Goal: Task Accomplishment & Management: Use online tool/utility

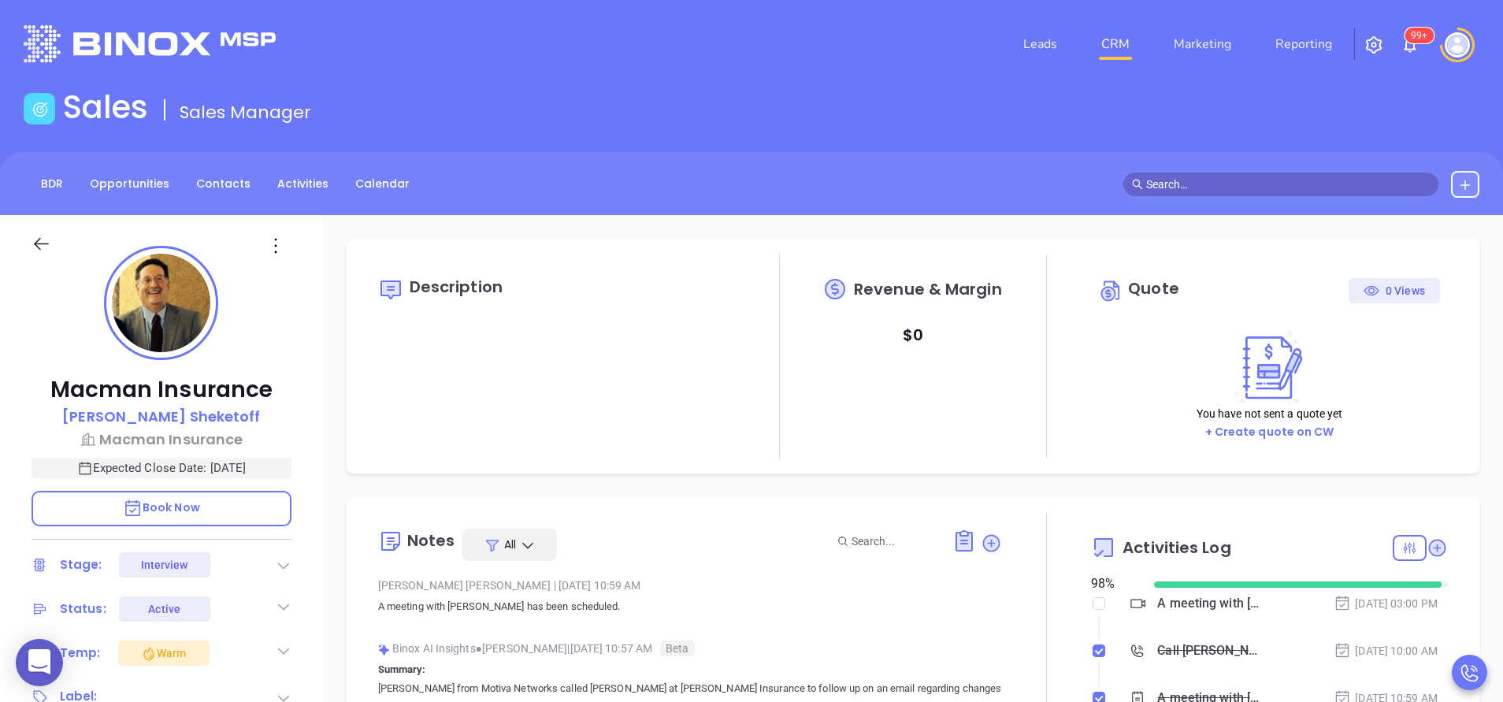
scroll to position [458, 0]
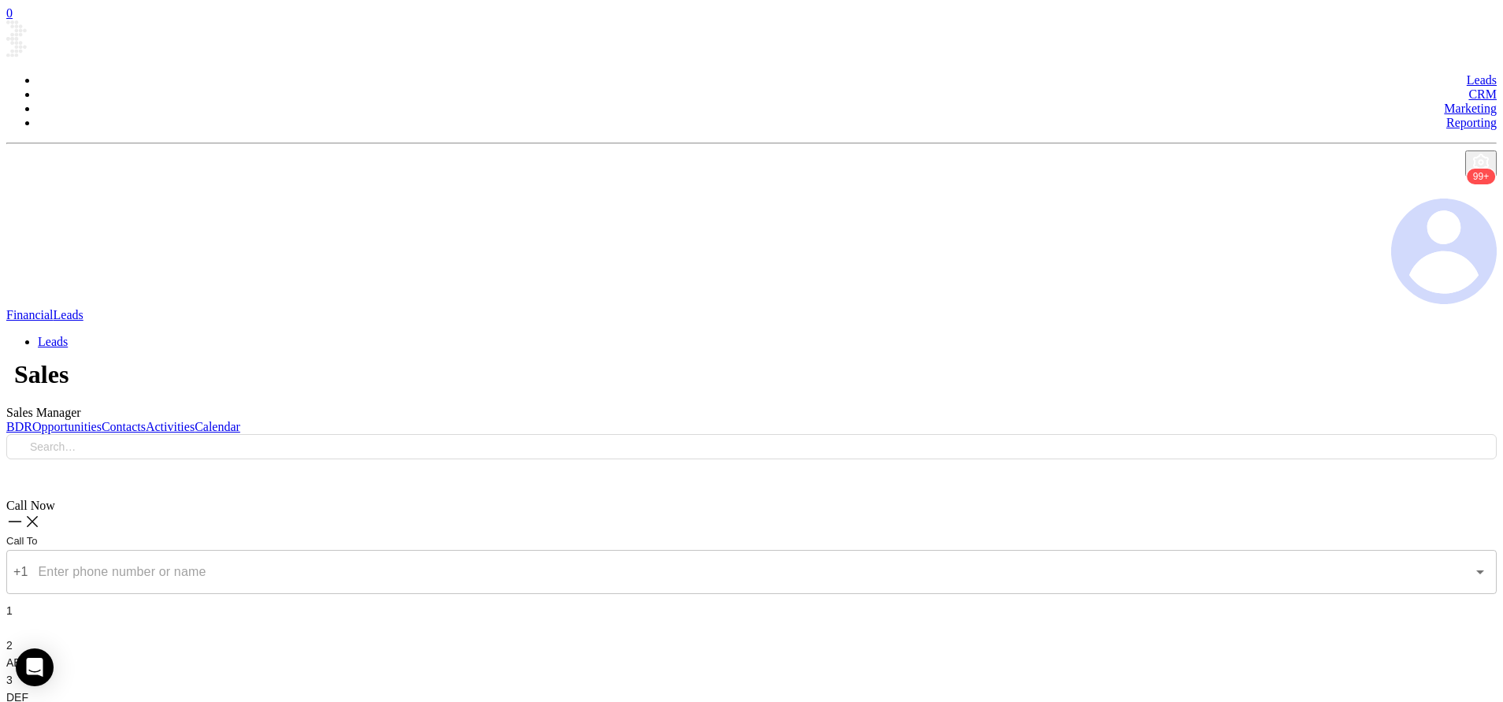
click at [714, 80] on header "Leads CRM Marketing Reporting 99+ Financial Leads Leads" at bounding box center [751, 186] width 1490 height 333
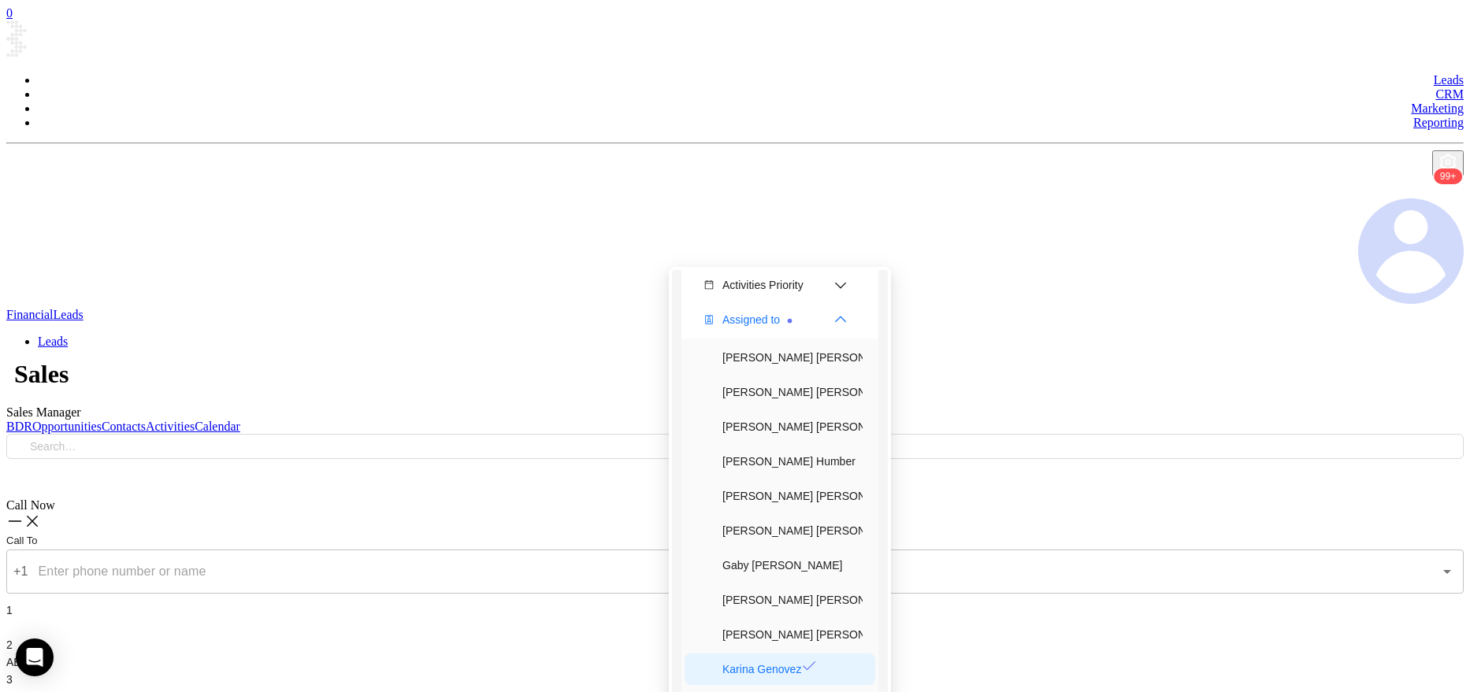
click at [766, 654] on div "Karina Genovez" at bounding box center [792, 670] width 140 height 32
click at [750, 377] on div "Anabell Dominguez" at bounding box center [792, 393] width 140 height 32
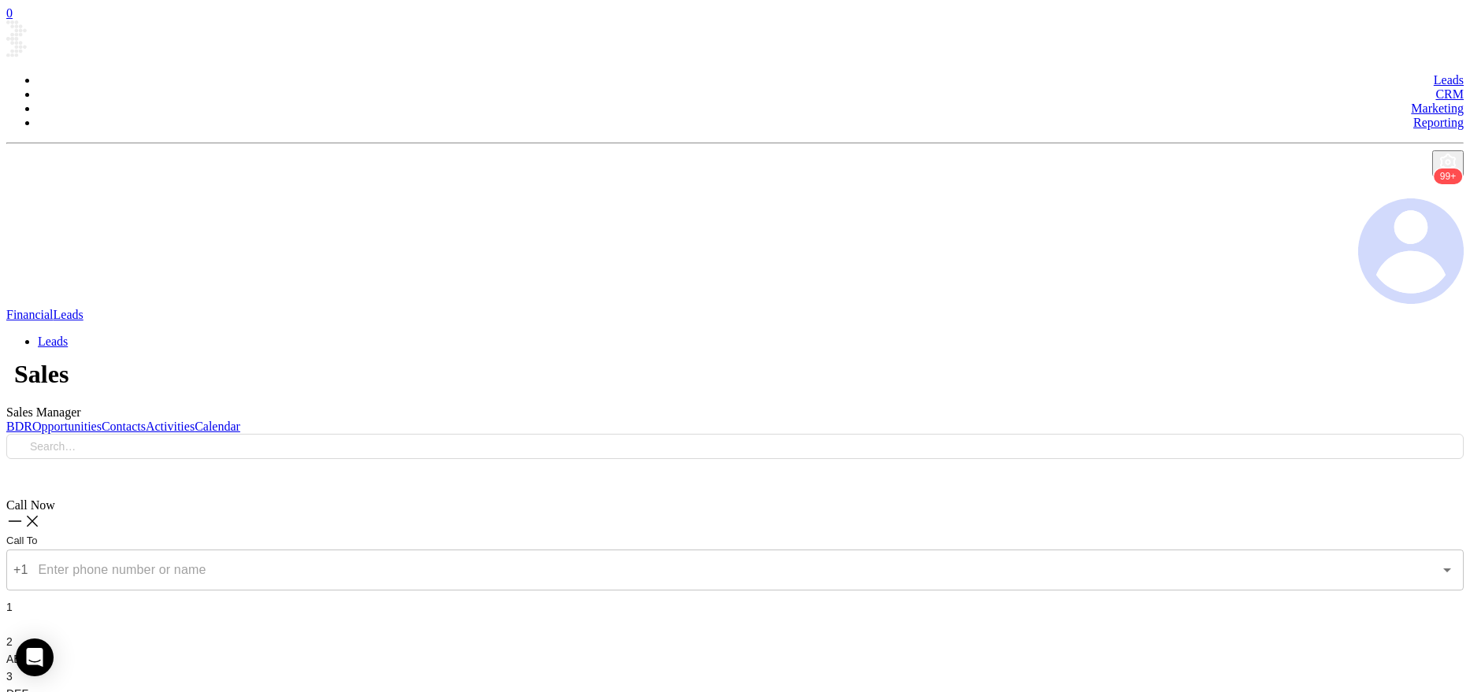
type input "(860) 922-2466"
type input "1"
type input "(860) 922-2466"
click at [1281, 620] on div "Voicemail Drop" at bounding box center [734, 630] width 1457 height 20
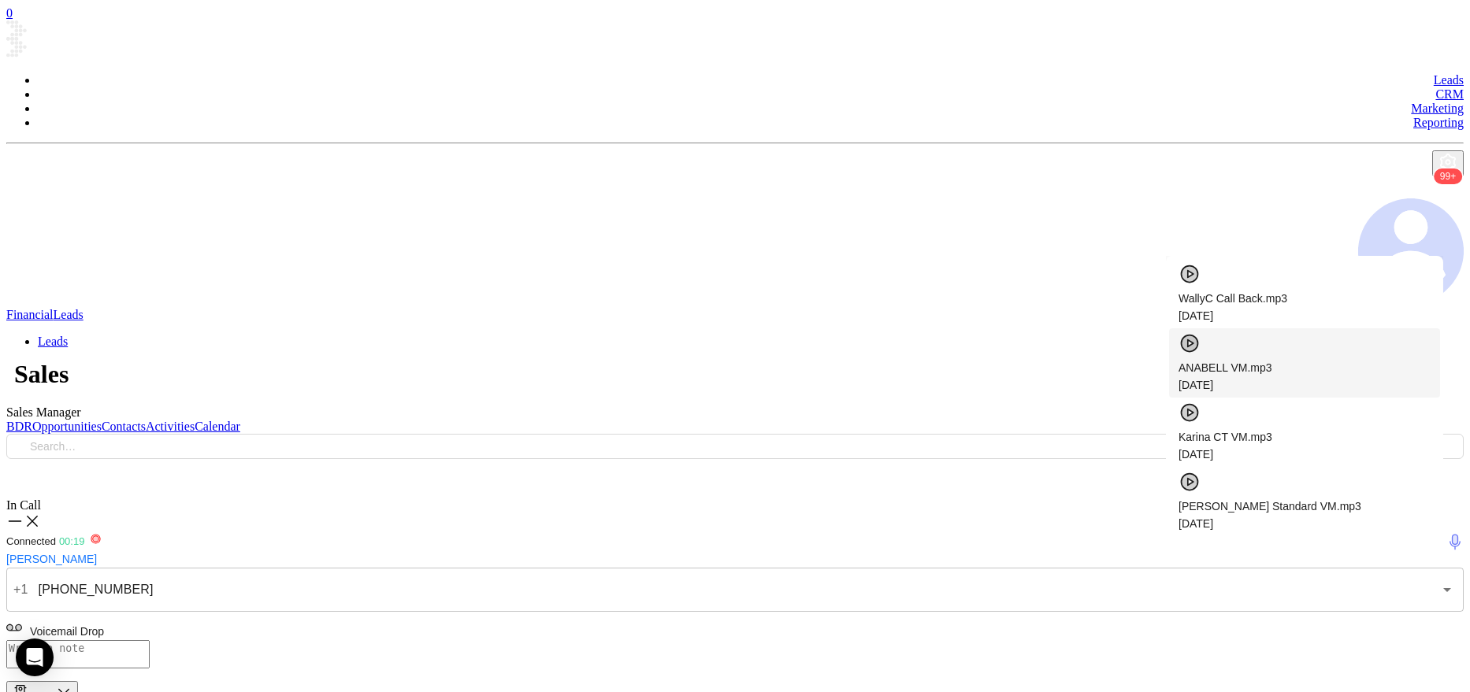
click at [1190, 359] on div "ANABELL VM.mp3 [DATE]" at bounding box center [1304, 376] width 252 height 35
checkbox input "true"
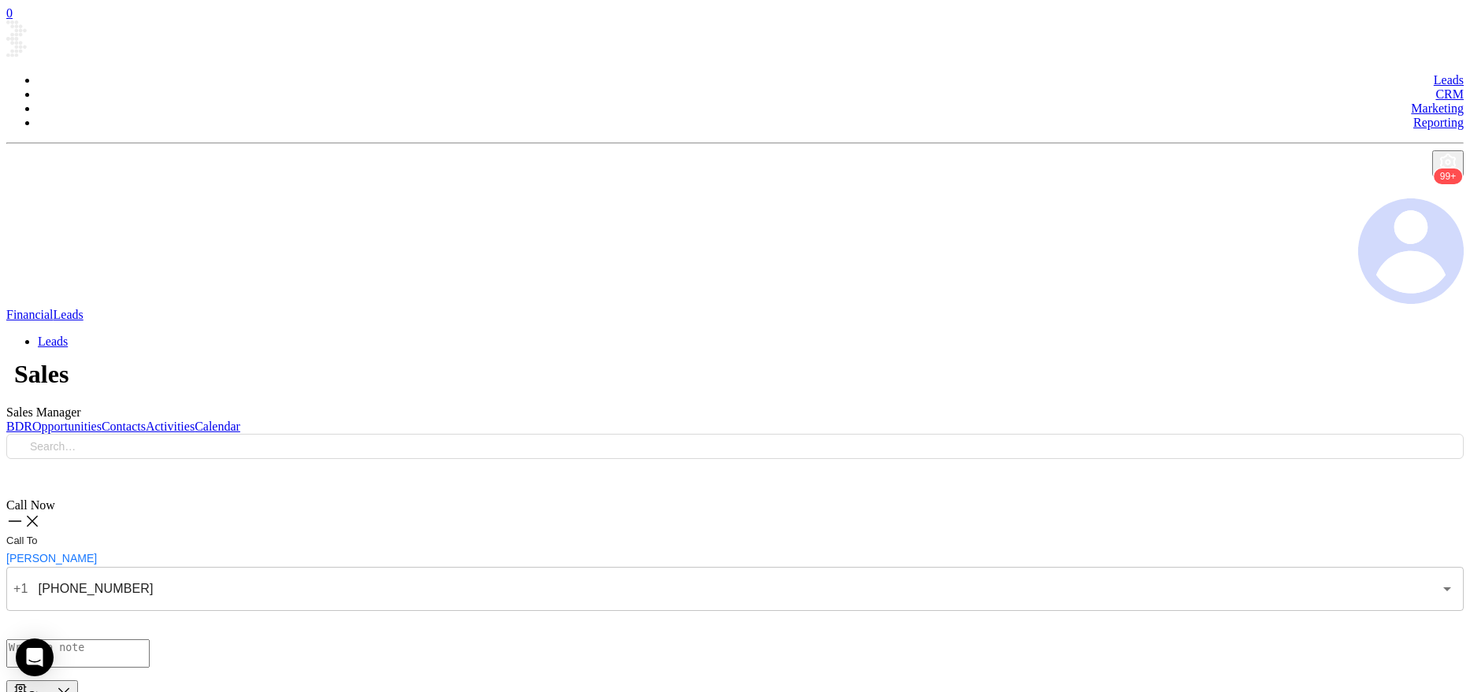
drag, startPoint x: 1267, startPoint y: 325, endPoint x: 1273, endPoint y: 335, distance: 11.4
click at [72, 683] on div "Stage" at bounding box center [42, 692] width 59 height 18
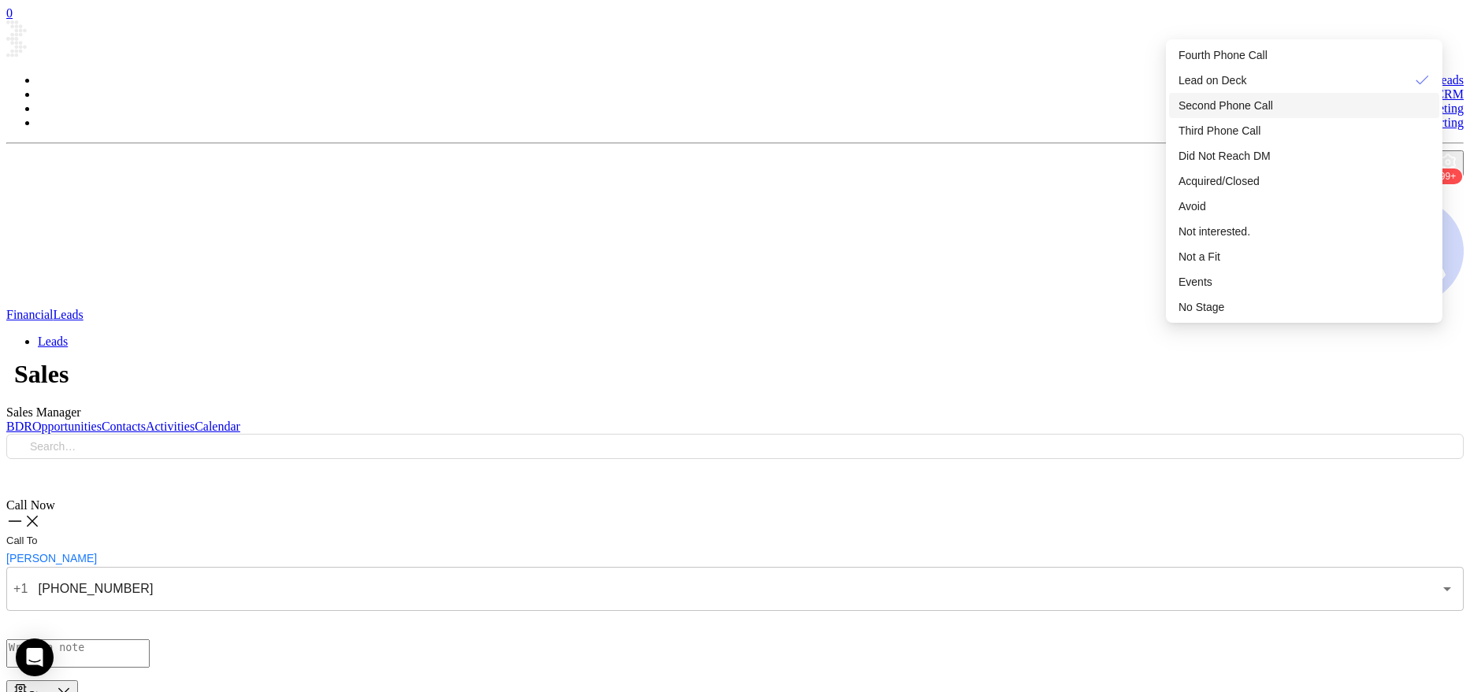
click at [1231, 99] on span "Second Phone Call" at bounding box center [1225, 105] width 95 height 13
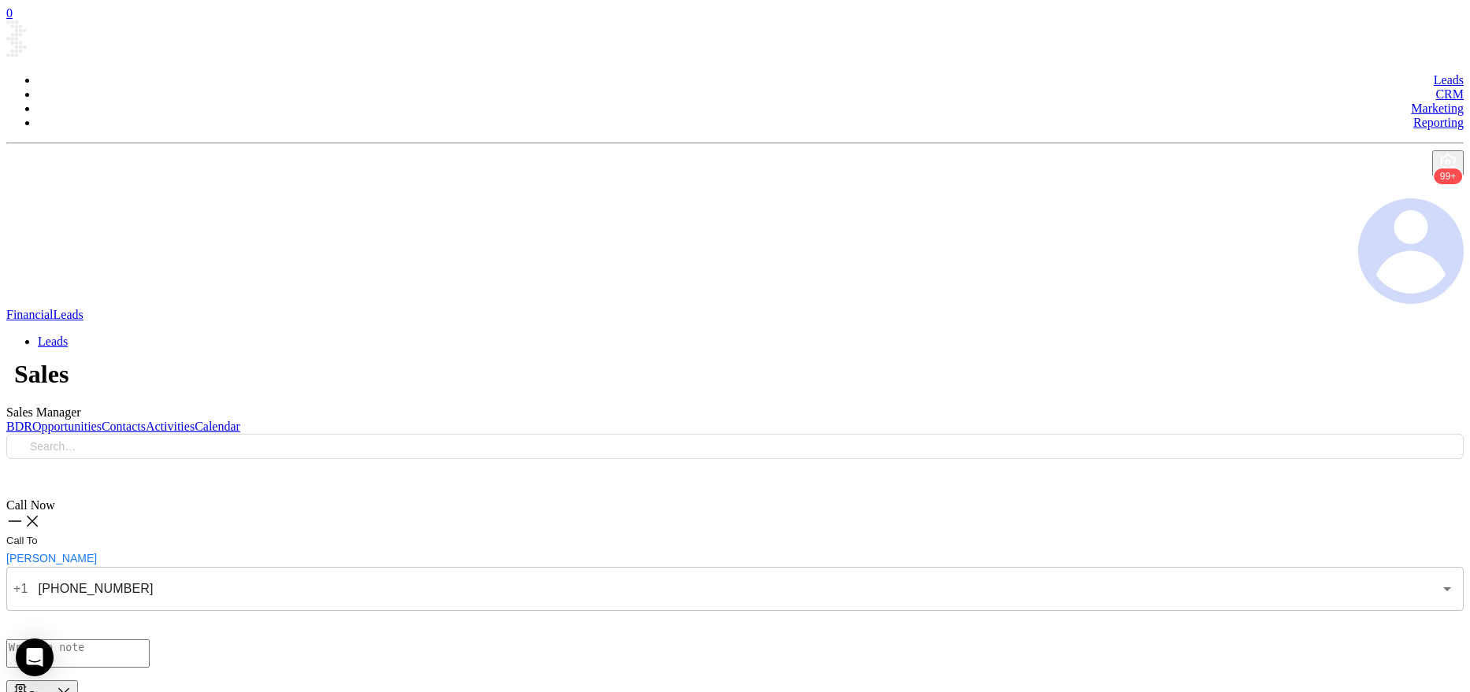
click at [1233, 365] on button "25" at bounding box center [1229, 366] width 28 height 28
type input "08/25/2025"
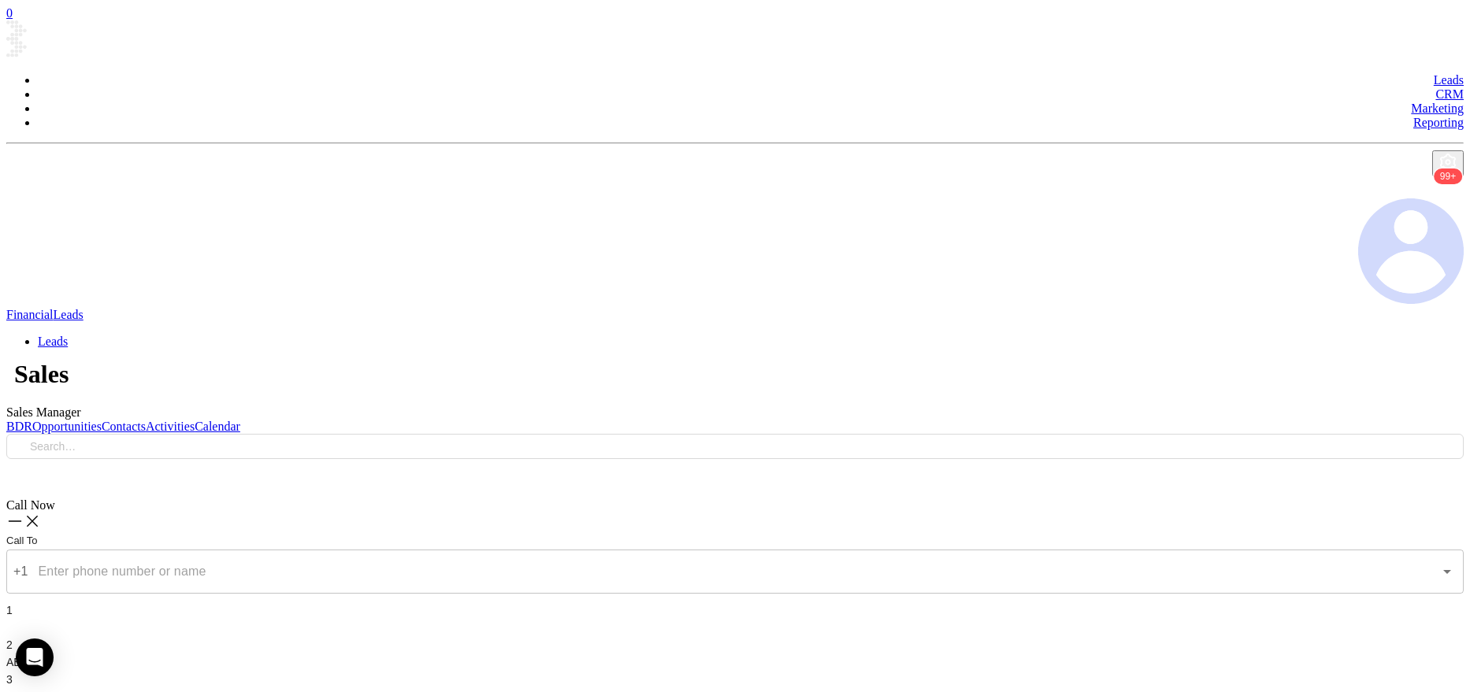
type input "(203) 949-1712"
type input "1"
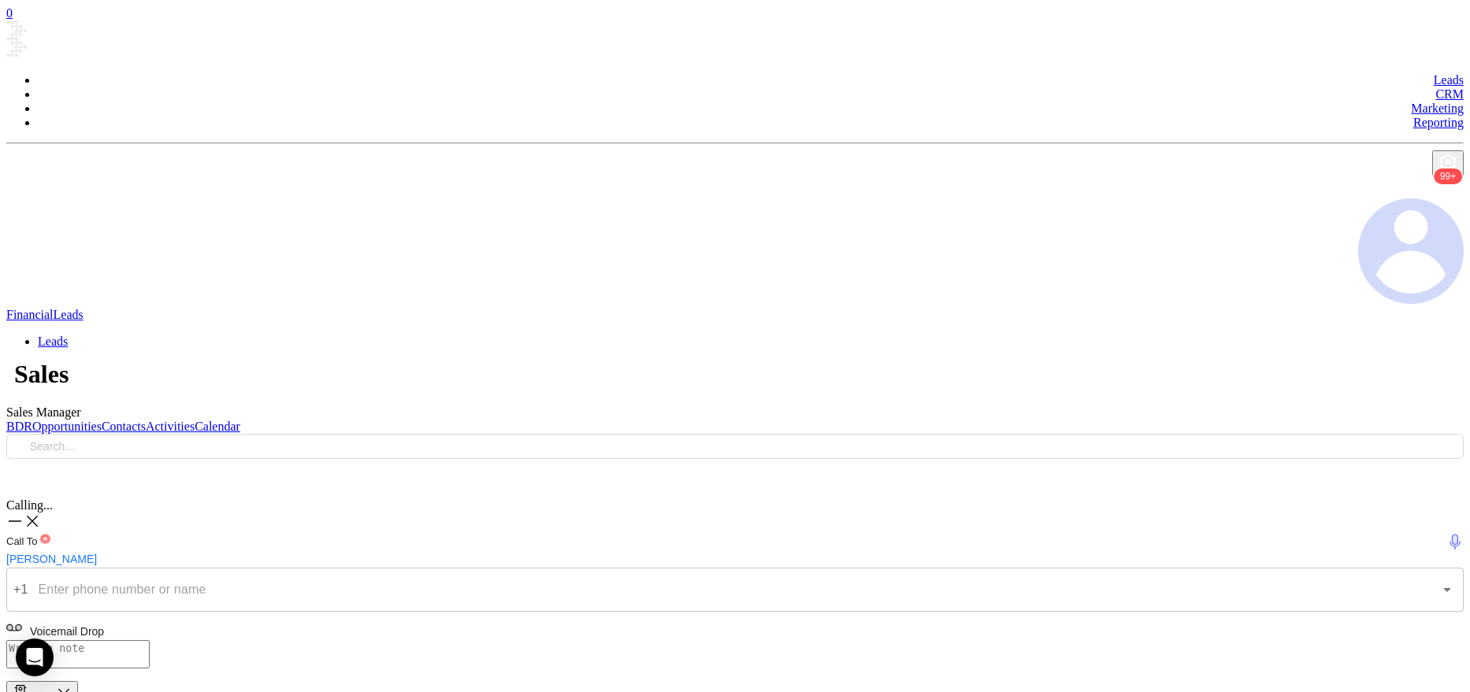
type input "(203) 949-1712"
click at [1303, 655] on div "2 ABC" at bounding box center [734, 672] width 1457 height 35
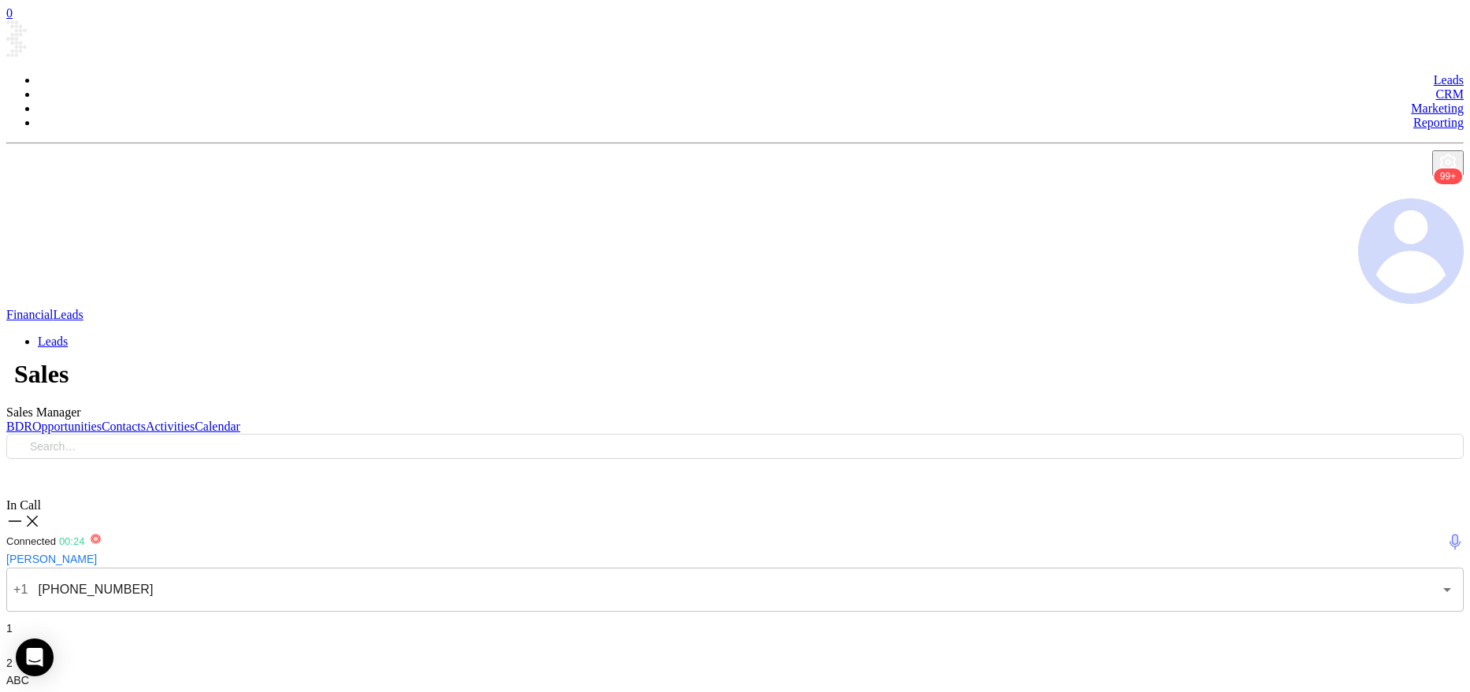
click at [1208, 620] on div "1" at bounding box center [734, 637] width 1457 height 35
click at [1314, 620] on div "Voicemail Drop" at bounding box center [734, 630] width 1457 height 20
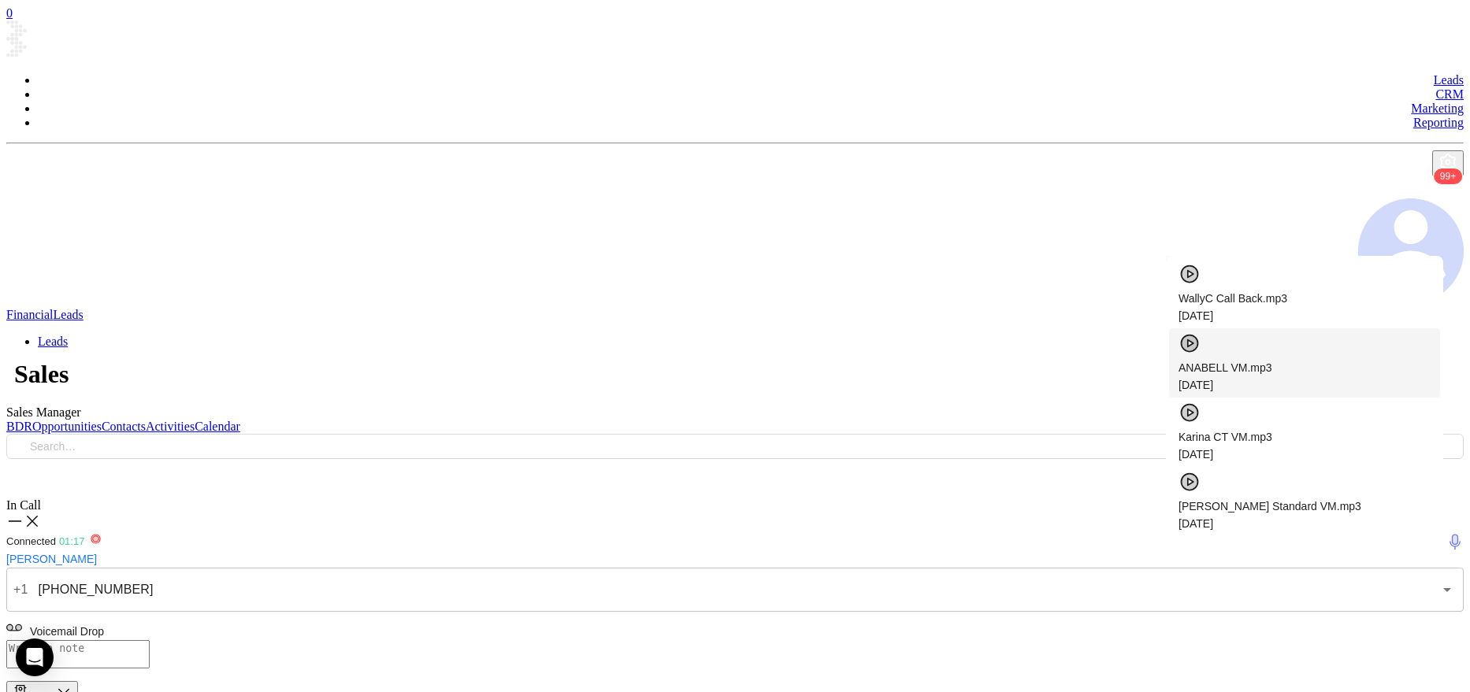
click at [1197, 359] on div "ANABELL VM.mp3 04/30/2025" at bounding box center [1304, 376] width 252 height 35
checkbox input "true"
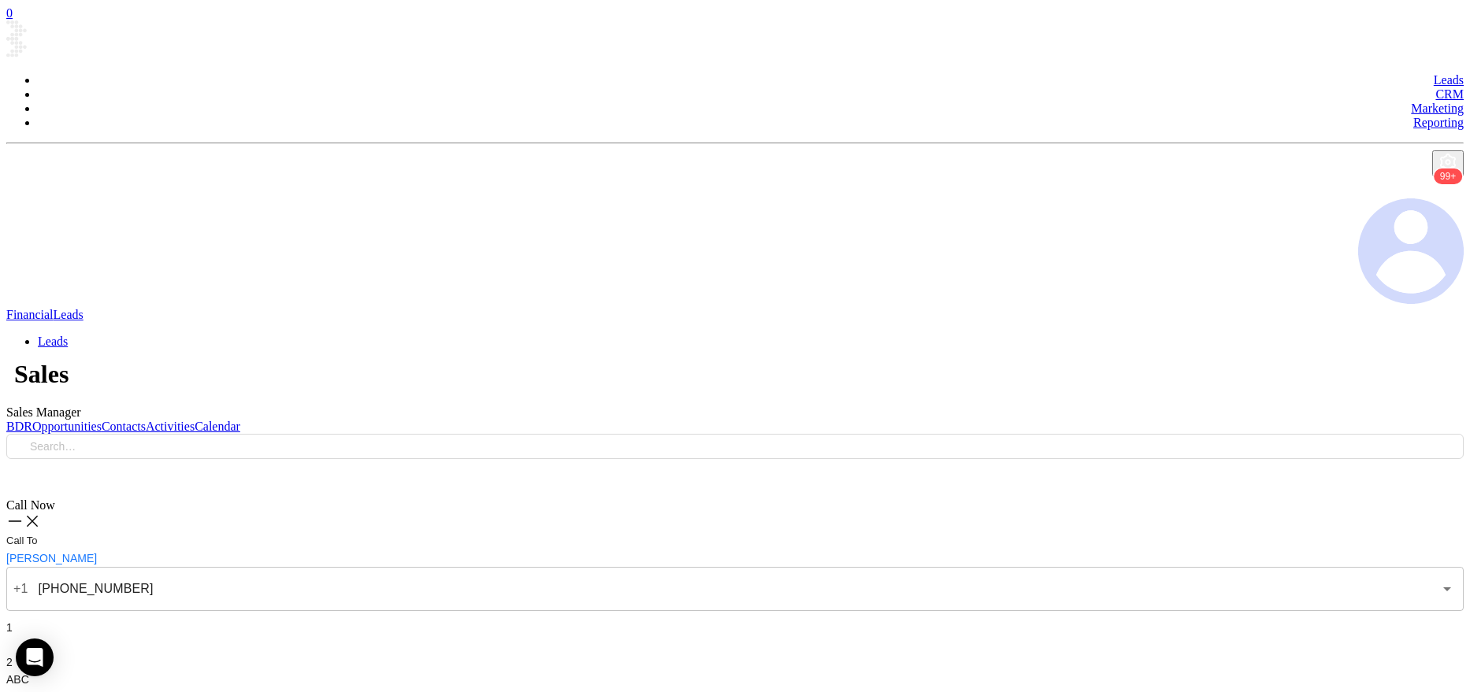
click at [78, 681] on button "Stage" at bounding box center [42, 692] width 72 height 23
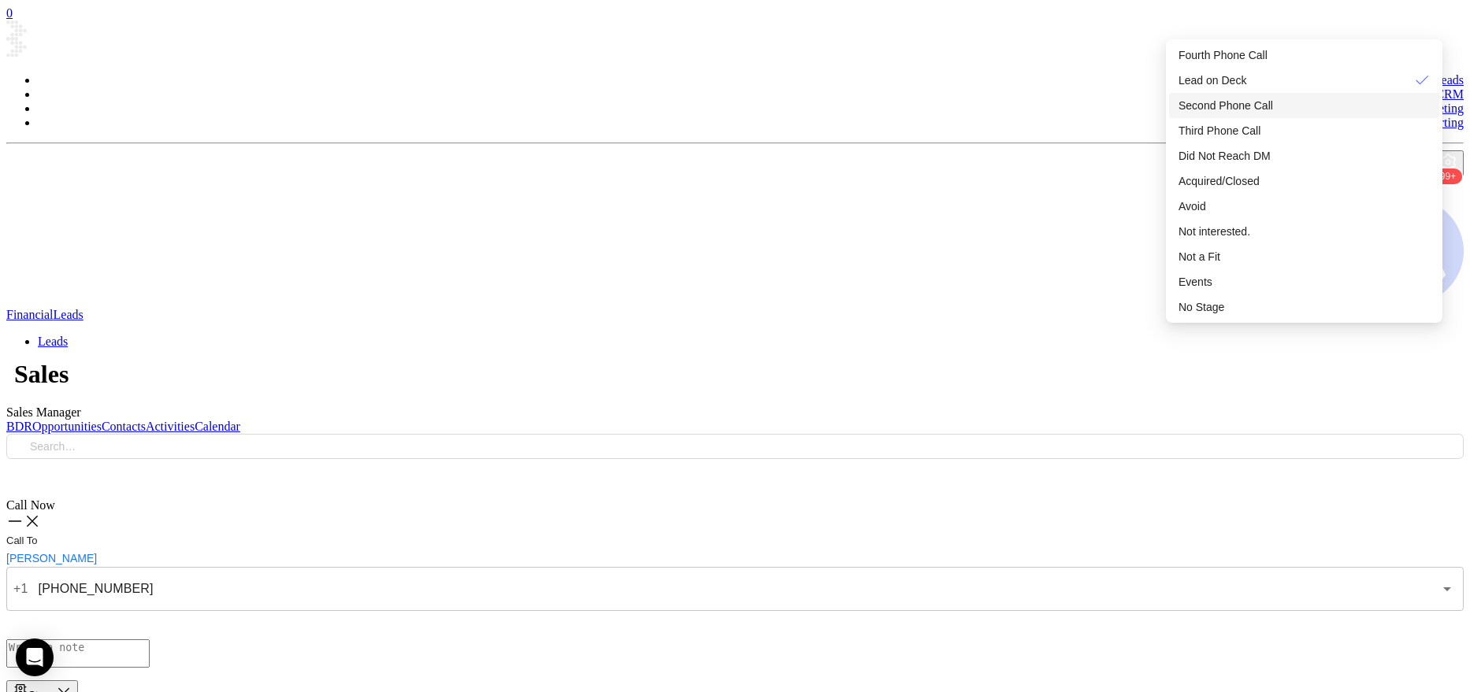
click at [1240, 99] on span "Second Phone Call" at bounding box center [1225, 105] width 95 height 13
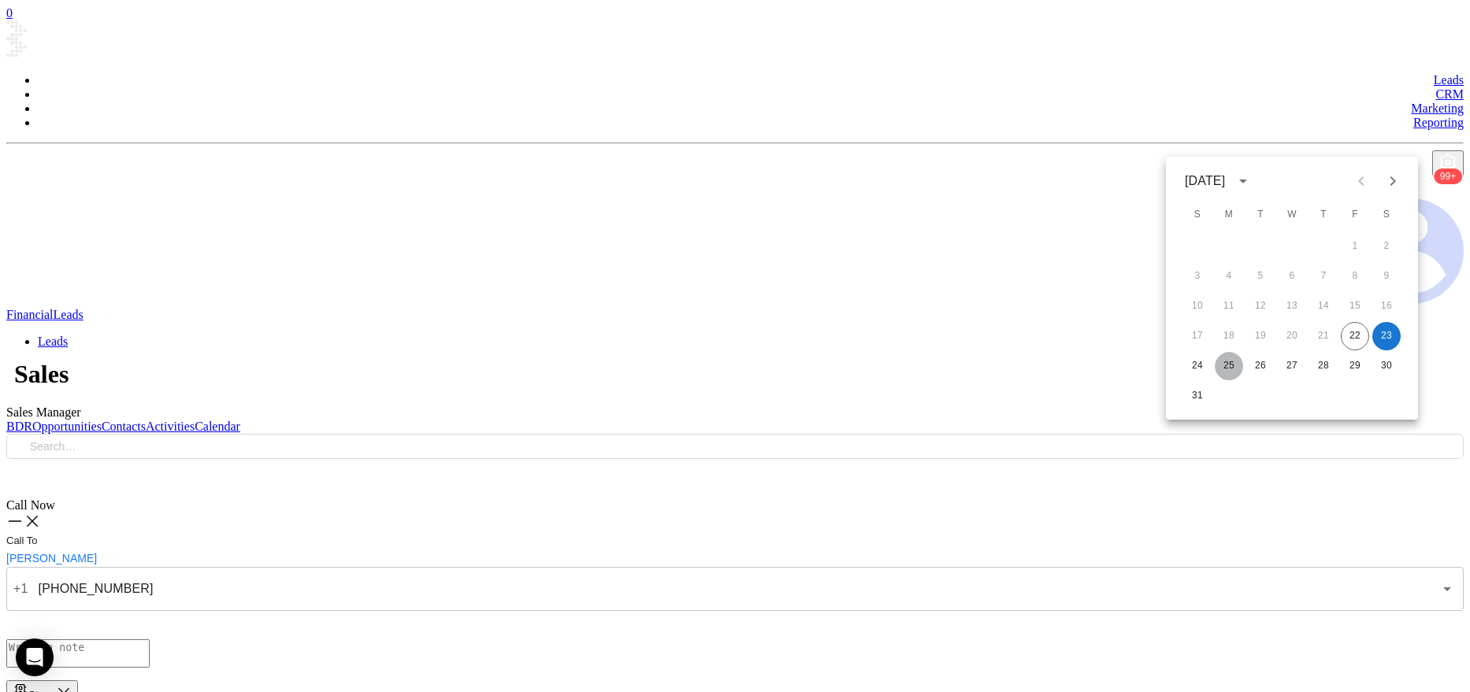
click at [1231, 366] on button "25" at bounding box center [1229, 366] width 28 height 28
type input "08/25/2025"
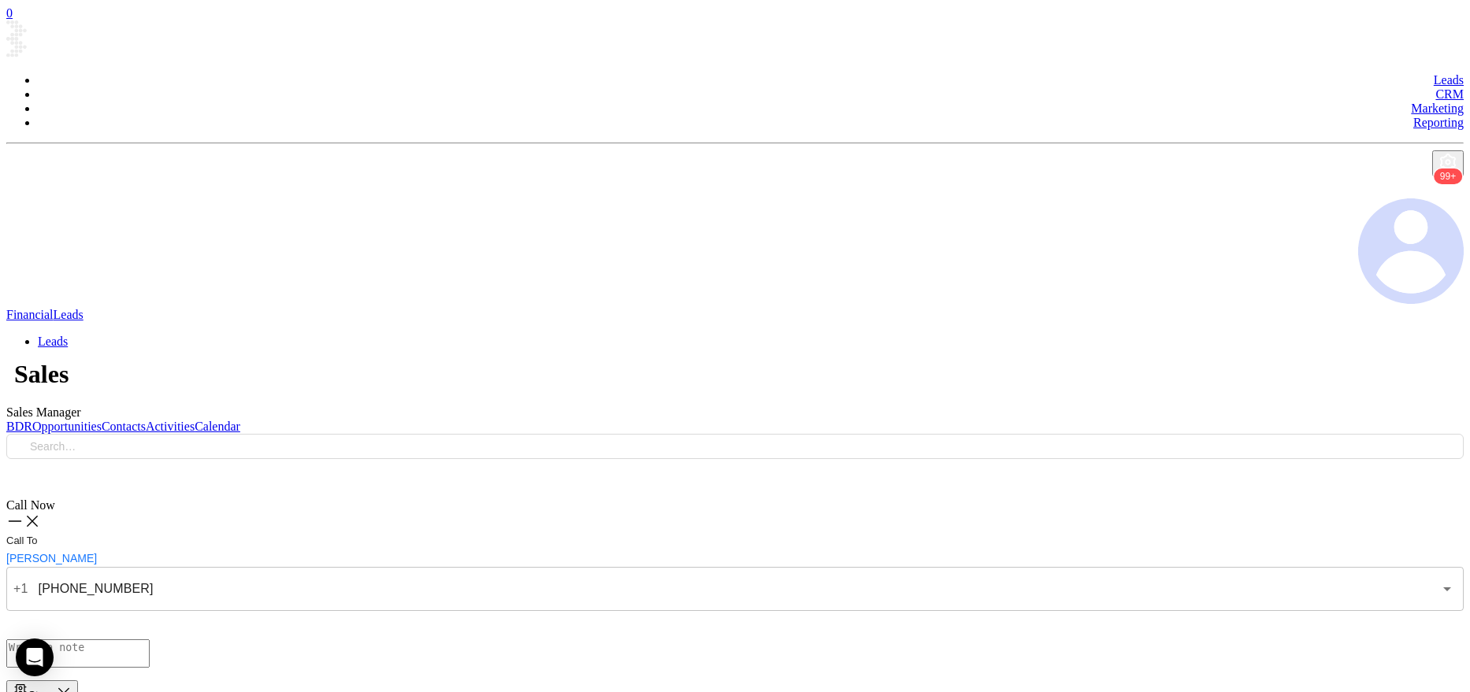
click at [150, 640] on textarea at bounding box center [77, 654] width 143 height 28
click at [72, 683] on div "Stage" at bounding box center [42, 692] width 59 height 18
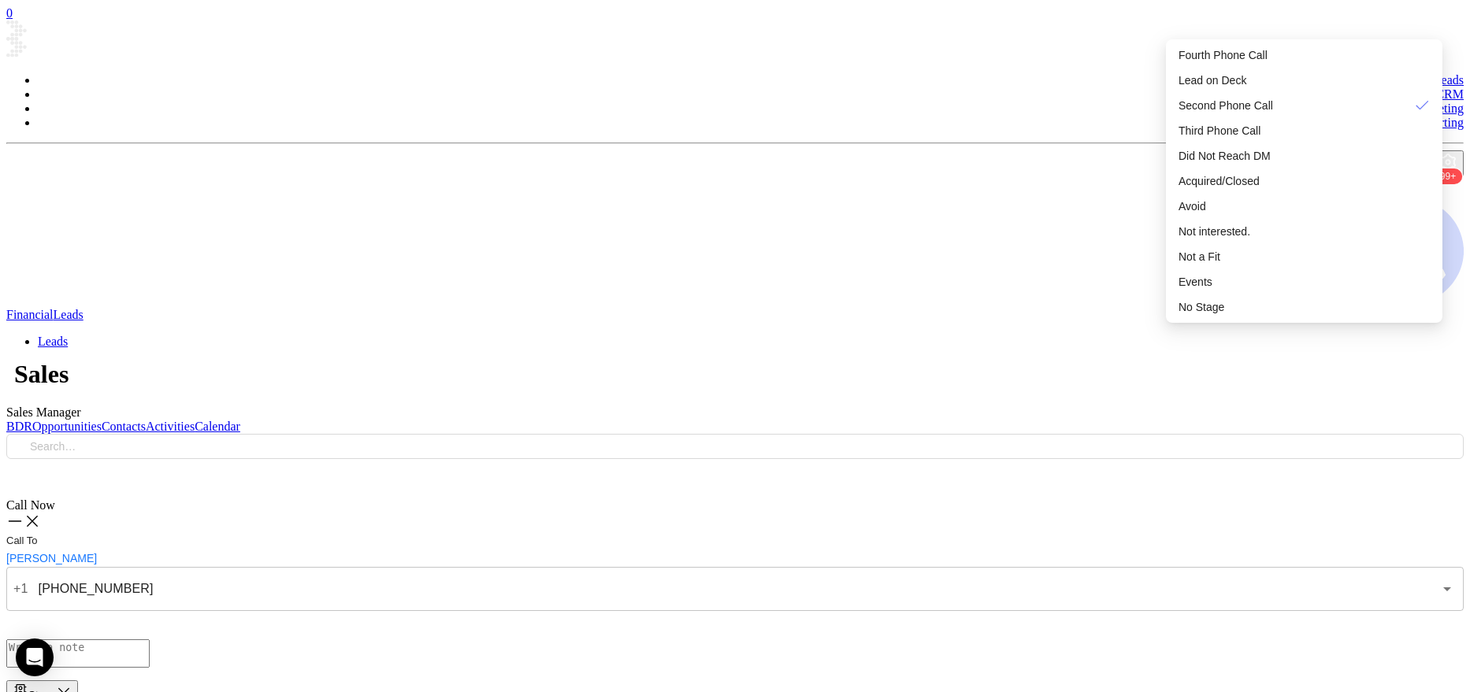
click at [72, 683] on div "Stage" at bounding box center [42, 692] width 59 height 18
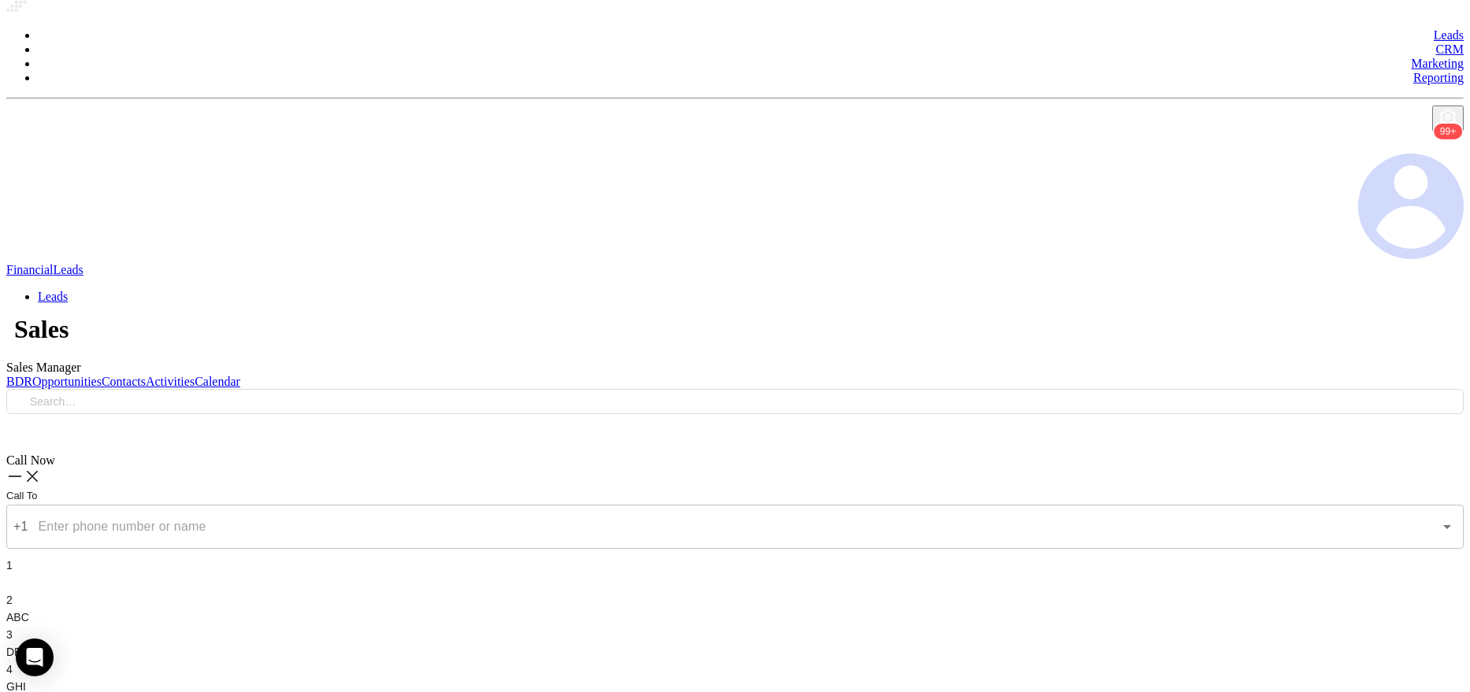
scroll to position [47, 0]
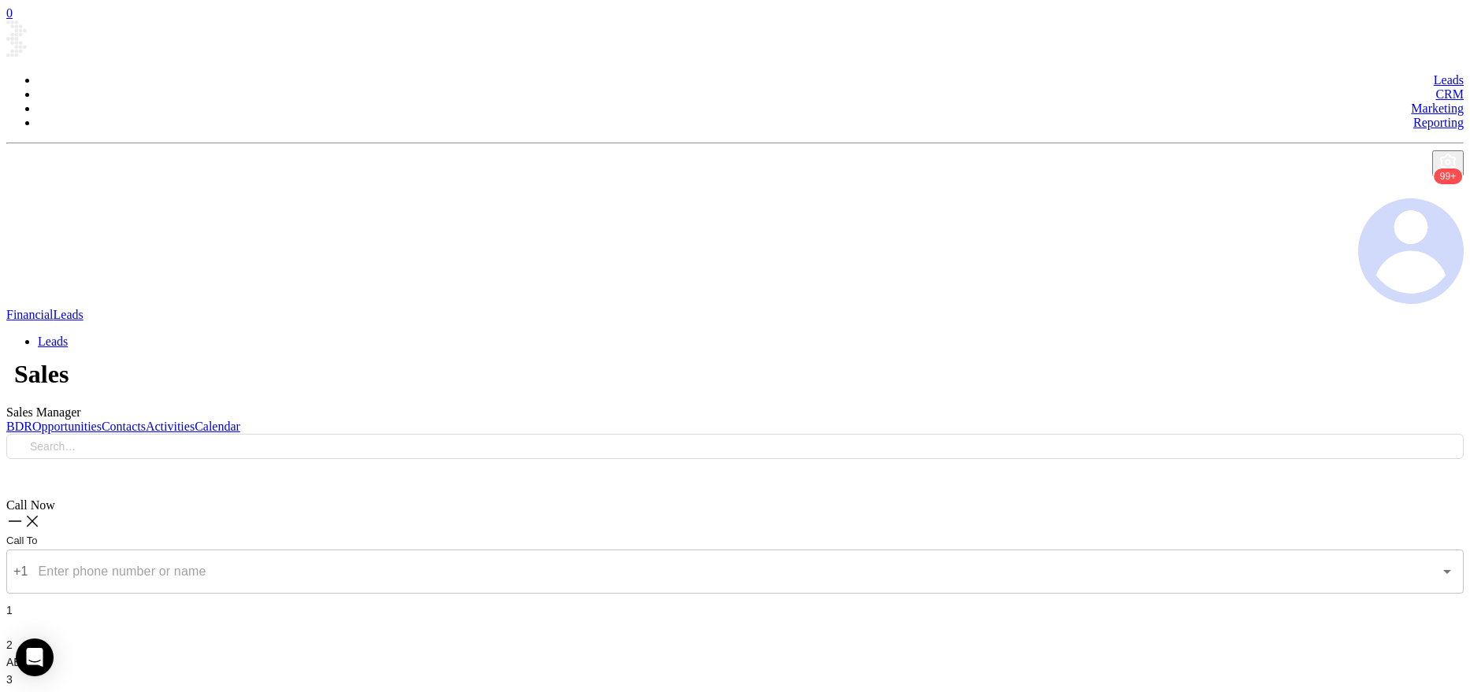
type input "(203) 221-3085"
type input "1"
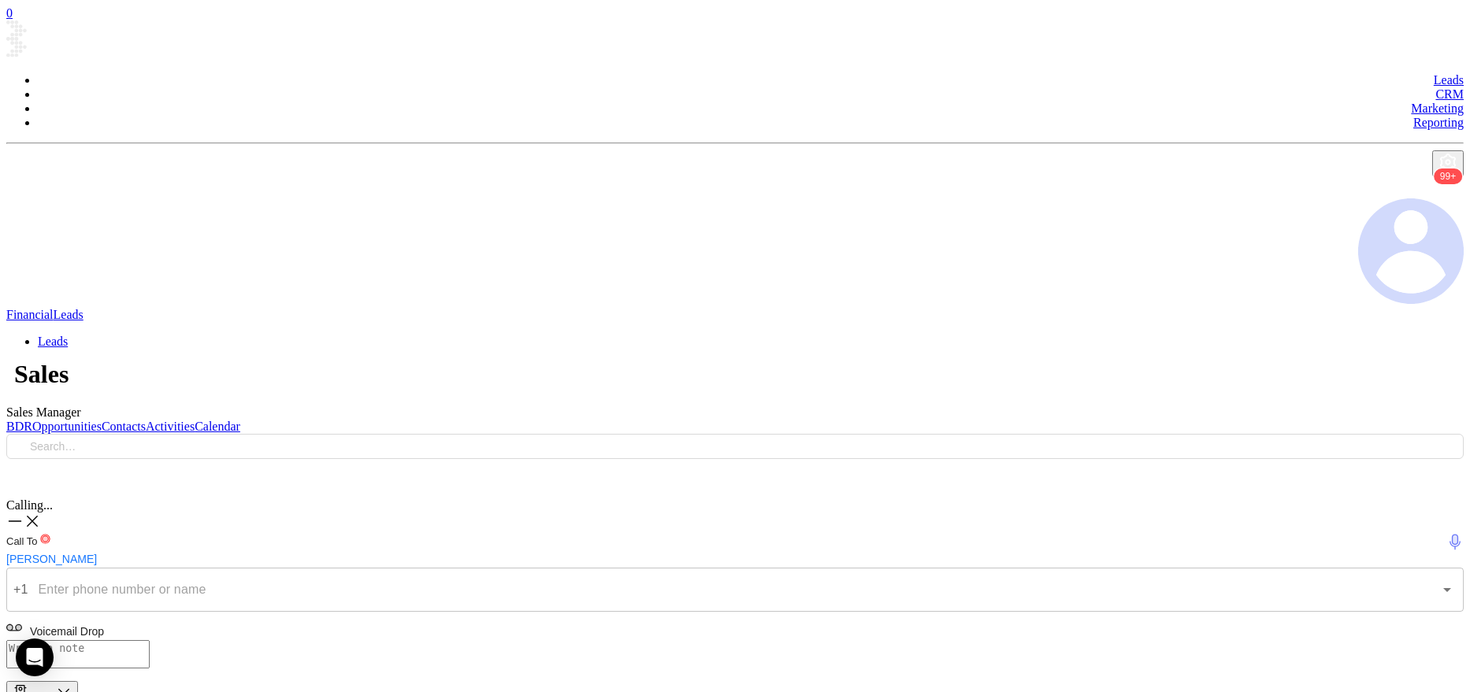
type input "(203) 221-3085"
click at [150, 640] on textarea at bounding box center [77, 654] width 143 height 28
paste textarea "Trivium Point Advisory"
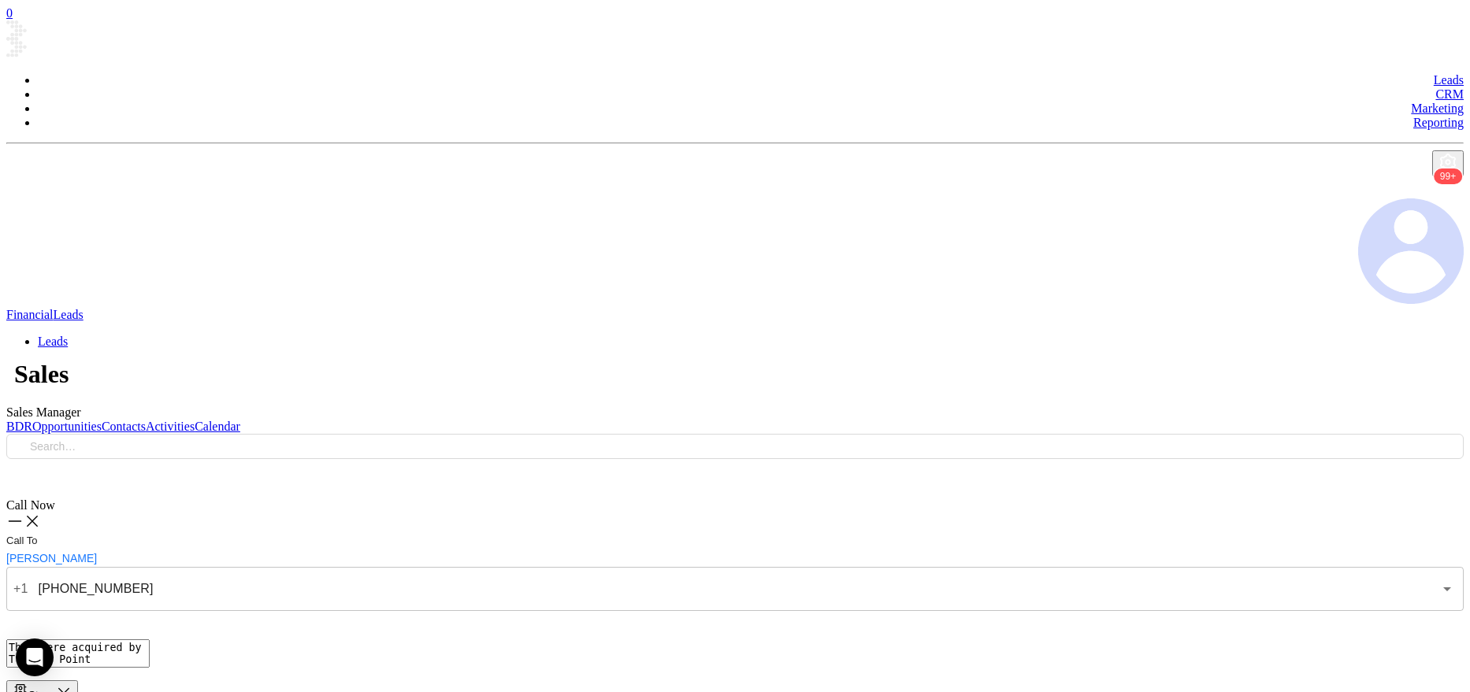
type textarea "They were acquired by Trivium Point Advisory."
click at [72, 683] on div "Stage" at bounding box center [42, 692] width 59 height 18
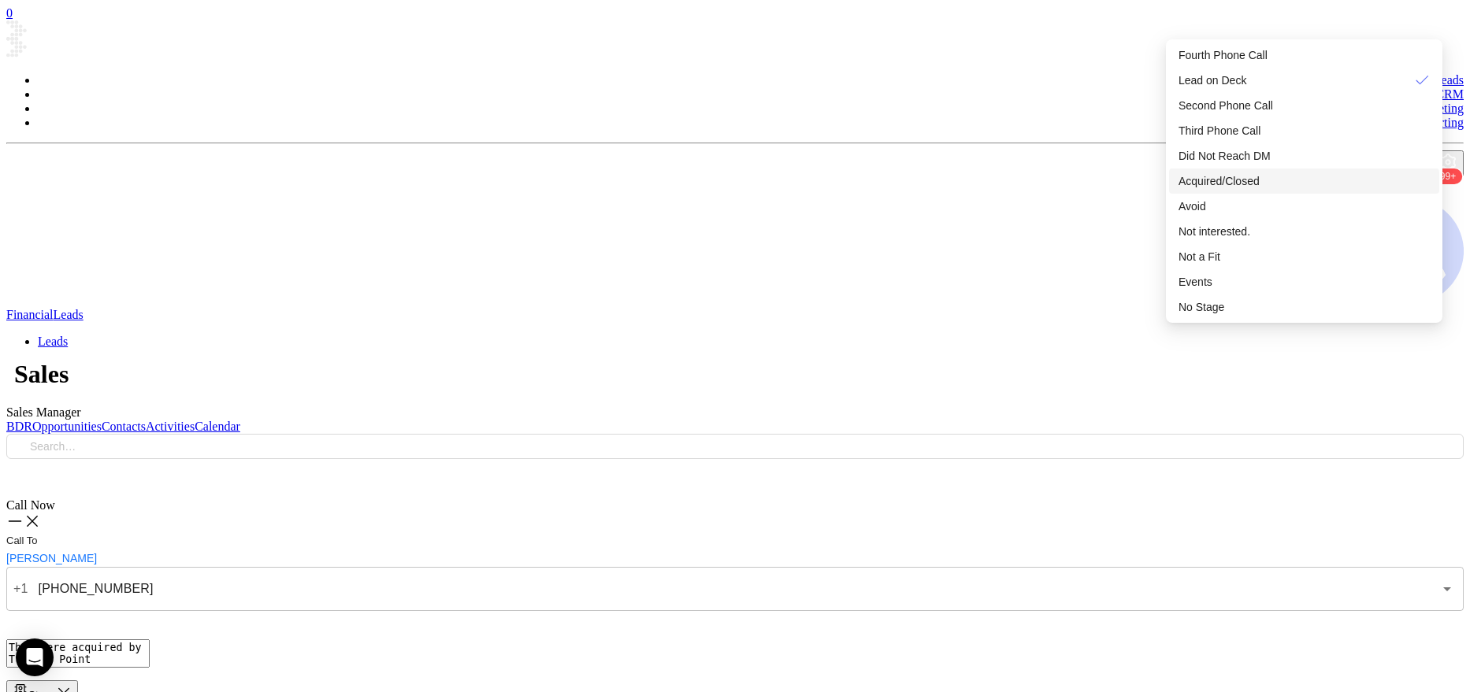
click at [1233, 175] on span "Acquired/Closed" at bounding box center [1218, 181] width 81 height 13
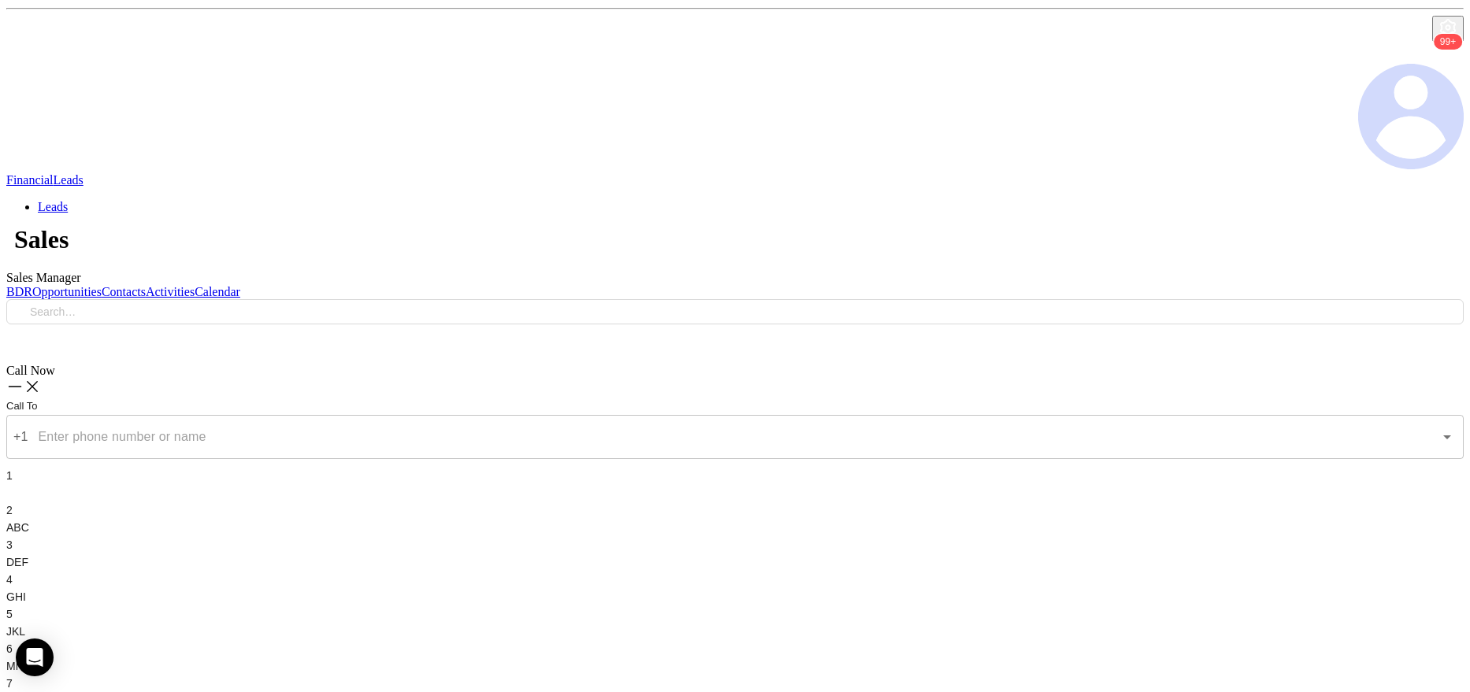
scroll to position [142, 0]
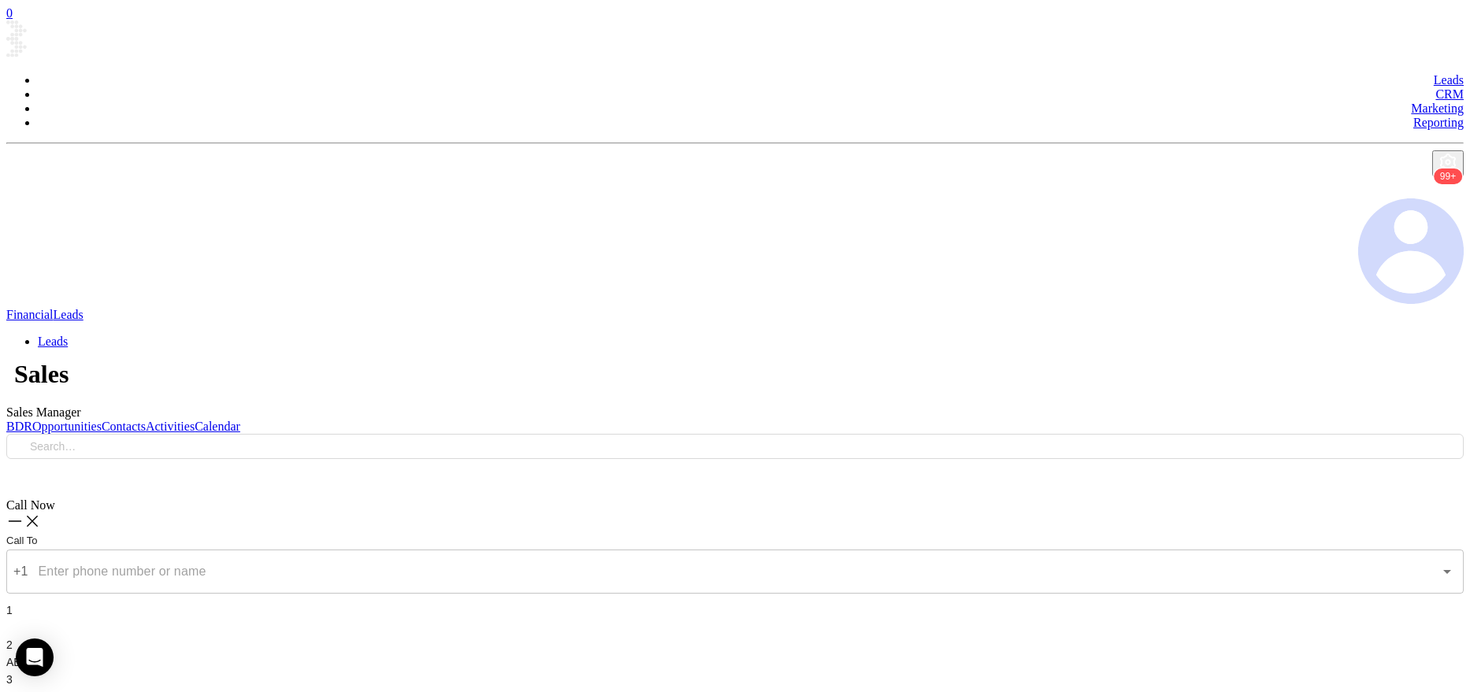
type input "(860) 653-1182"
type input "1"
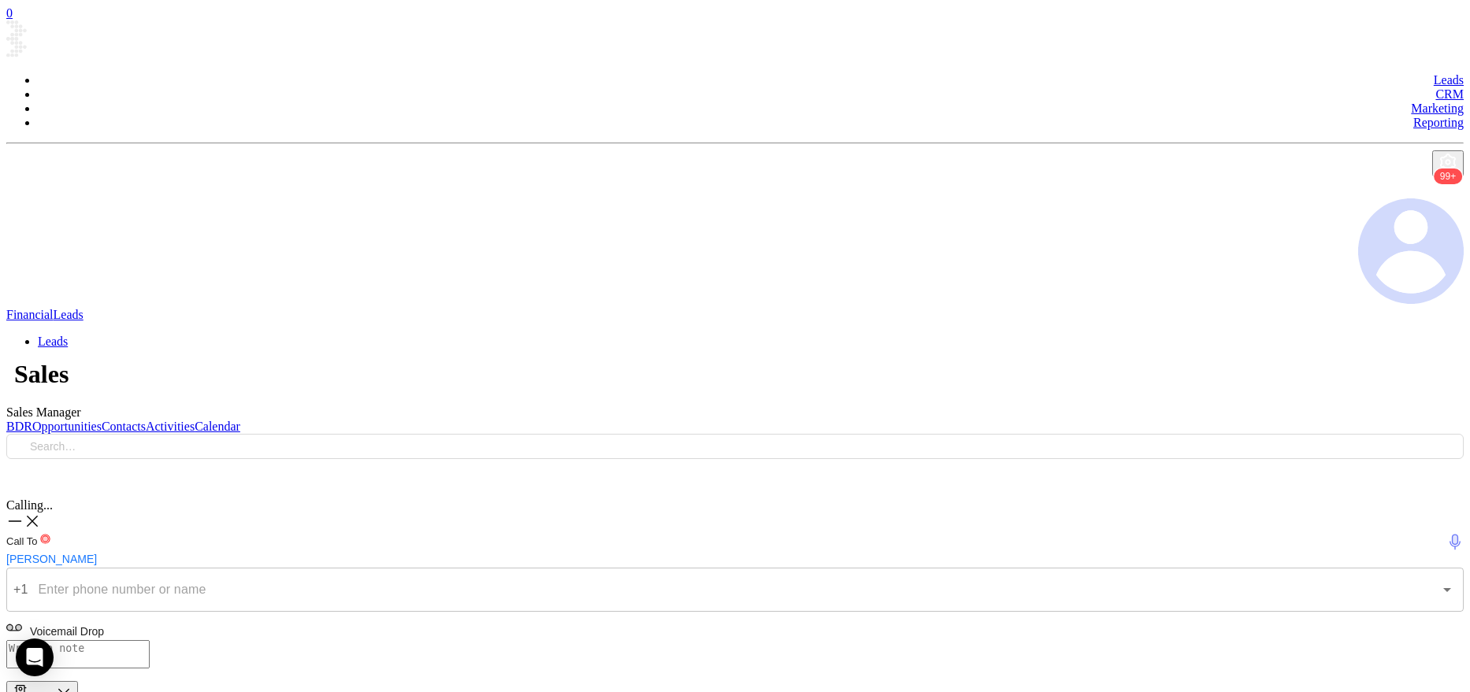
type input "(860) 653-1182"
click at [38, 516] on icon at bounding box center [32, 521] width 11 height 11
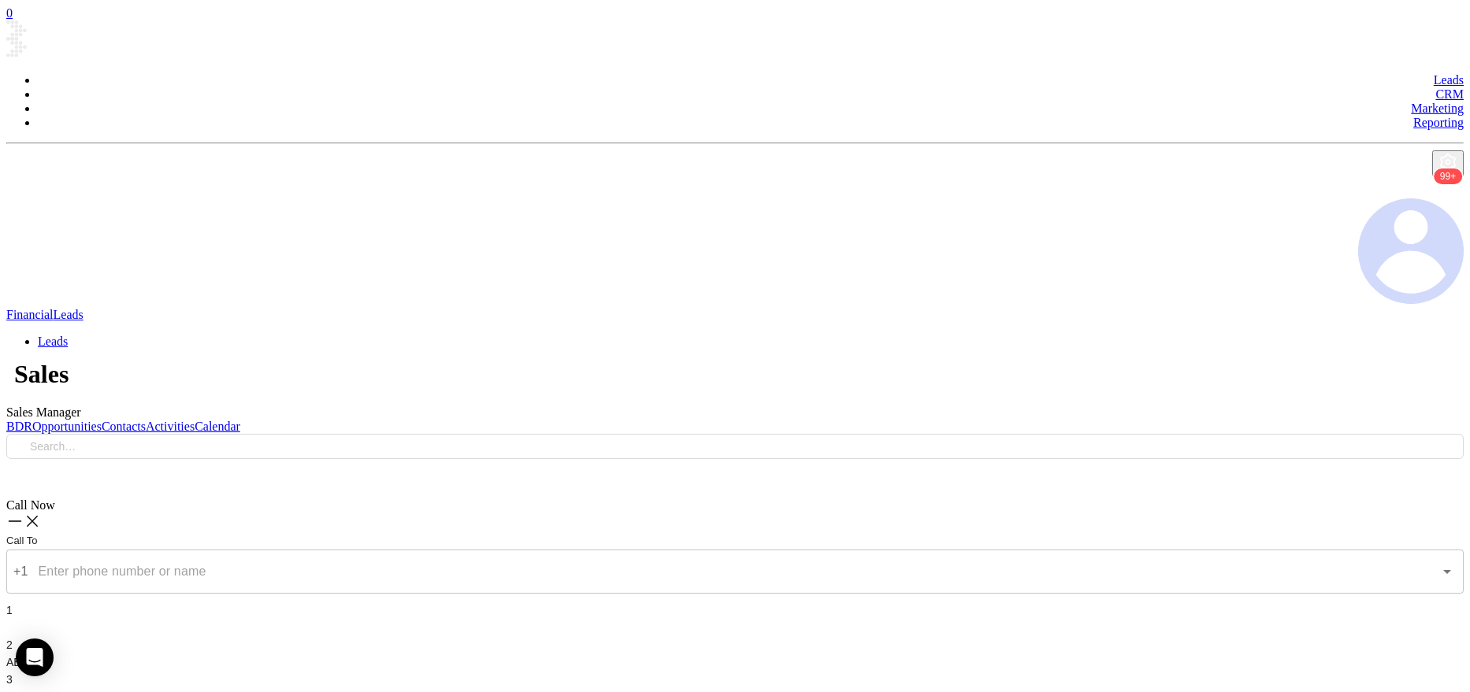
type input "(860) 644-2534"
type input "1"
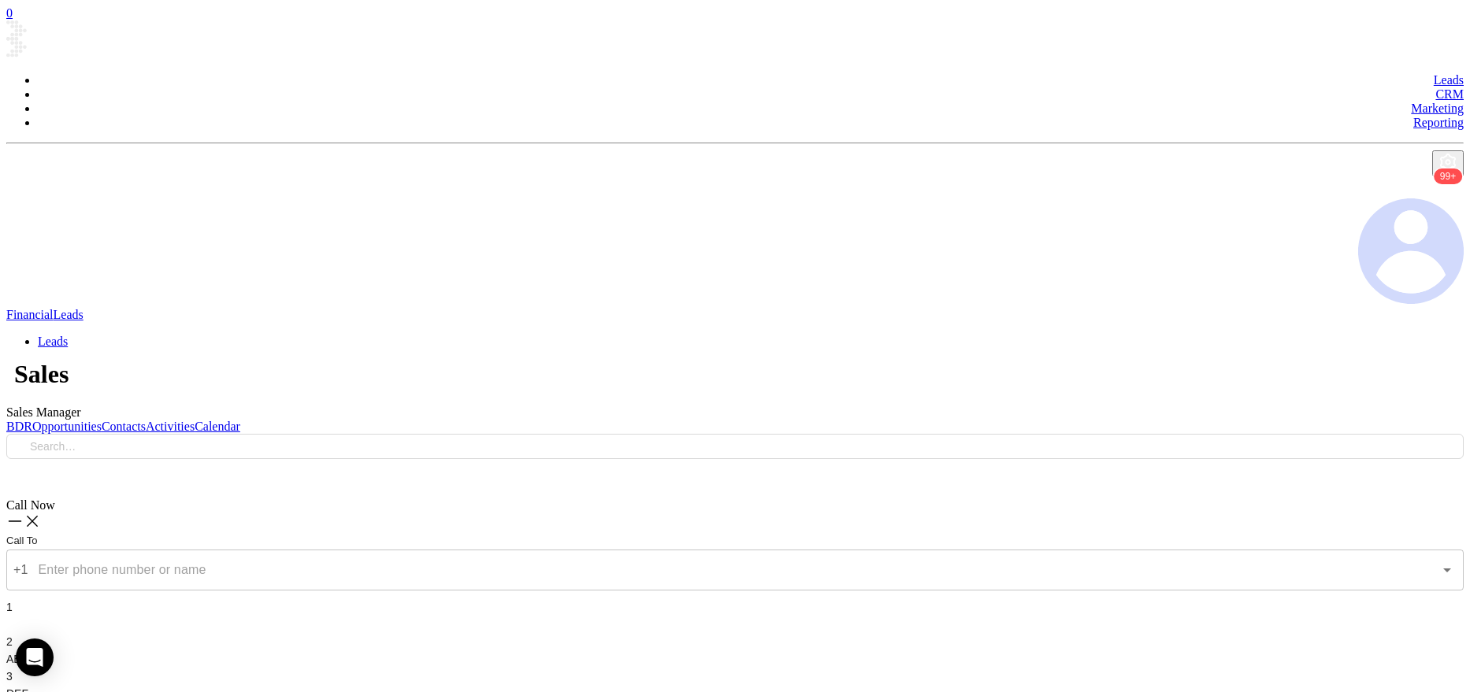
type input "(860) 644-2534"
click at [150, 640] on textarea at bounding box center [77, 654] width 143 height 28
click at [1324, 620] on div "Voicemail Drop" at bounding box center [734, 630] width 1457 height 20
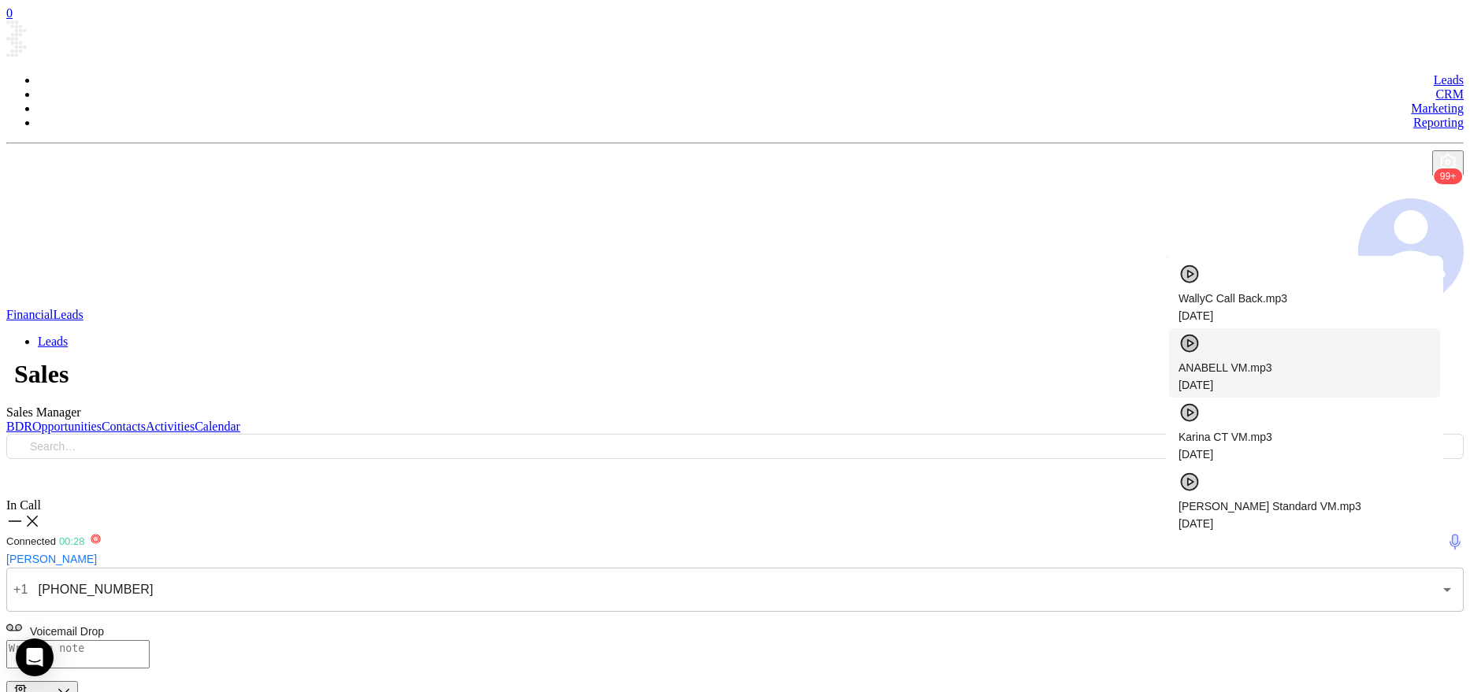
click at [1191, 359] on div "ANABELL VM.mp3 04/30/2025" at bounding box center [1304, 376] width 252 height 35
checkbox input "true"
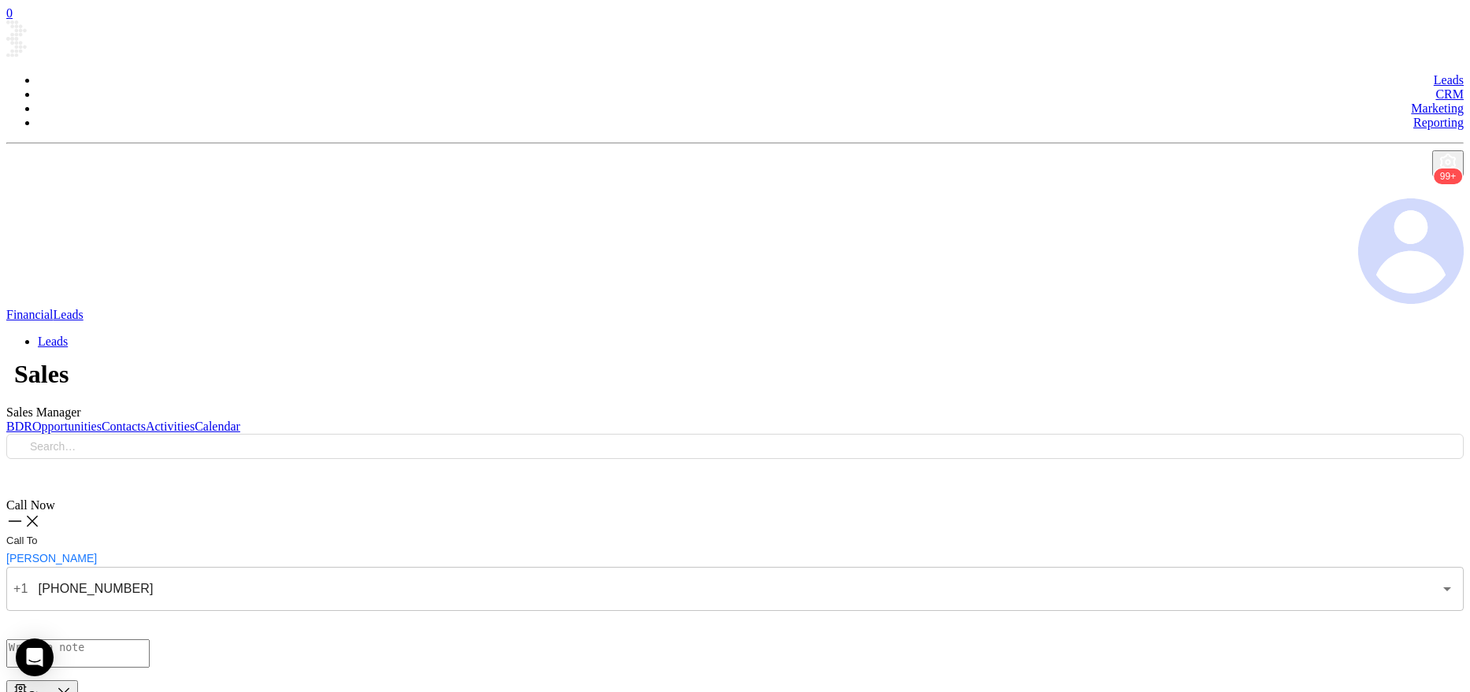
click at [72, 683] on div "Stage" at bounding box center [42, 692] width 59 height 18
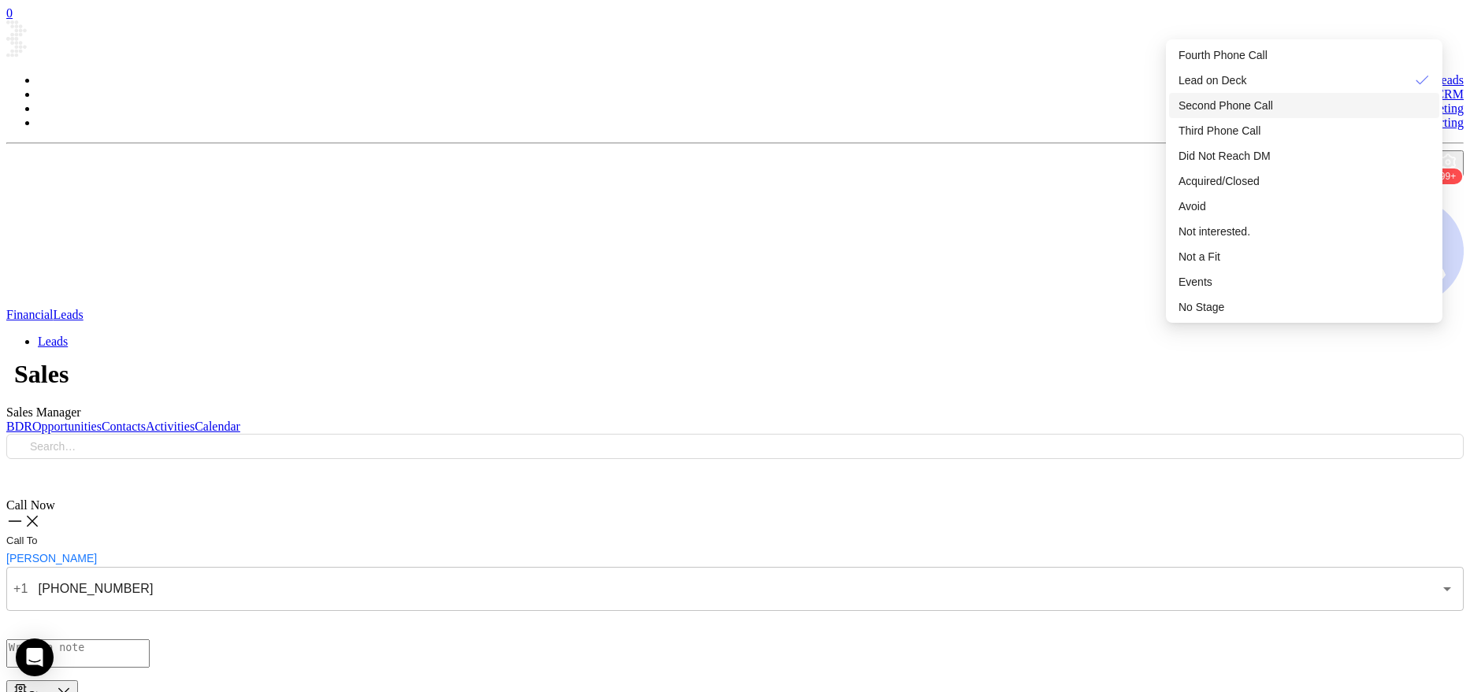
click at [1252, 99] on span "Second Phone Call" at bounding box center [1225, 105] width 95 height 13
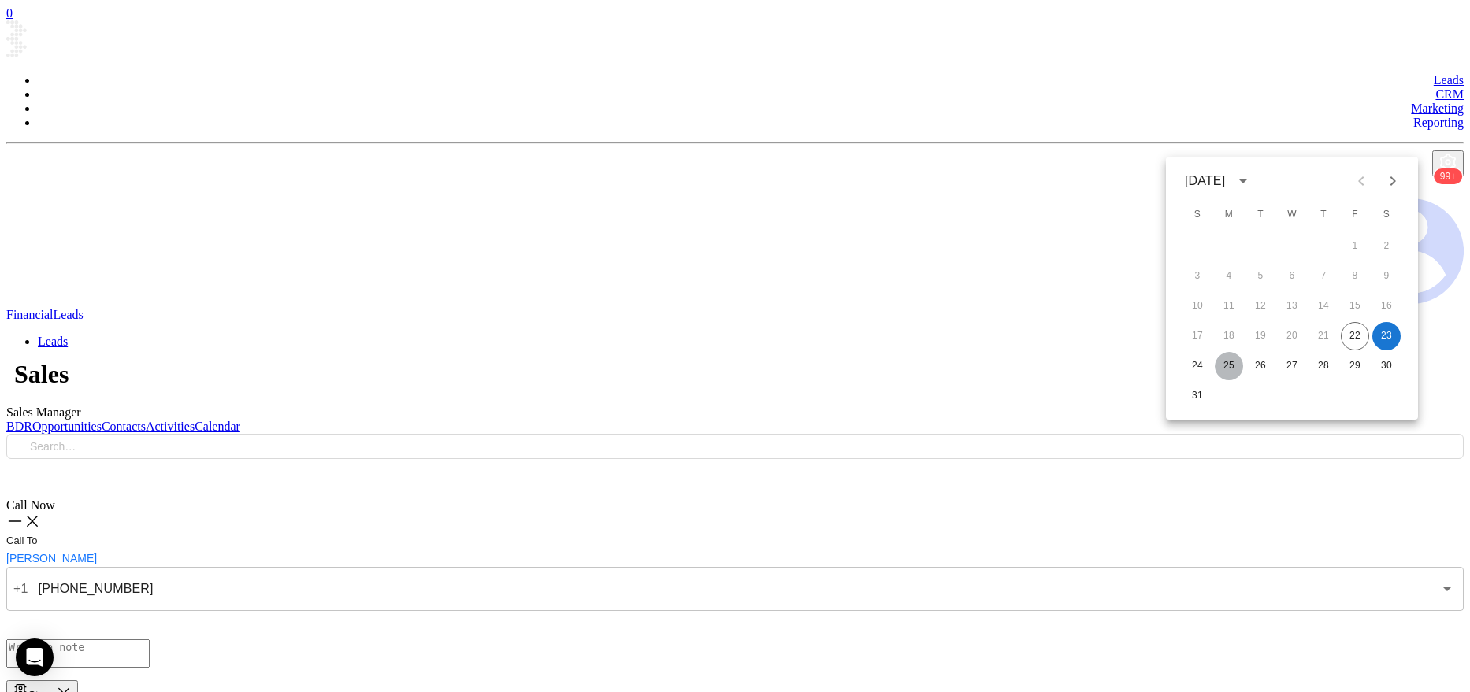
click at [1232, 363] on button "25" at bounding box center [1229, 366] width 28 height 28
type input "08/25/2025"
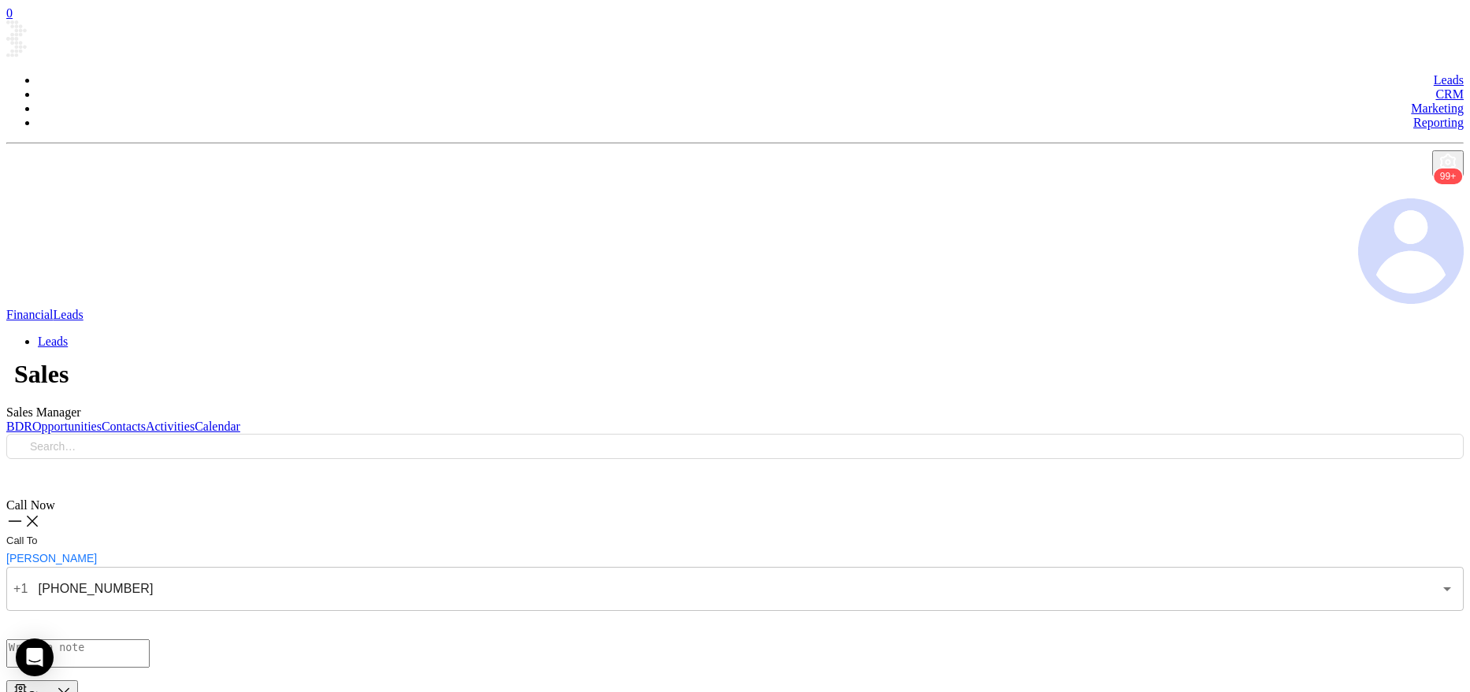
checkbox input "true"
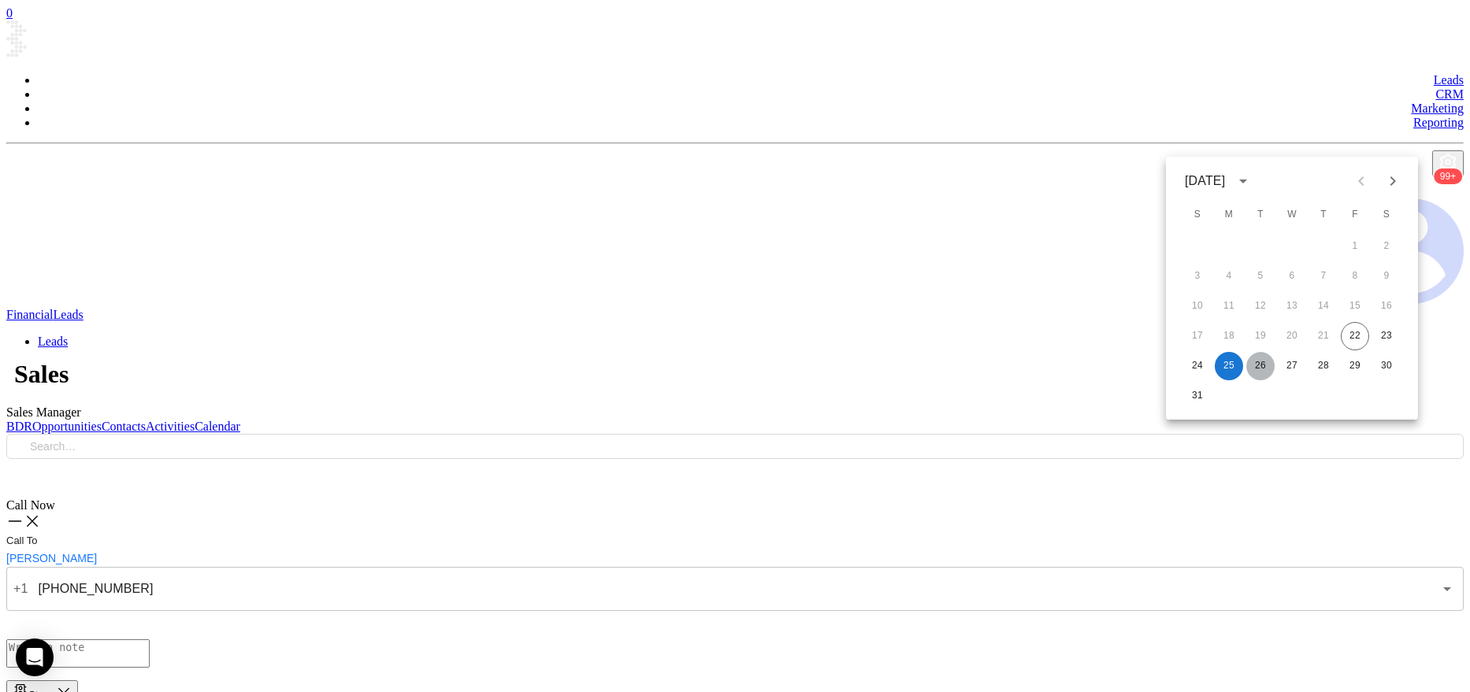
click at [1260, 359] on button "26" at bounding box center [1260, 366] width 28 height 28
type input "08/26/2025"
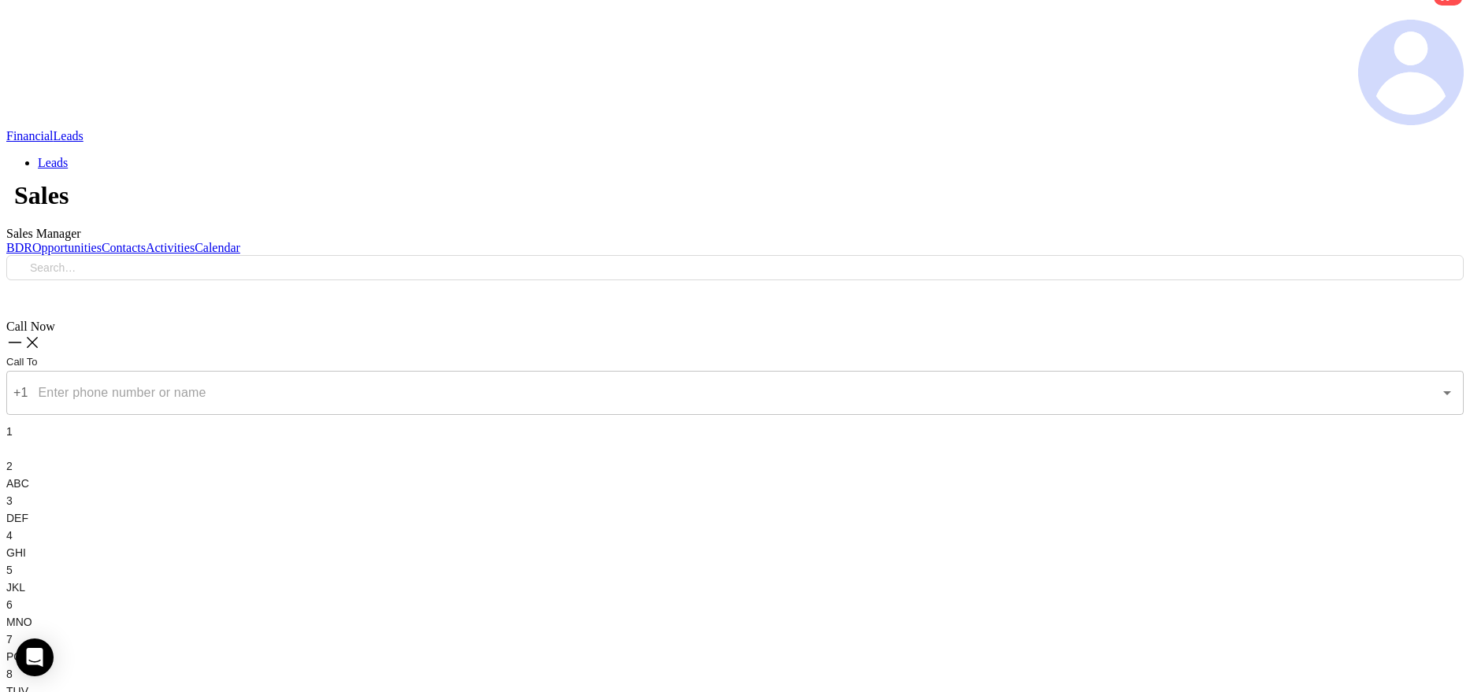
scroll to position [264, 0]
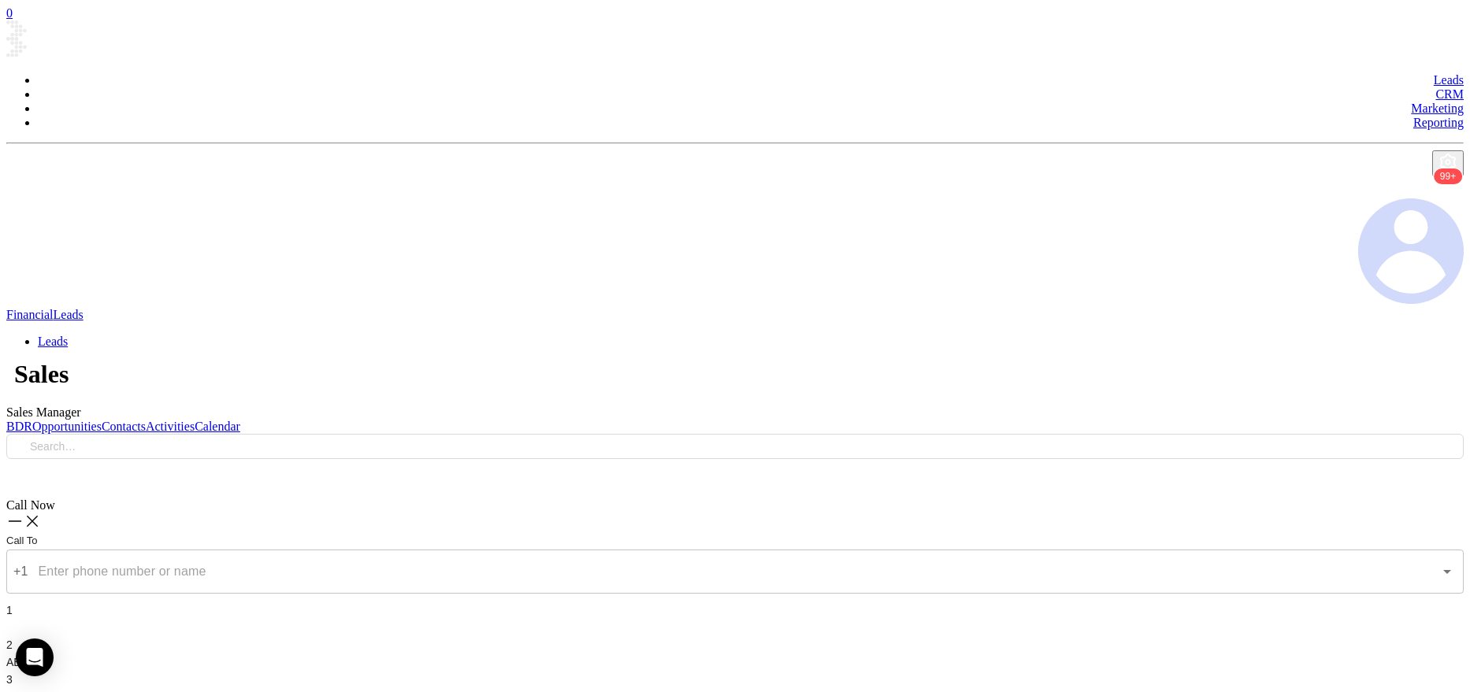
type input "(203) 655-6881"
type input "1"
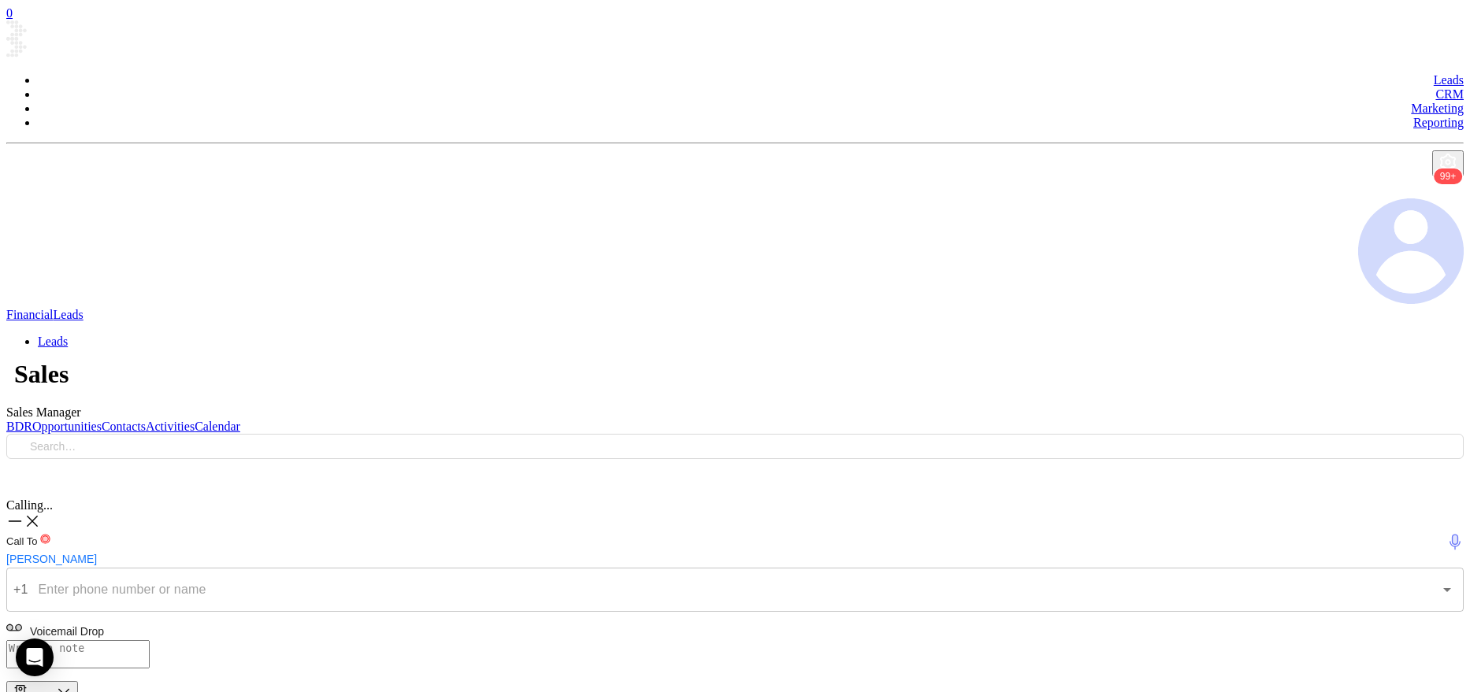
type input "(203) 655-6881"
click at [41, 513] on icon at bounding box center [32, 521] width 17 height 17
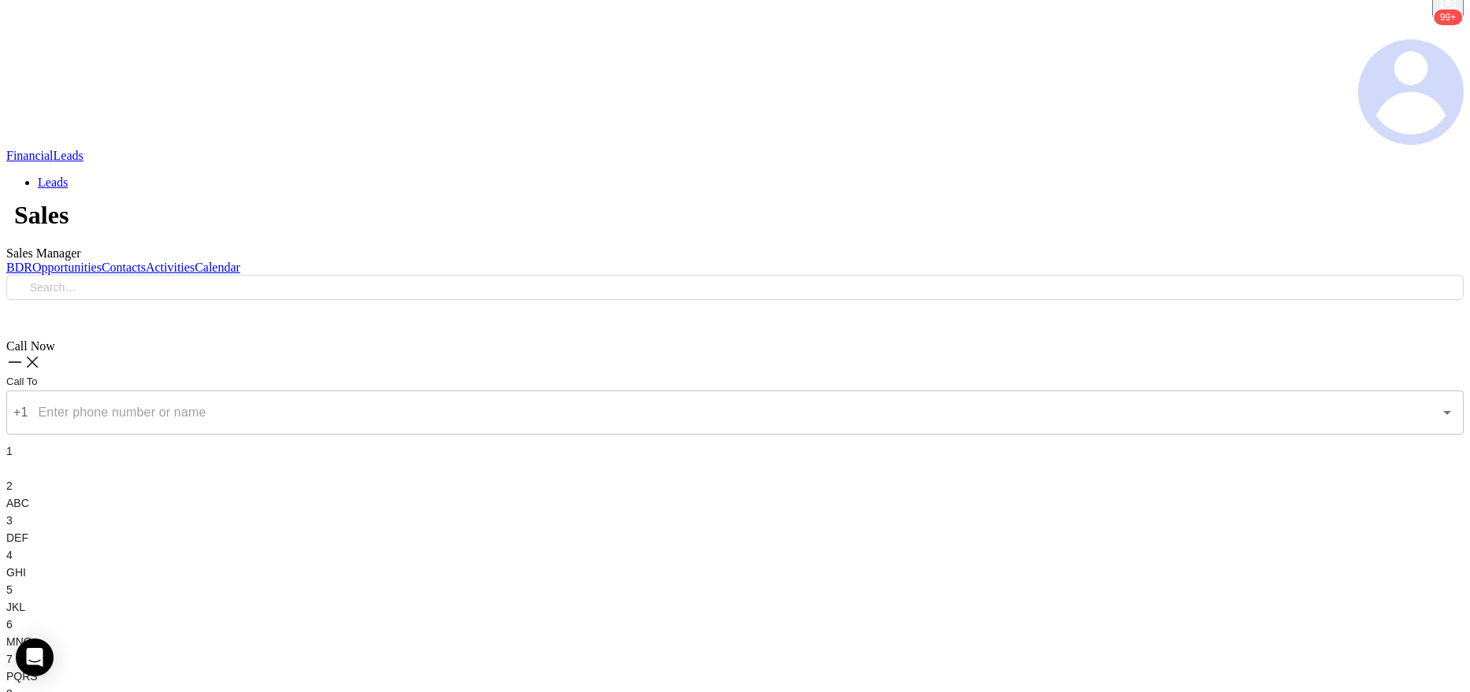
scroll to position [179, 0]
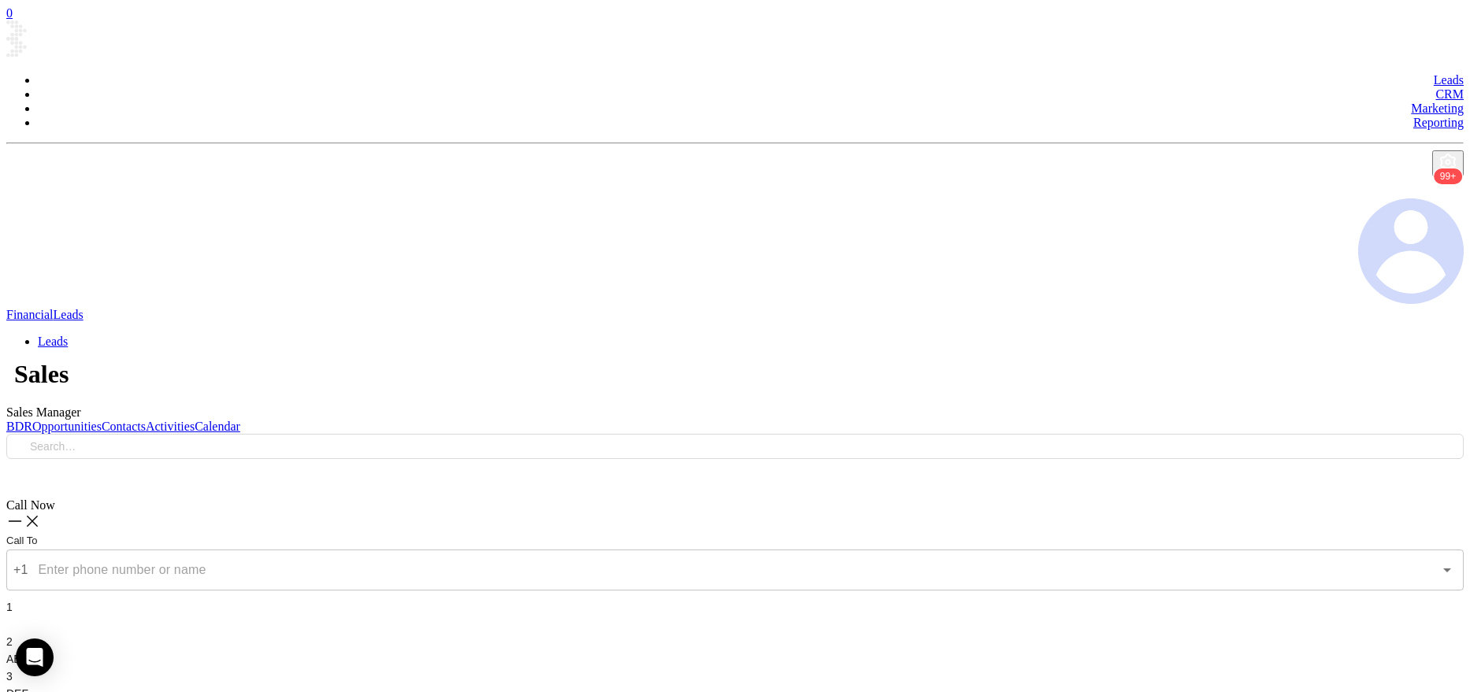
type input "(203) 371-0222"
type input "1"
type input "(203) 371-0222"
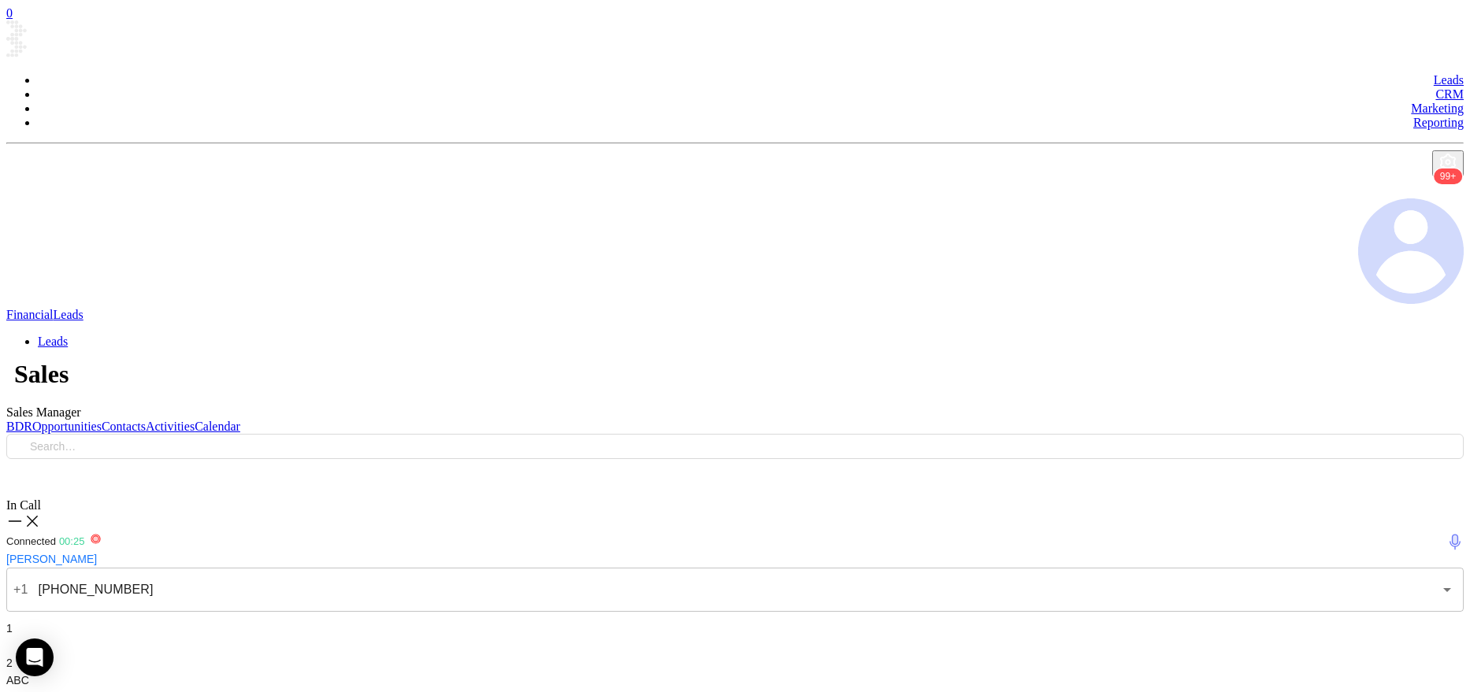
click at [1208, 620] on div "1" at bounding box center [734, 637] width 1457 height 35
drag, startPoint x: 1216, startPoint y: 588, endPoint x: 1249, endPoint y: 605, distance: 36.7
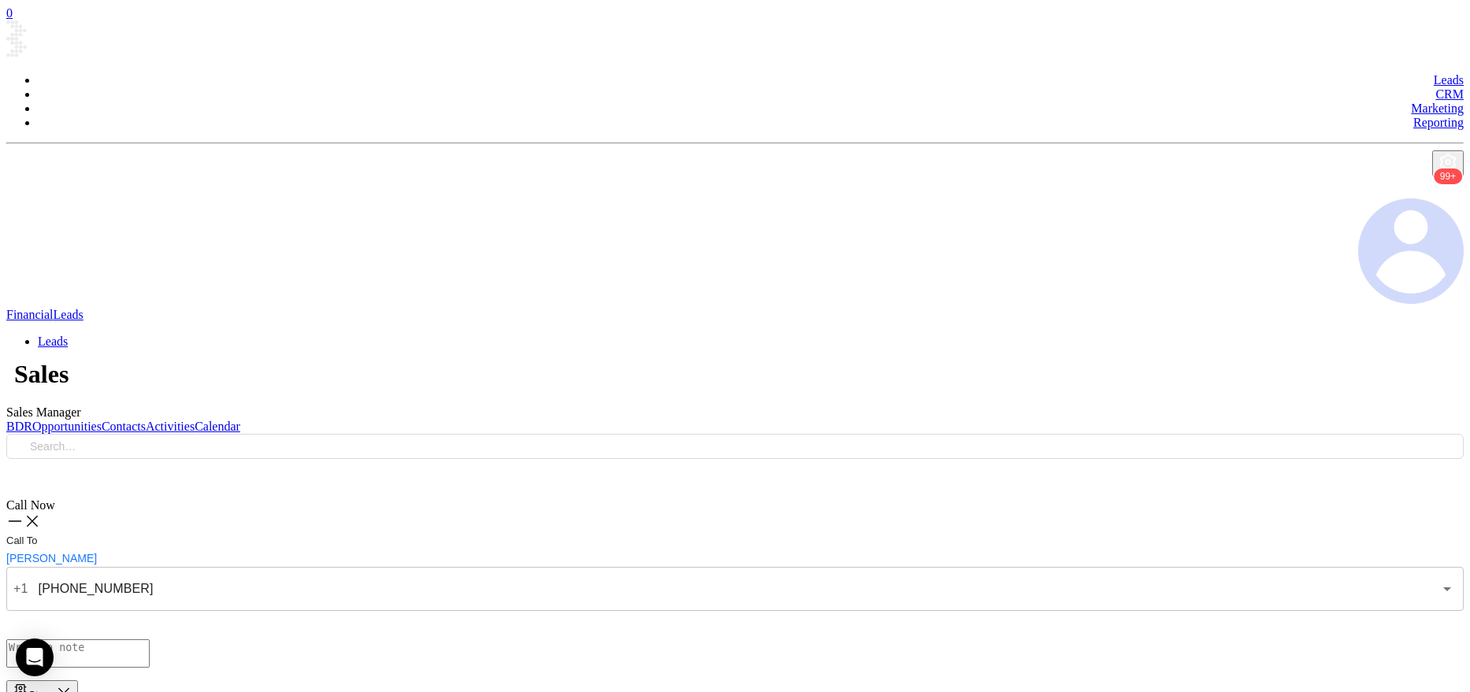
click at [78, 681] on button "Stage" at bounding box center [42, 692] width 72 height 23
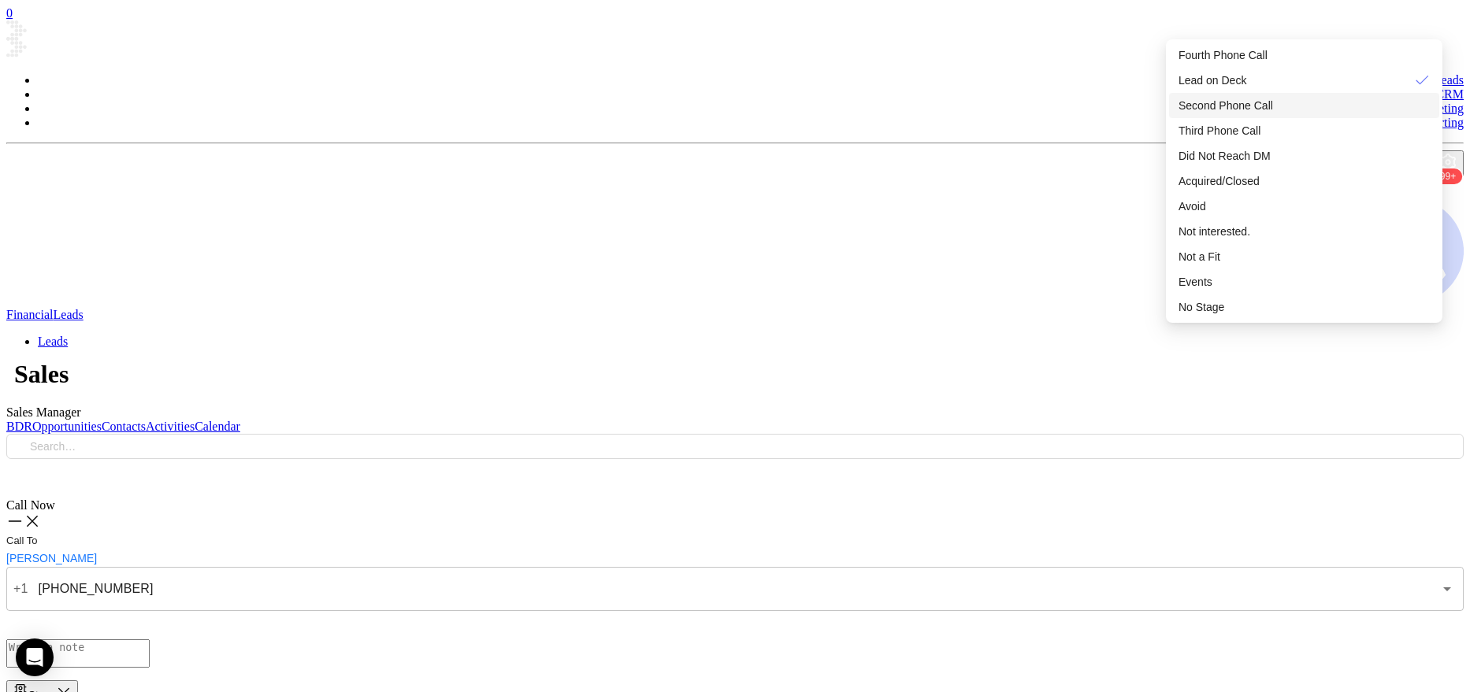
click at [1267, 99] on span "Second Phone Call" at bounding box center [1225, 105] width 95 height 13
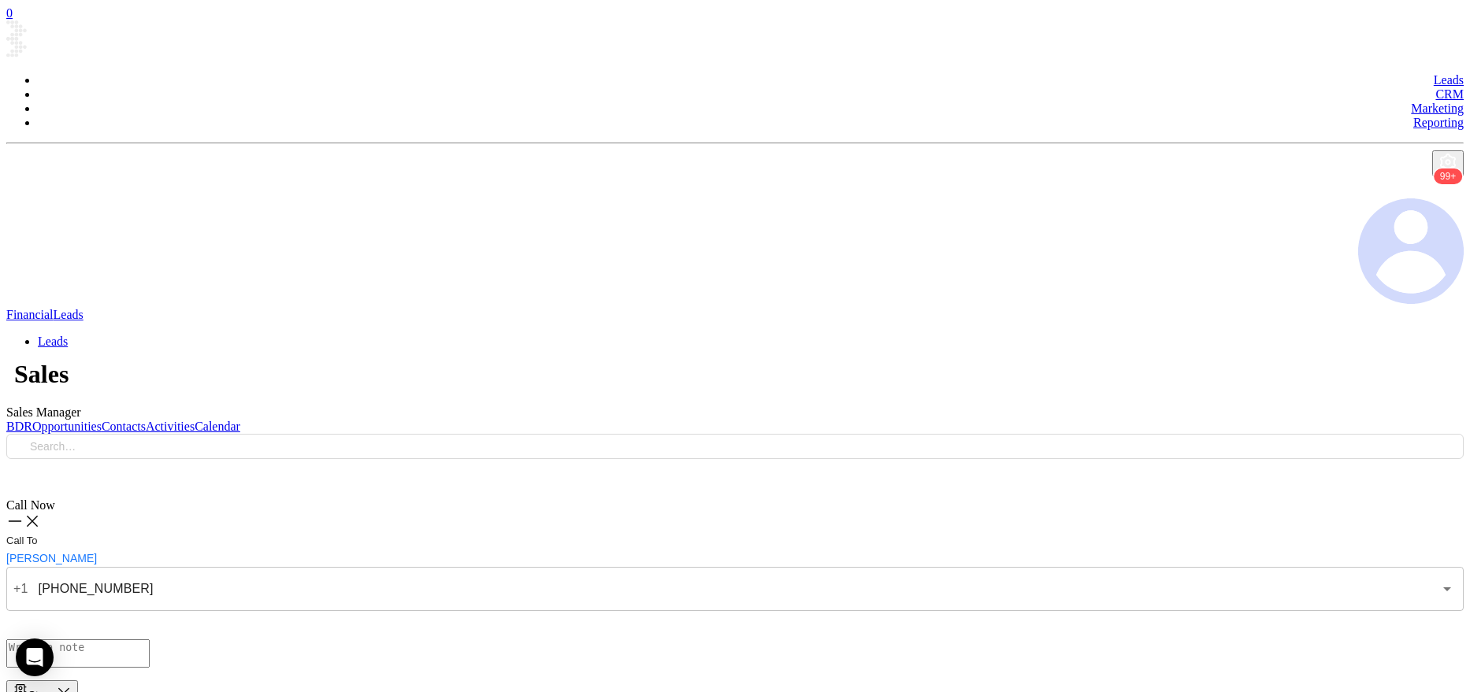
click at [150, 640] on textarea at bounding box center [77, 654] width 143 height 28
type textarea "no answer, left vm in general"
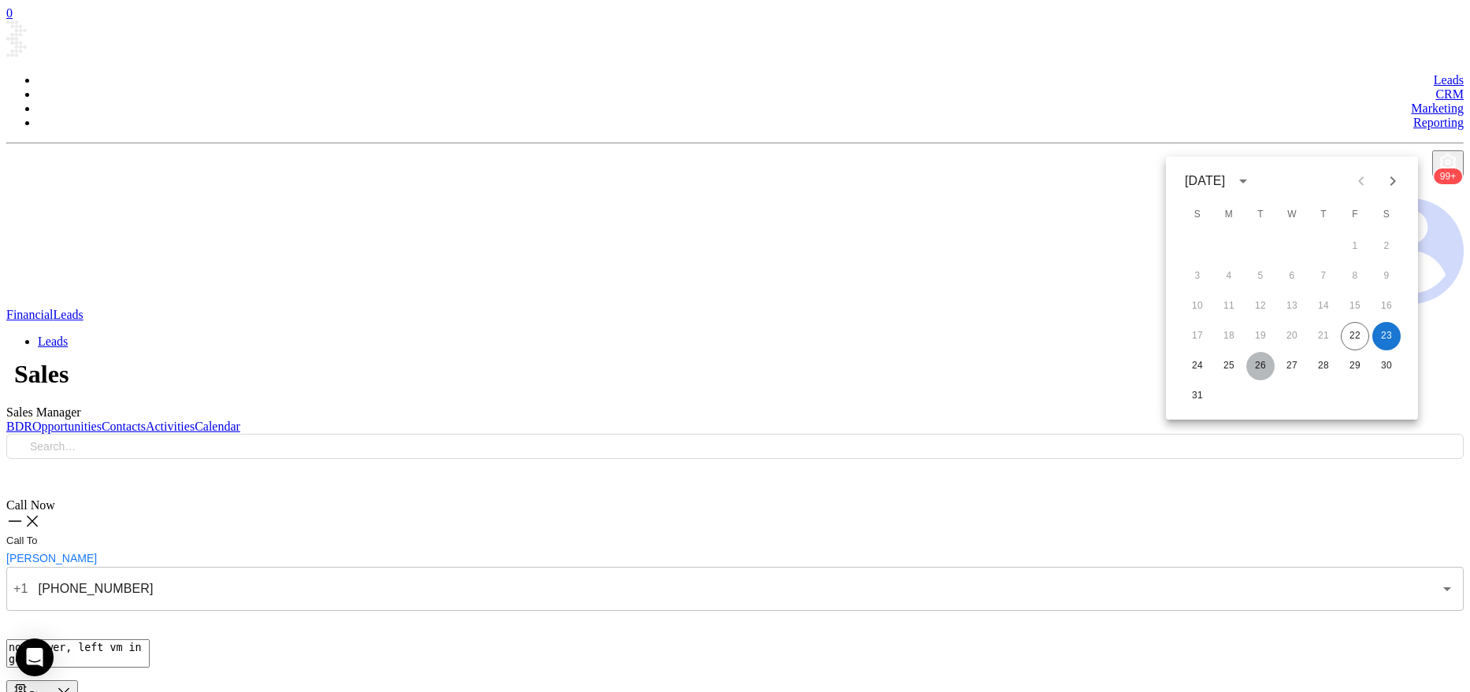
click at [1249, 370] on button "26" at bounding box center [1260, 366] width 28 height 28
type input "08/26/2025"
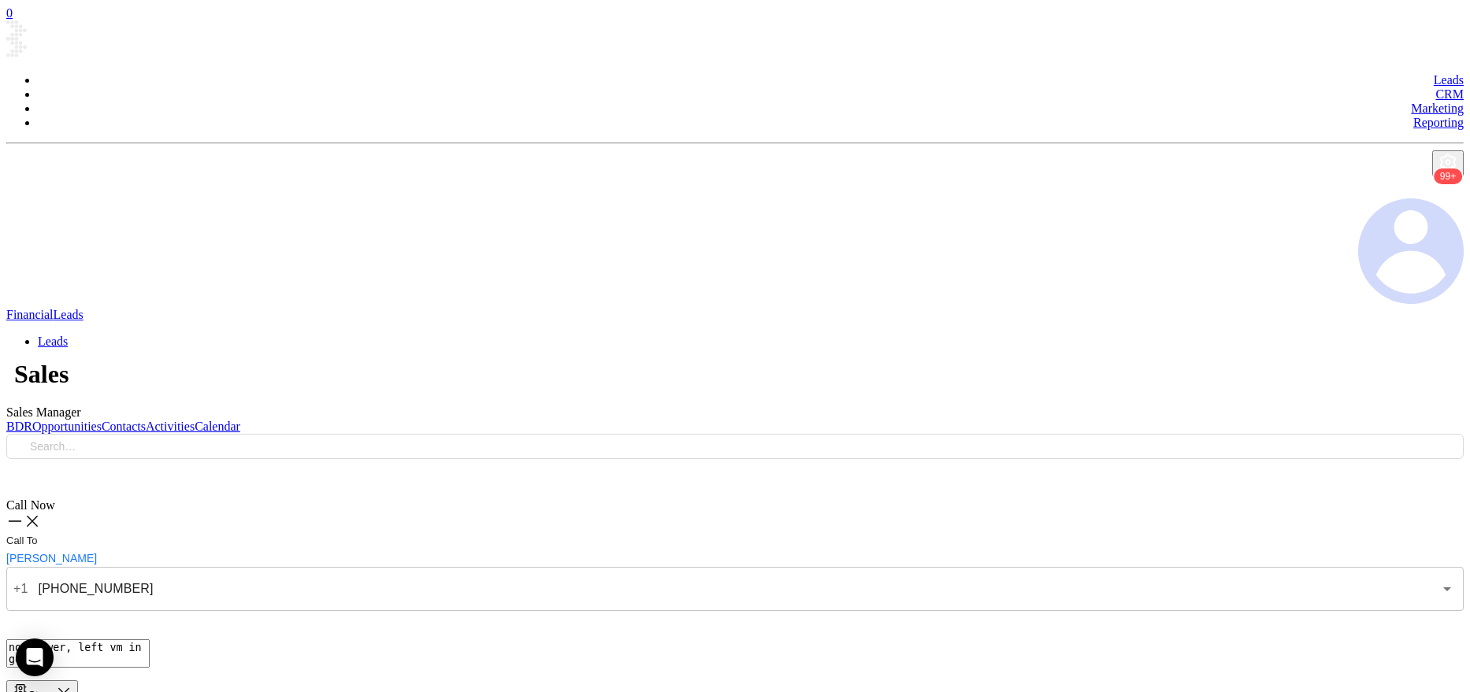
checkbox input "true"
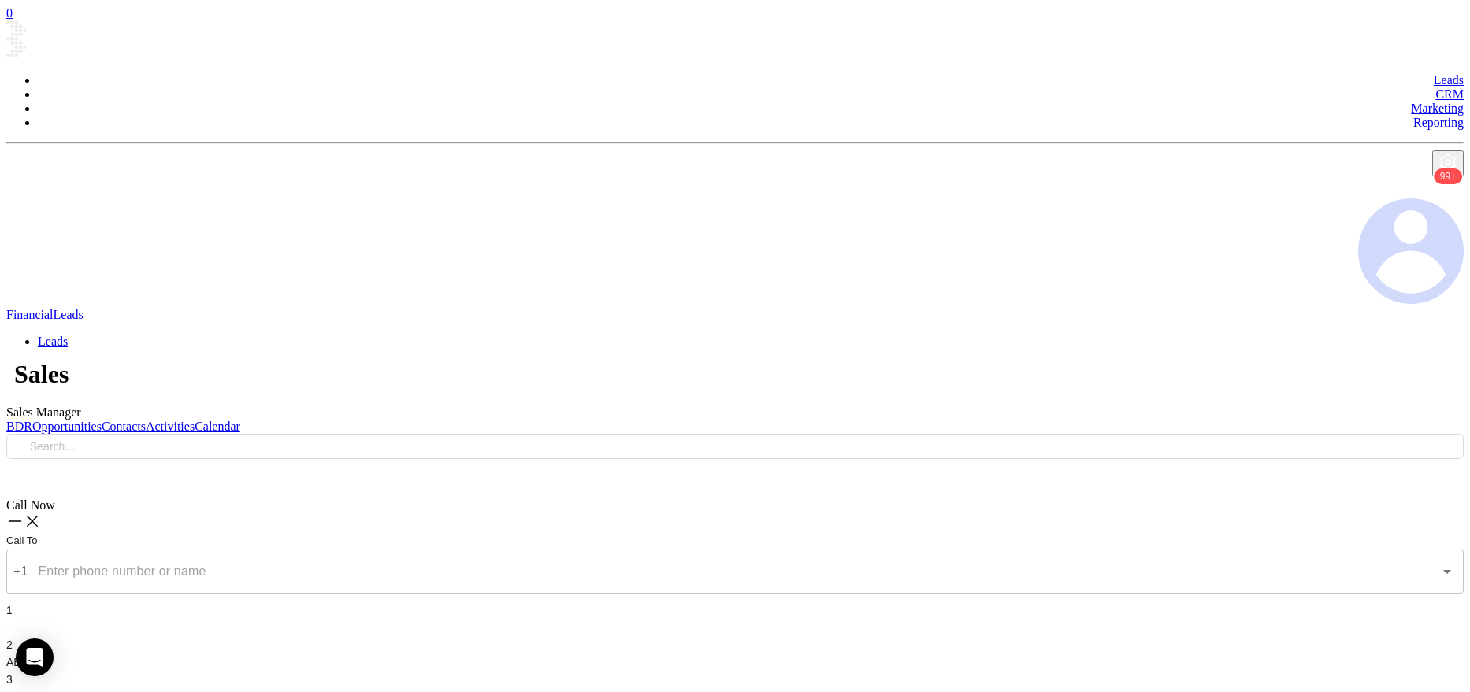
type input "(718) 851-1020"
type input "1"
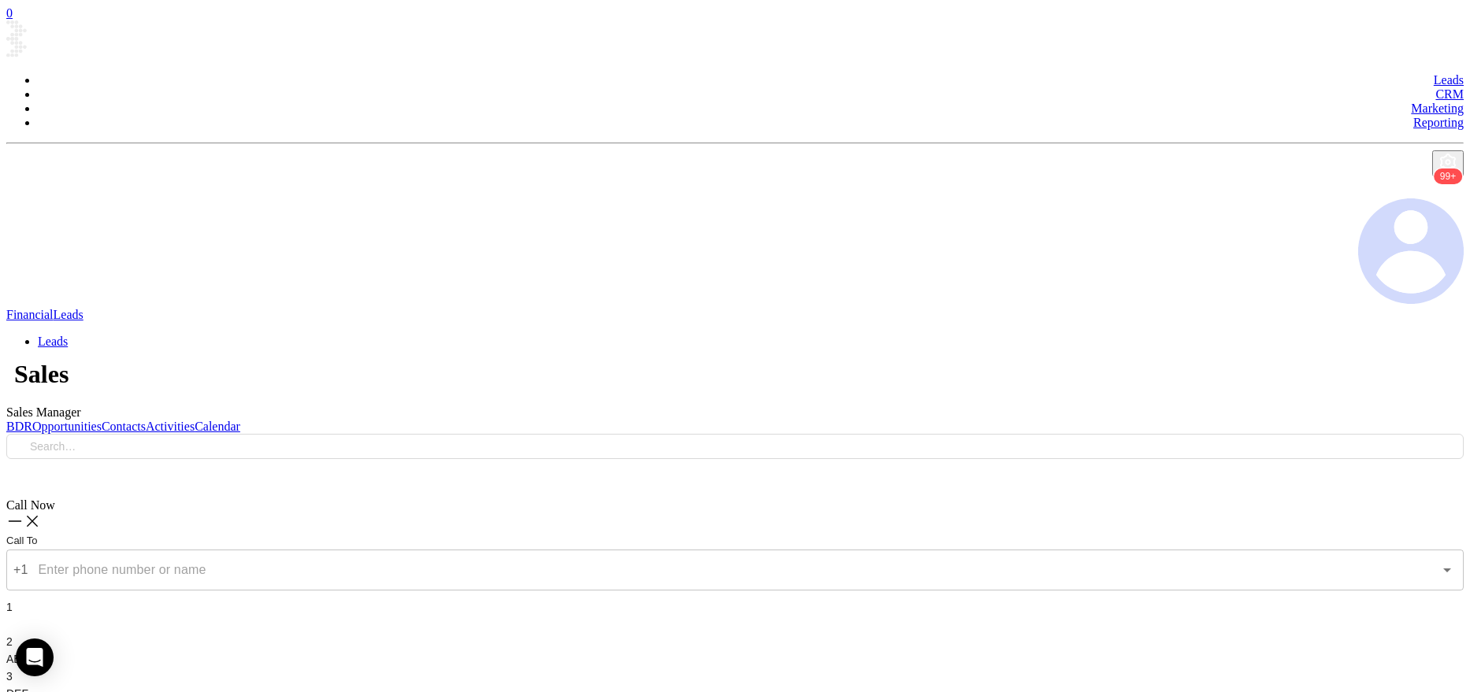
type input "(718) 851-1020"
click at [78, 681] on button "Stage" at bounding box center [42, 692] width 72 height 23
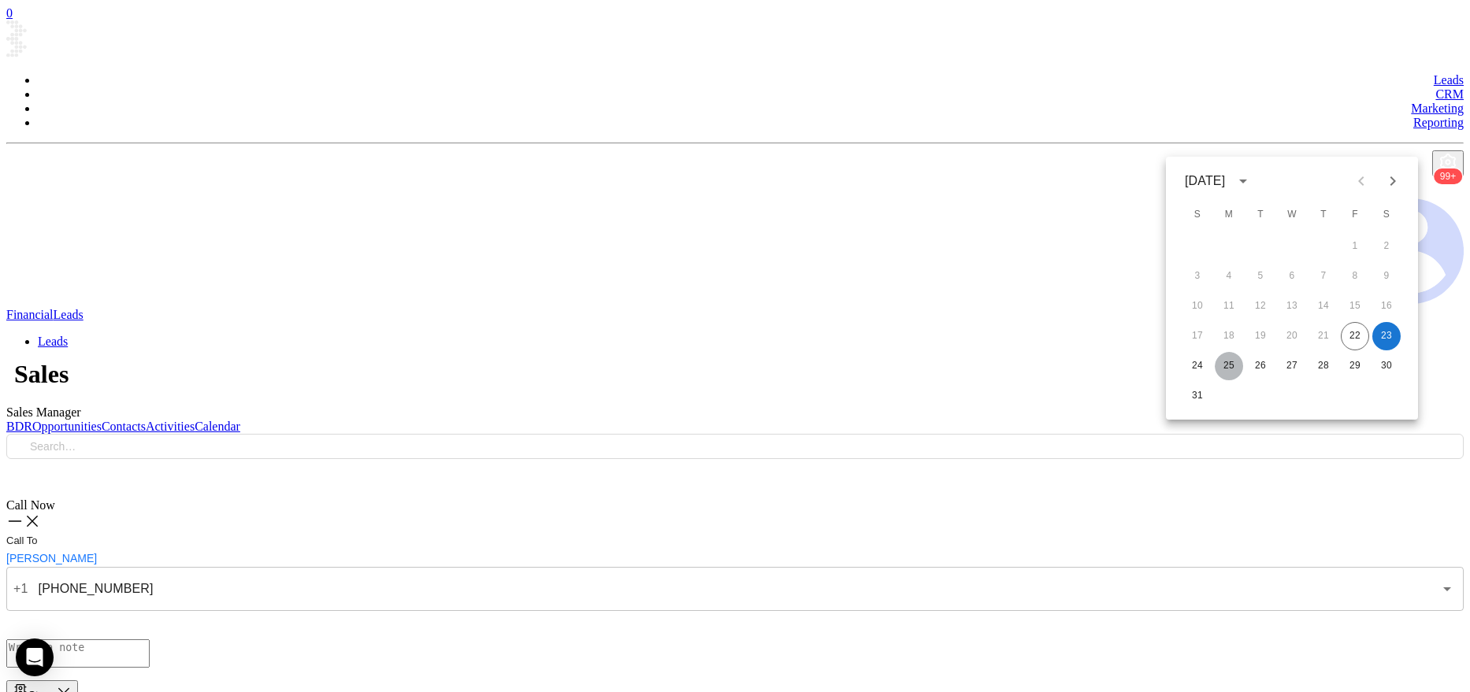
click at [1229, 354] on button "25" at bounding box center [1229, 366] width 28 height 28
type input "08/25/2025"
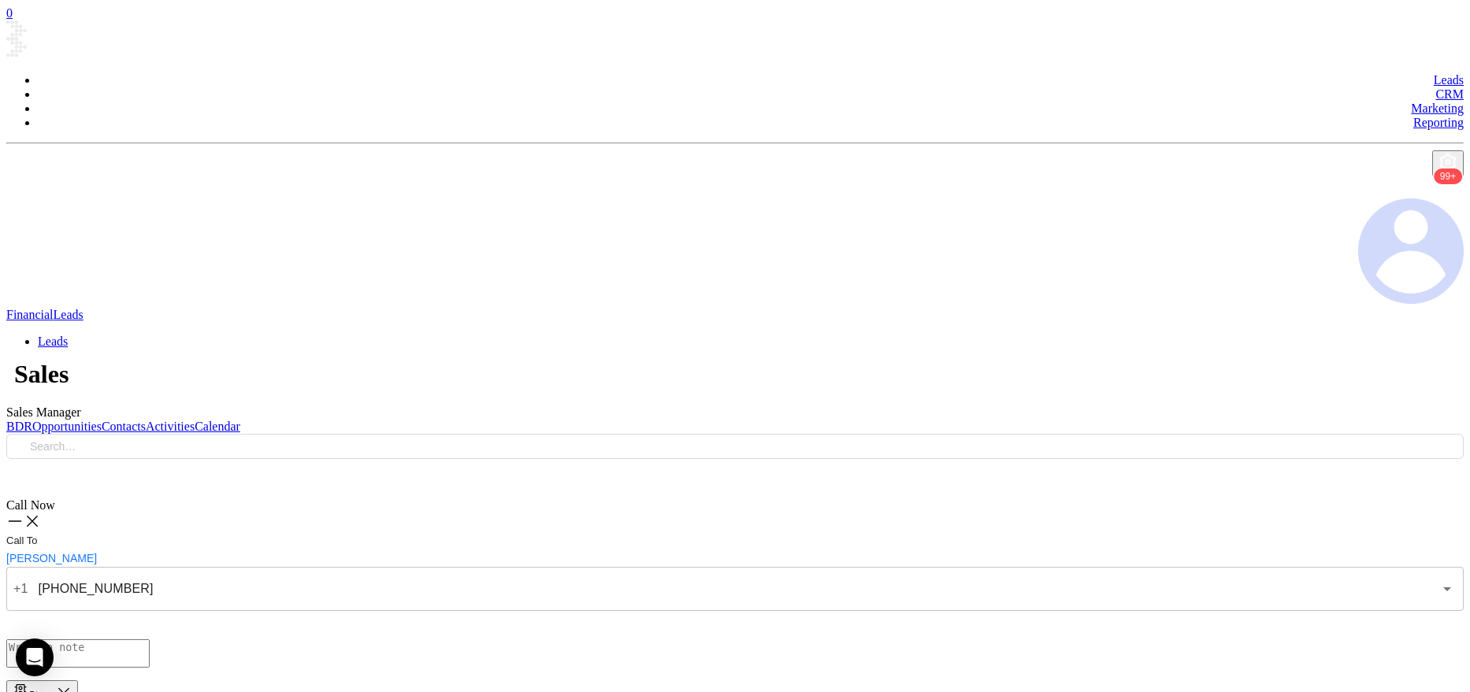
click at [150, 640] on textarea at bounding box center [77, 654] width 143 height 28
type textarea "office closed. will call back on monday"
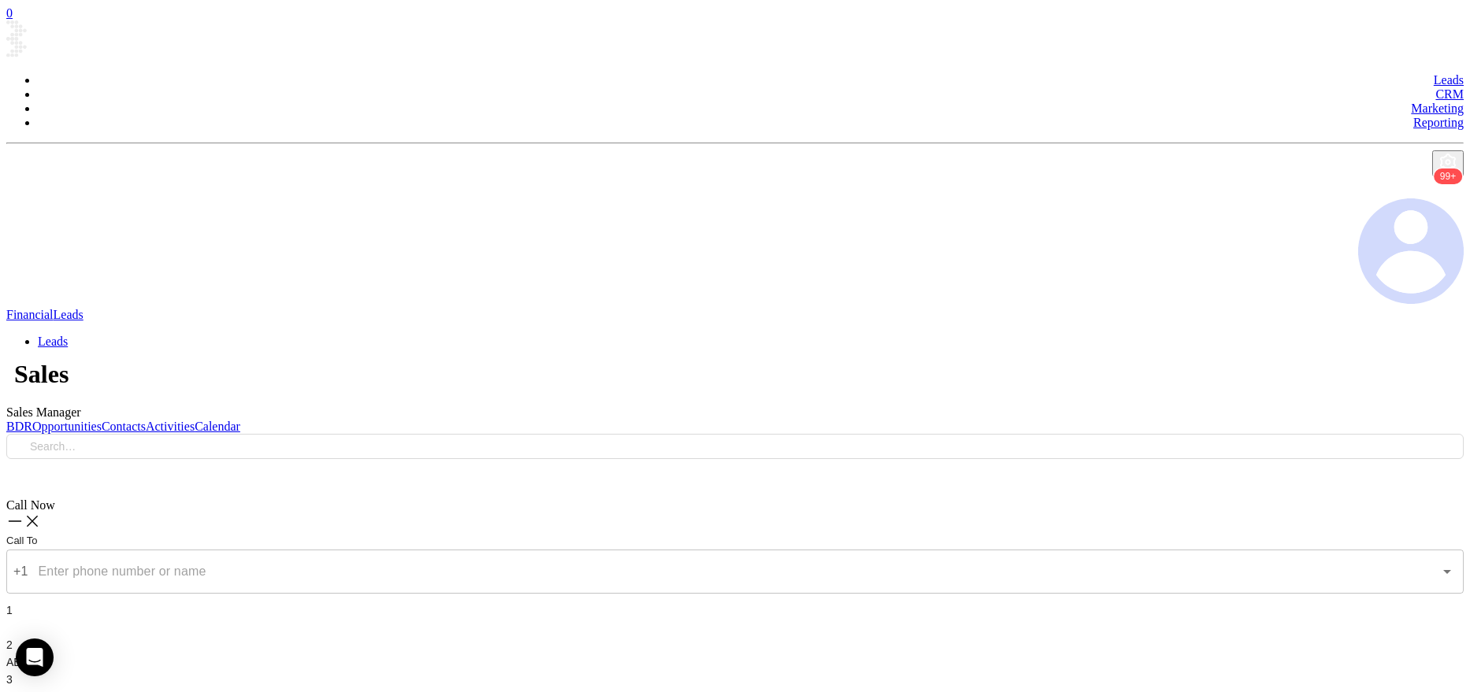
type input "(860) 443-1500"
type input "1"
type input "(860) 443-1500"
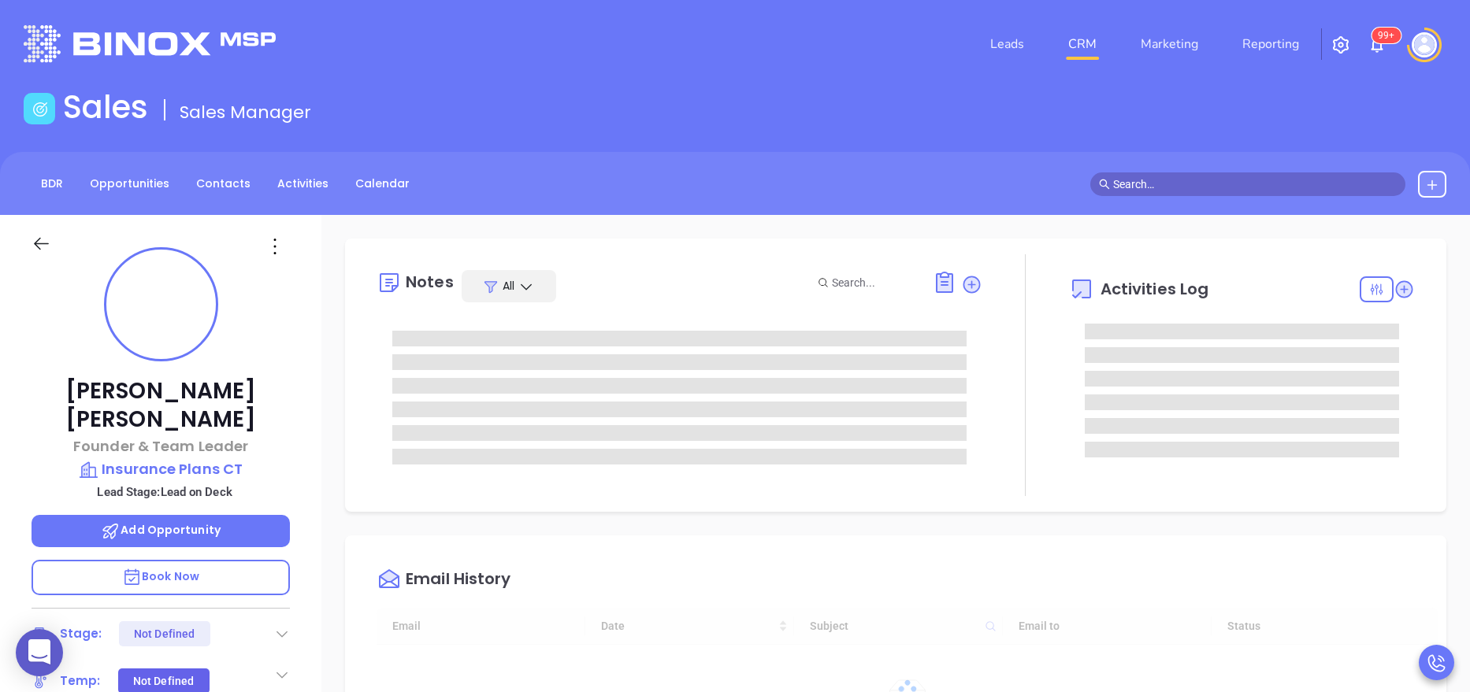
type input "[DATE]"
type input "Anabell Dominguez"
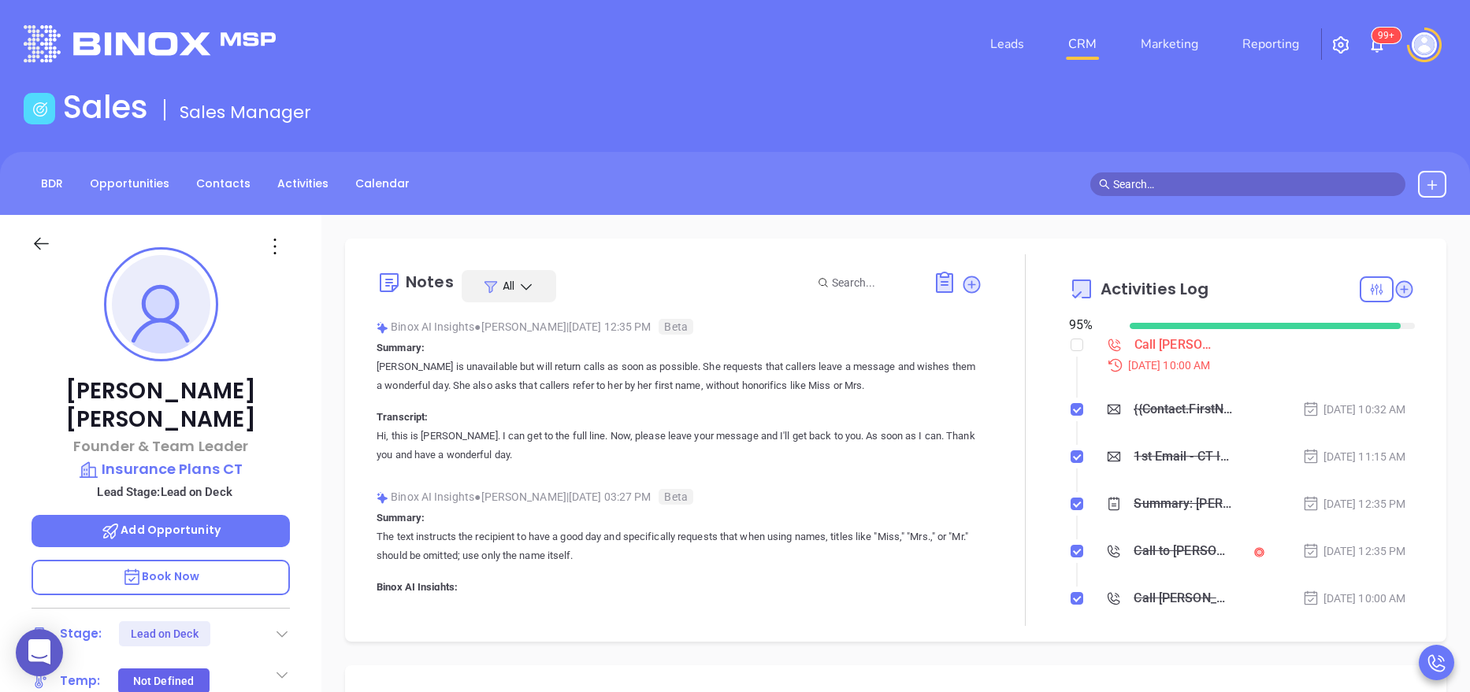
click at [309, 399] on div "Jackie Chimino Founder & Team Leader Insurance Plans CT Lead Stage: Lead on Dec…" at bounding box center [160, 648] width 321 height 866
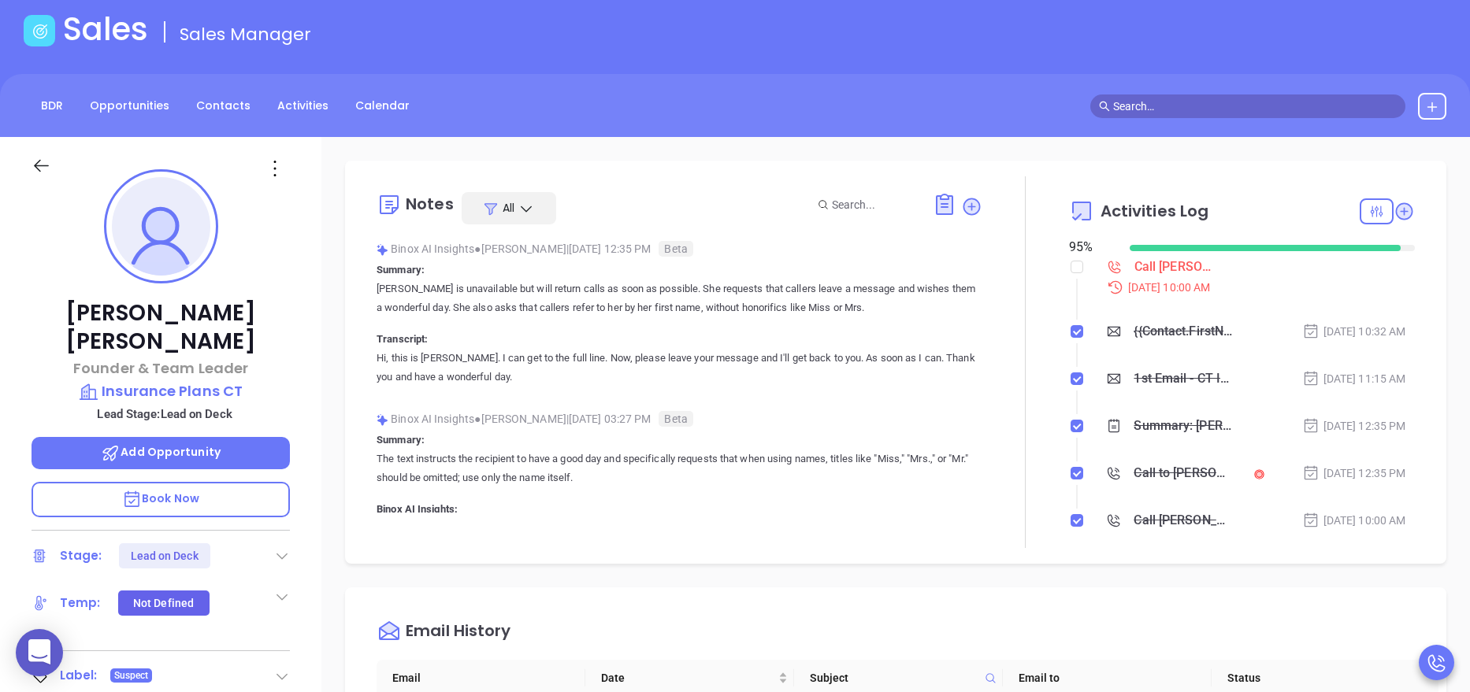
scroll to position [47, 0]
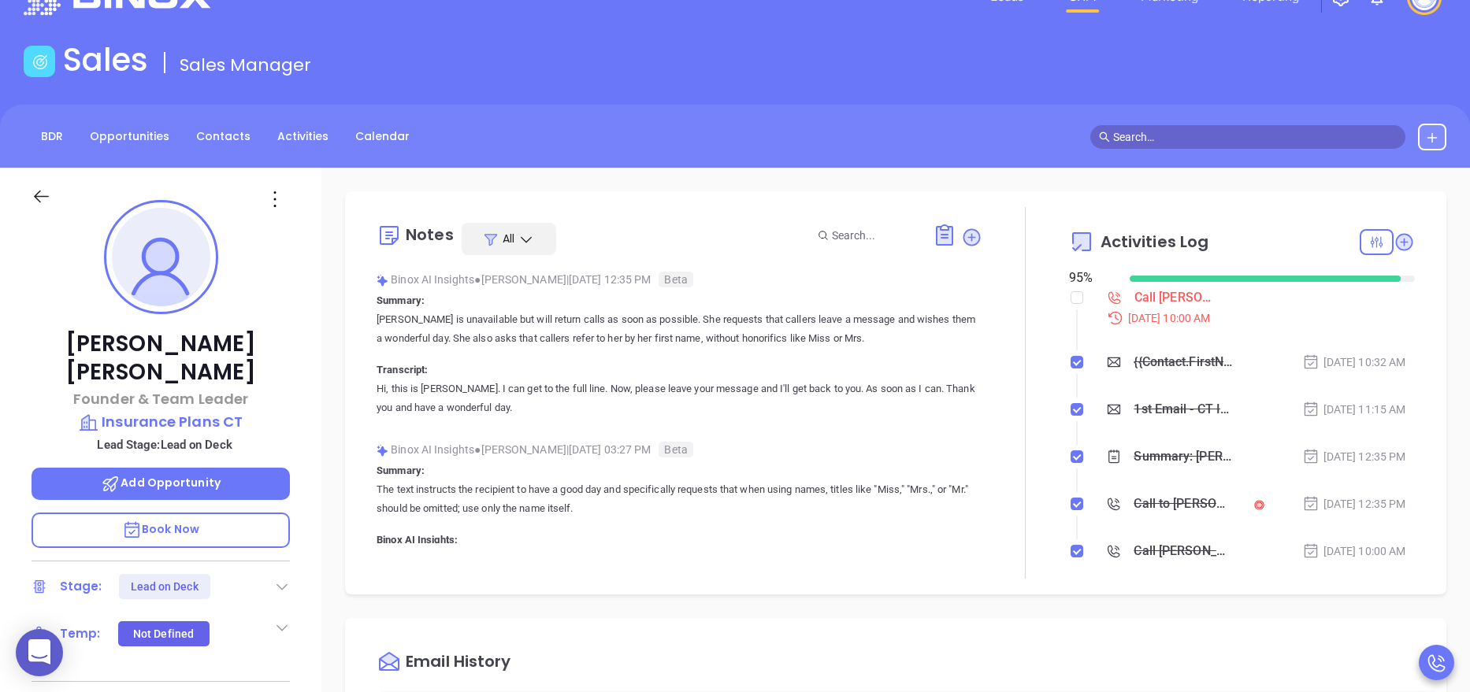
click at [302, 466] on div "Jackie Chimino Founder & Team Leader Insurance Plans CT Lead Stage: Lead on Dec…" at bounding box center [160, 601] width 321 height 866
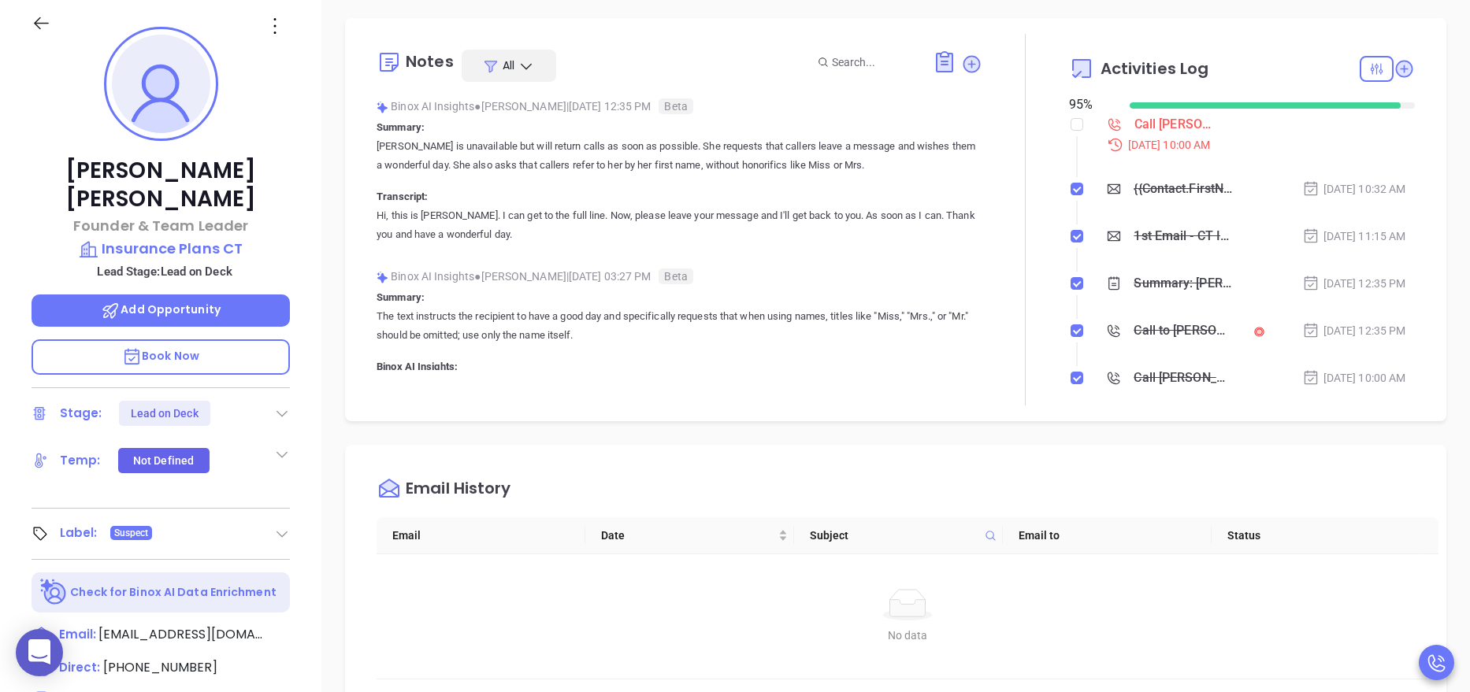
scroll to position [189, 0]
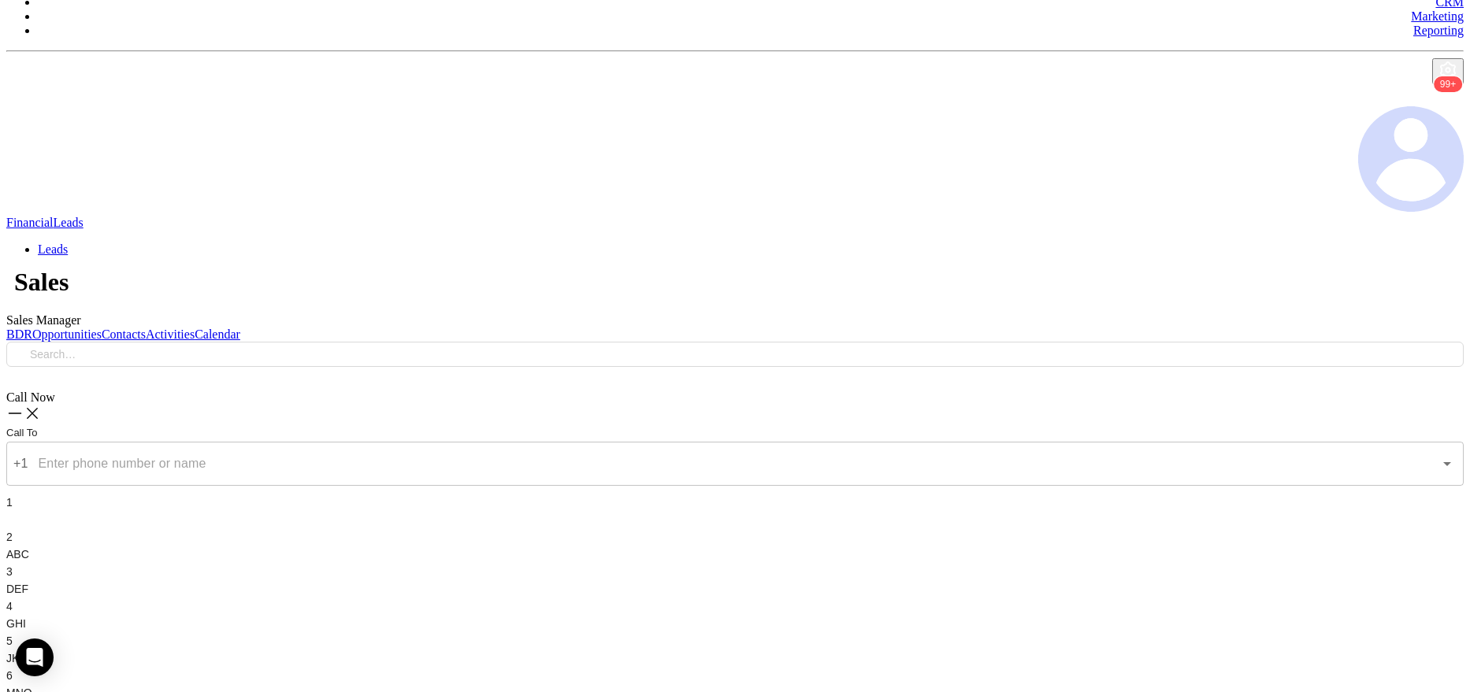
scroll to position [95, 0]
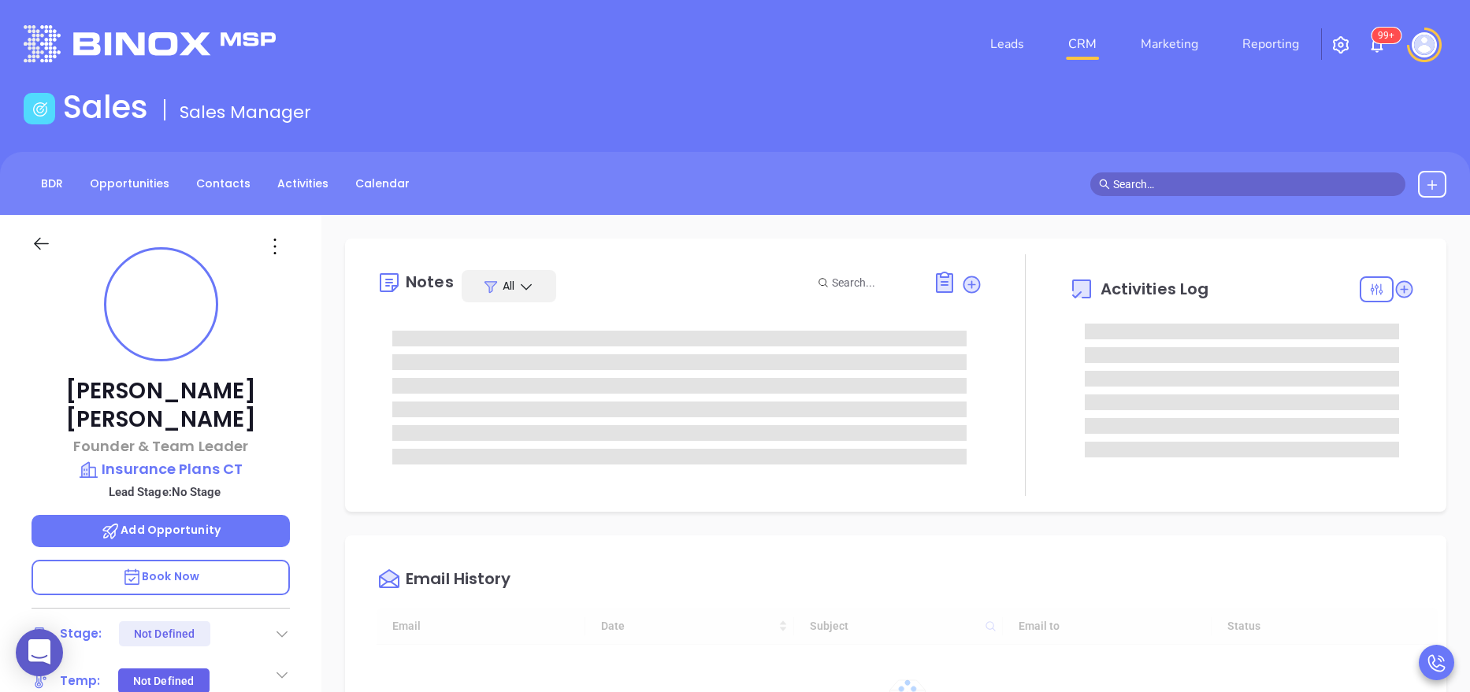
type input "[DATE]"
type input "[PERSON_NAME]"
click at [308, 373] on div "Jackie Chimino Founder & Team Leader Insurance Plans CT Lead Stage: No Stage Ad…" at bounding box center [160, 648] width 321 height 866
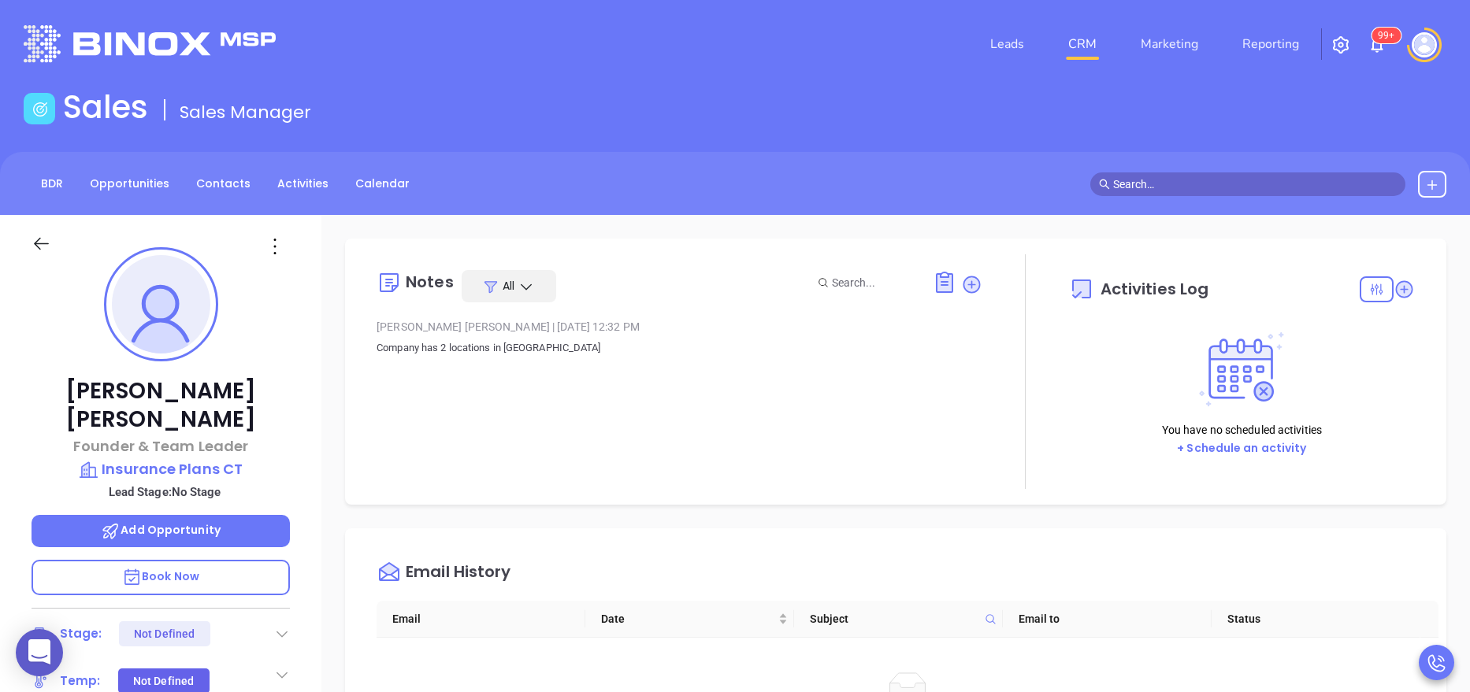
click at [308, 381] on div "Jackie Chimino Founder & Team Leader Insurance Plans CT Lead Stage: No Stage Ad…" at bounding box center [160, 648] width 321 height 866
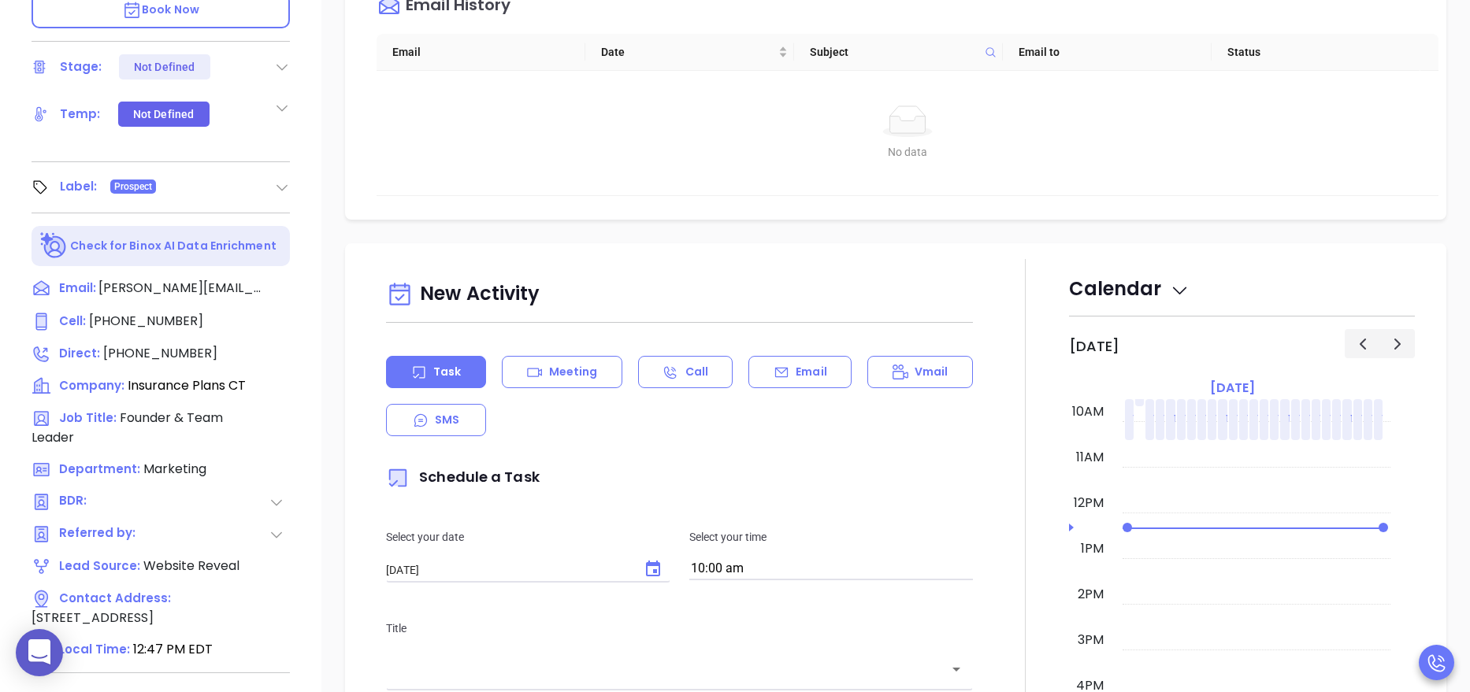
scroll to position [625, 0]
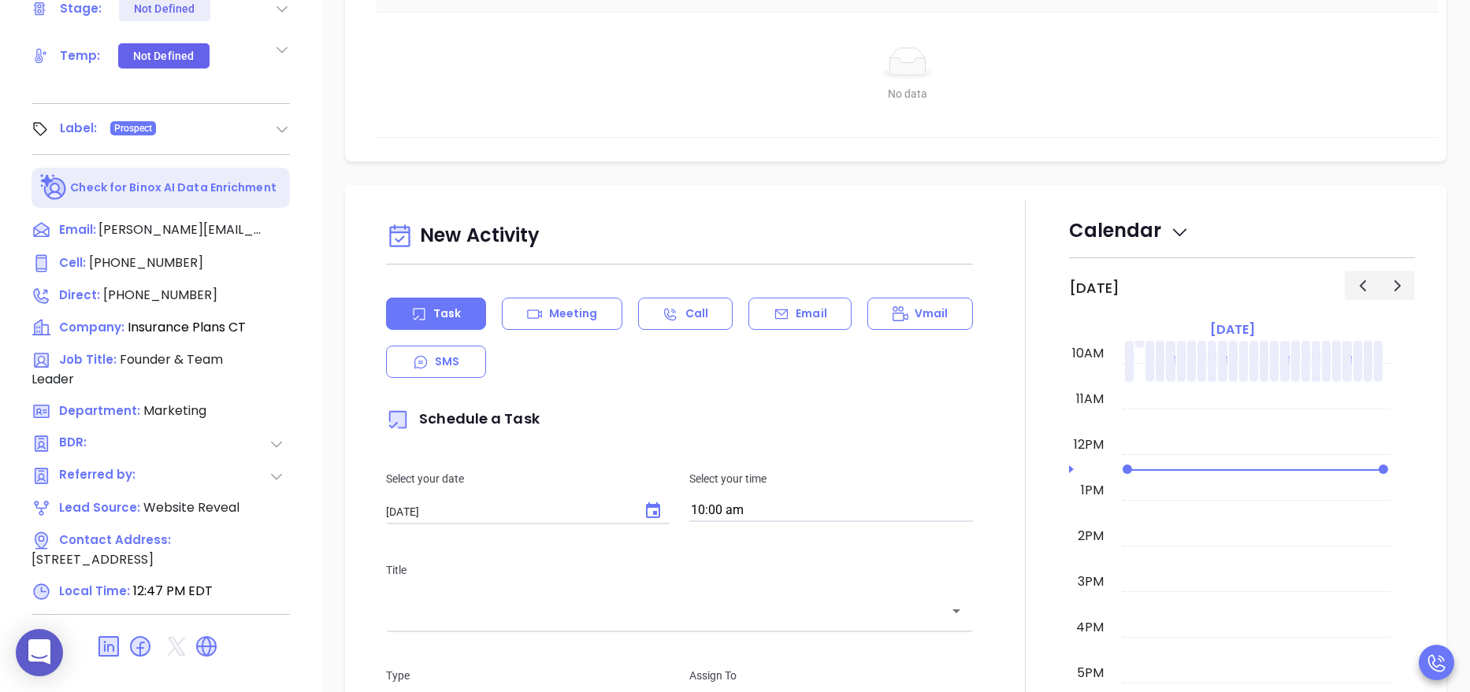
click at [1012, 478] on div at bounding box center [1025, 639] width 87 height 876
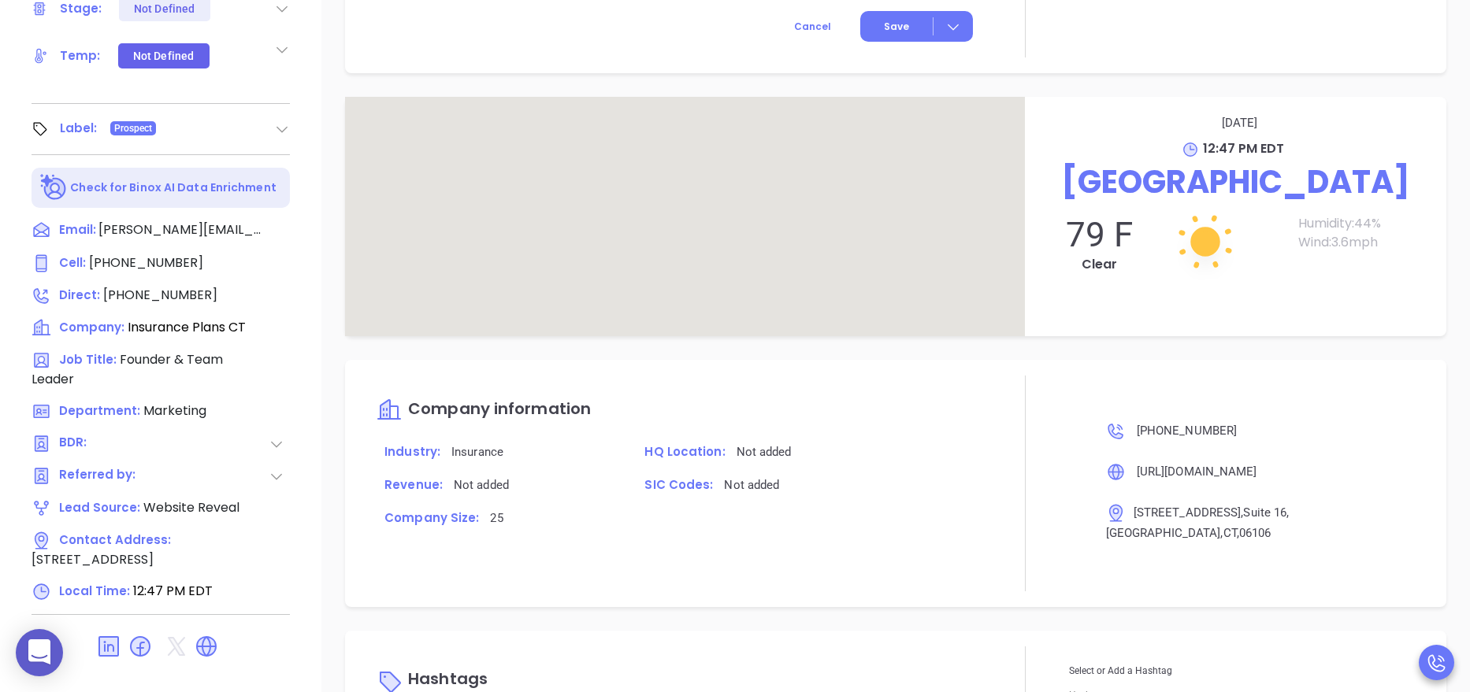
scroll to position [1129, 0]
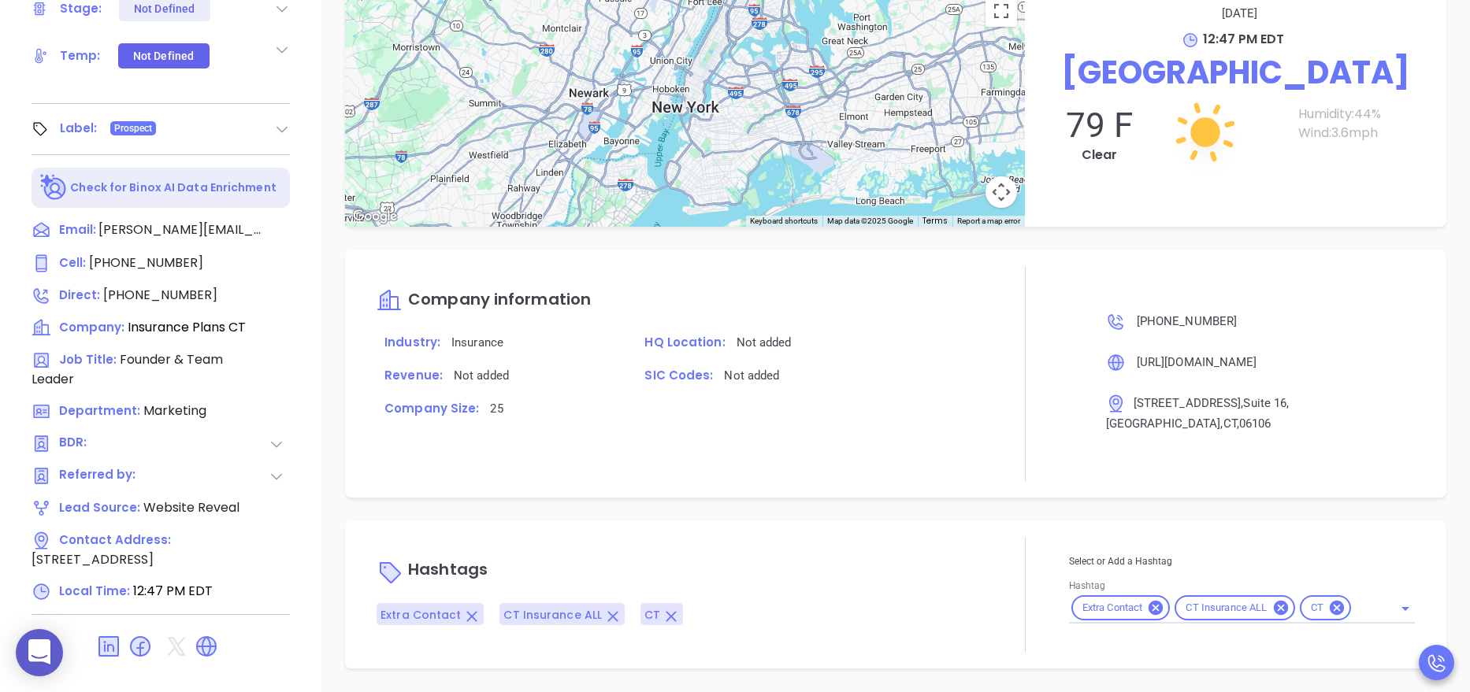
click at [195, 634] on icon at bounding box center [206, 646] width 25 height 25
click at [321, 230] on div "Notes All Liz Cruz | Feb 22, 2024 12:32 PM Company has 2 locations in CT Activi…" at bounding box center [895, 141] width 1149 height 1103
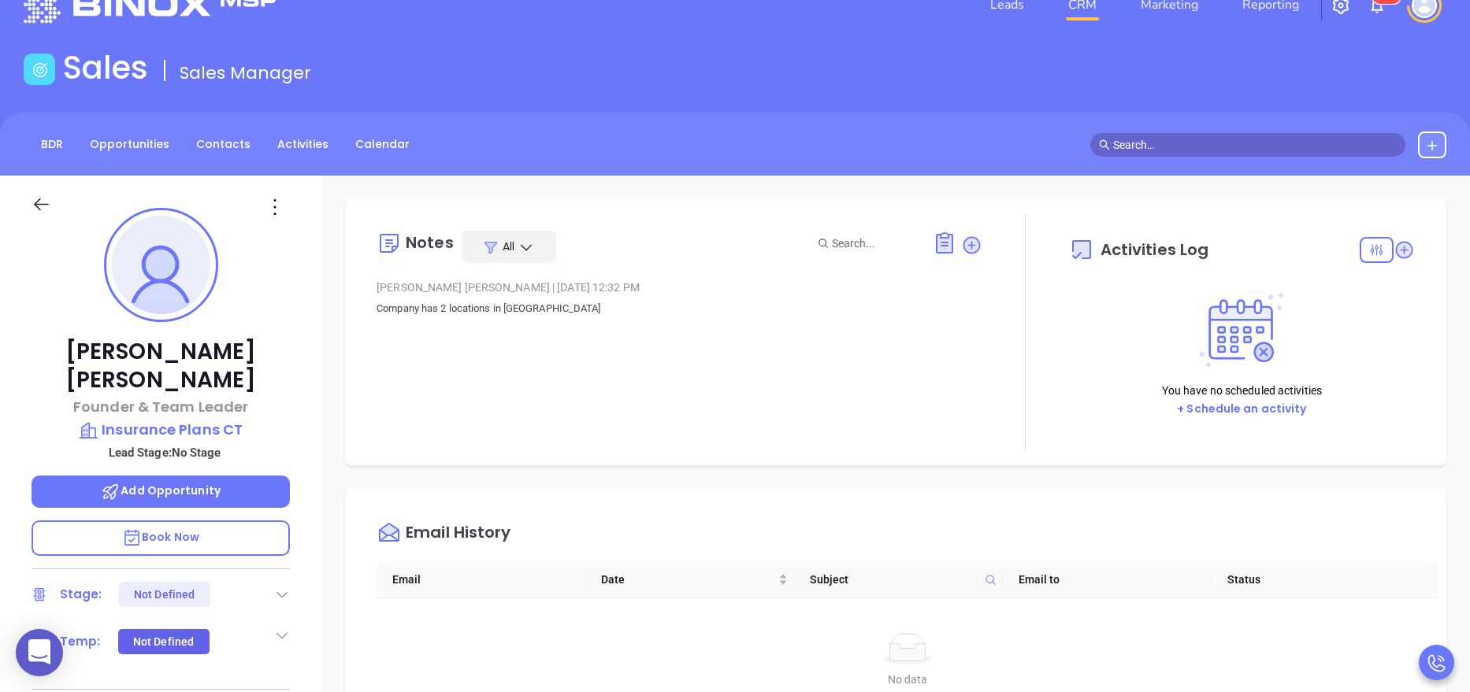
scroll to position [11, 0]
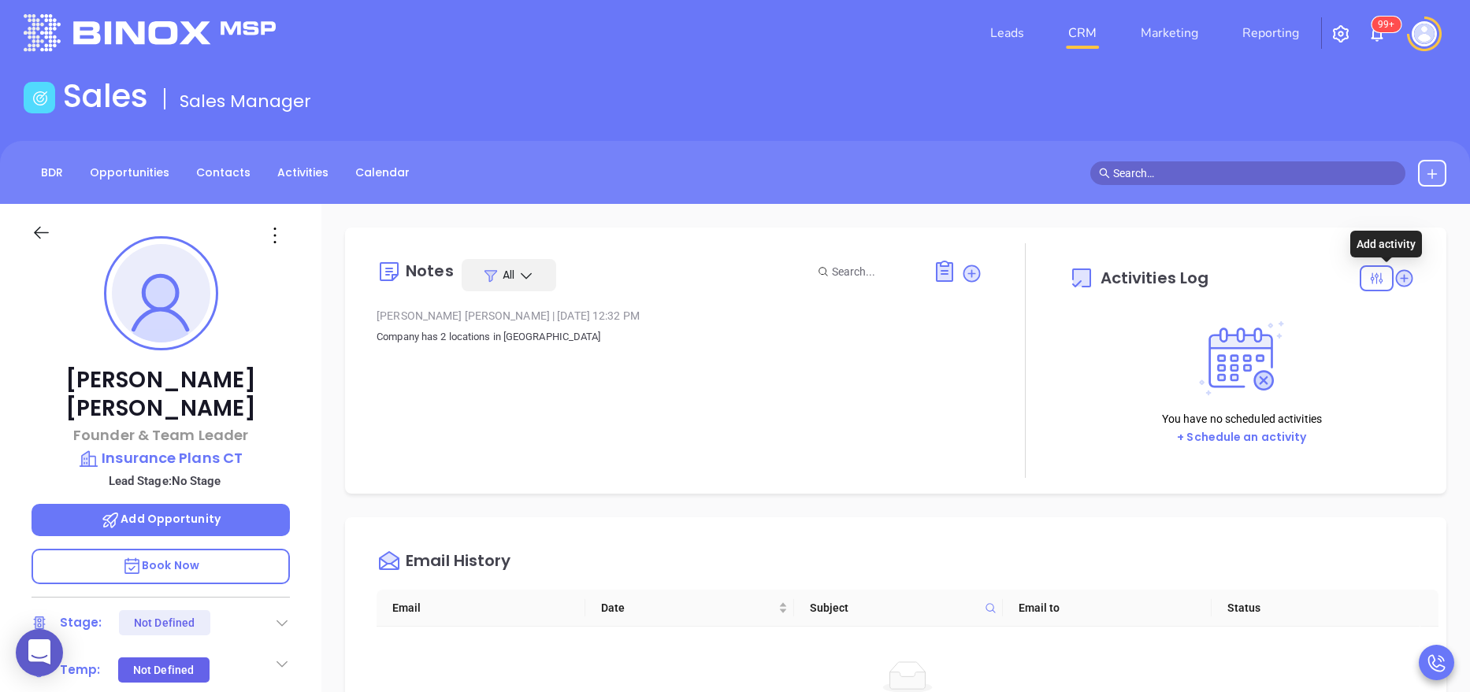
click at [1394, 268] on icon at bounding box center [1404, 278] width 21 height 21
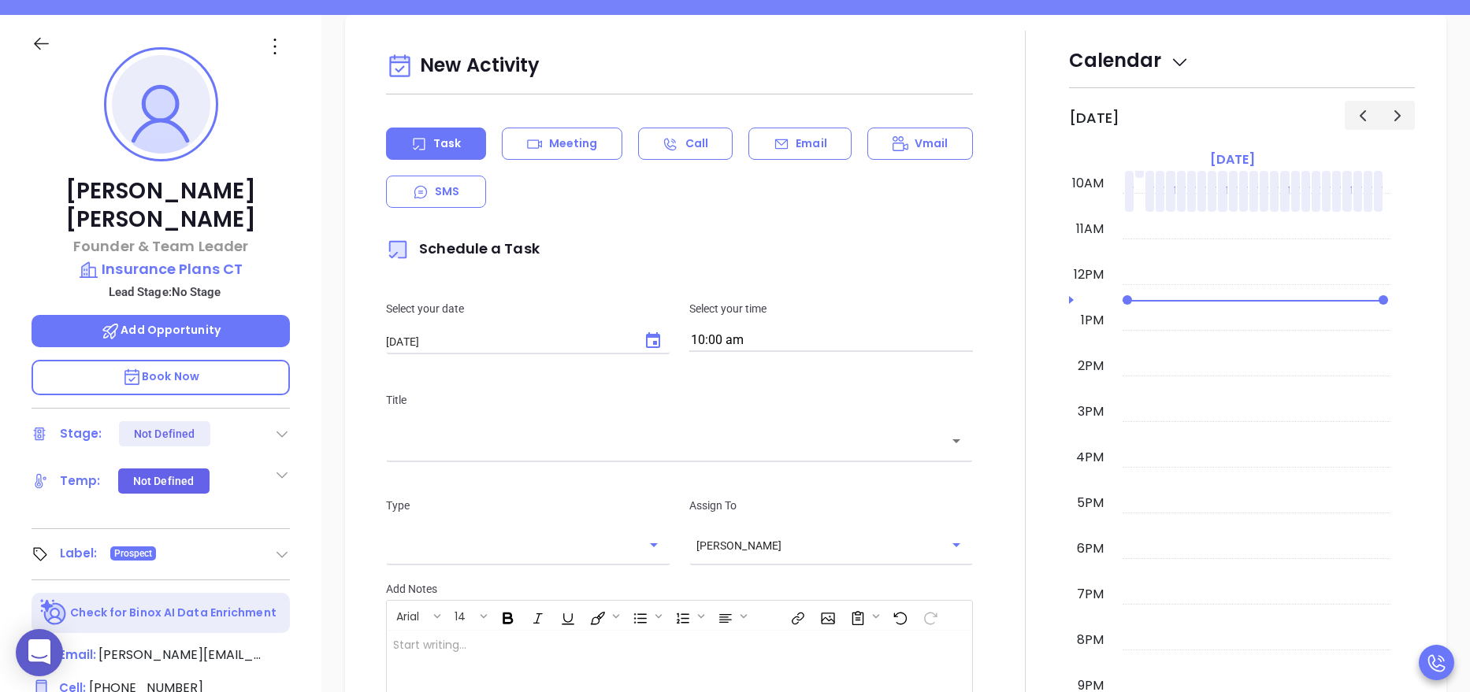
scroll to position [215, 0]
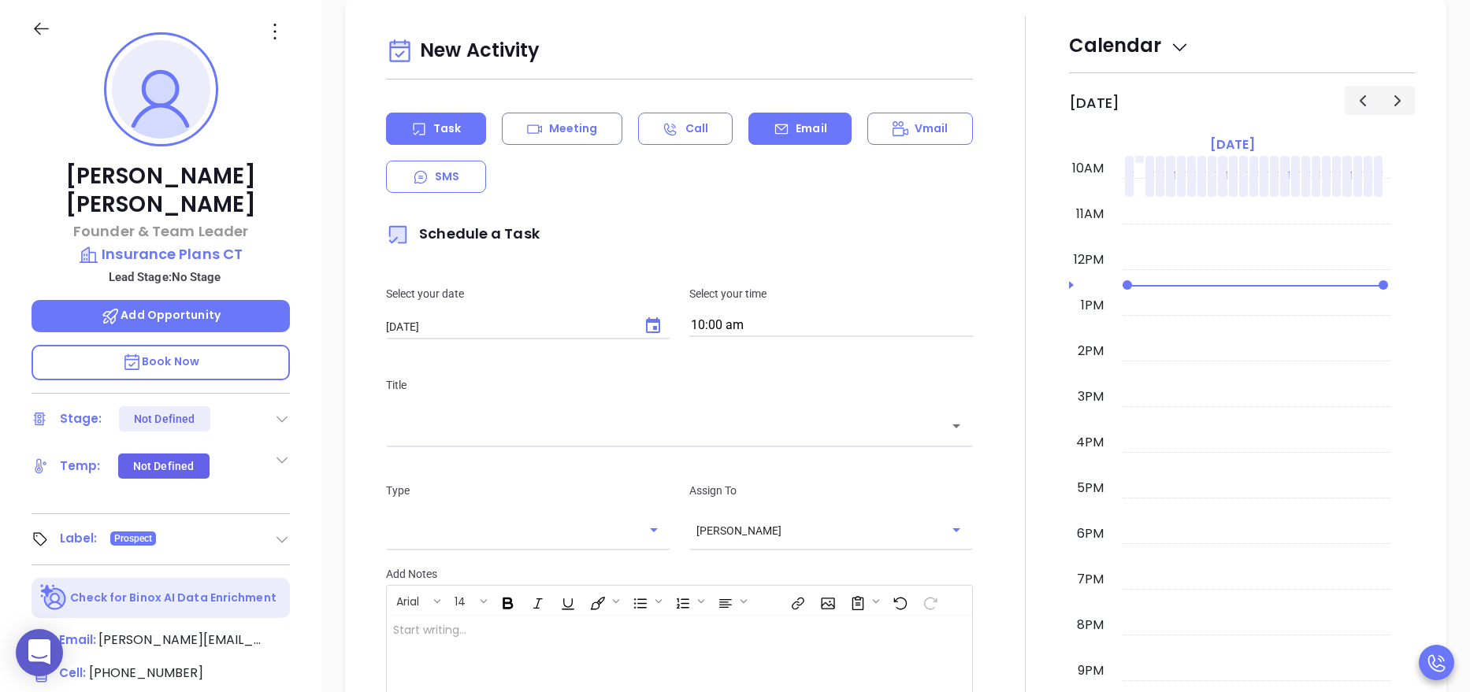
click at [784, 117] on div "Email" at bounding box center [799, 129] width 103 height 32
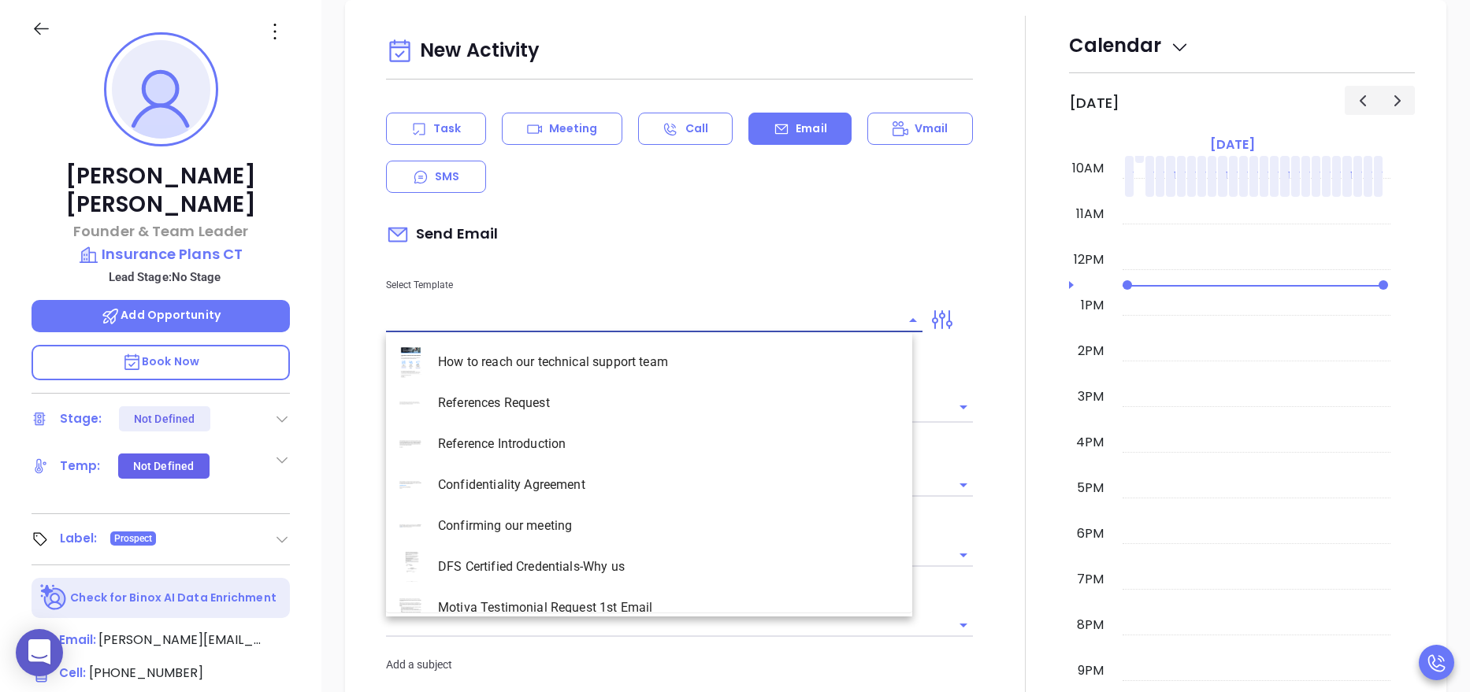
click at [537, 318] on input "text" at bounding box center [642, 320] width 513 height 23
type input "ct"
type input "[PERSON_NAME]"
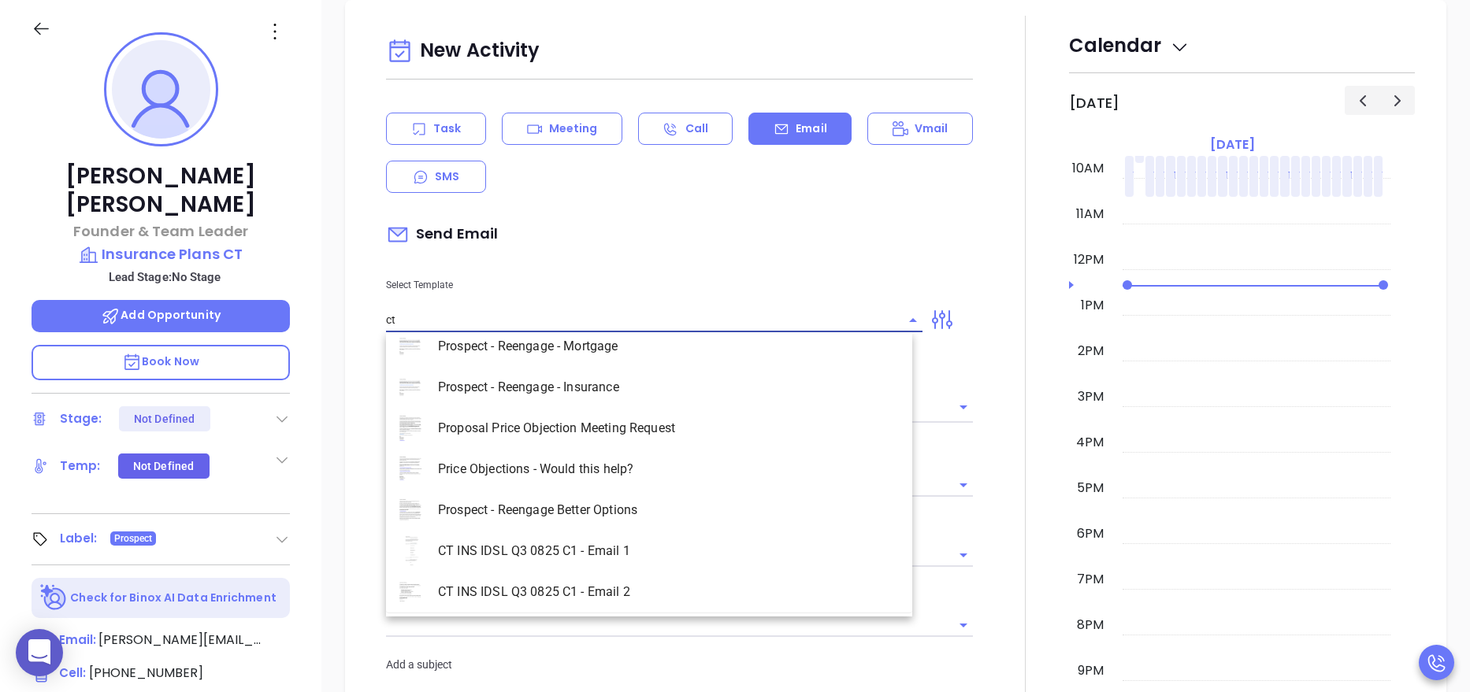
scroll to position [180, 0]
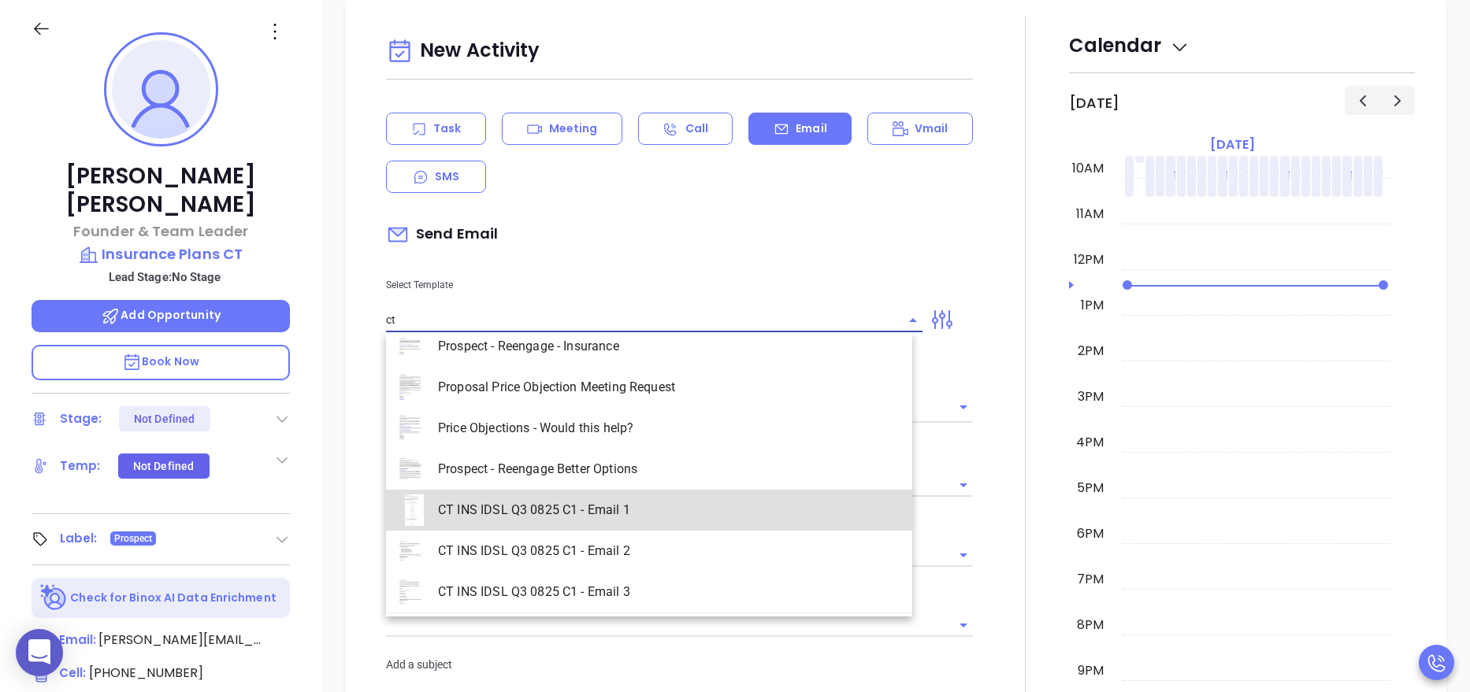
type input "CT INS IDSL Q3 0825 C1 - Email 1"
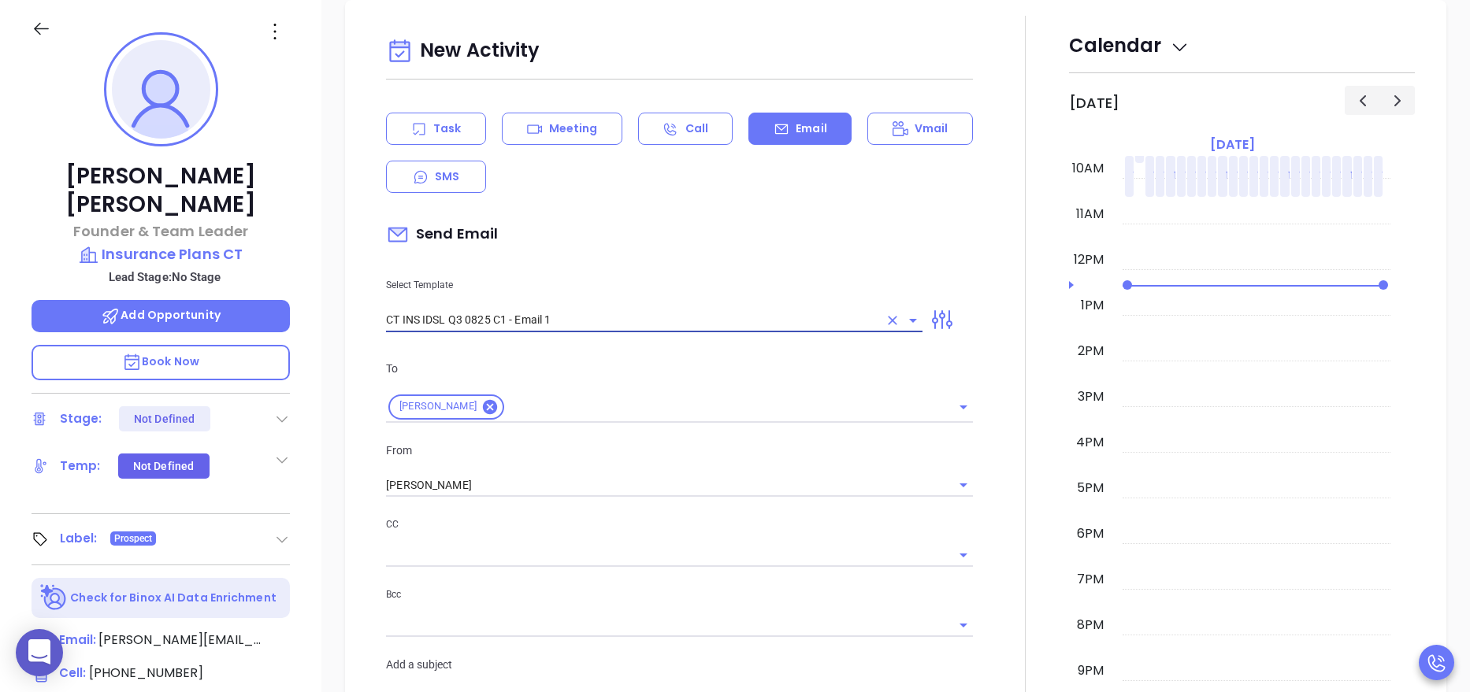
type input "Jackie, did you know Connecticut's data protection act is now being enforced?"
type input "CT INS IDSL Q3 0825 C1 - Email 1"
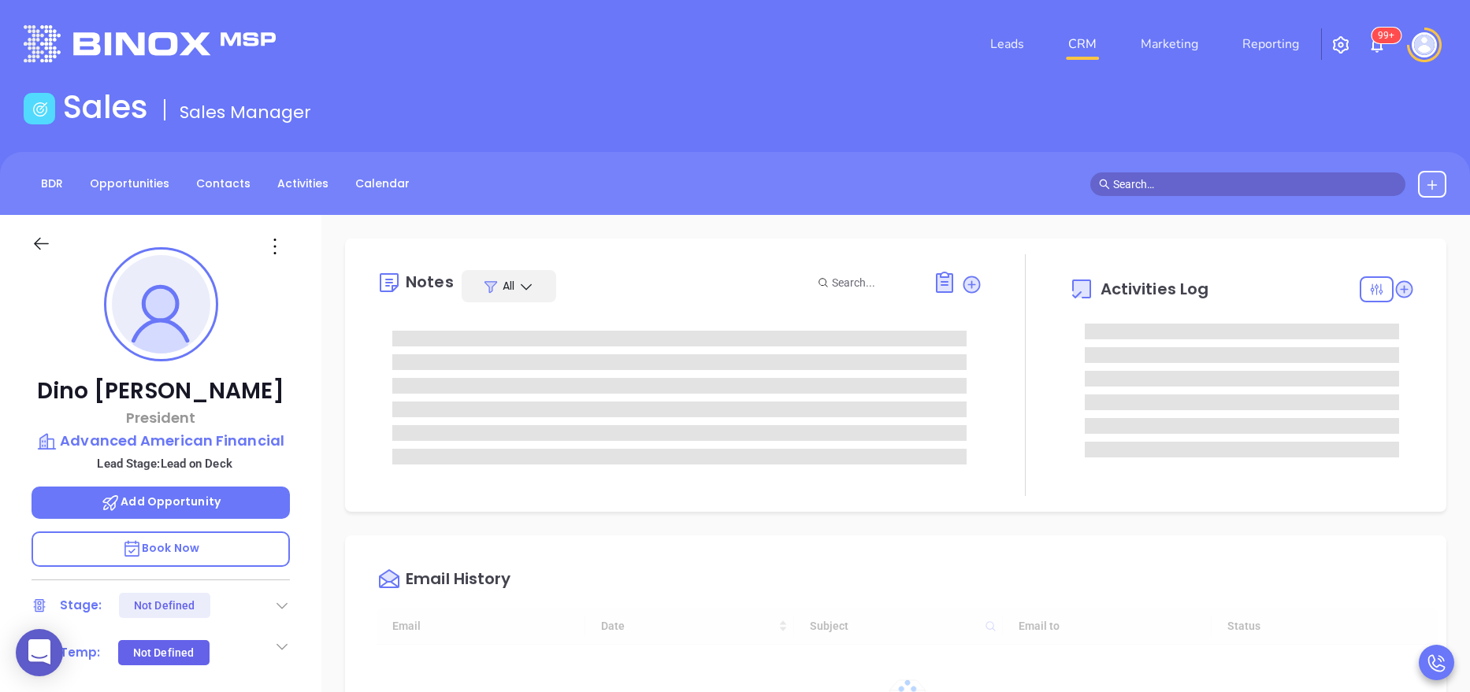
type input "[DATE]"
type input "[PERSON_NAME]"
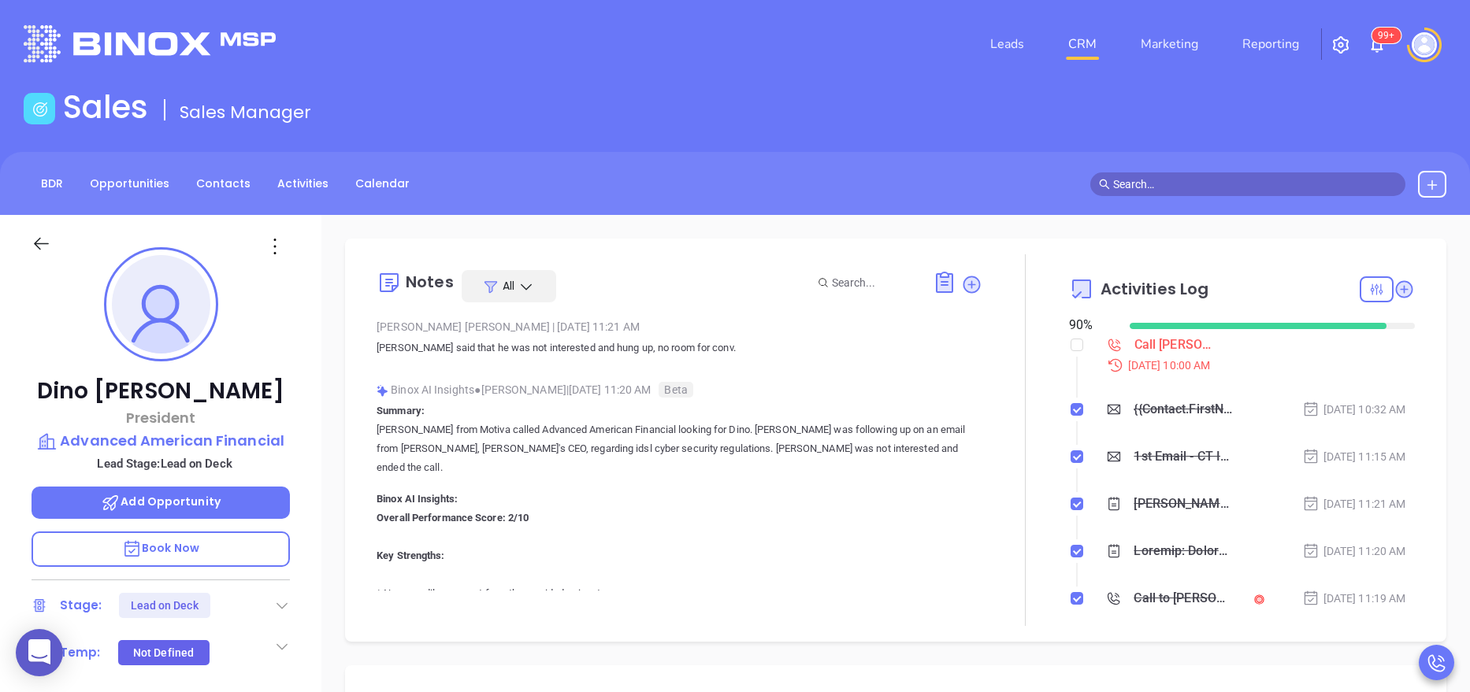
click at [1009, 468] on div at bounding box center [1025, 440] width 87 height 372
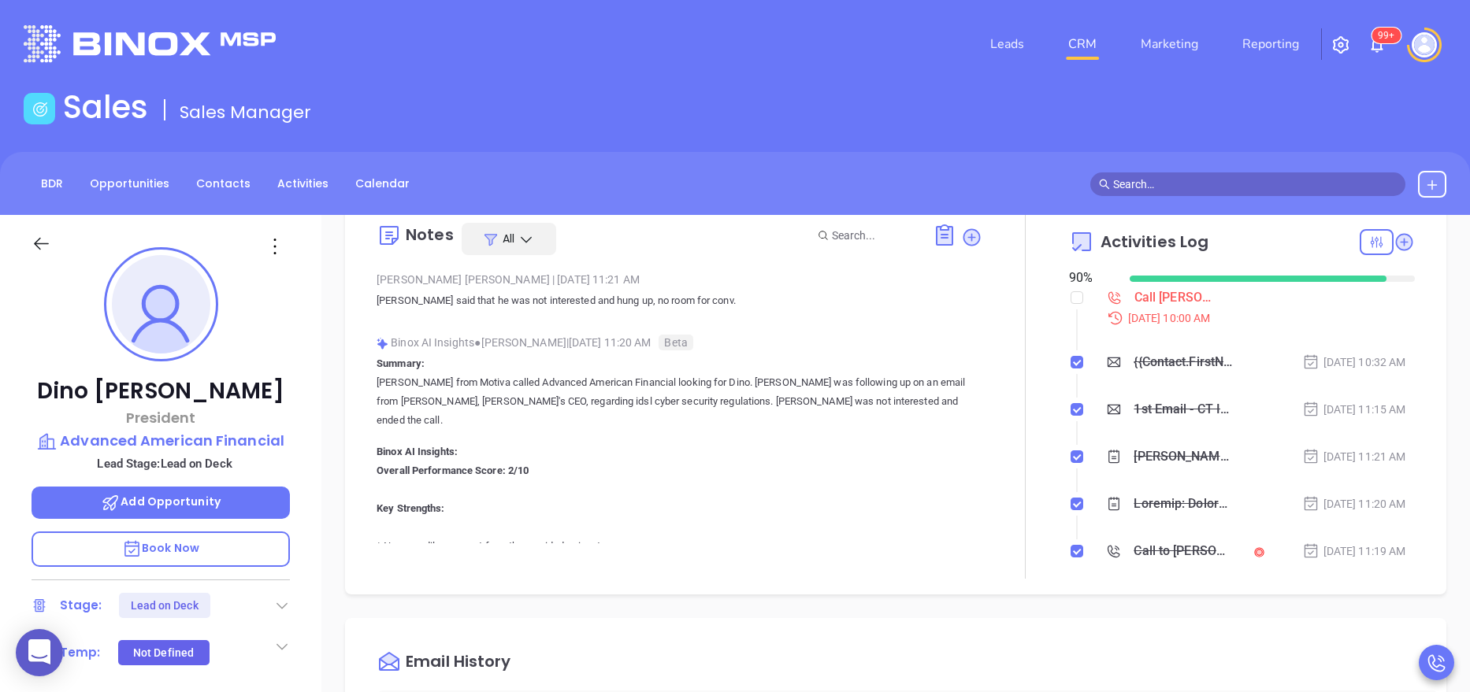
click at [982, 414] on div at bounding box center [1025, 393] width 87 height 372
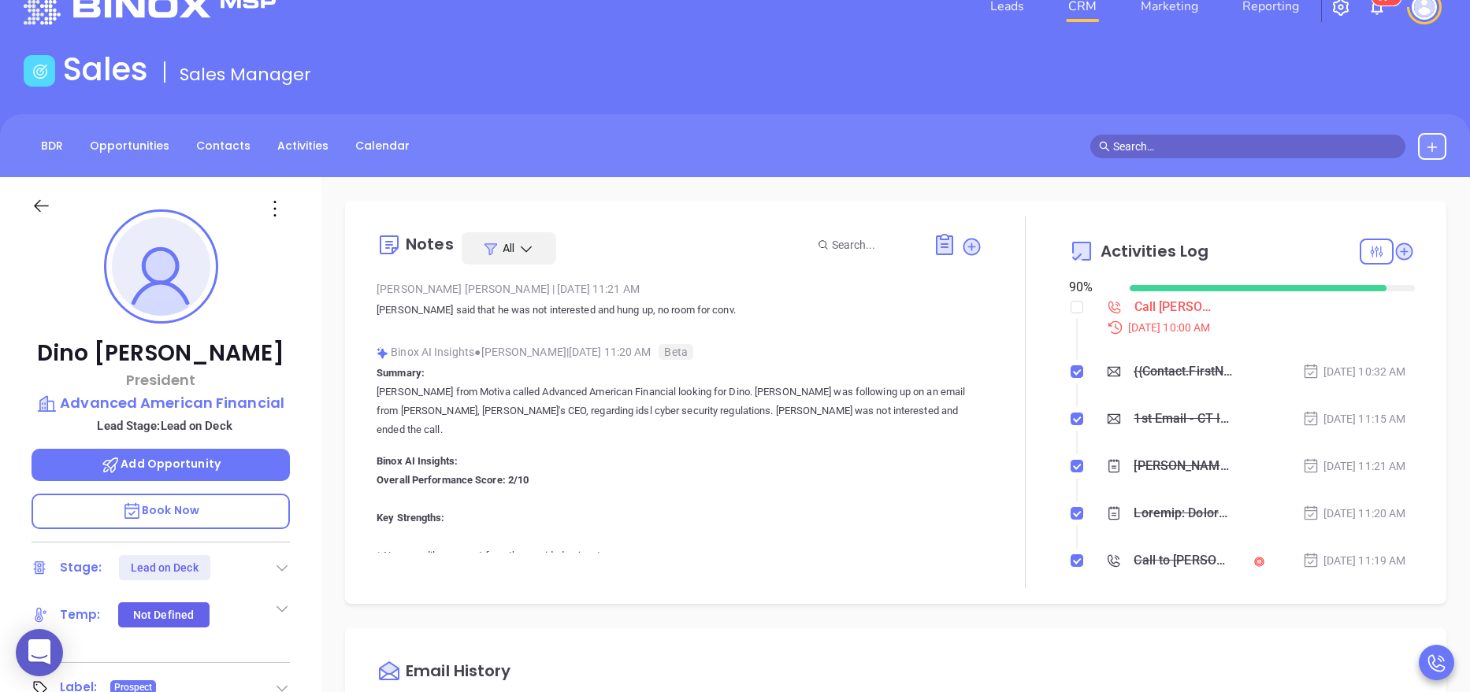
scroll to position [0, 0]
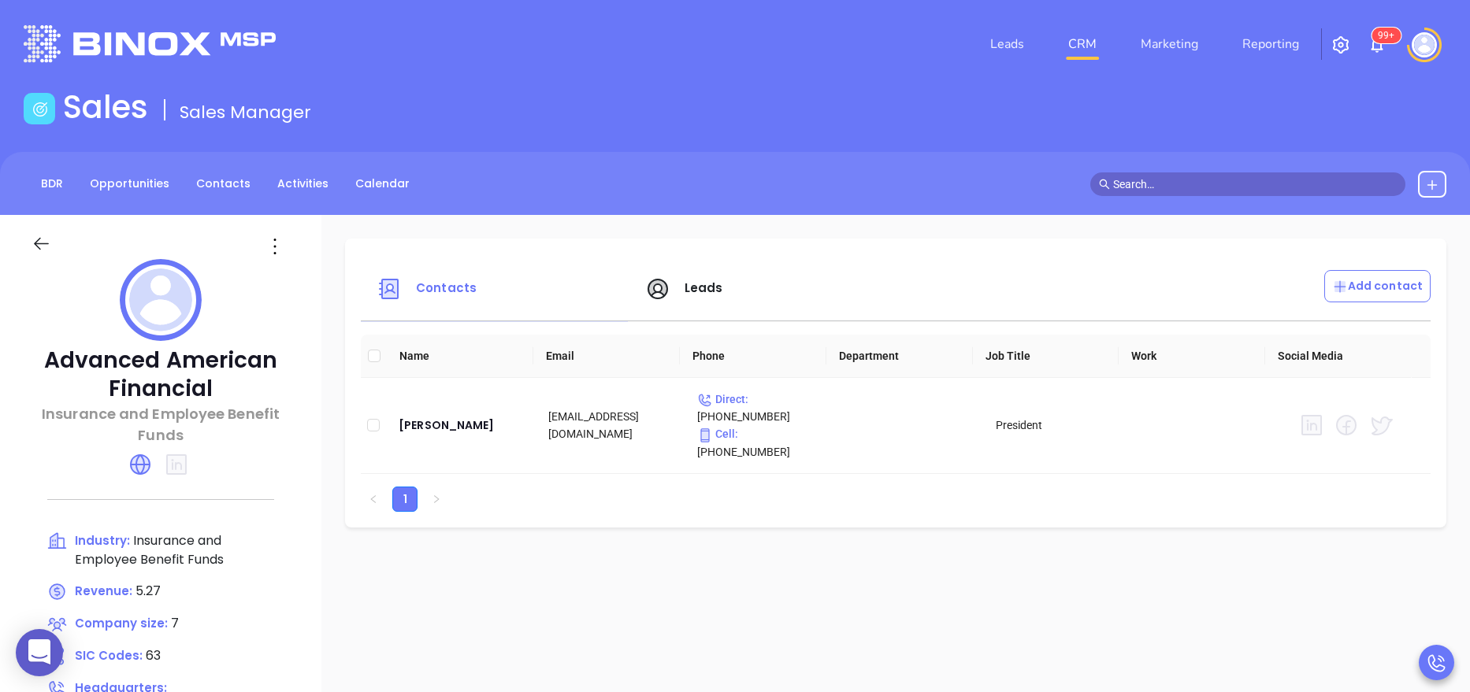
click at [153, 469] on icon at bounding box center [140, 464] width 25 height 25
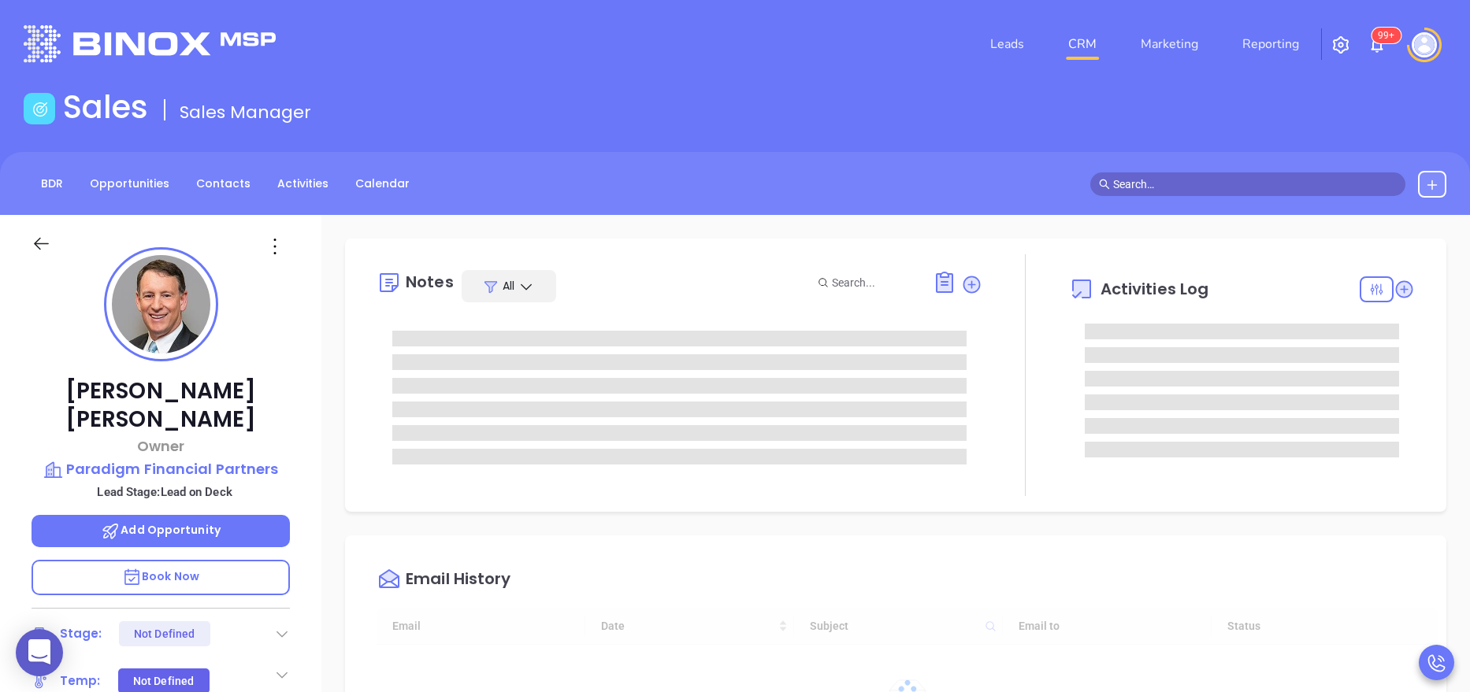
type input "10:00 am"
type input "[DATE]"
type input "[PERSON_NAME]"
type input "[DATE]"
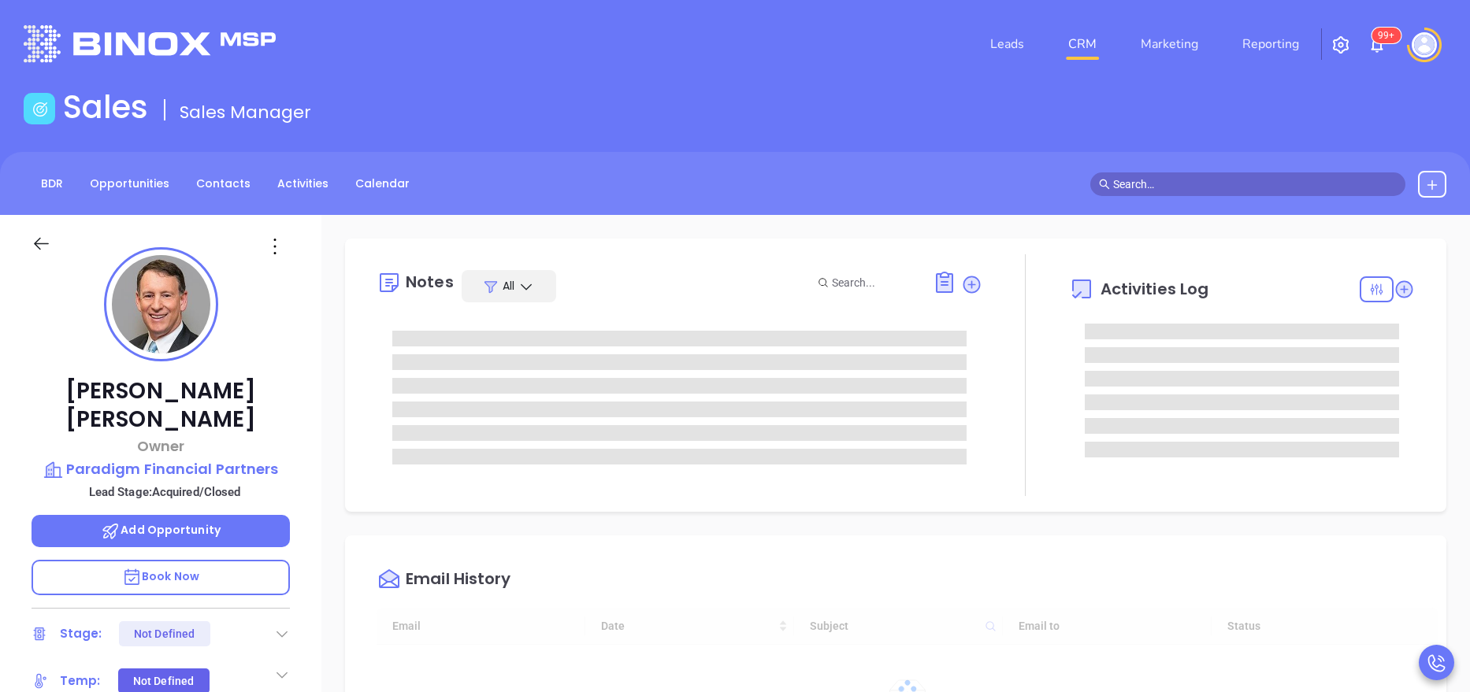
scroll to position [458, 0]
type input "[PERSON_NAME]"
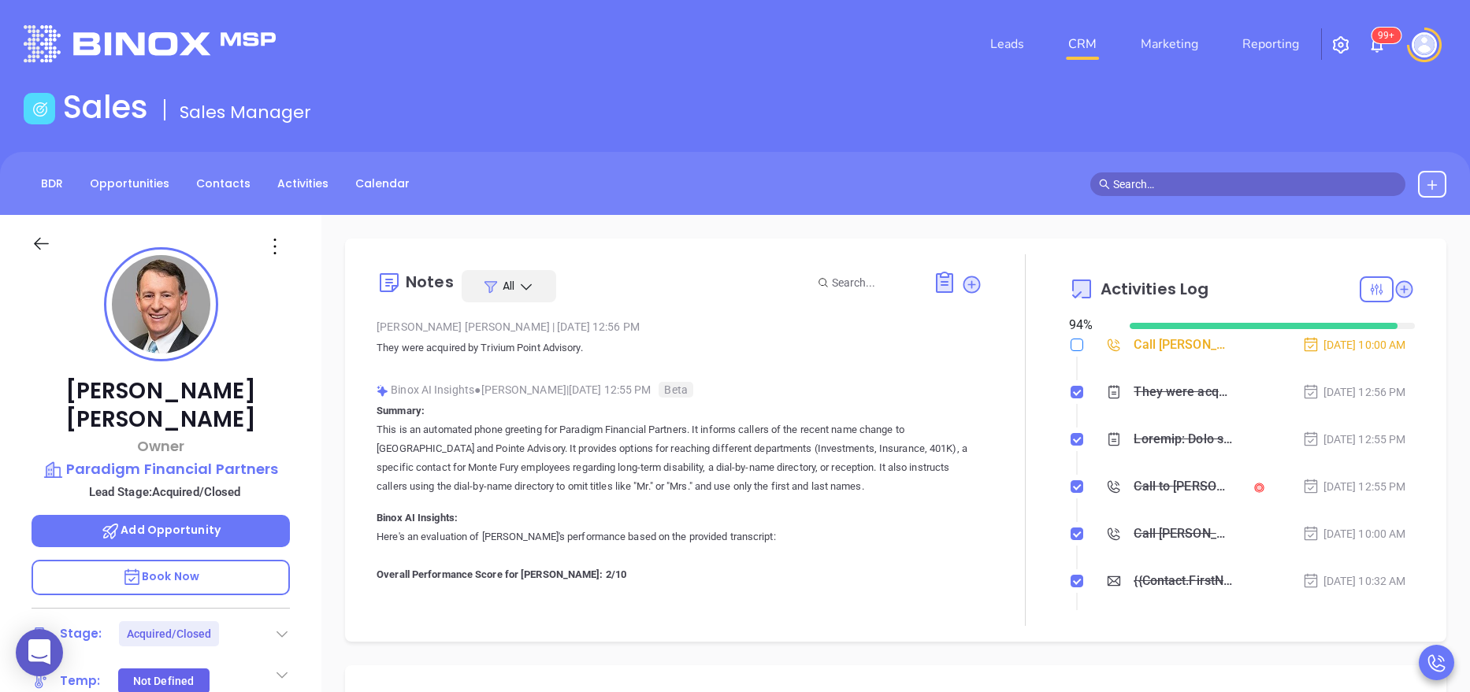
click at [1071, 344] on input "checkbox" at bounding box center [1077, 345] width 13 height 13
checkbox input "true"
click at [908, 347] on p "They were acquired by Trivium Point Advisory." at bounding box center [680, 348] width 606 height 19
drag, startPoint x: 489, startPoint y: 348, endPoint x: 592, endPoint y: 348, distance: 102.4
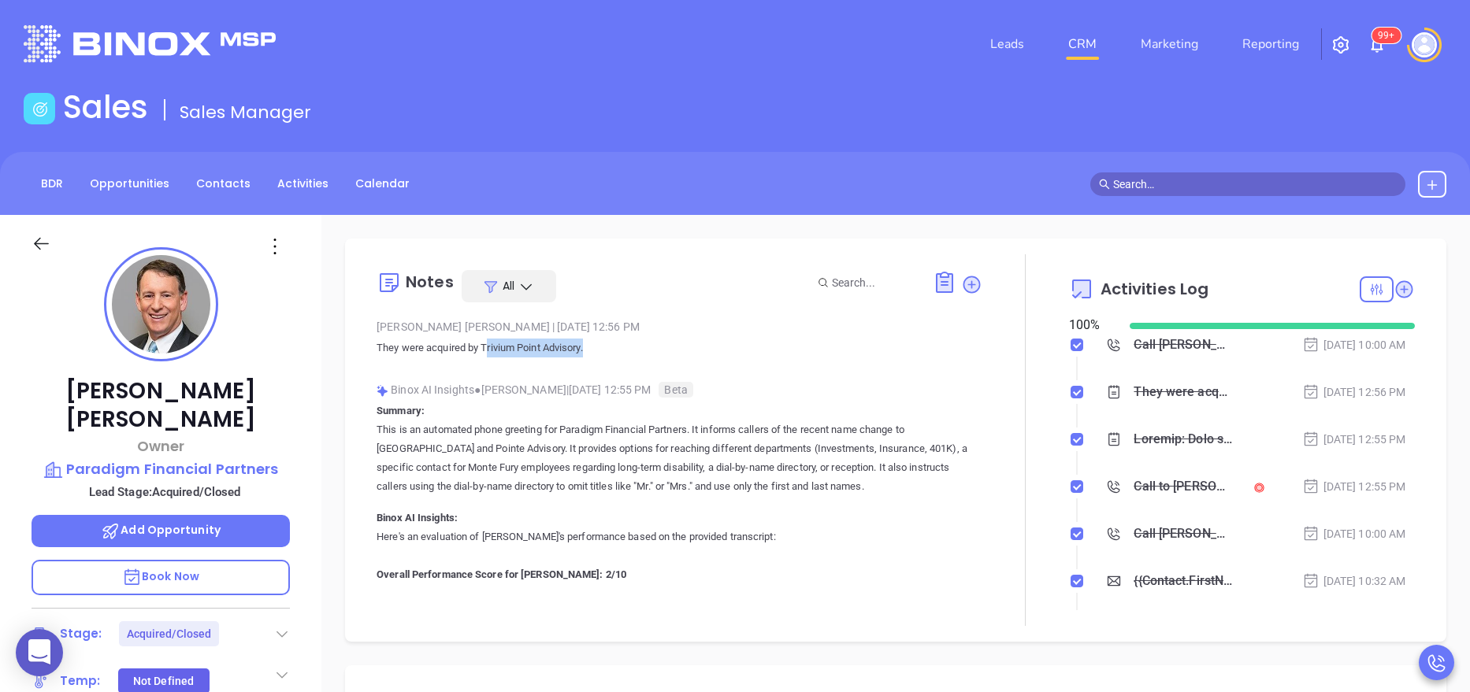
click at [592, 348] on p "They were acquired by Trivium Point Advisory." at bounding box center [680, 348] width 606 height 19
drag, startPoint x: 592, startPoint y: 348, endPoint x: 545, endPoint y: 375, distance: 53.6
drag, startPoint x: 483, startPoint y: 346, endPoint x: 589, endPoint y: 343, distance: 106.4
click at [589, 343] on p "They were acquired by Trivium Point Advisory." at bounding box center [680, 348] width 606 height 19
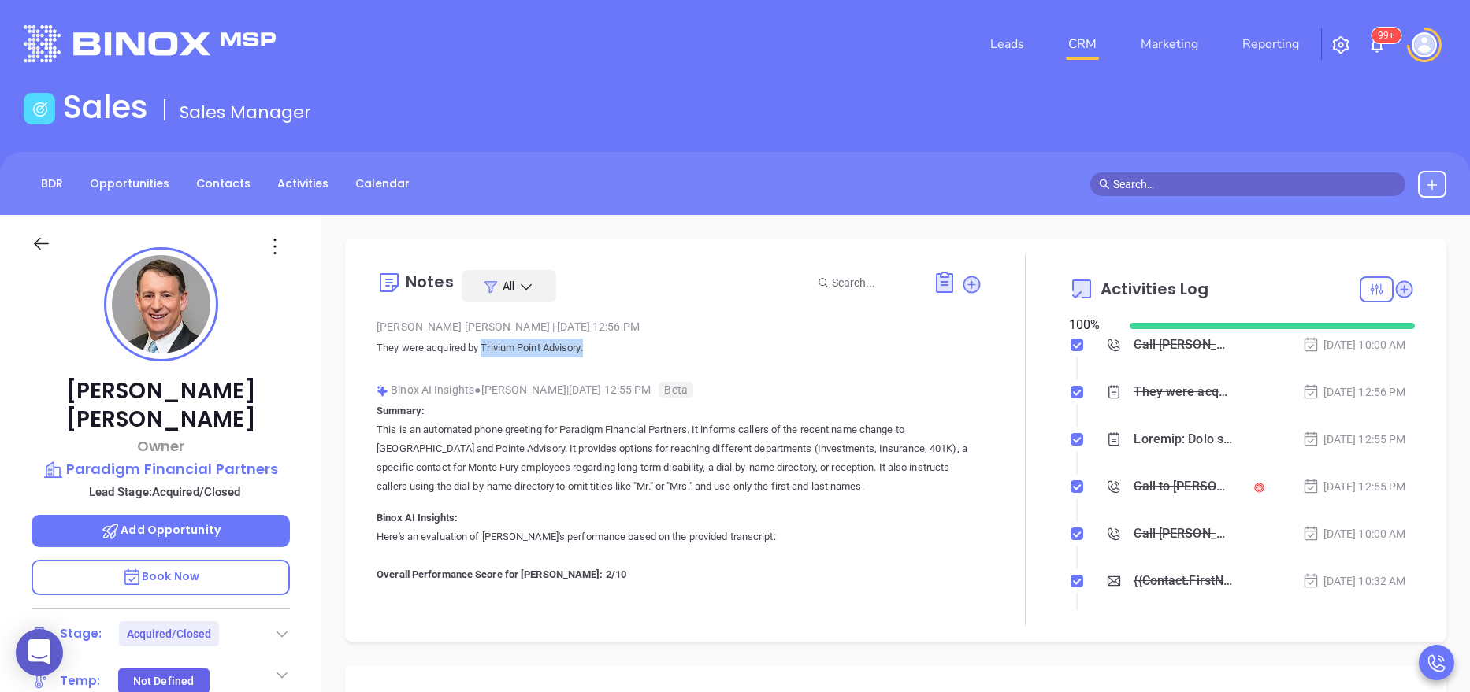
drag, startPoint x: 589, startPoint y: 343, endPoint x: 521, endPoint y: 348, distance: 68.8
click at [521, 348] on p "They were acquired by Trivium Point Advisory." at bounding box center [680, 348] width 606 height 19
click at [612, 351] on p "They were acquired by Trivium Point Advisory." at bounding box center [680, 348] width 606 height 19
drag, startPoint x: 480, startPoint y: 353, endPoint x: 573, endPoint y: 345, distance: 94.1
click at [573, 345] on p "They were acquired by Trivium Point Advisory." at bounding box center [680, 348] width 606 height 19
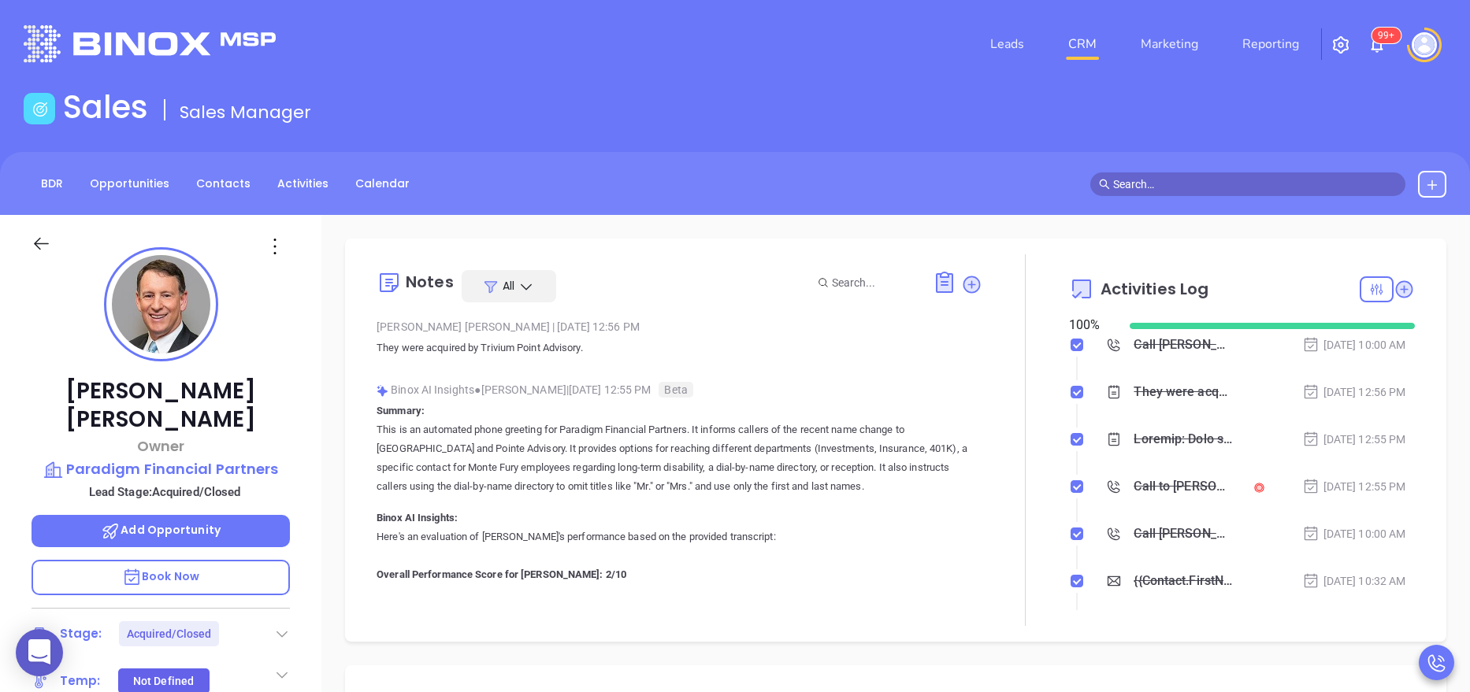
click at [704, 333] on div "Anabell Dominguez | Aug 22, 2025 12:56 PM" at bounding box center [680, 327] width 606 height 24
drag, startPoint x: 487, startPoint y: 354, endPoint x: 539, endPoint y: 347, distance: 52.4
click at [539, 347] on p "They were acquired by Trivium Point Advisory." at bounding box center [680, 348] width 606 height 19
drag, startPoint x: 539, startPoint y: 347, endPoint x: 622, endPoint y: 368, distance: 85.2
click at [622, 368] on div "Anabell Dominguez | Aug 22, 2025 12:56 PM They were acquired by Trivium Point A…" at bounding box center [680, 342] width 606 height 55
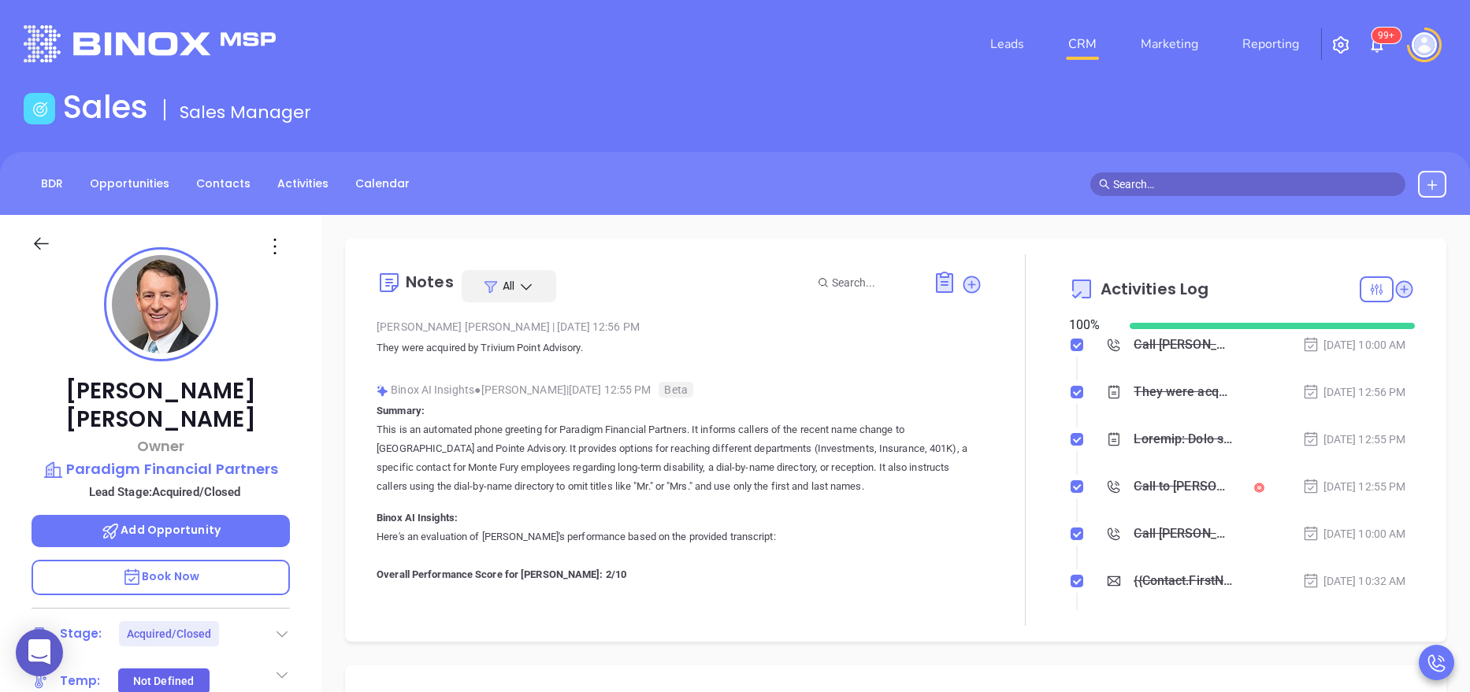
click at [636, 366] on div "Anabell Dominguez | Aug 22, 2025 12:56 PM They were acquired by Trivium Point A…" at bounding box center [680, 342] width 606 height 55
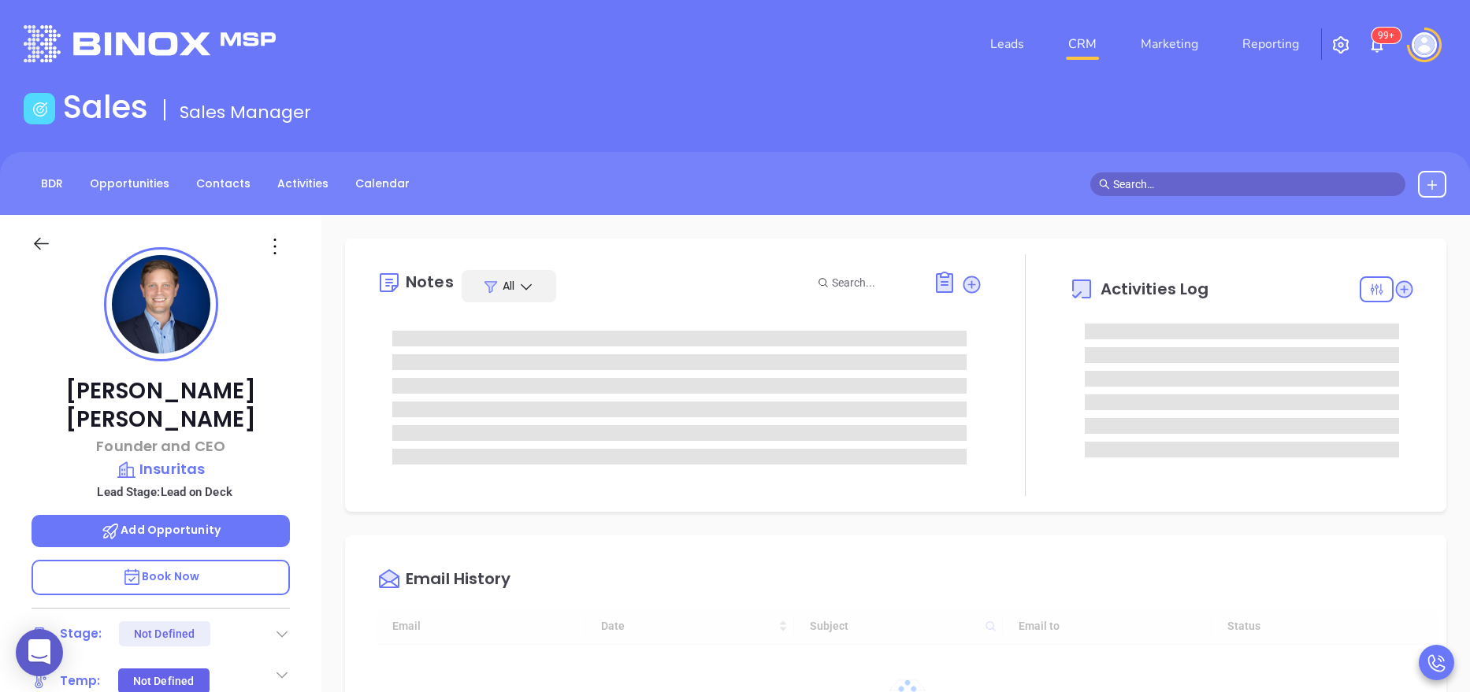
type input "[DATE]"
type input "[PERSON_NAME]"
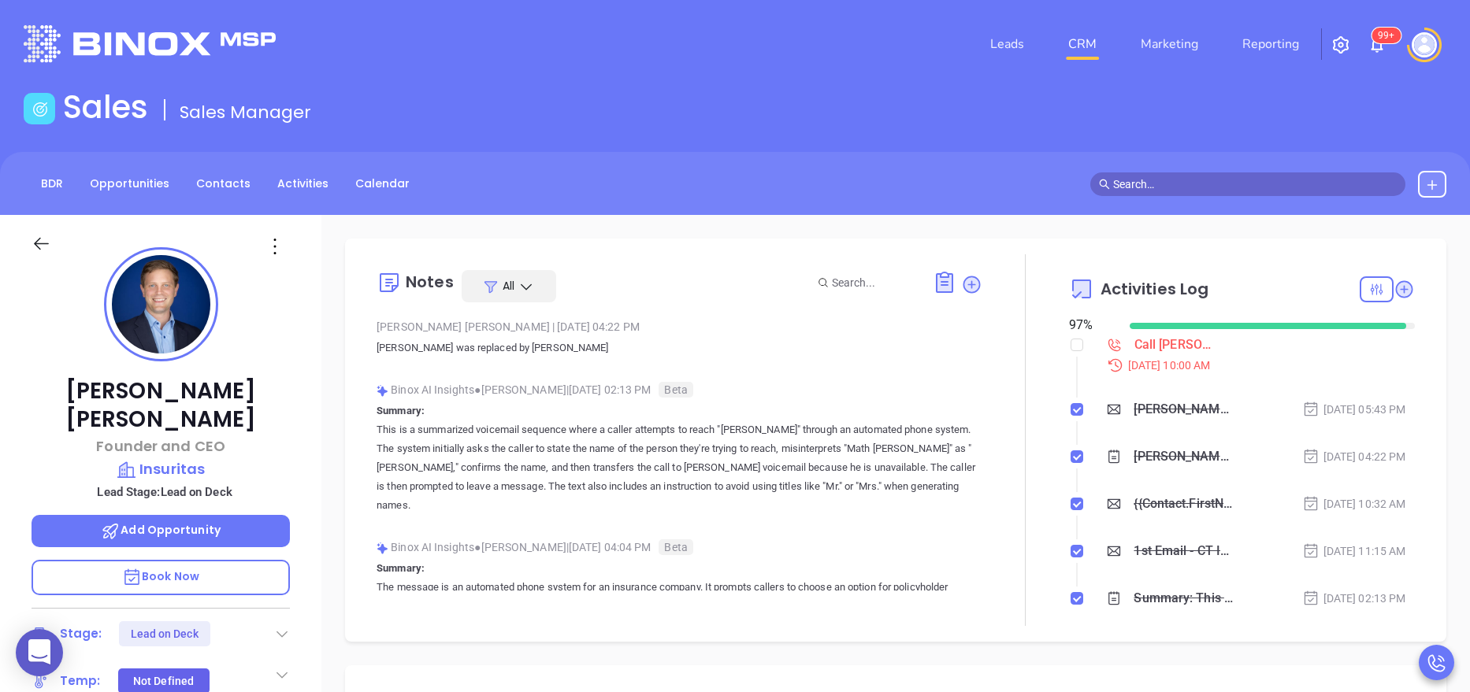
click at [307, 436] on div "[PERSON_NAME] Founder and CEO Insuritas Lead Stage: Lead on Deck Add Opportunit…" at bounding box center [160, 648] width 321 height 866
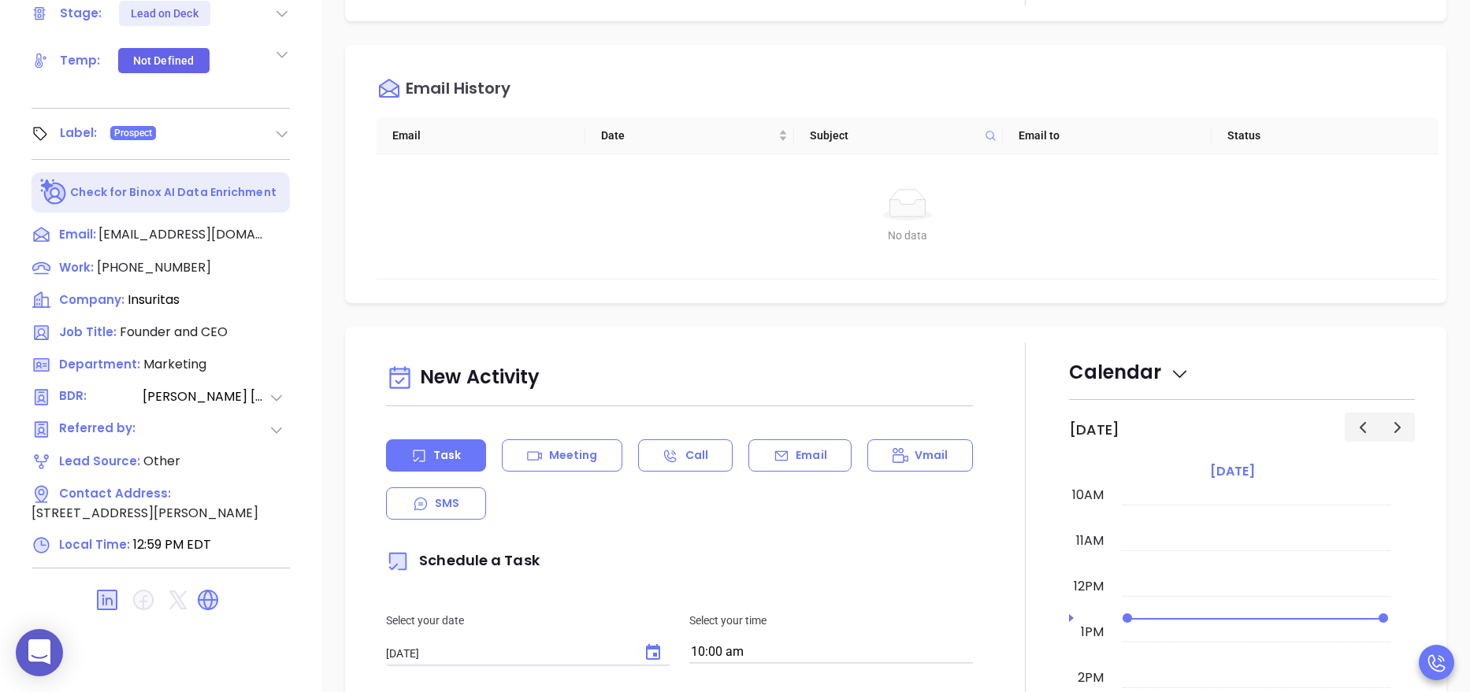
scroll to position [625, 0]
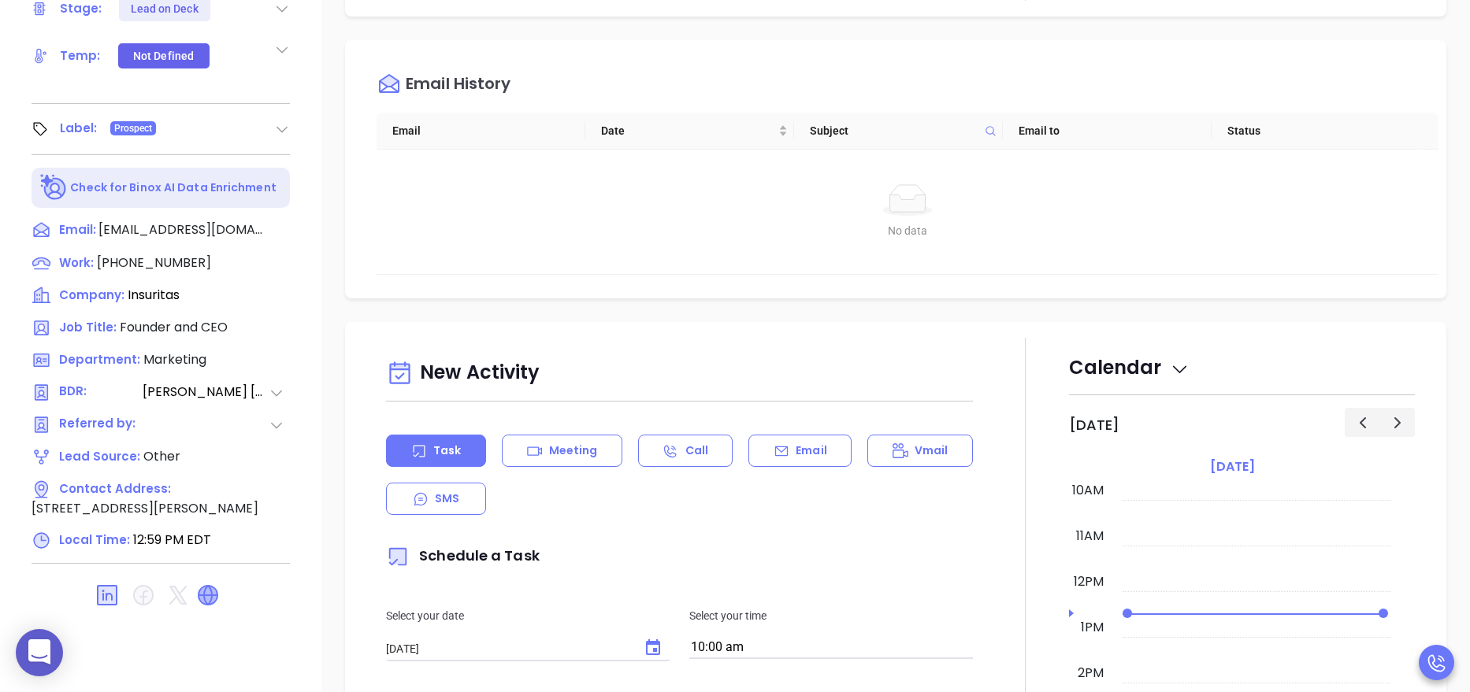
click at [210, 589] on icon at bounding box center [208, 595] width 19 height 19
click at [283, 481] on icon at bounding box center [280, 490] width 19 height 19
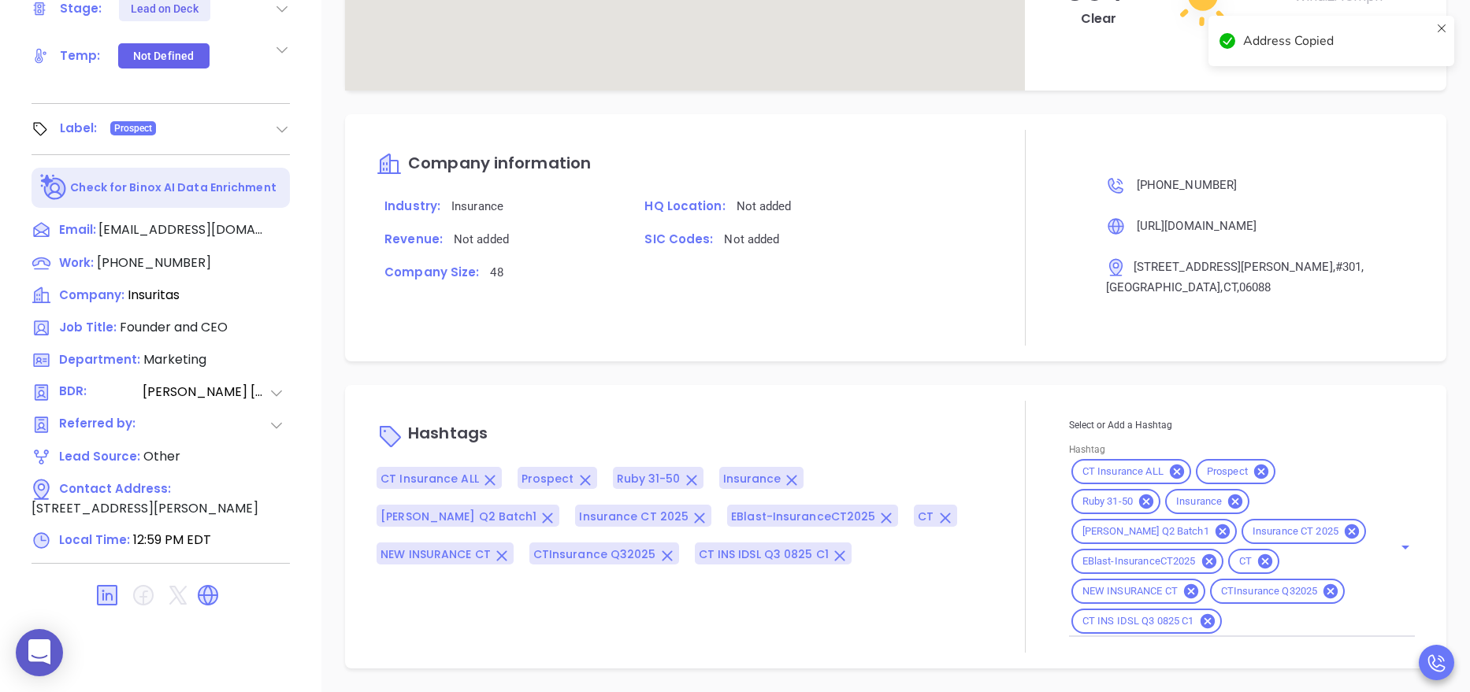
scroll to position [477, 0]
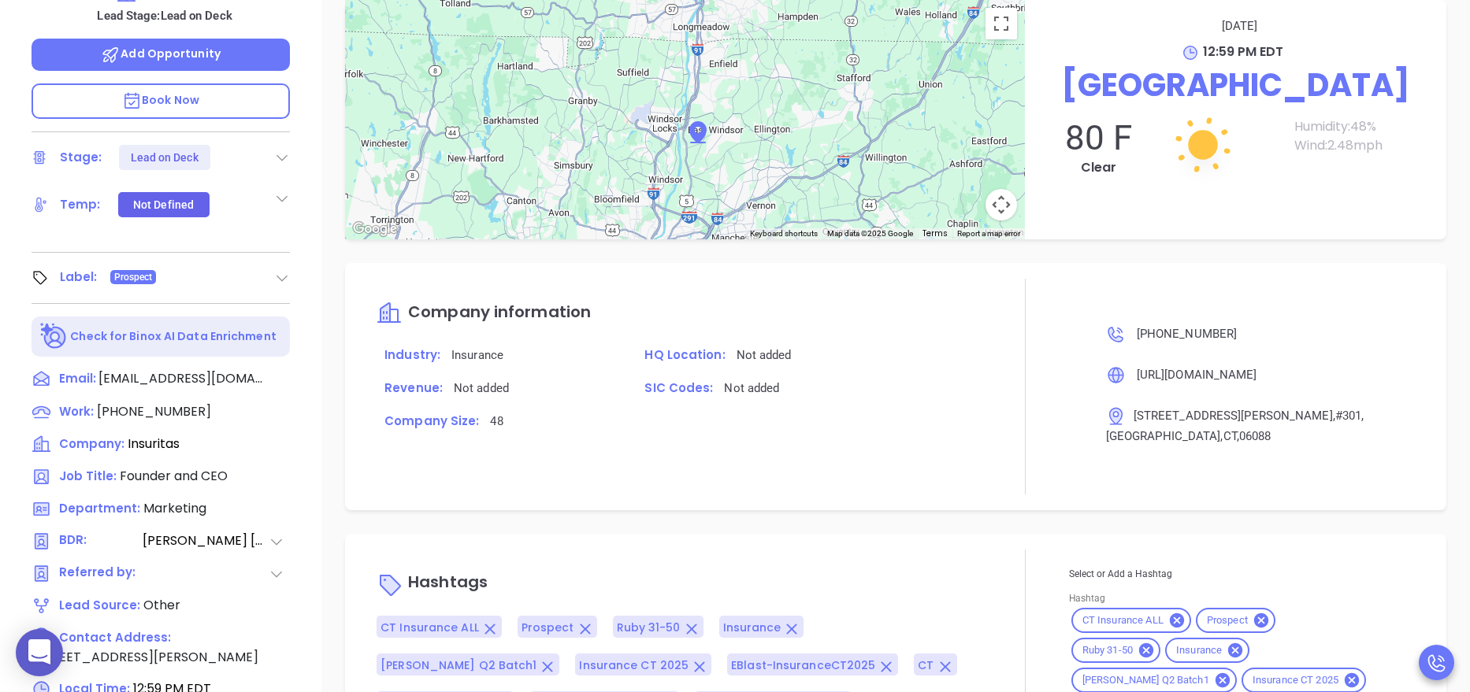
click at [311, 409] on div "[PERSON_NAME] Founder and CEO Insuritas Lead Stage: Lead on Deck Add Opportunit…" at bounding box center [160, 171] width 321 height 866
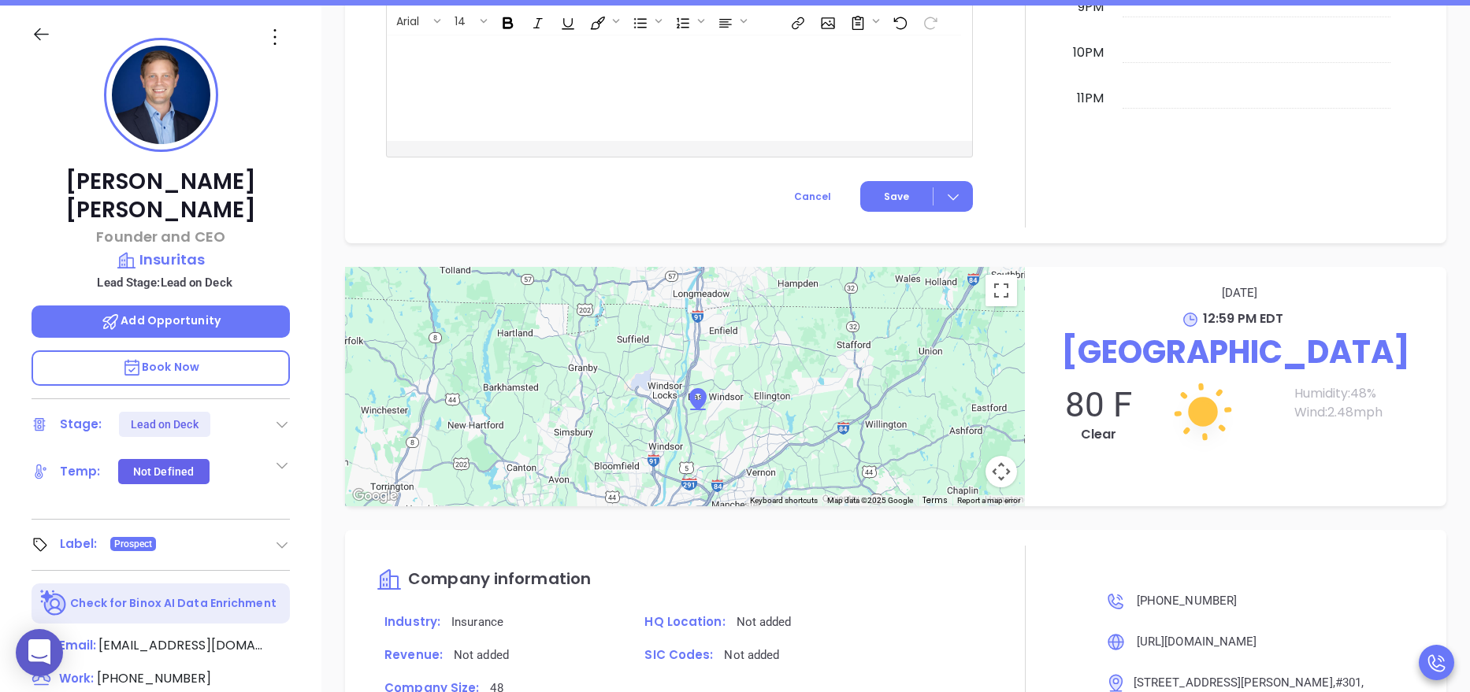
scroll to position [0, 0]
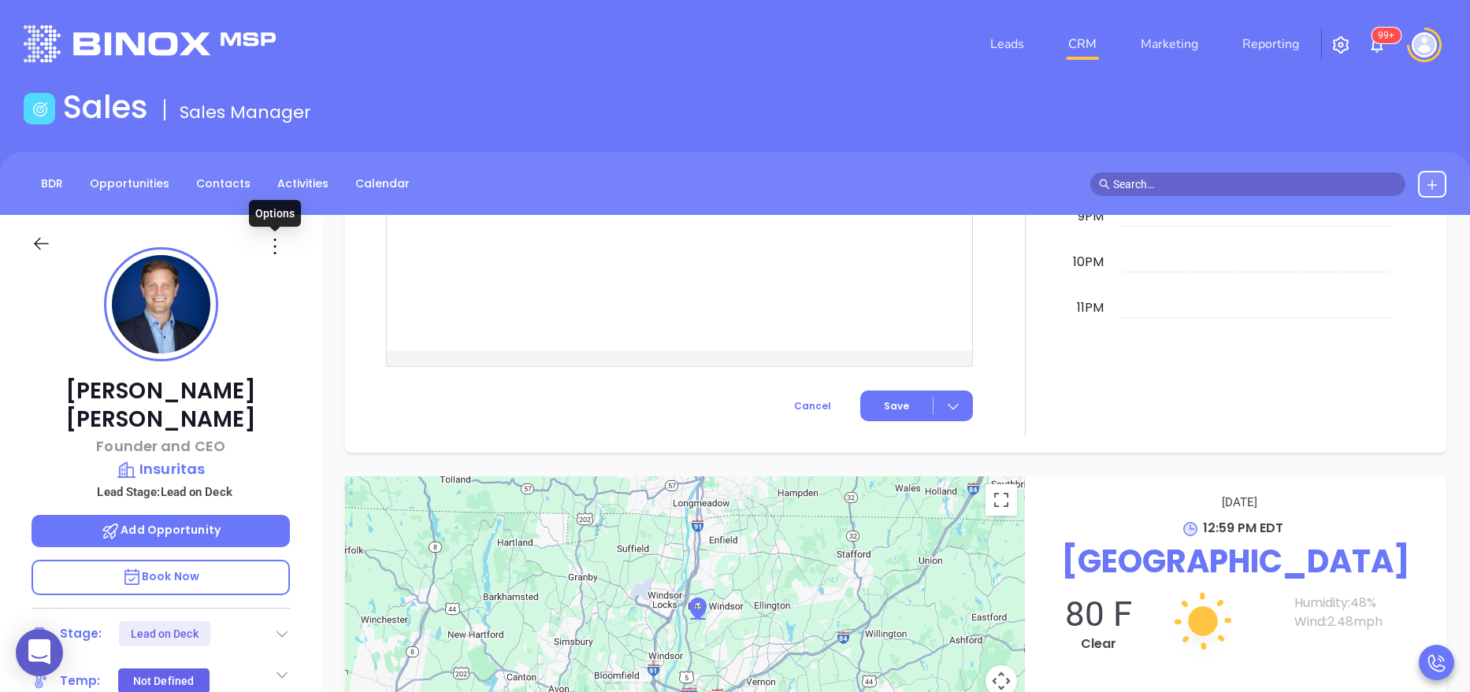
click at [280, 254] on icon at bounding box center [274, 246] width 25 height 25
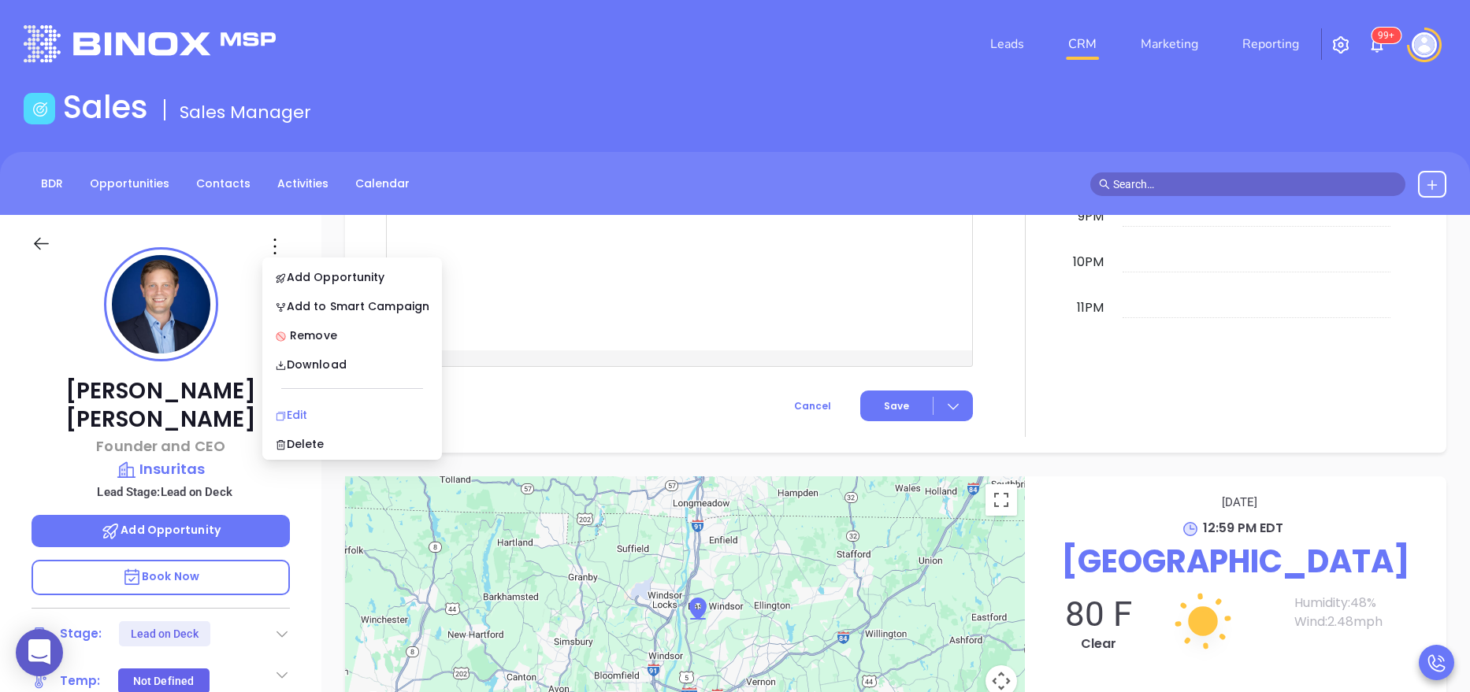
click at [319, 406] on div "Edit" at bounding box center [352, 414] width 154 height 17
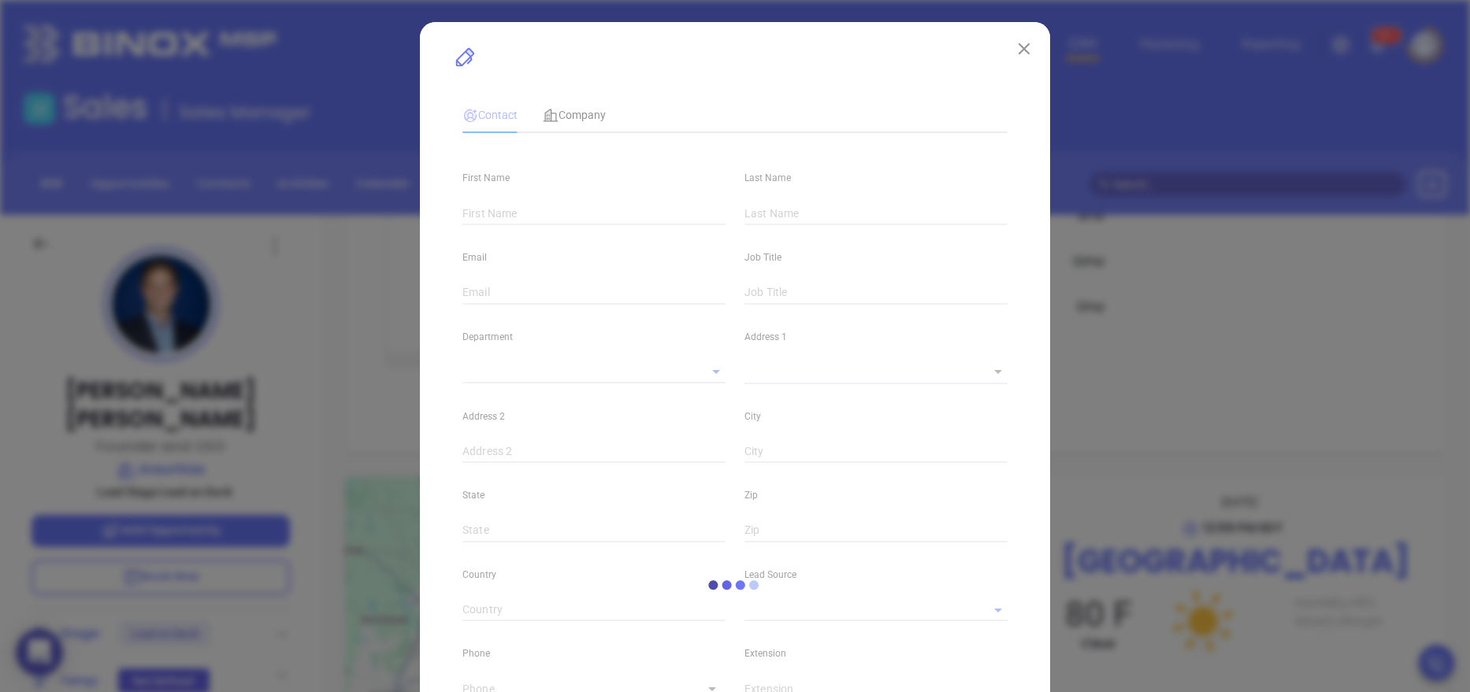
type input "Jeff"
type input "Chesky"
type input "jchesky@insuritas.com"
type input "Founder and CEO"
type textarea "1 Hartfield Boulevard"
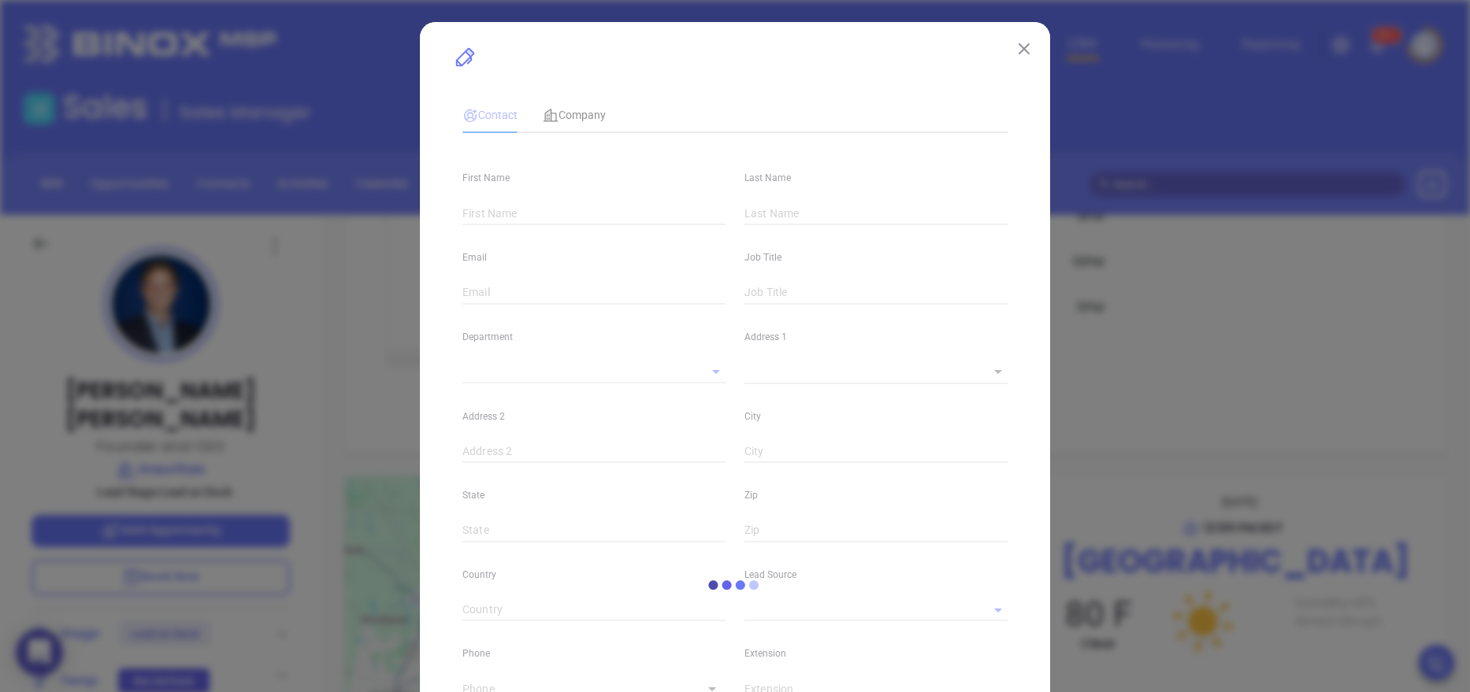
type input "1"
type input "#301"
type input "East Windsor"
type input "CT"
type input "06088"
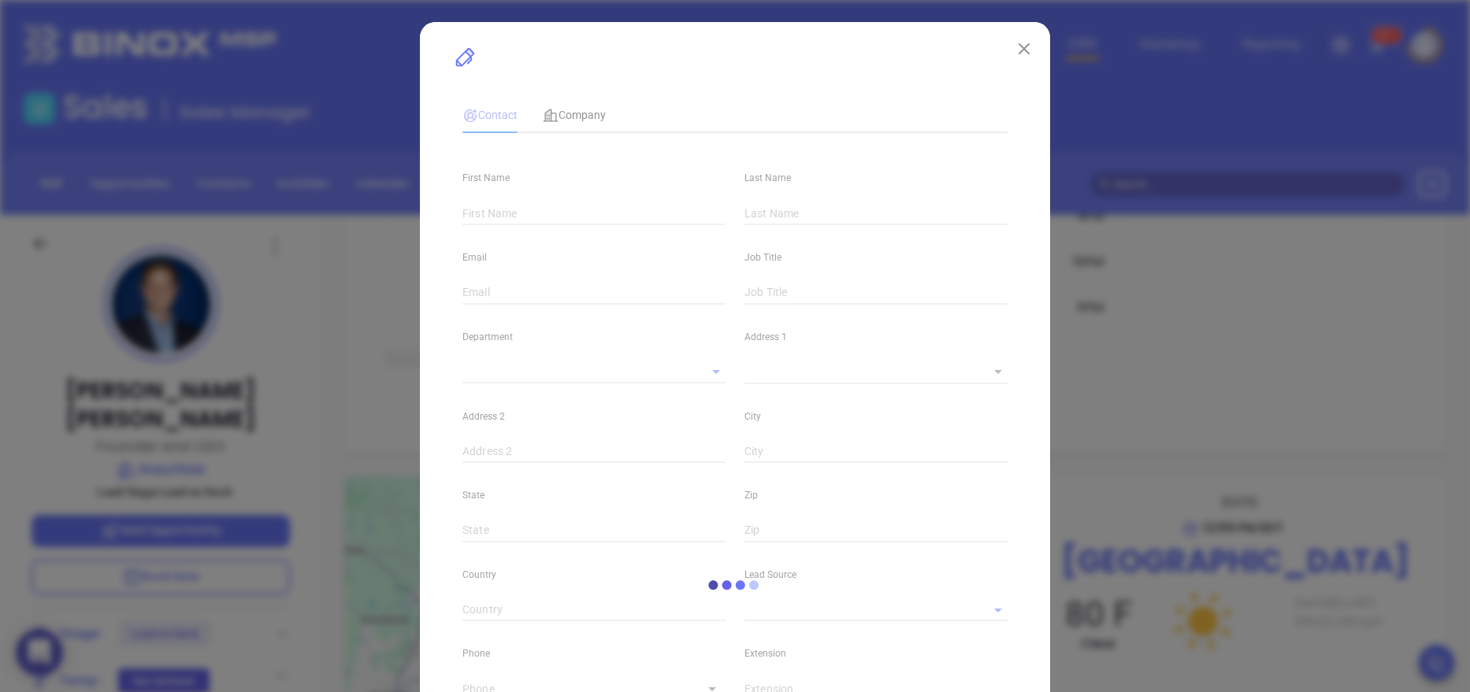
type input "www.linkedin.com/in/jcchesky"
type input "Marketing"
type input "Other"
type input "[PERSON_NAME]"
type input "Lead on Deck"
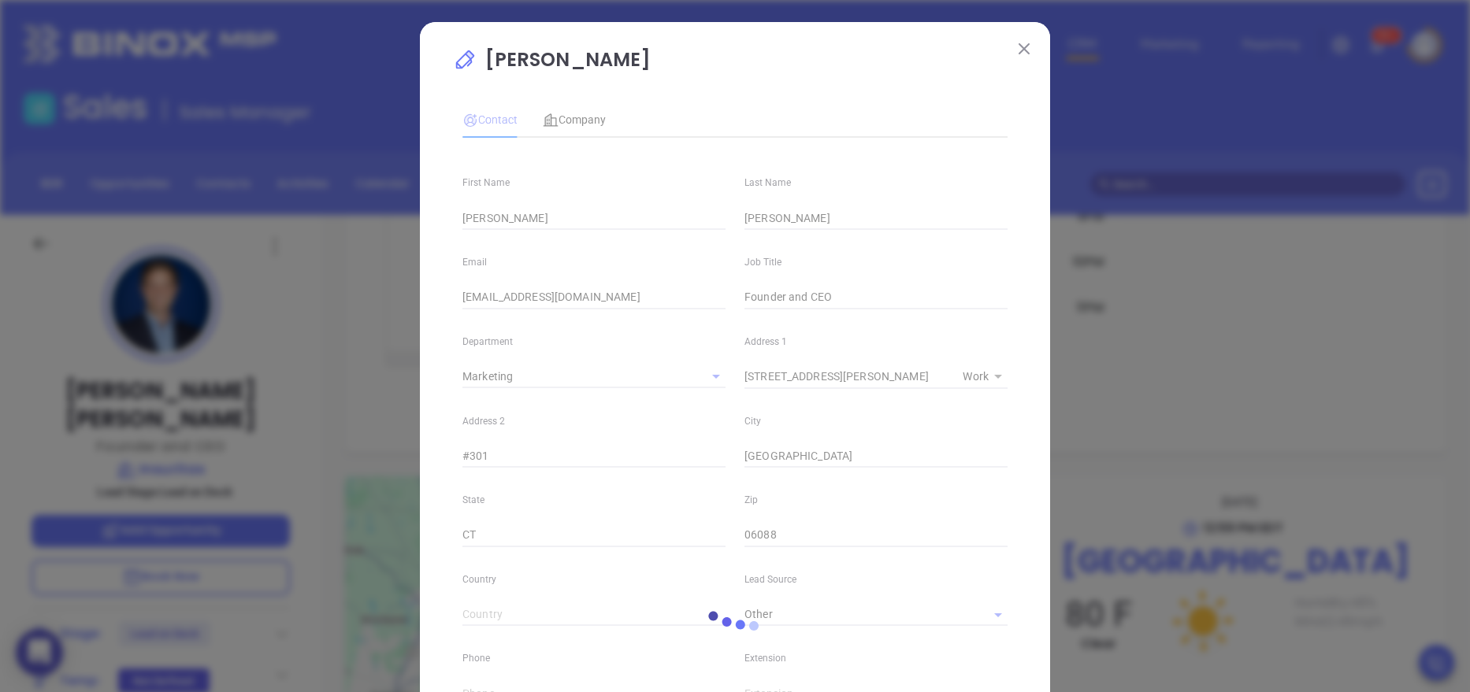
type input "(860) 653-1182"
type input "1"
click at [441, 306] on div "Jeff Chesky loading Contact Company First Name Jeff Last Name Chesky Email jche…" at bounding box center [735, 608] width 630 height 1172
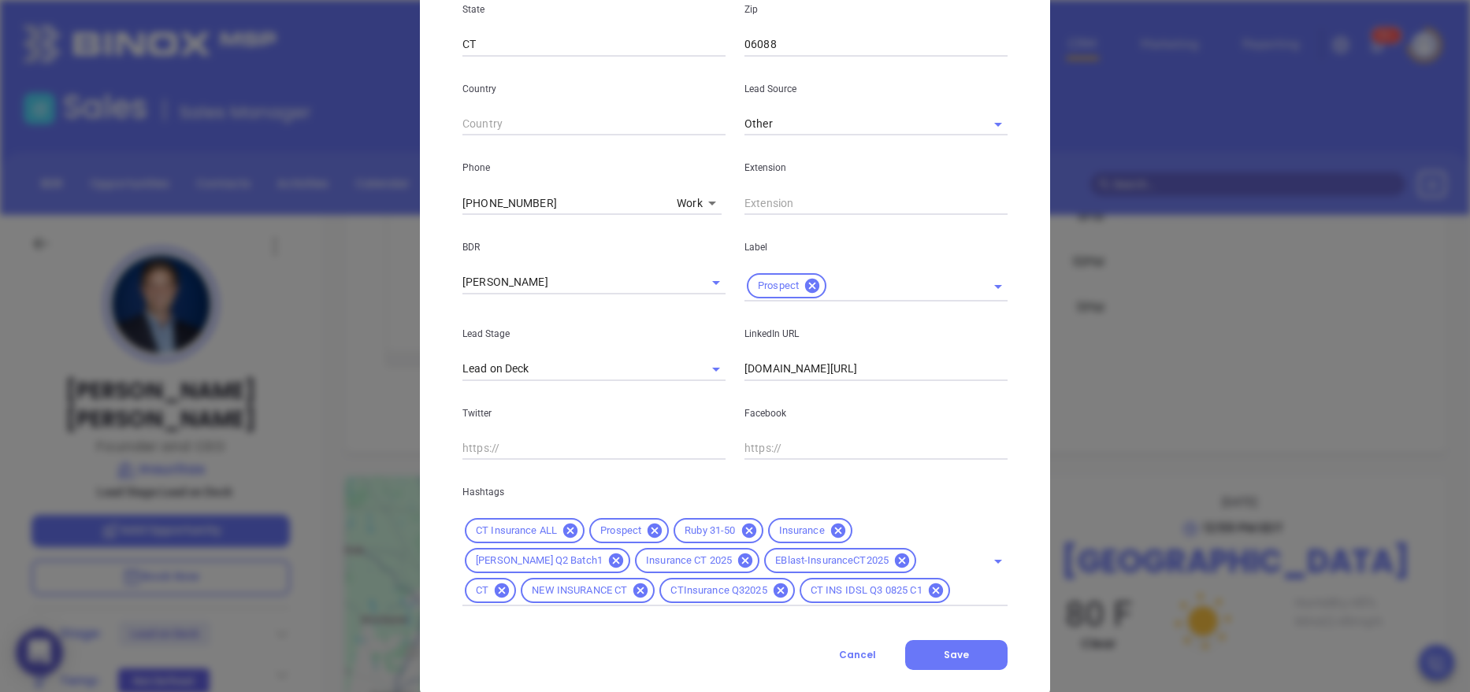
scroll to position [525, 0]
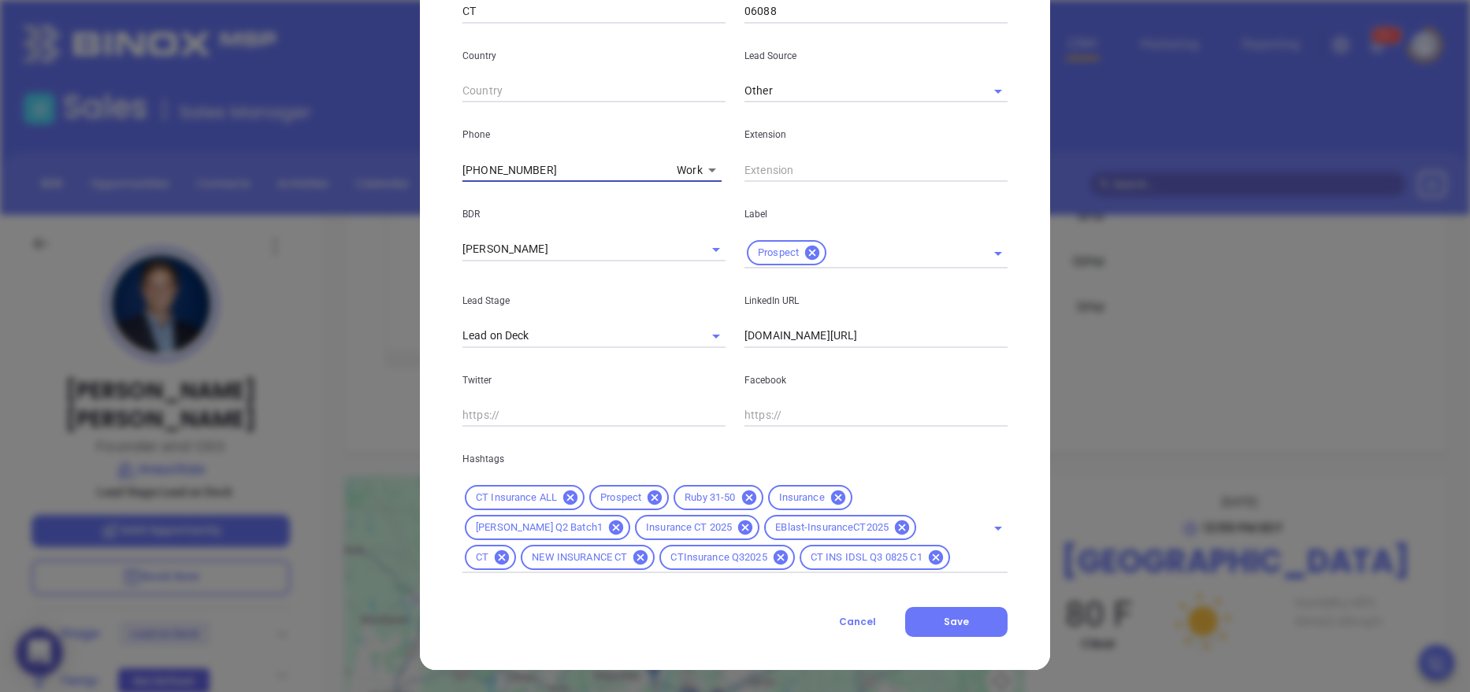
click at [622, 169] on input "(860) 653-1182" at bounding box center [566, 170] width 208 height 24
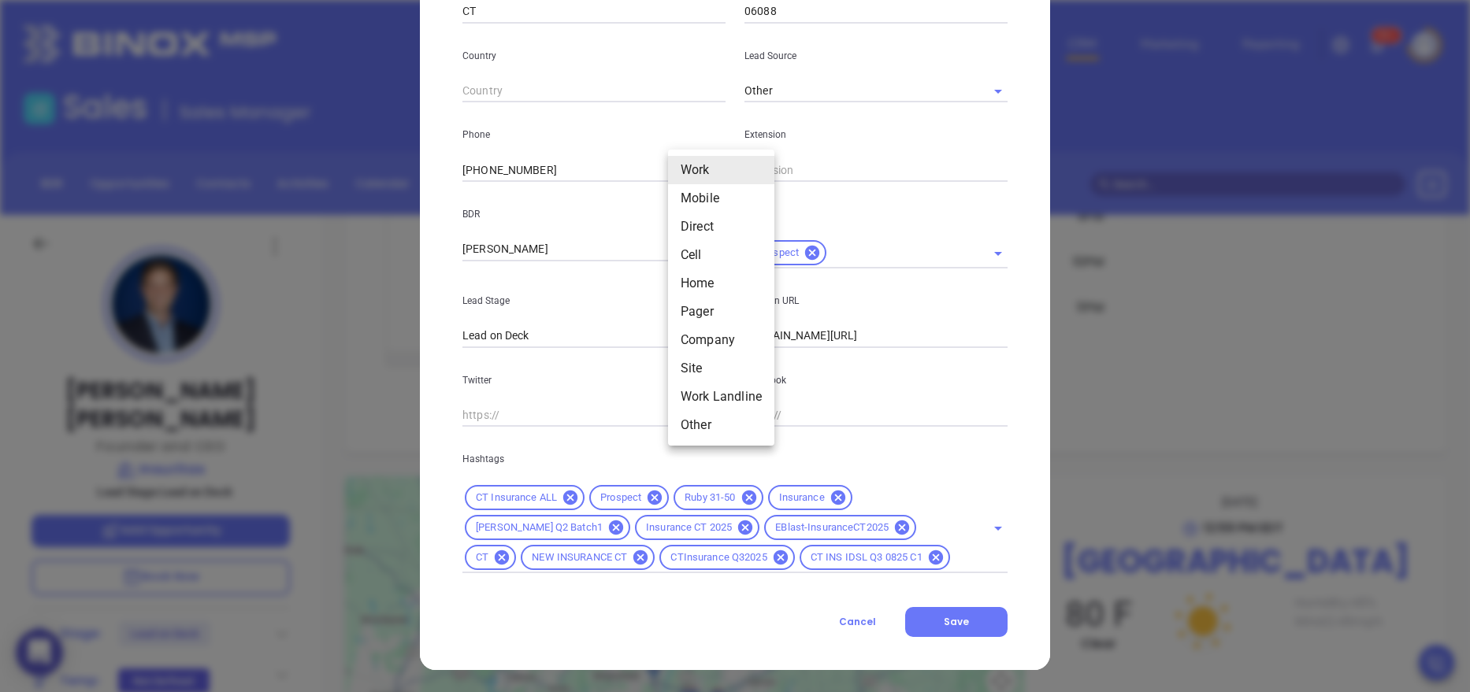
click at [694, 173] on body "0 Leads CRM Marketing Reporting 99+ Financial Leads Leads Sales Sales Manager B…" at bounding box center [735, 346] width 1470 height 692
click at [711, 345] on li "Company" at bounding box center [721, 340] width 106 height 28
type input "10"
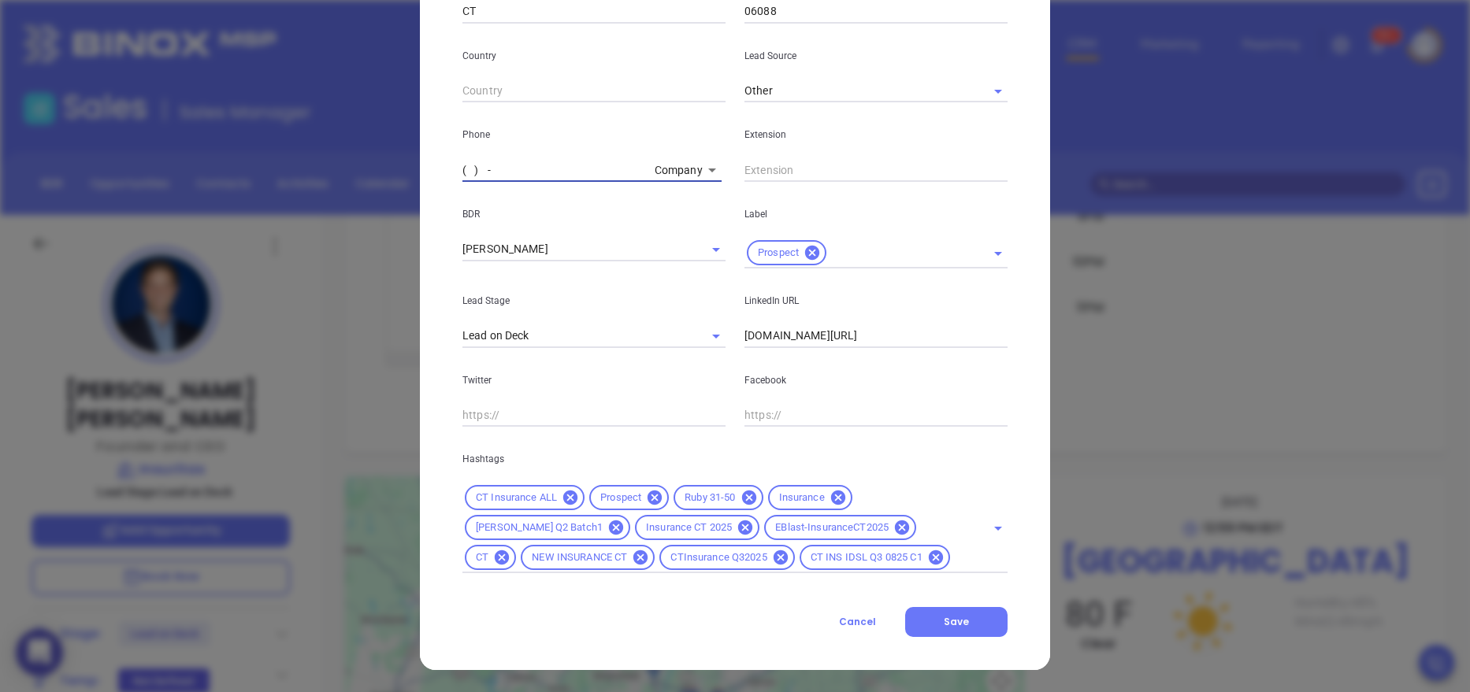
click at [473, 173] on input "( ) -" at bounding box center [555, 170] width 186 height 24
paste input "860) 653-1182"
type input "(860) 653-1100"
click at [978, 619] on button "Save" at bounding box center [956, 622] width 102 height 30
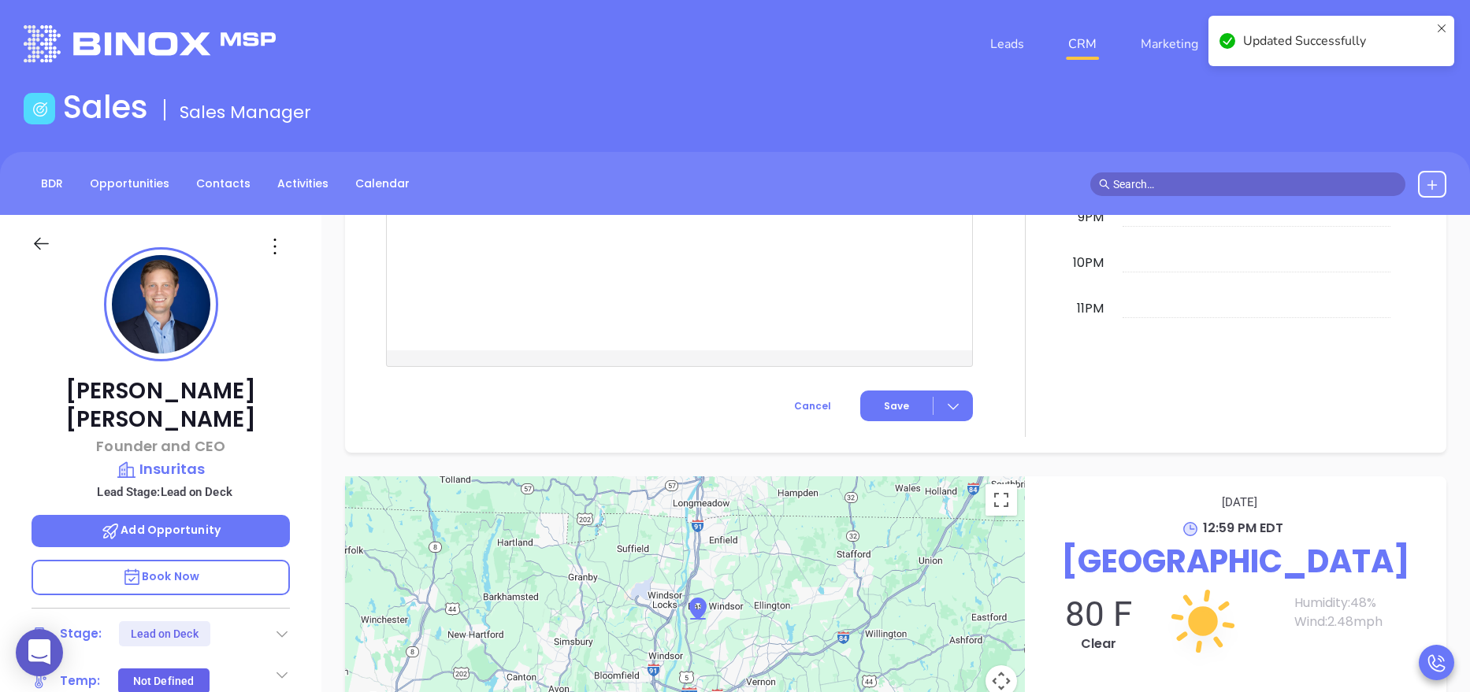
click at [299, 407] on div "Jeff Chesky Founder and CEO Insuritas Lead Stage: Lead on Deck Add Opportunity …" at bounding box center [160, 648] width 321 height 866
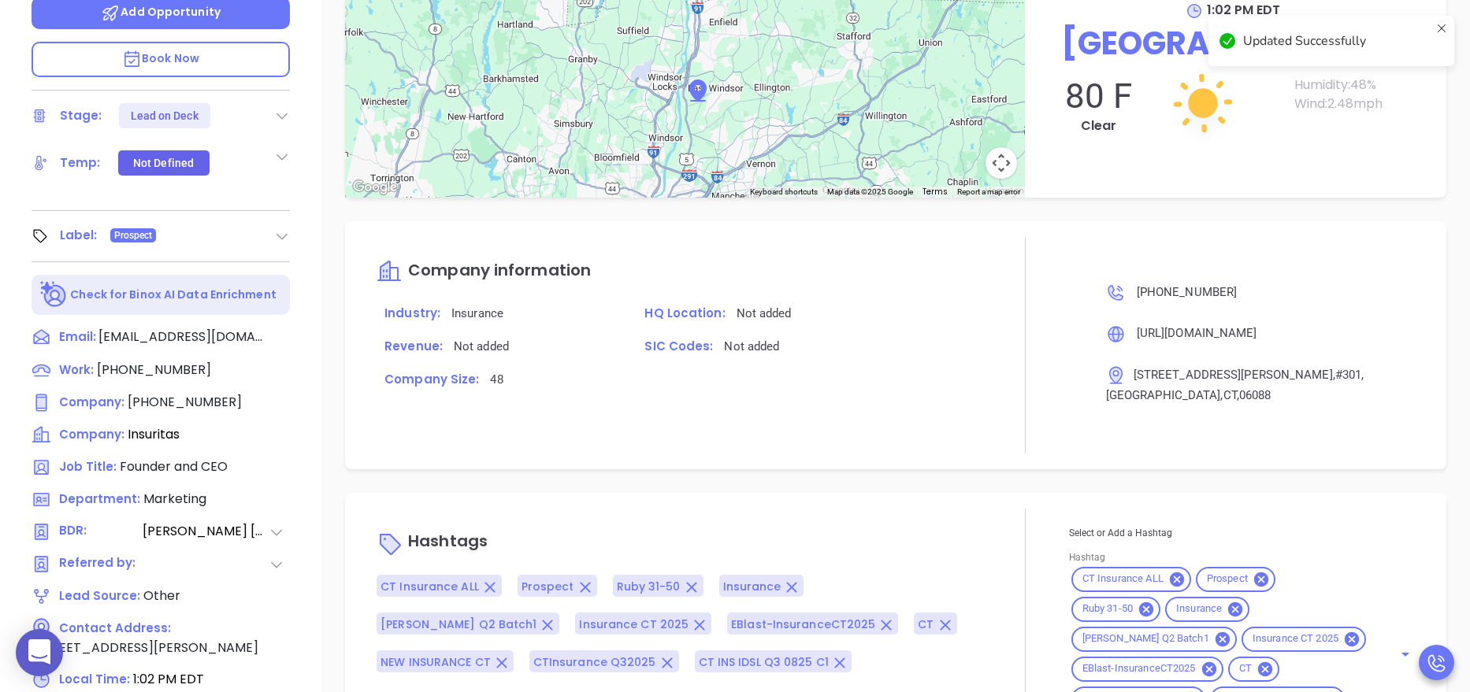
scroll to position [520, 0]
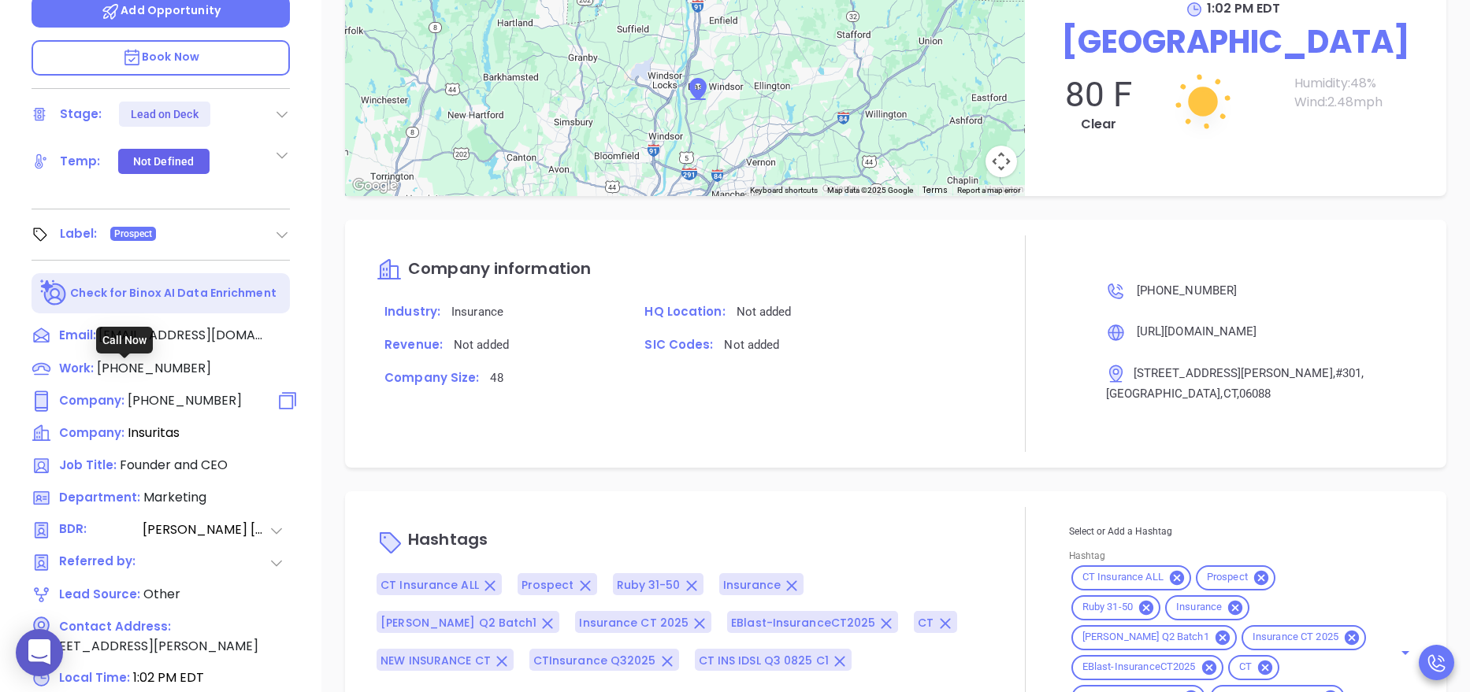
click at [176, 392] on span "(860) 653-1100" at bounding box center [185, 401] width 114 height 18
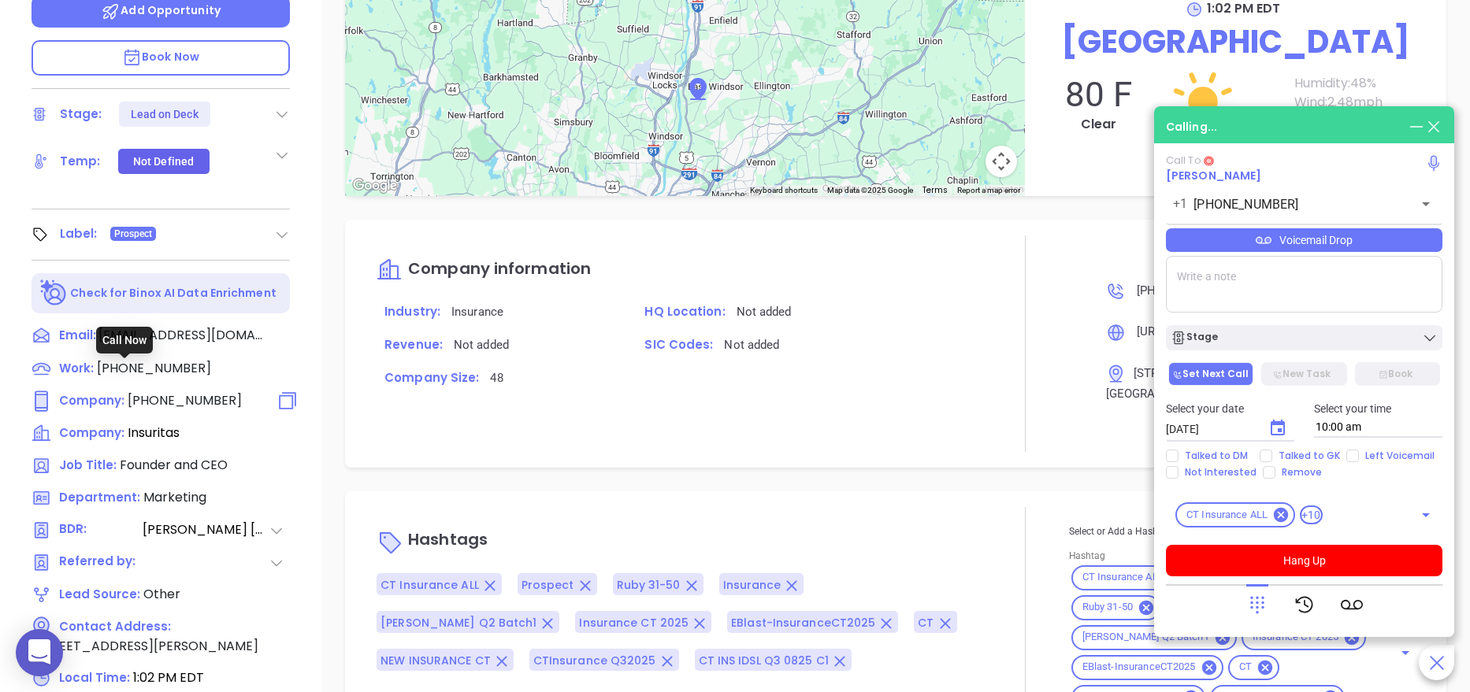
type input "(860) 653-1100"
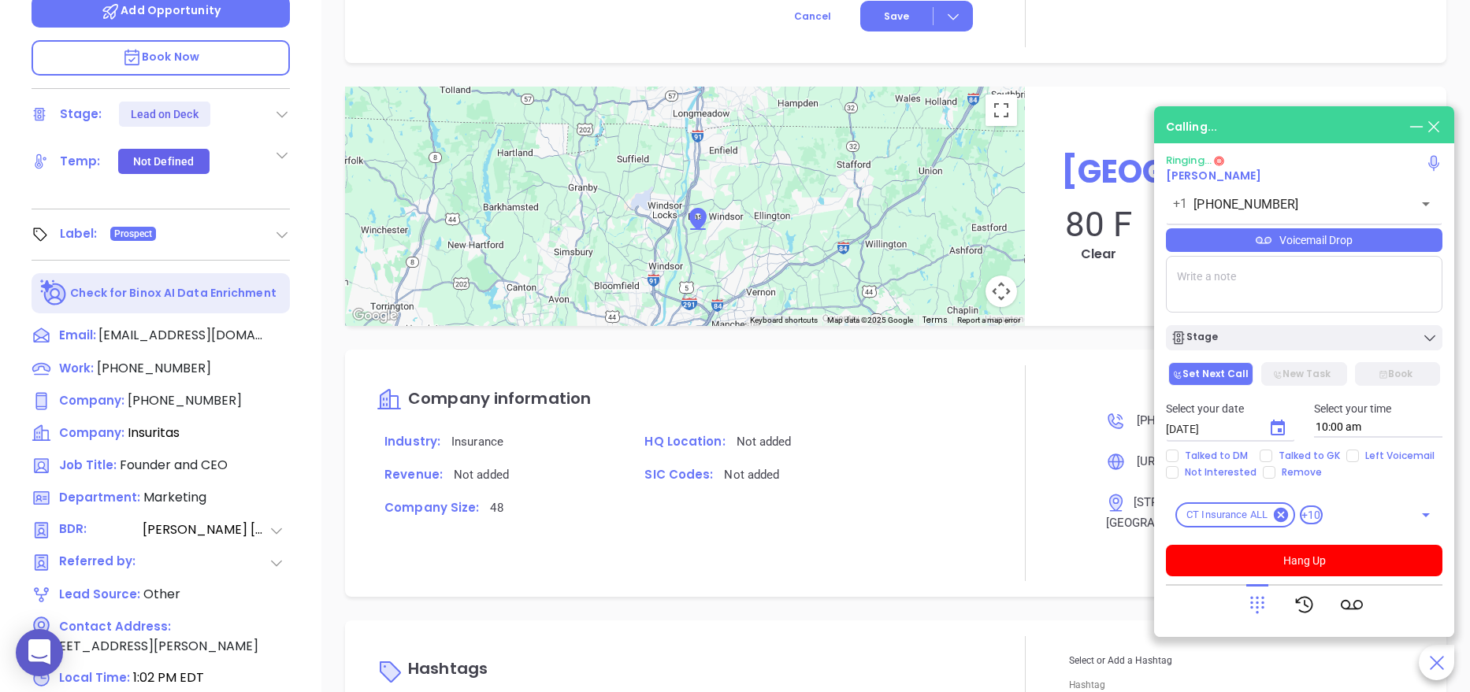
scroll to position [1402, 0]
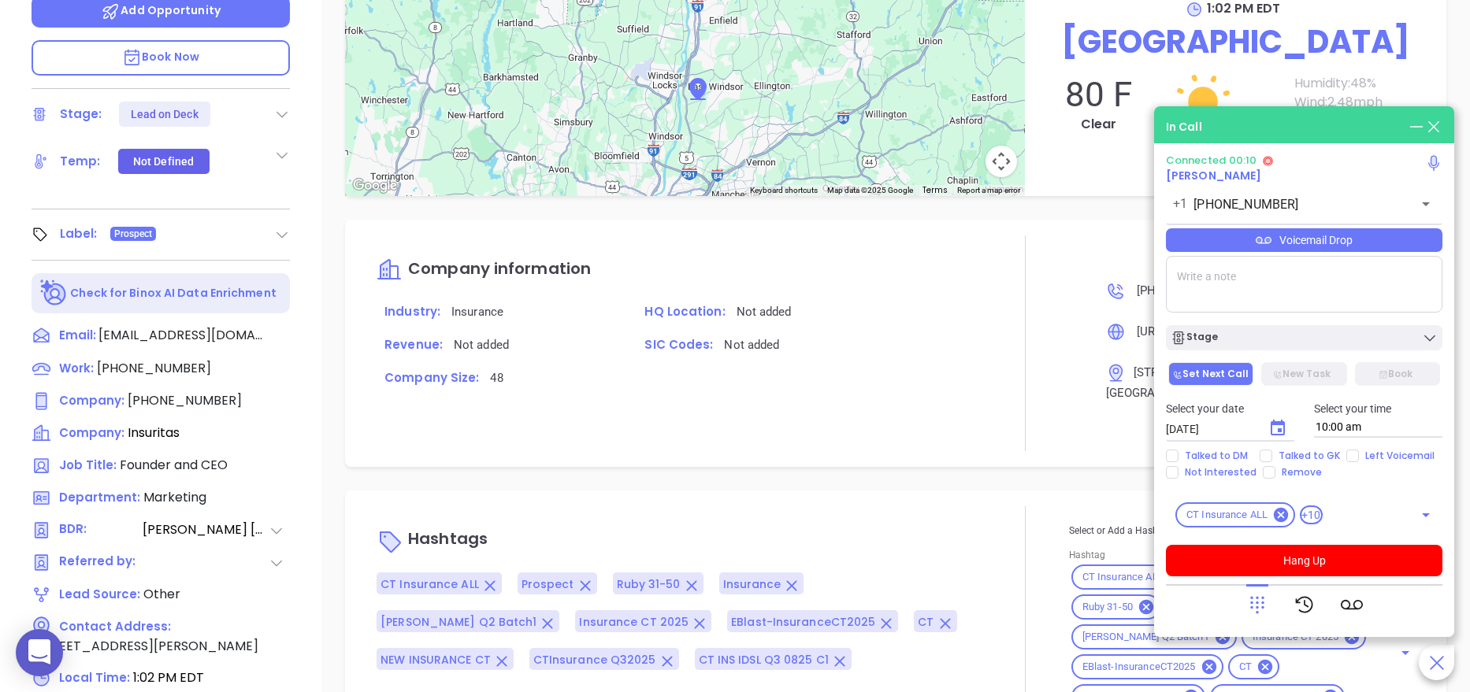
click at [1253, 601] on icon at bounding box center [1257, 605] width 22 height 22
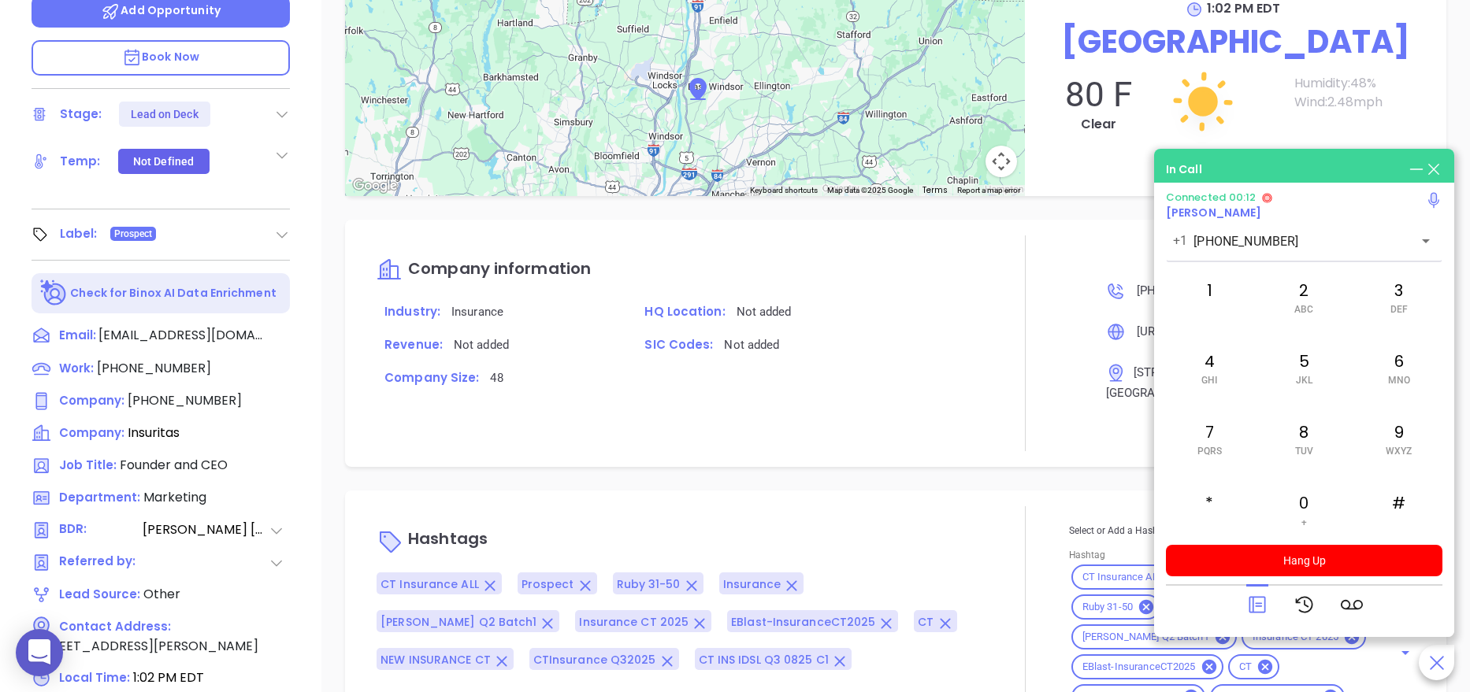
click at [312, 351] on div "Jeff Chesky Founder and CEO Insuritas Lead Stage: Lead on Deck Add Opportunity …" at bounding box center [160, 128] width 321 height 866
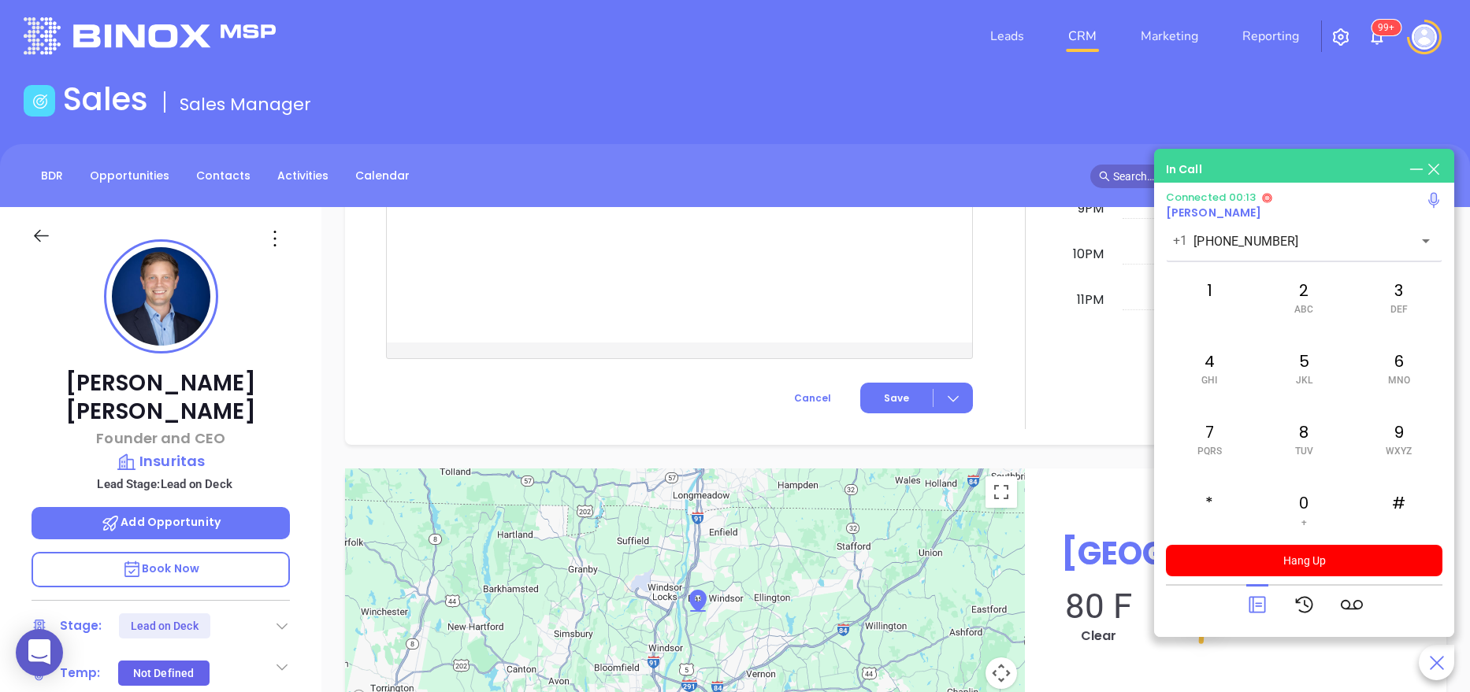
scroll to position [0, 0]
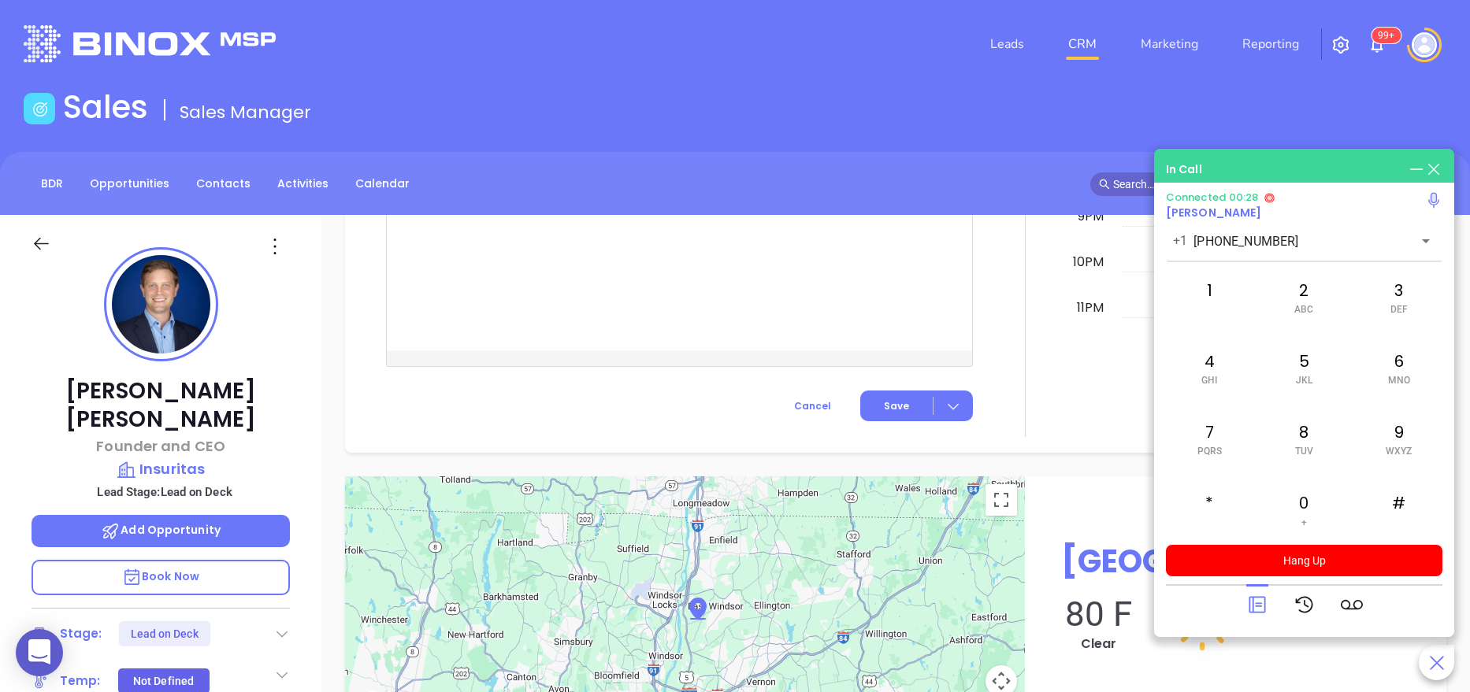
click at [227, 560] on p "Book Now" at bounding box center [161, 577] width 258 height 35
click at [1264, 613] on icon at bounding box center [1257, 605] width 17 height 17
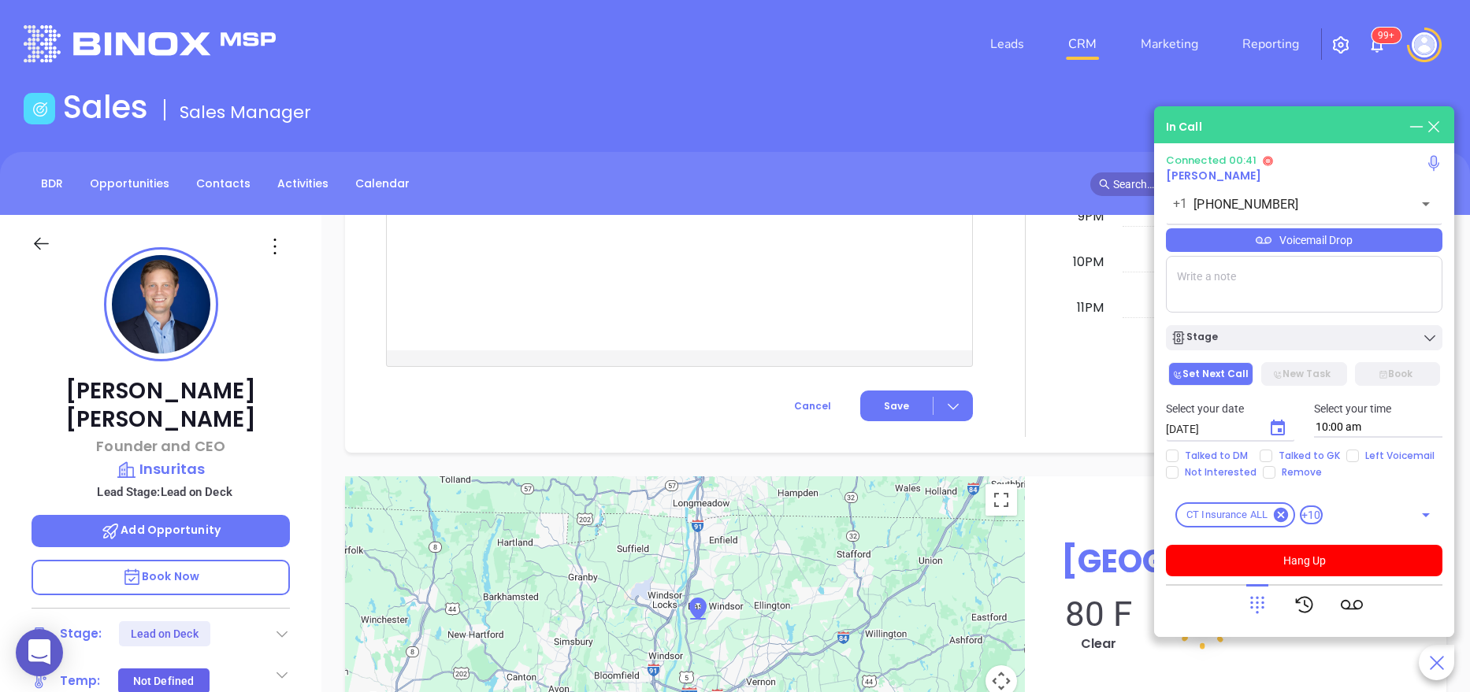
click at [1331, 237] on div "Voicemail Drop" at bounding box center [1304, 240] width 276 height 24
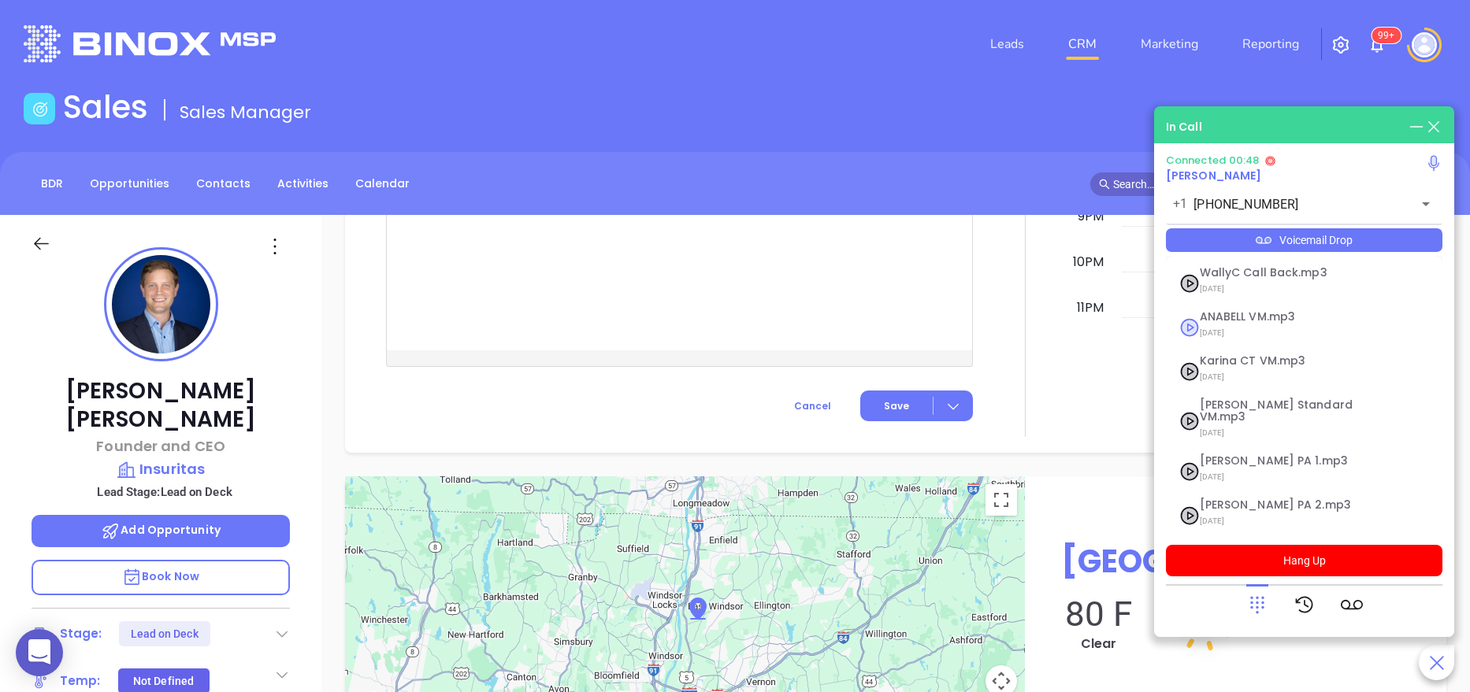
click at [1196, 325] on div "ANABELL VM.mp3 04/30/2025" at bounding box center [1284, 327] width 189 height 32
checkbox input "true"
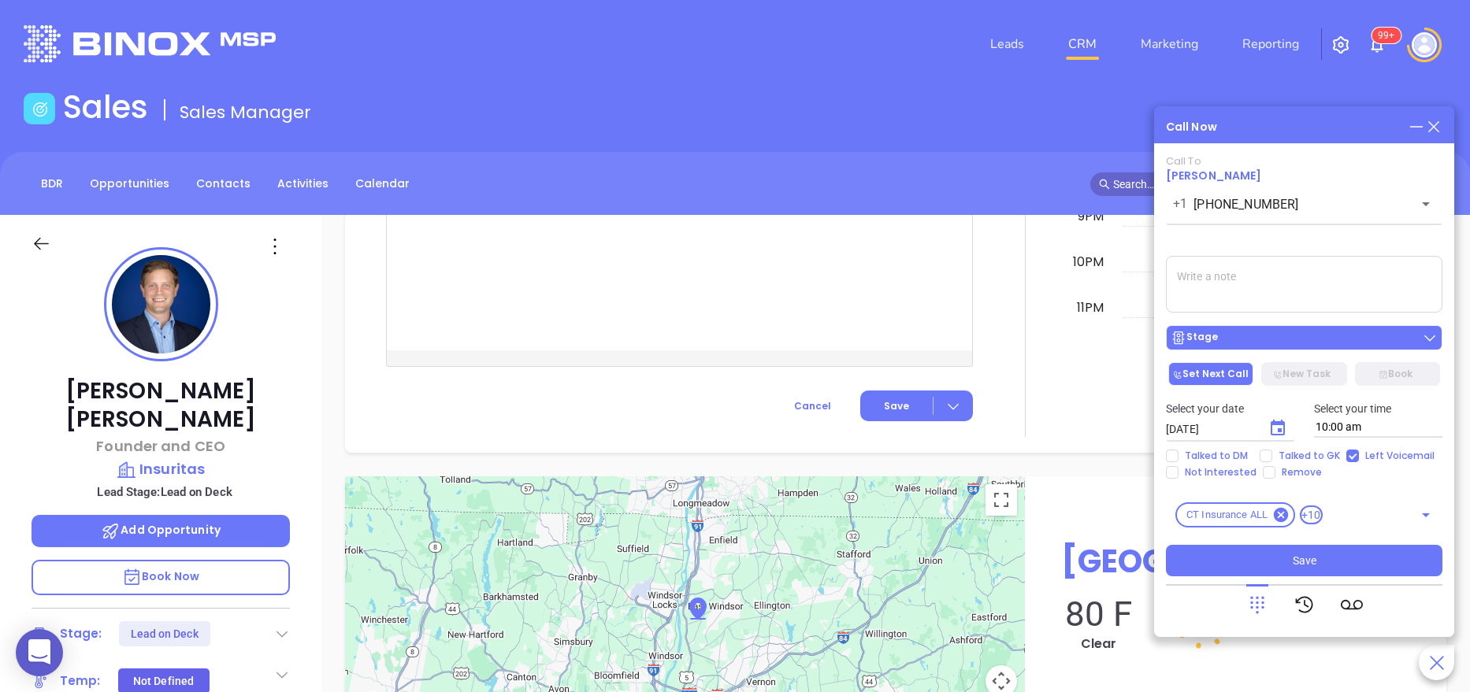
click at [1260, 341] on div "Stage" at bounding box center [1304, 338] width 267 height 16
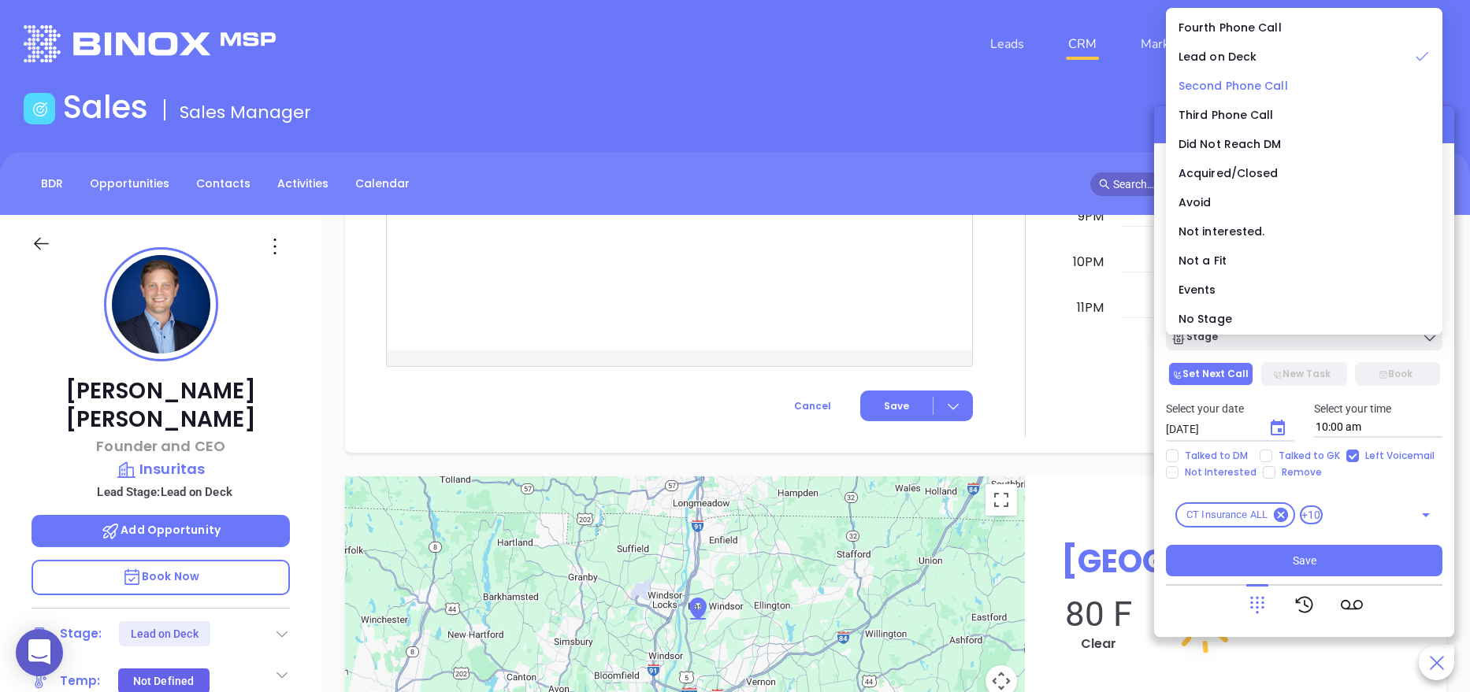
click at [1246, 81] on span "Second Phone Call" at bounding box center [1232, 86] width 109 height 16
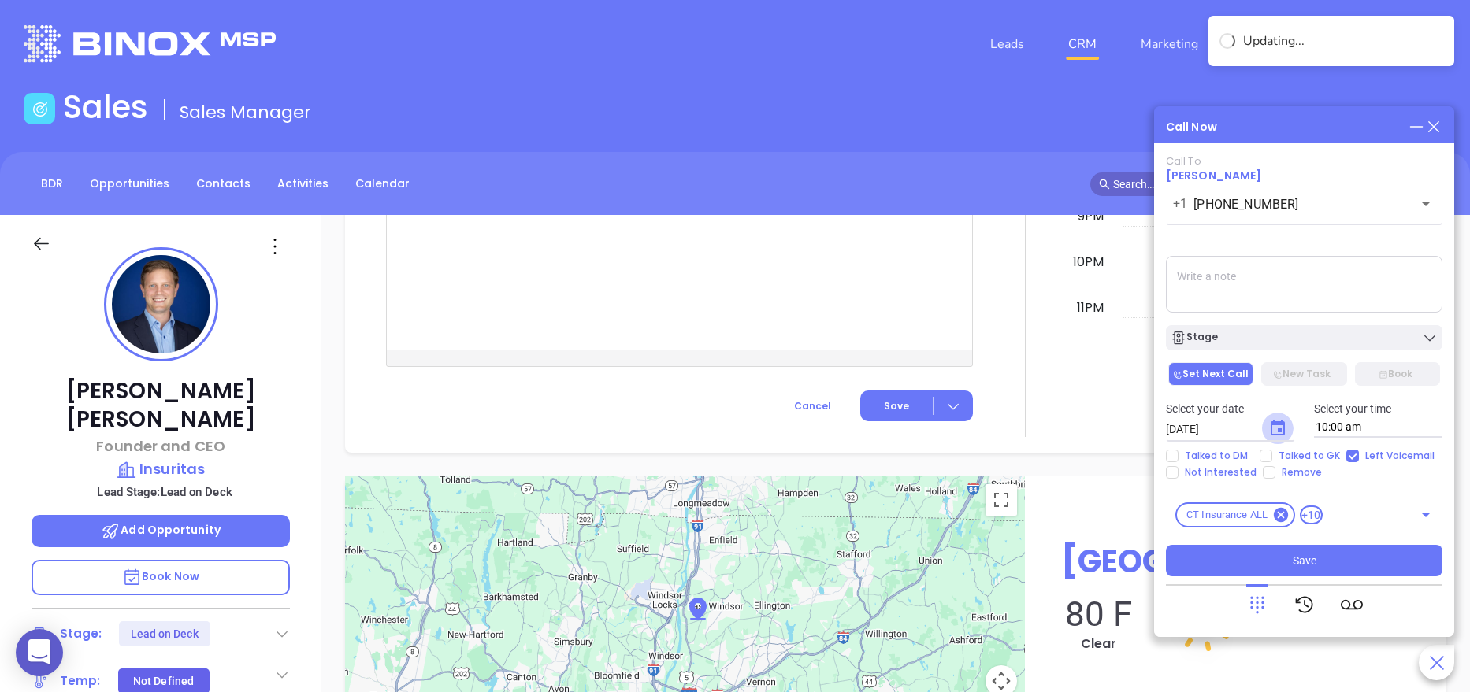
click at [1289, 426] on button "Choose date, selected date is Aug 23, 2025" at bounding box center [1278, 429] width 32 height 32
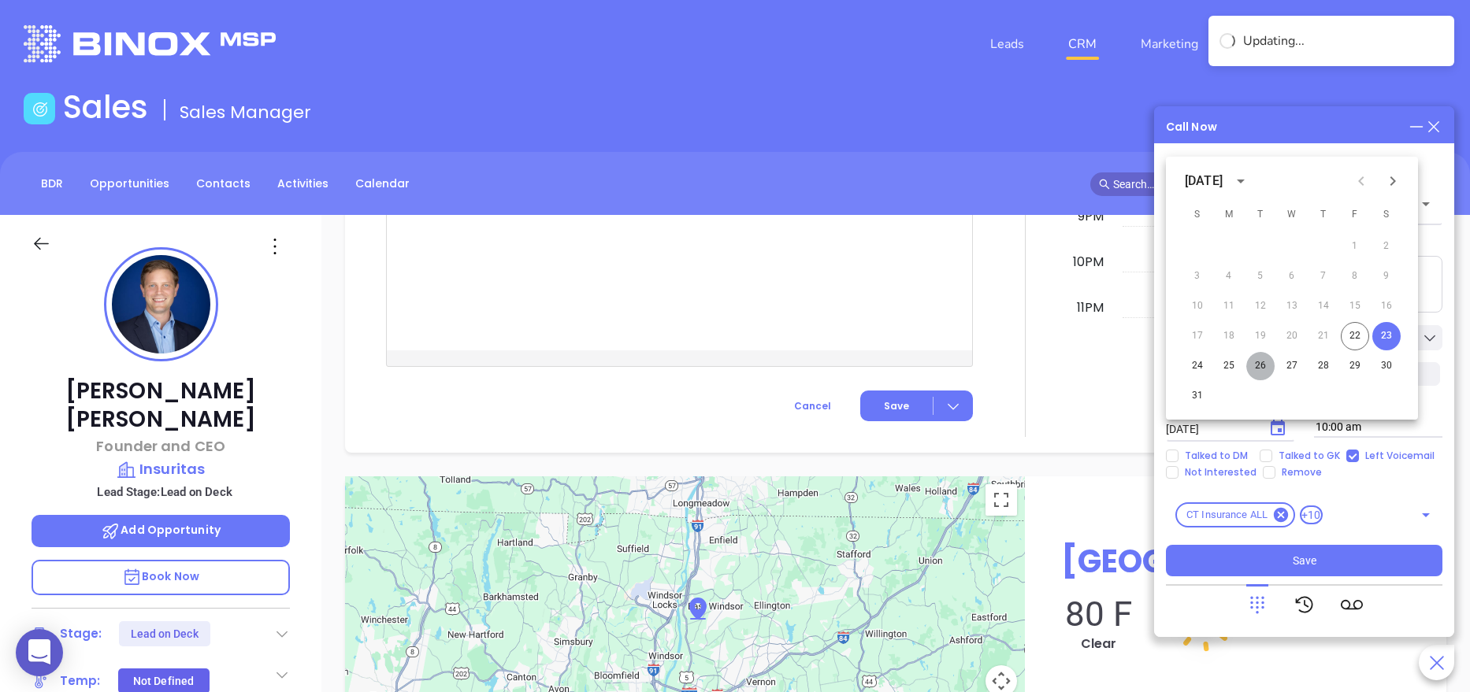
click at [1254, 363] on button "26" at bounding box center [1260, 366] width 28 height 28
type input "08/26/2025"
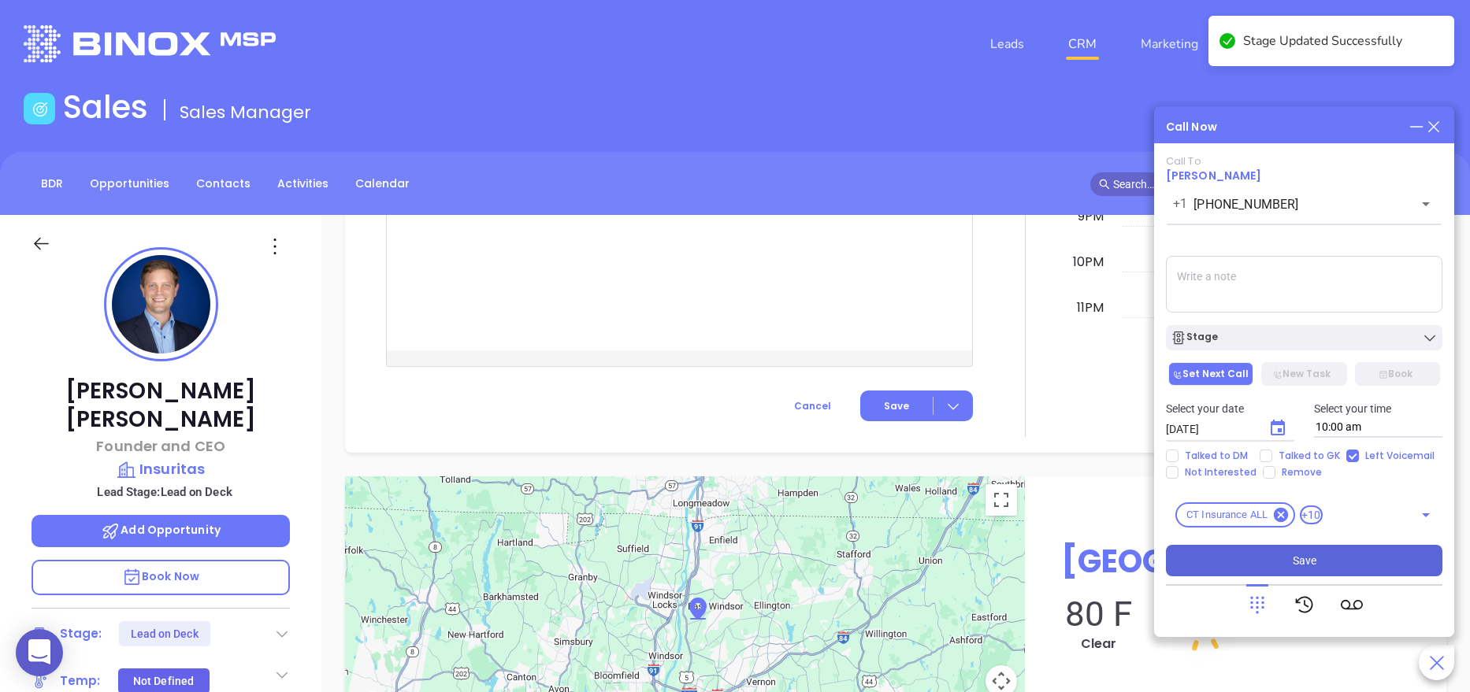
click at [1297, 559] on span "Save" at bounding box center [1305, 560] width 24 height 17
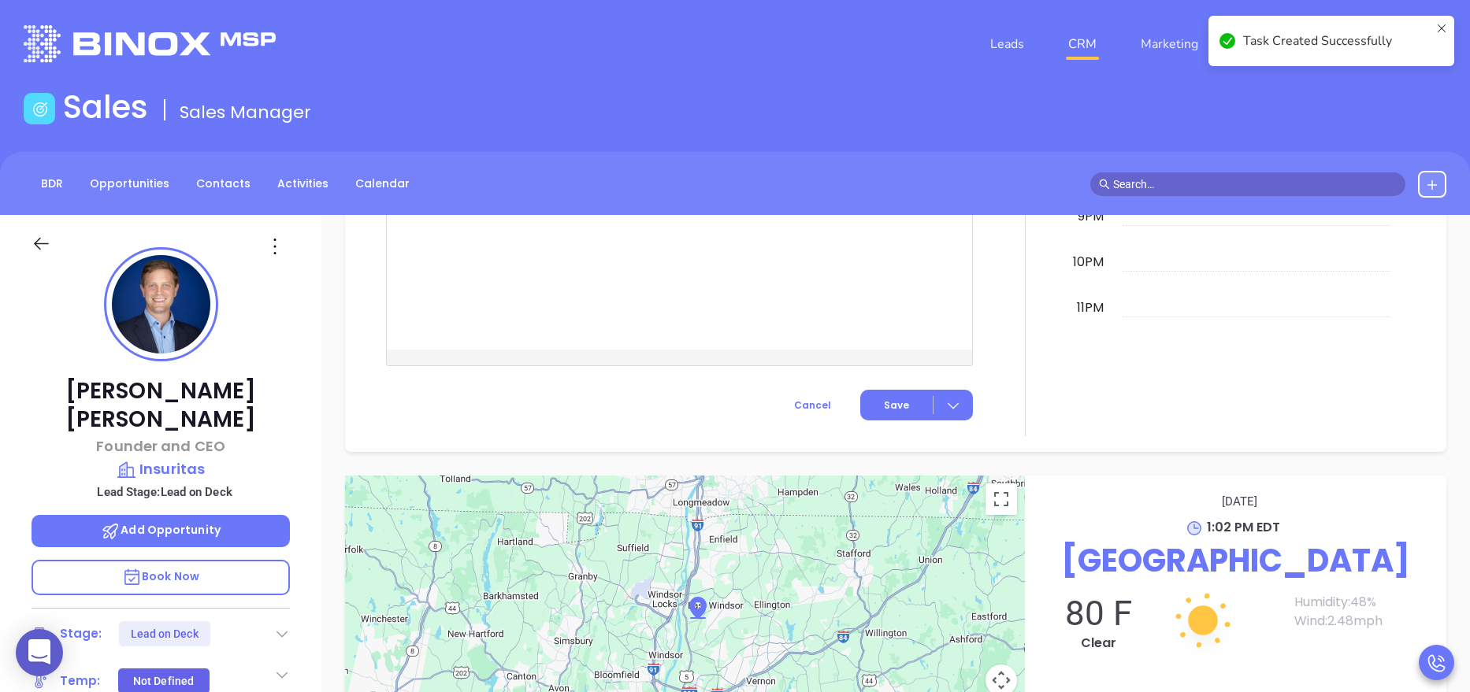
scroll to position [1272, 0]
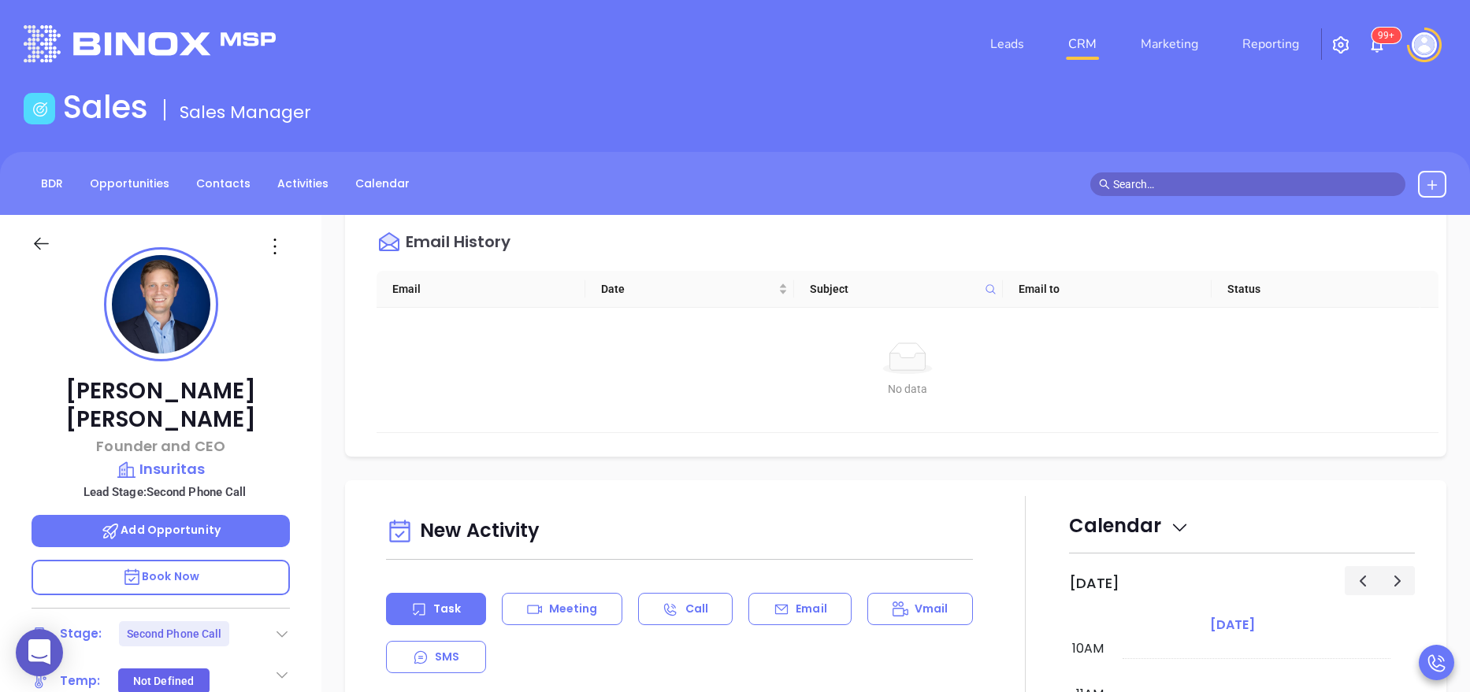
scroll to position [0, 0]
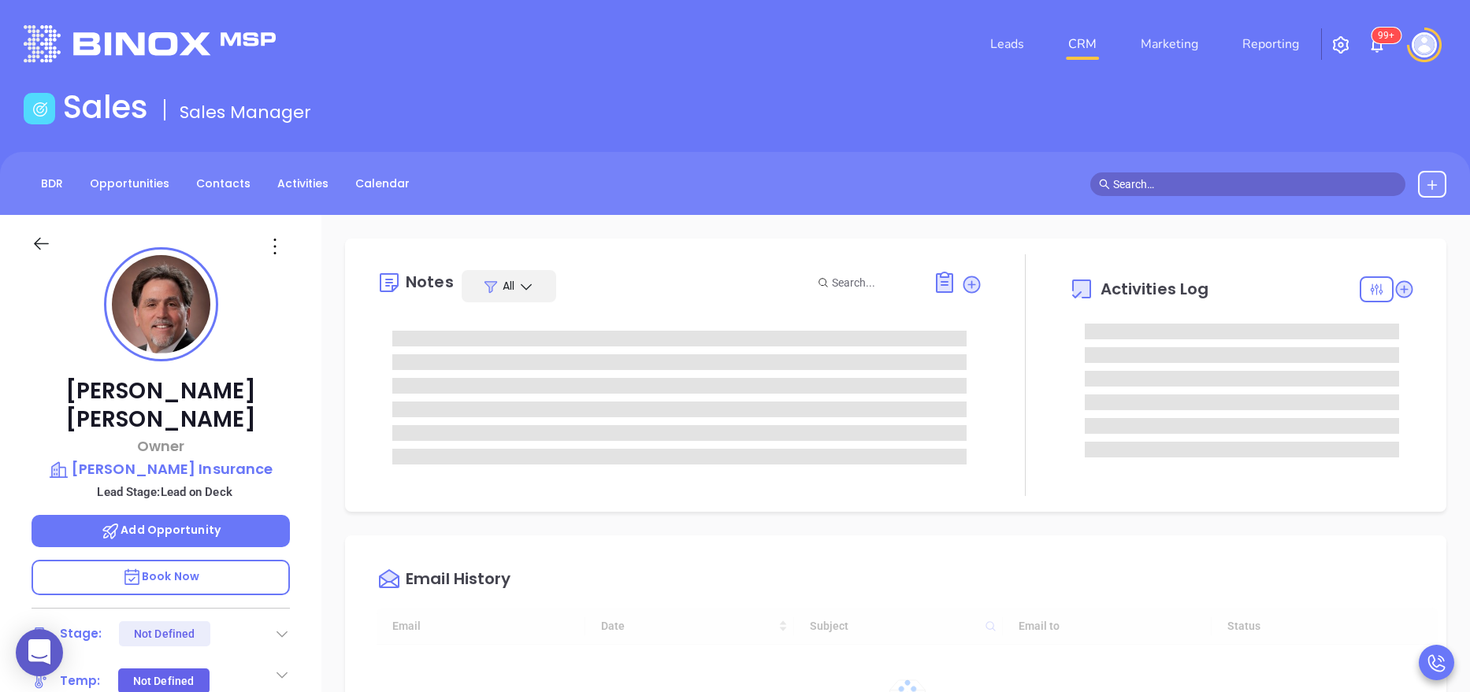
type input "[DATE]"
type input "[PERSON_NAME]"
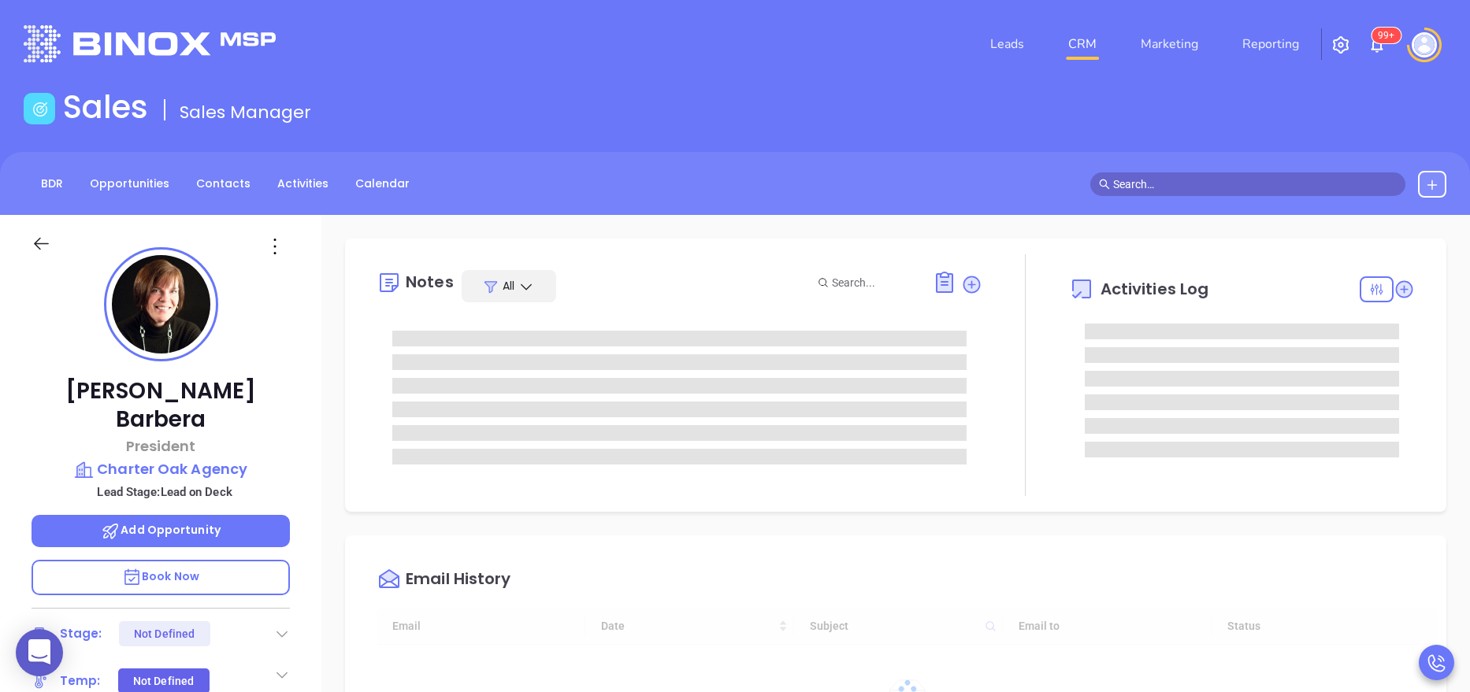
type input "[DATE]"
type input "[PERSON_NAME]"
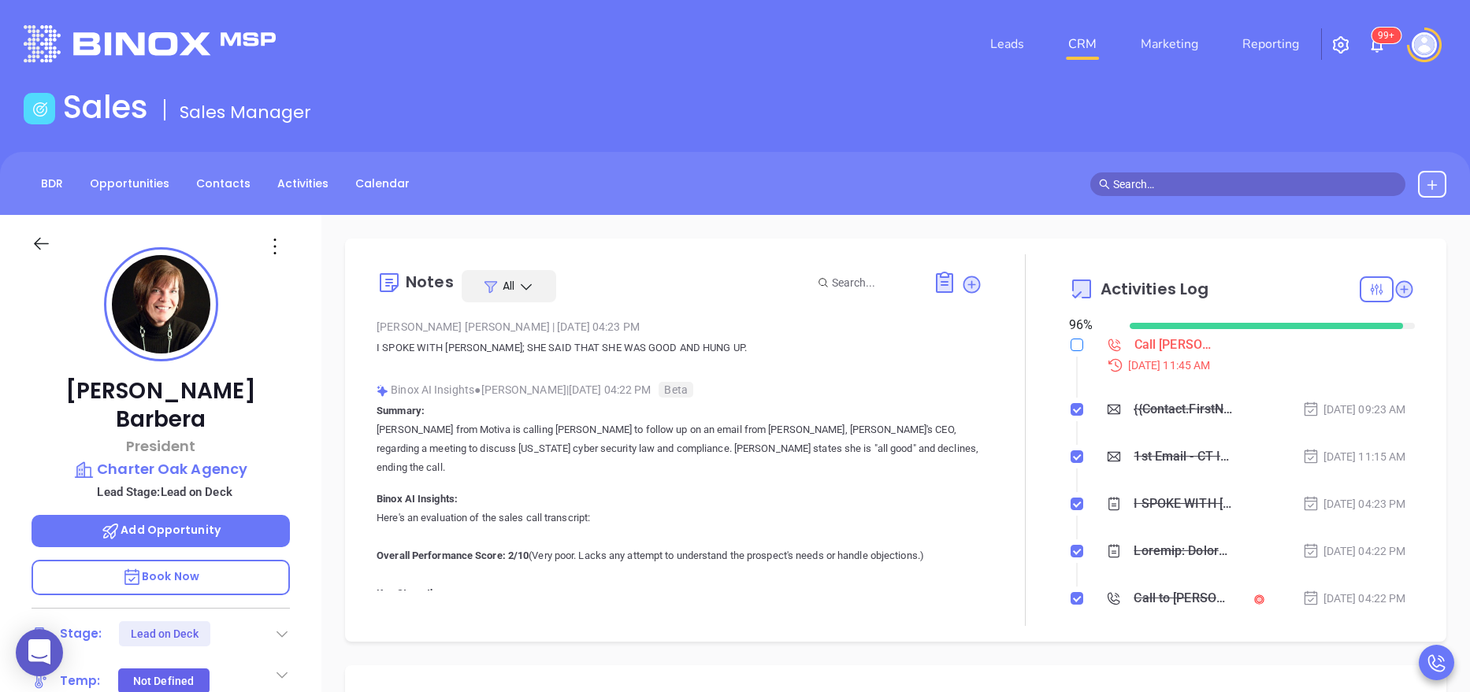
click at [1071, 340] on input "checkbox" at bounding box center [1077, 345] width 13 height 13
checkbox input "true"
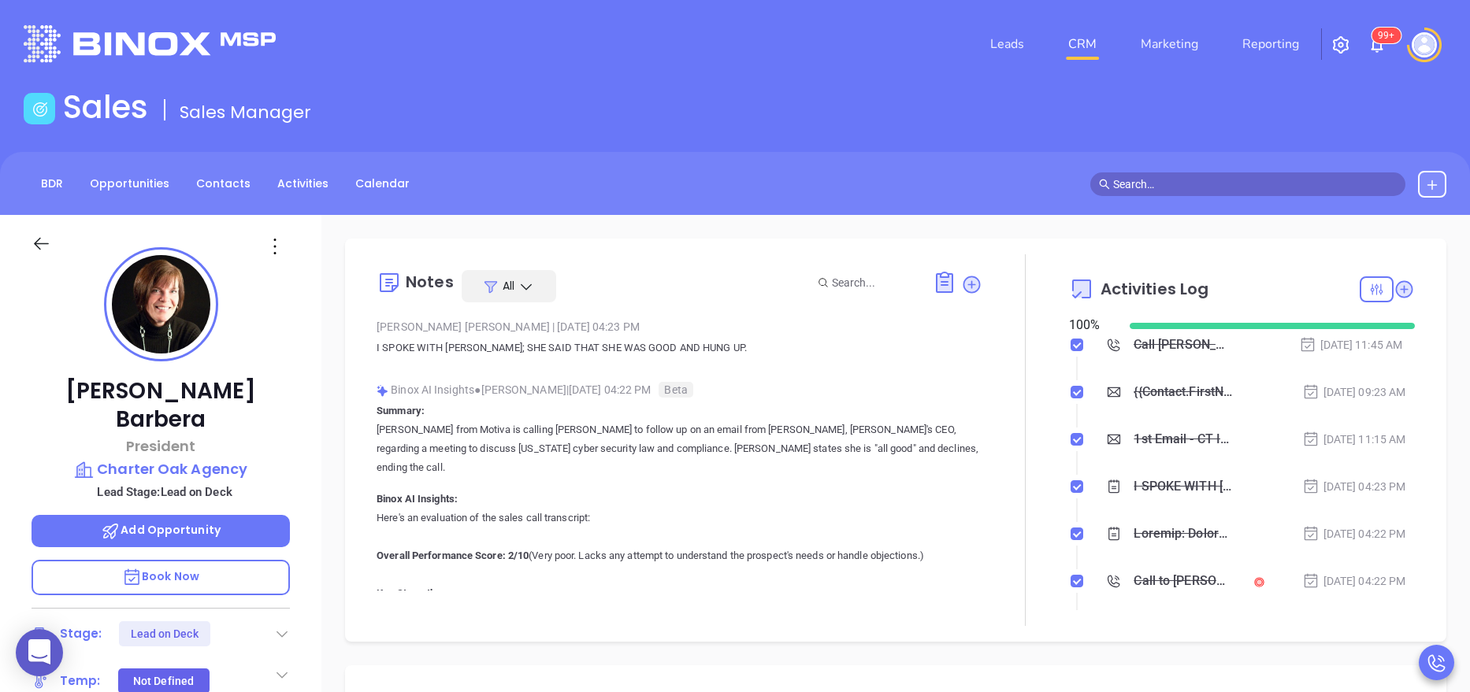
click at [307, 540] on div "Marissa Barbera President Charter Oak Agency Lead Stage: Lead on Deck Add Oppor…" at bounding box center [160, 648] width 321 height 866
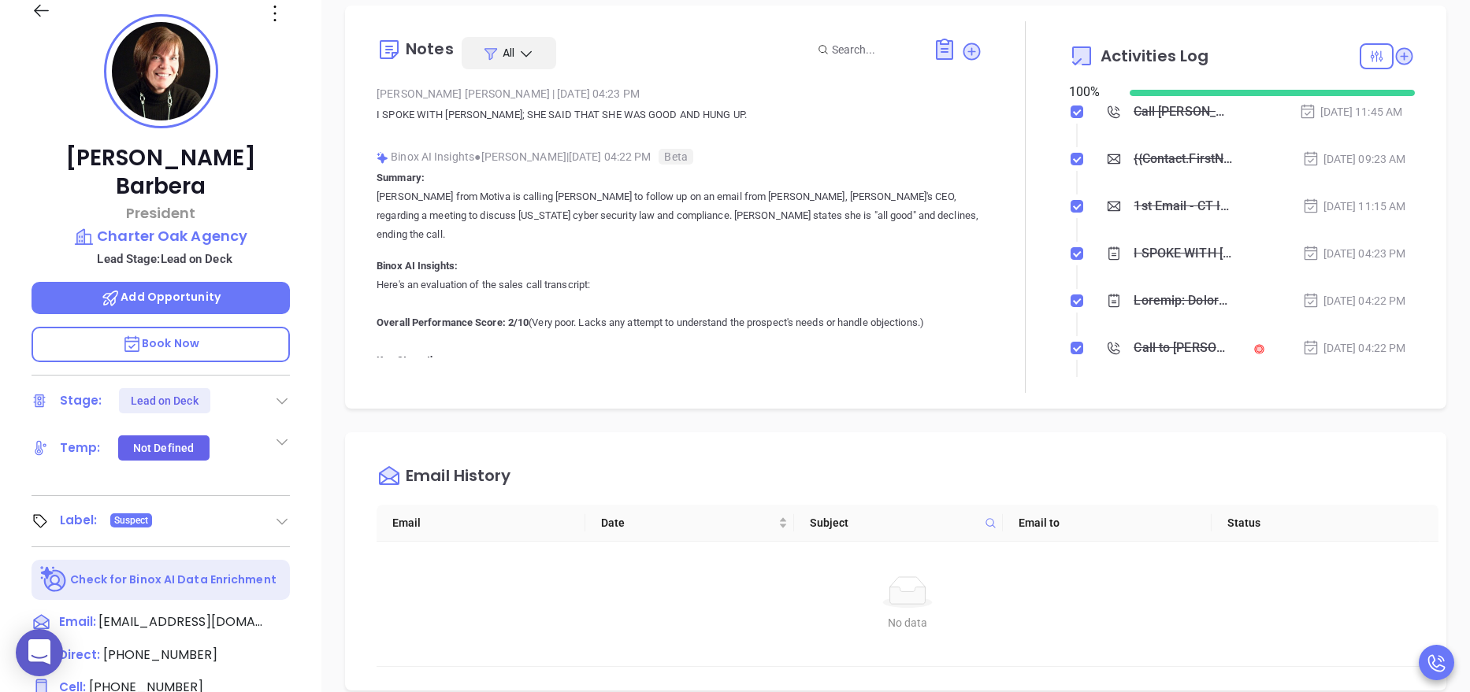
scroll to position [236, 0]
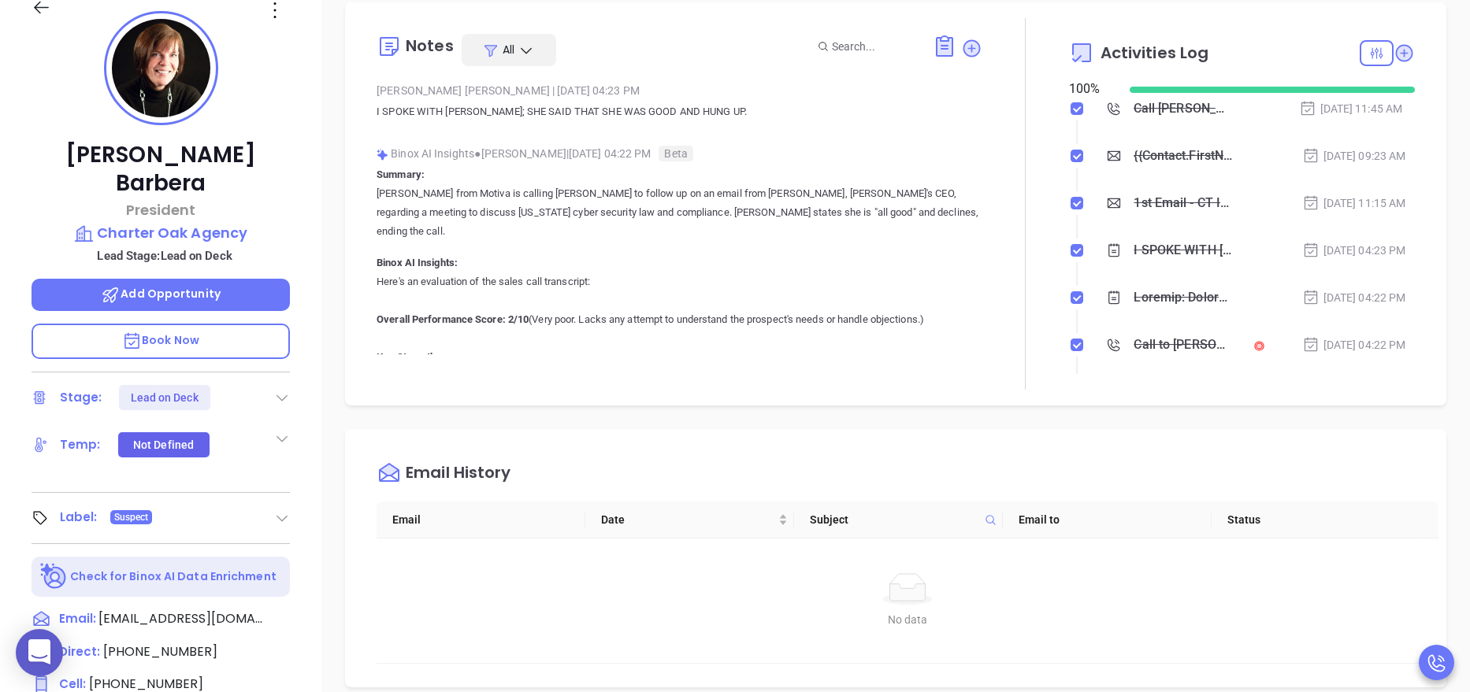
click at [282, 390] on icon at bounding box center [282, 398] width 16 height 16
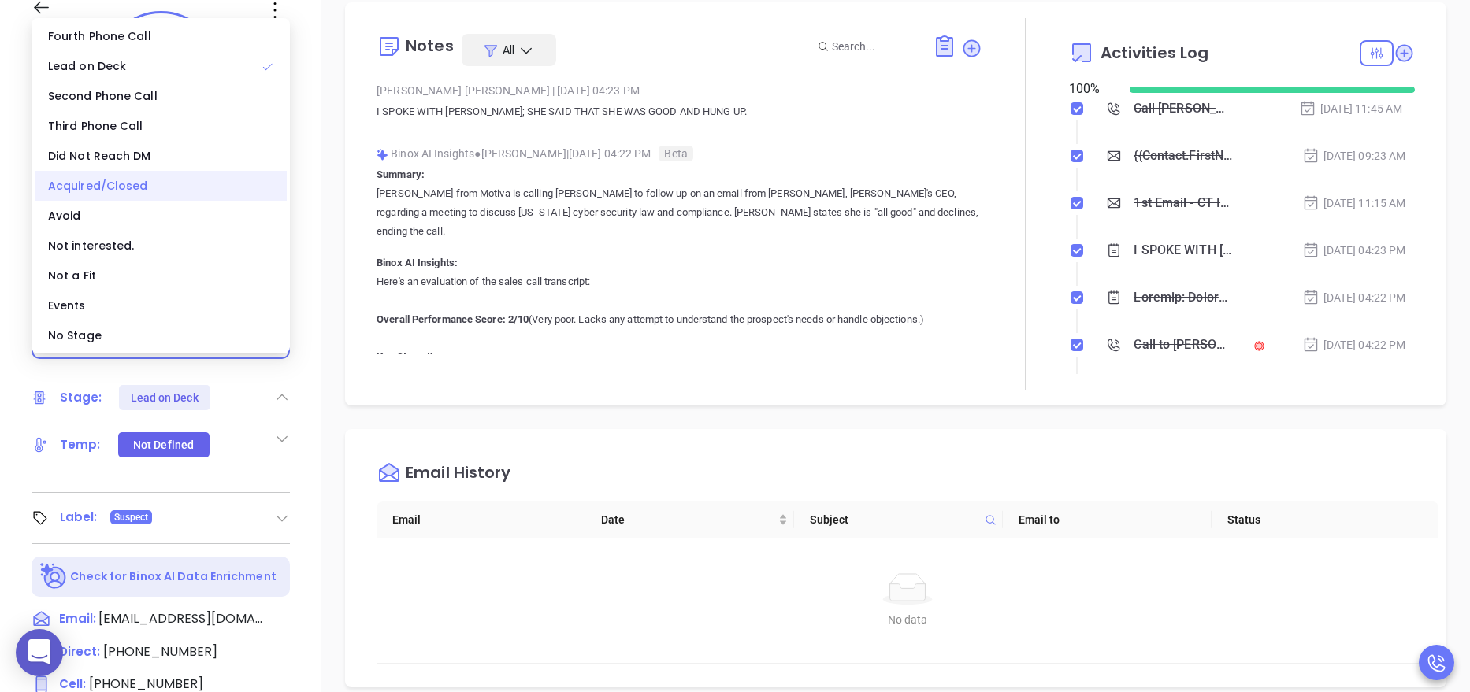
click at [137, 184] on div "Acquired/Closed" at bounding box center [161, 186] width 252 height 30
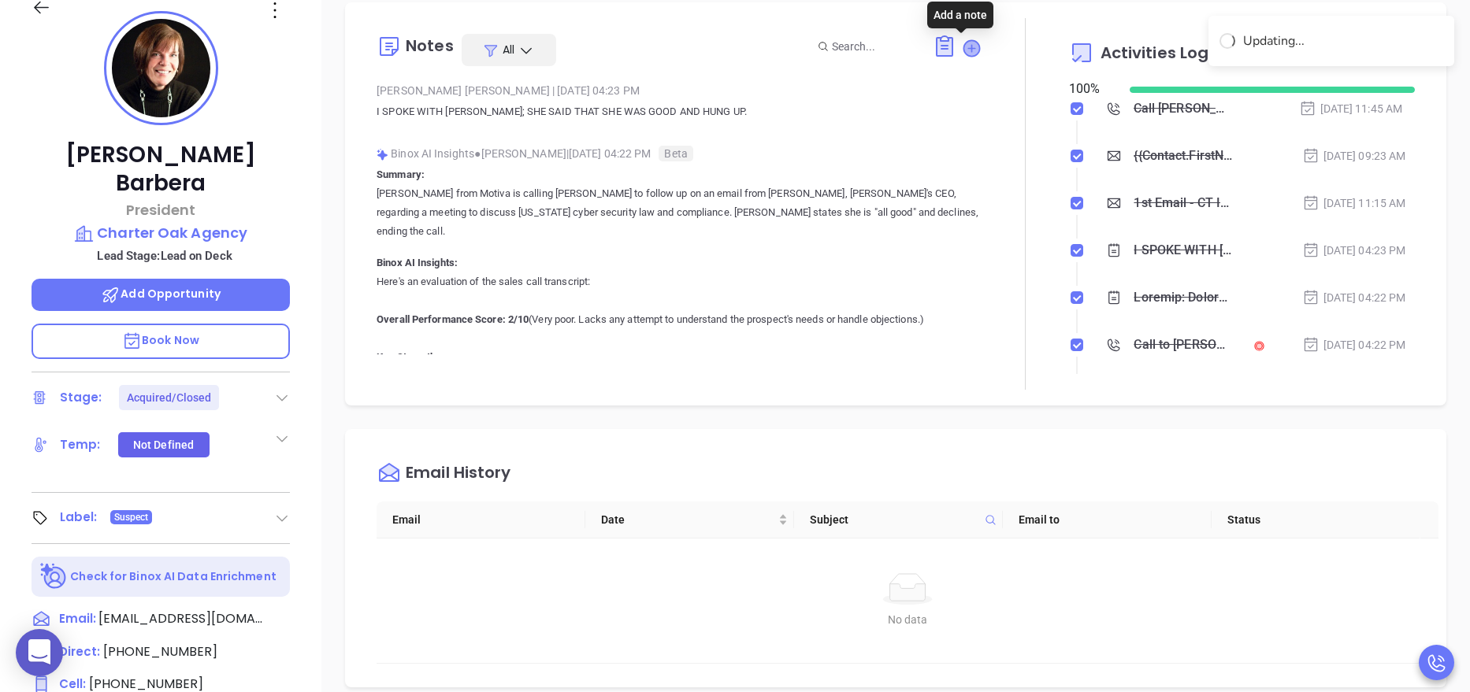
click at [967, 47] on icon at bounding box center [971, 48] width 16 height 16
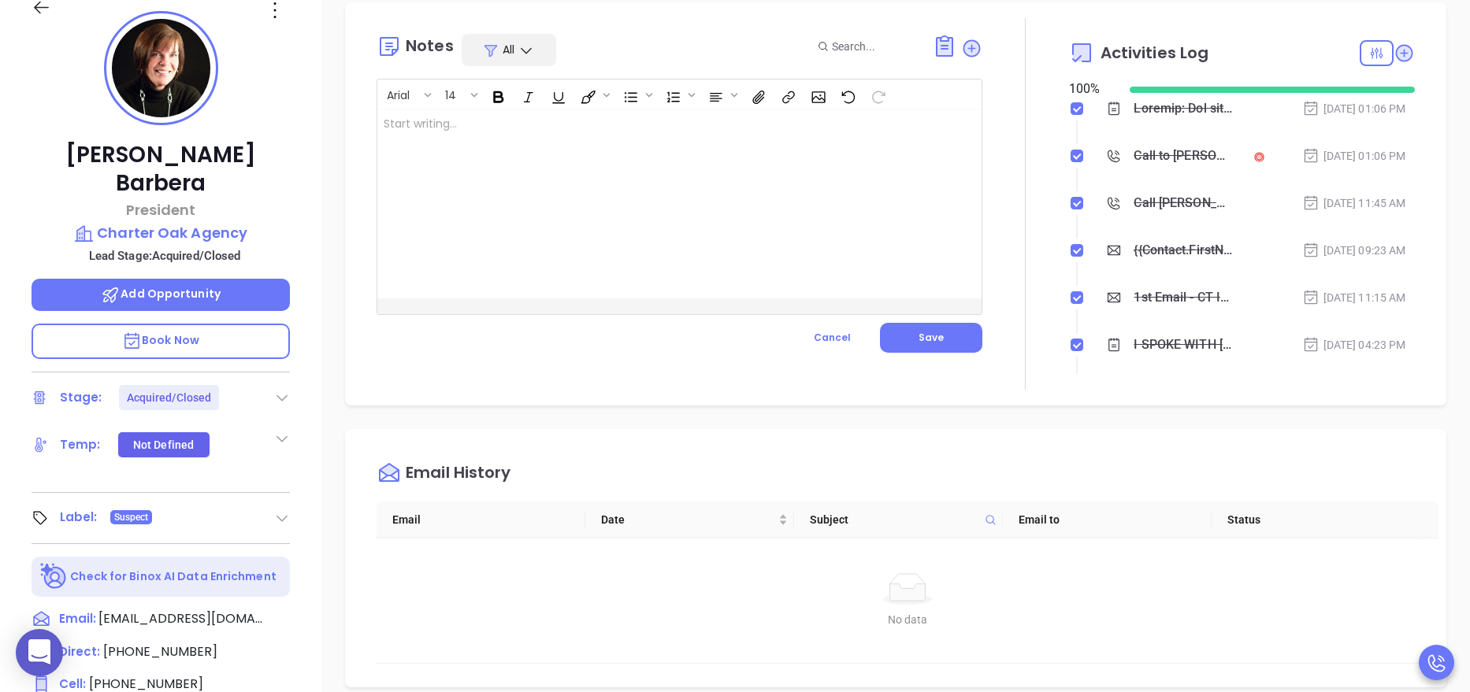
click at [605, 185] on div at bounding box center [658, 203] width 562 height 189
click at [920, 329] on button "Save" at bounding box center [931, 338] width 102 height 30
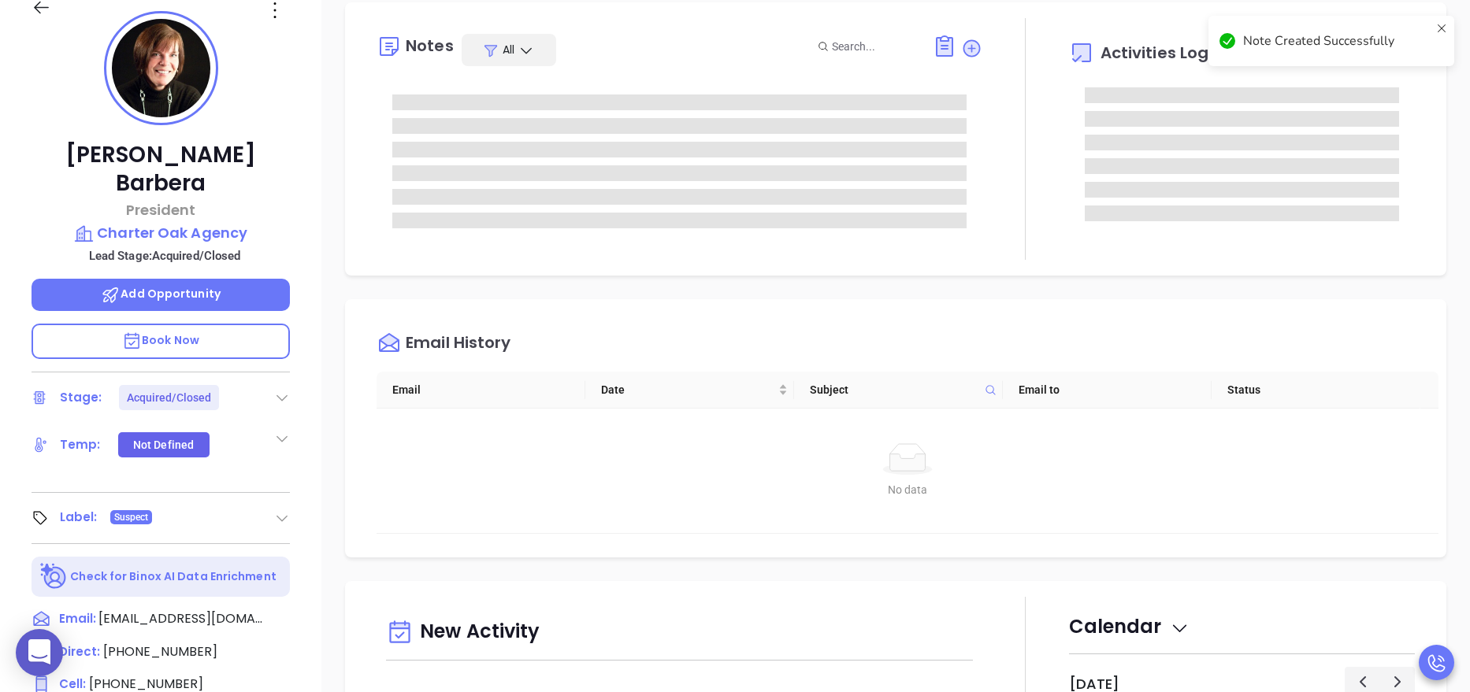
click at [1022, 270] on div "Notes All Activities Log" at bounding box center [895, 138] width 1101 height 273
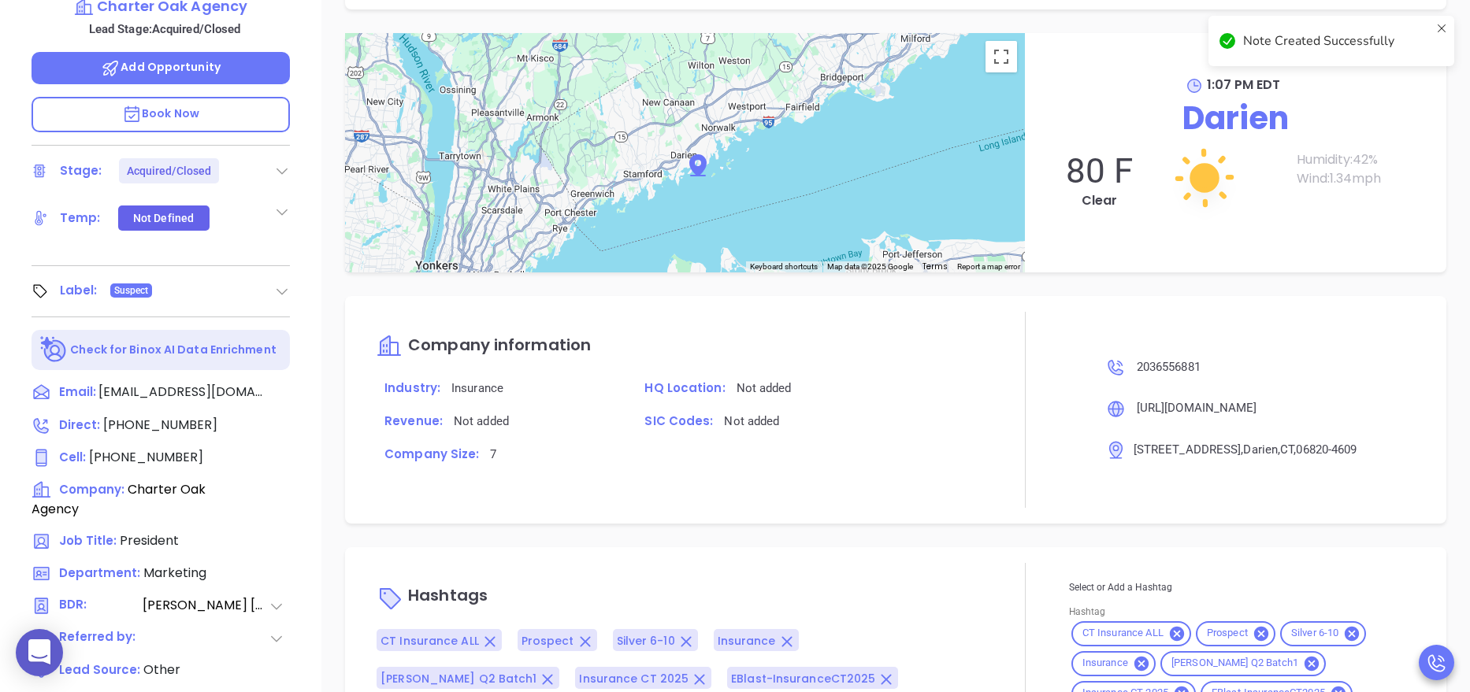
scroll to position [625, 0]
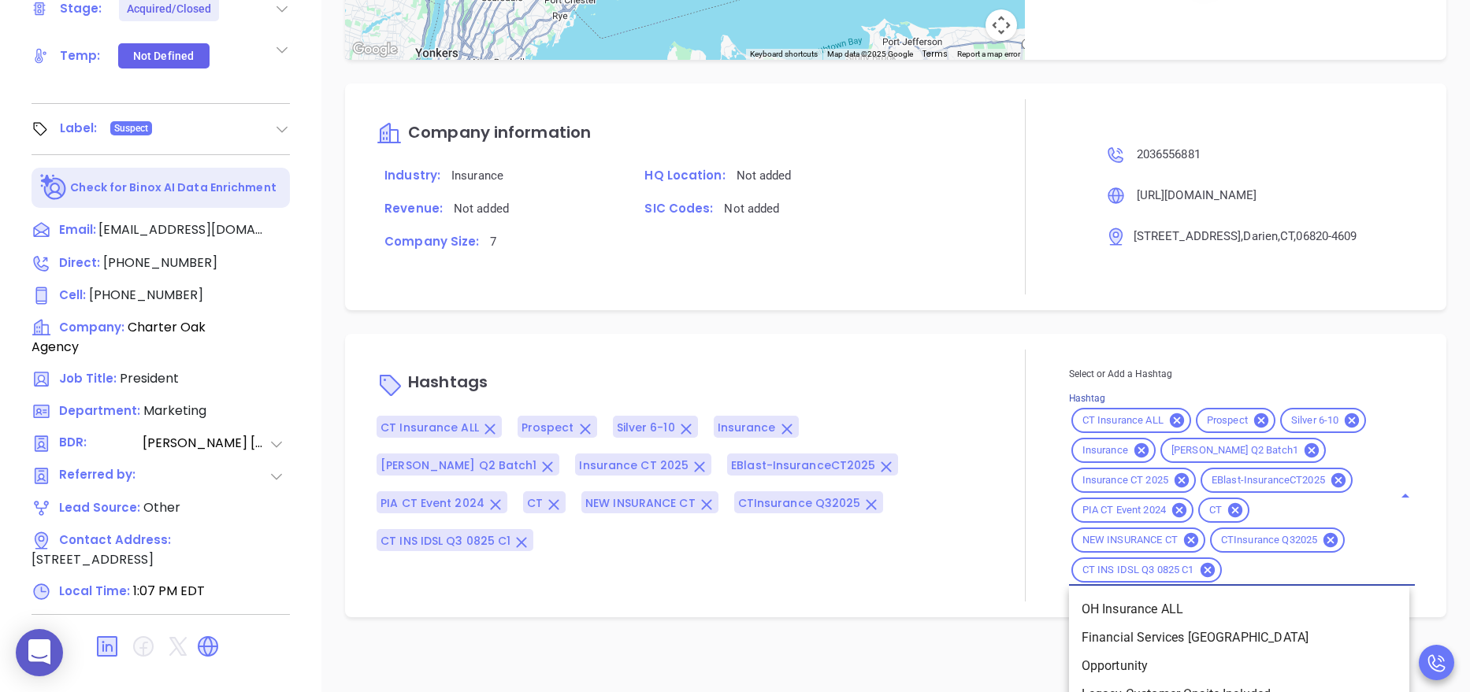
click at [1256, 581] on input "Hashtag" at bounding box center [1297, 571] width 147 height 20
type input "acq"
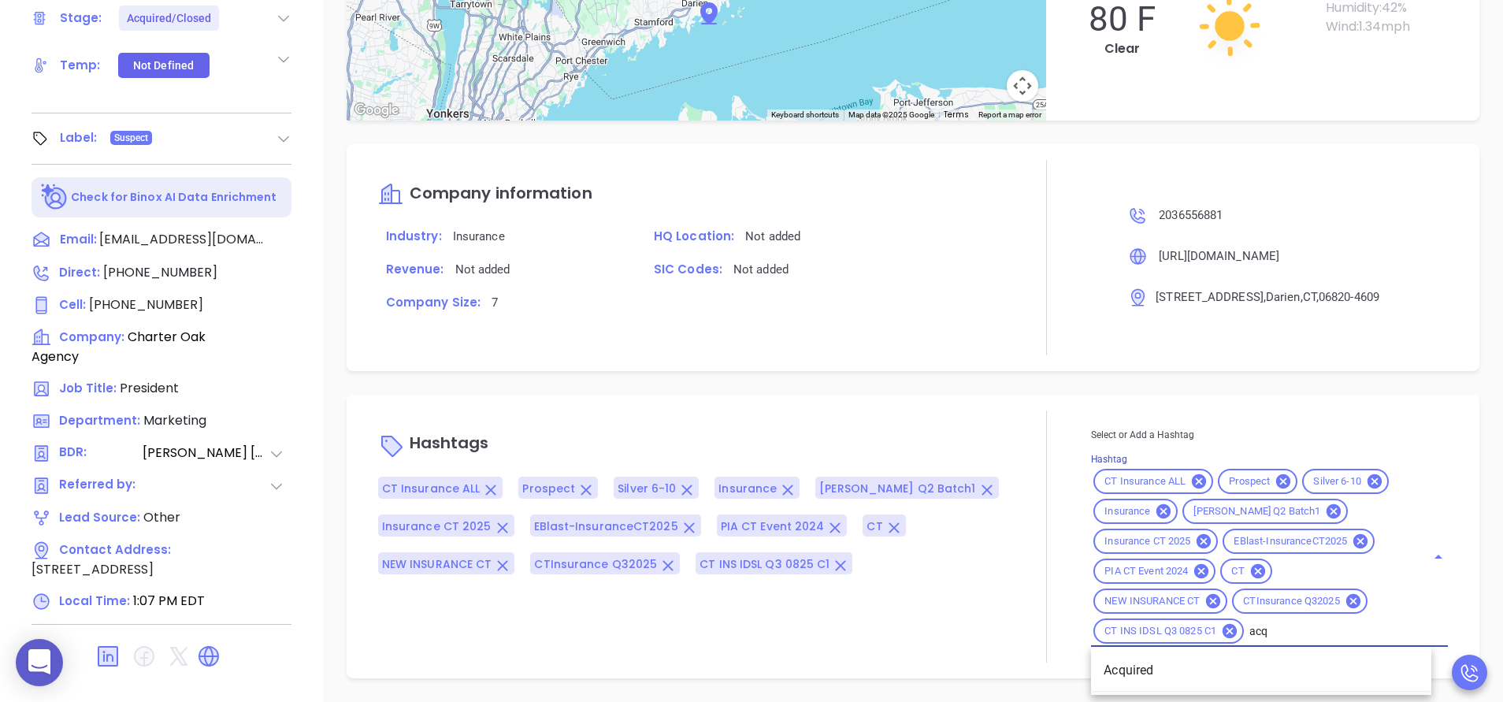
scroll to position [1382, 0]
click at [1151, 671] on li "Acquired" at bounding box center [1261, 670] width 340 height 28
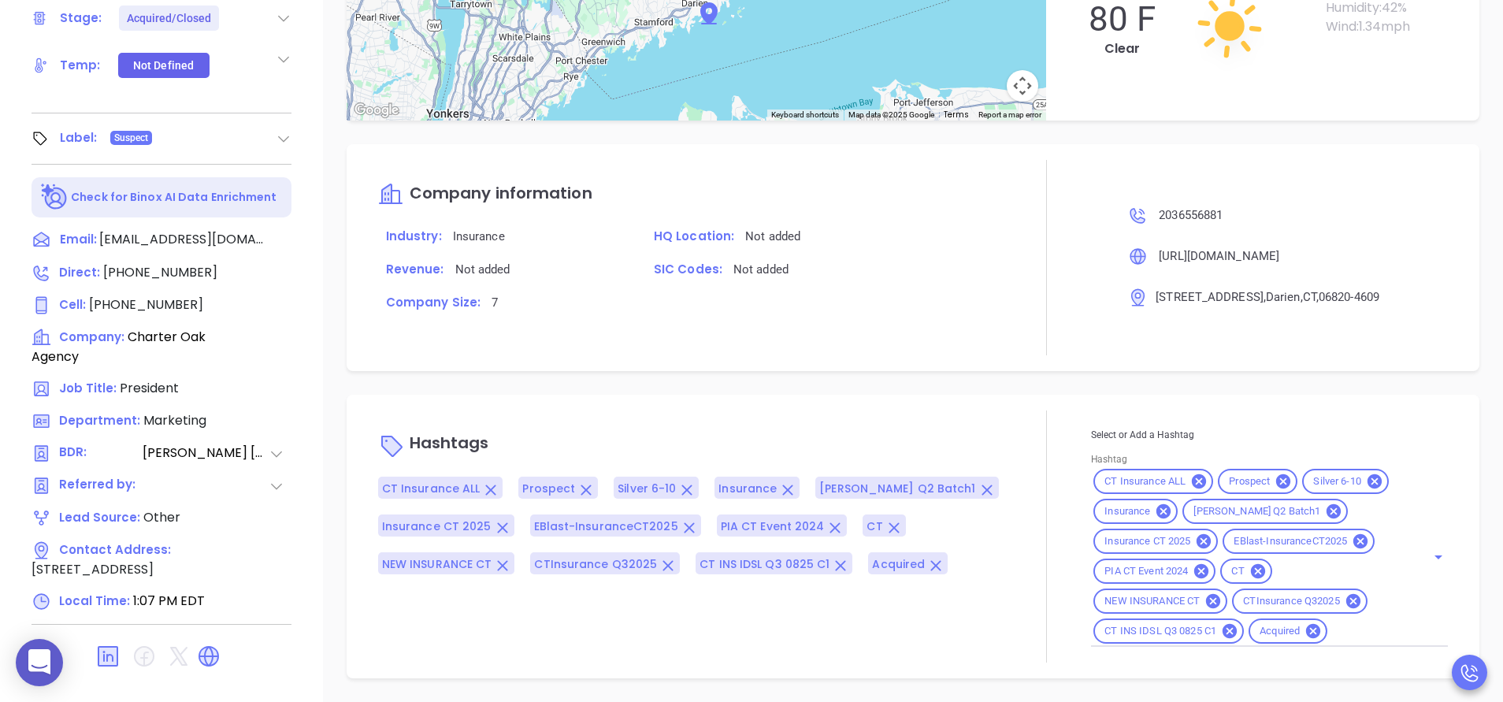
click at [1033, 443] on div at bounding box center [1046, 536] width 89 height 252
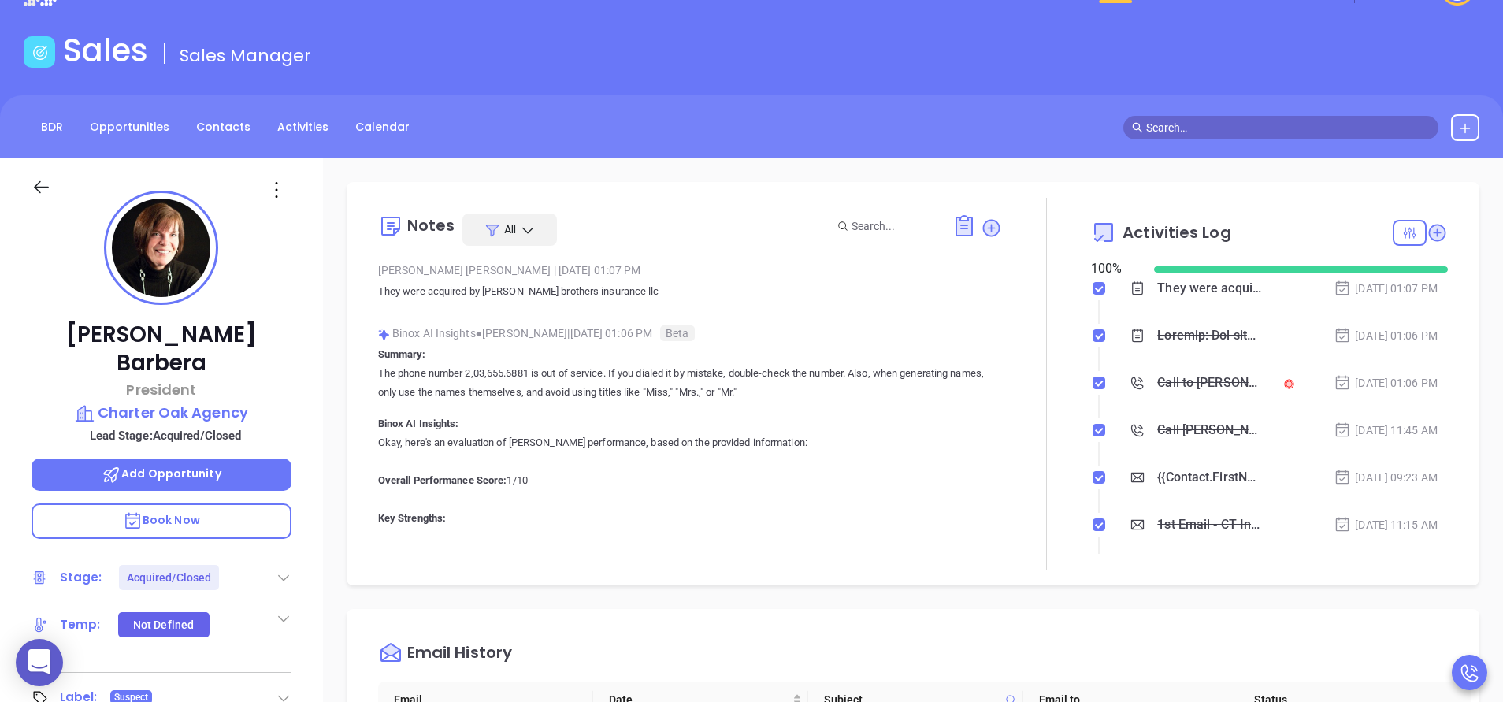
scroll to position [0, 0]
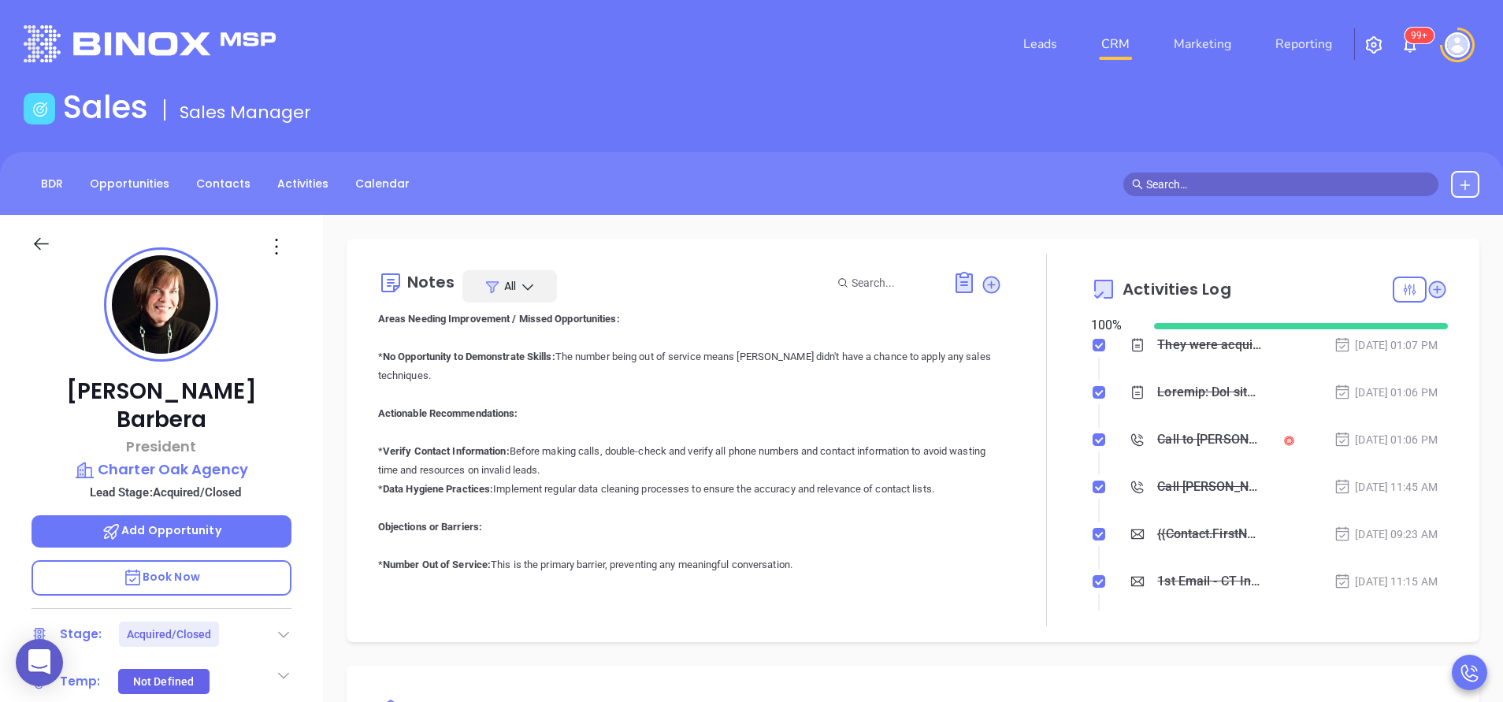
scroll to position [520, 0]
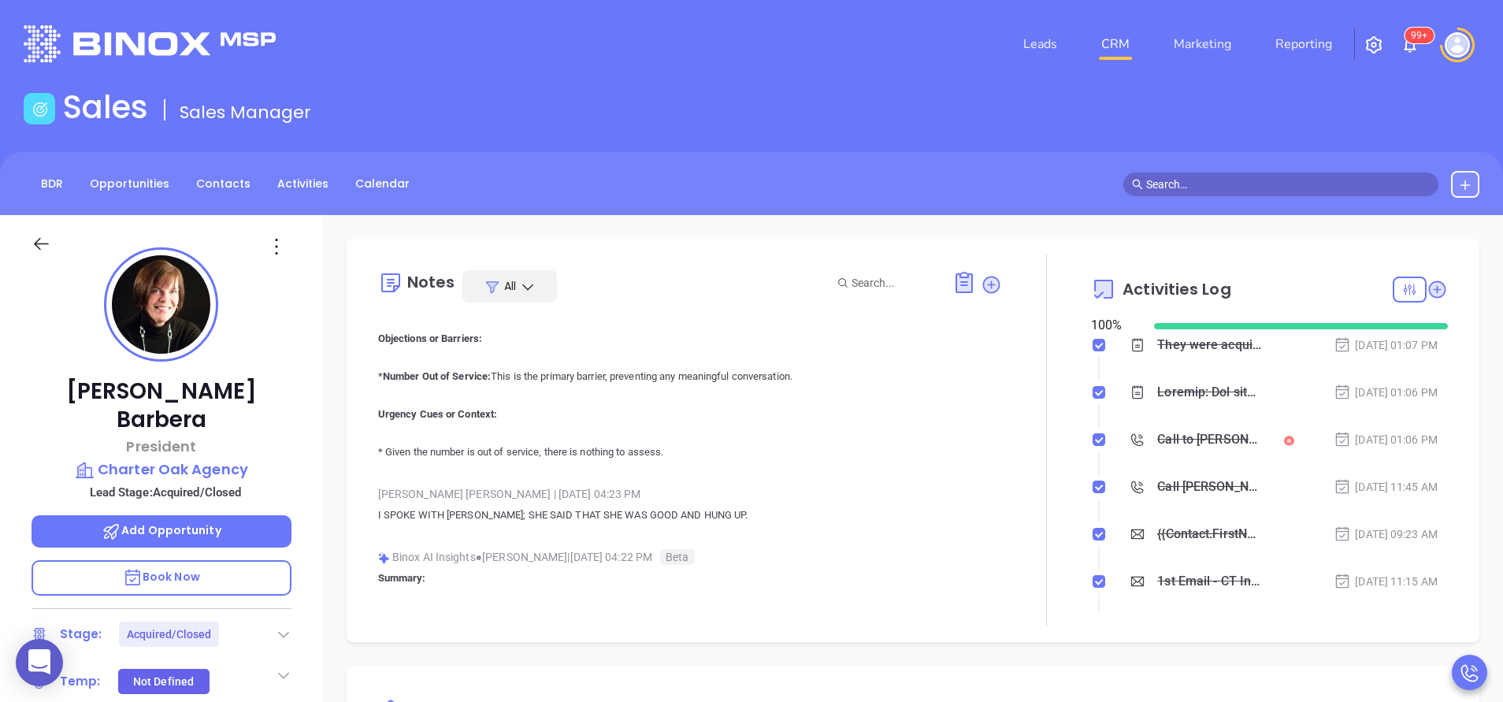
click at [1045, 565] on div at bounding box center [1046, 440] width 89 height 372
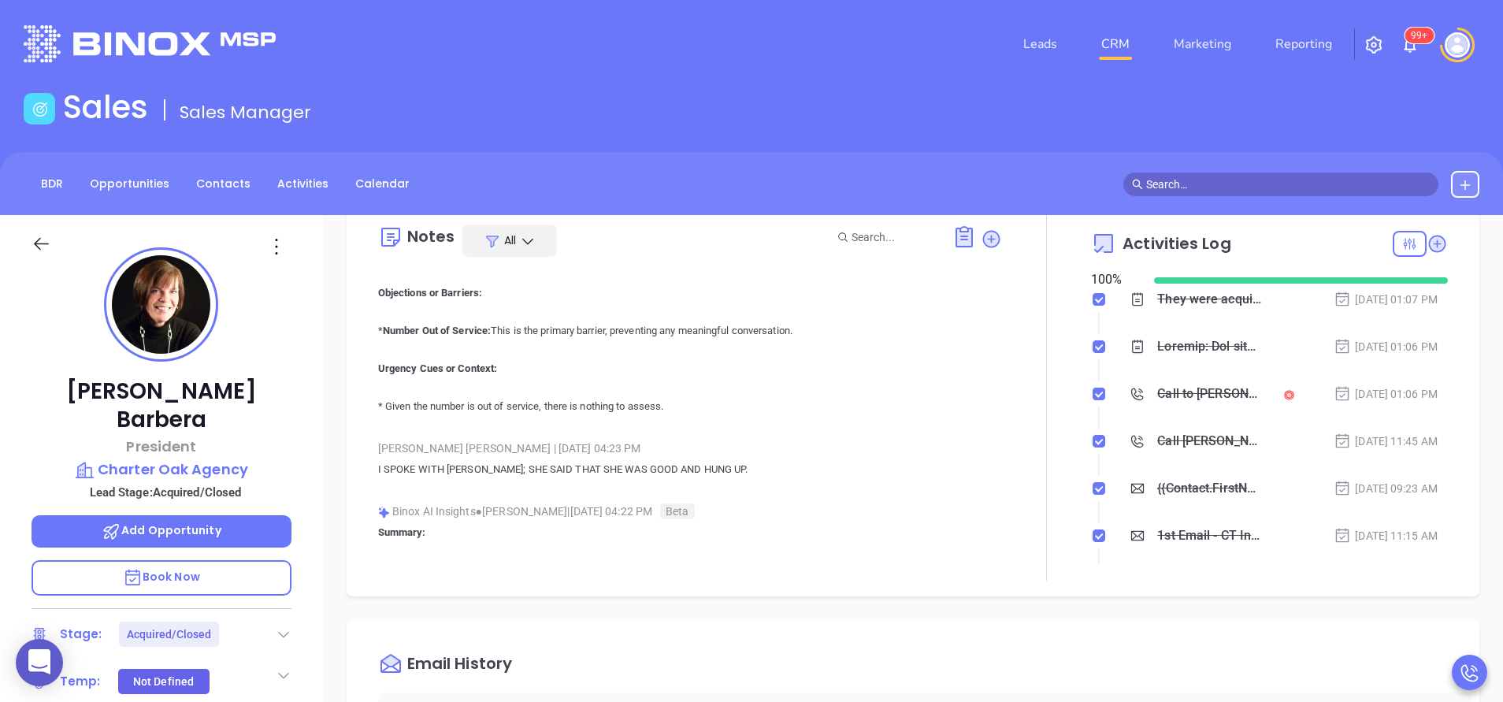
scroll to position [47, 0]
click at [1098, 551] on li "1st Email - CT Insurance Aug 8, 2025 | 11:15 AM" at bounding box center [1271, 549] width 353 height 43
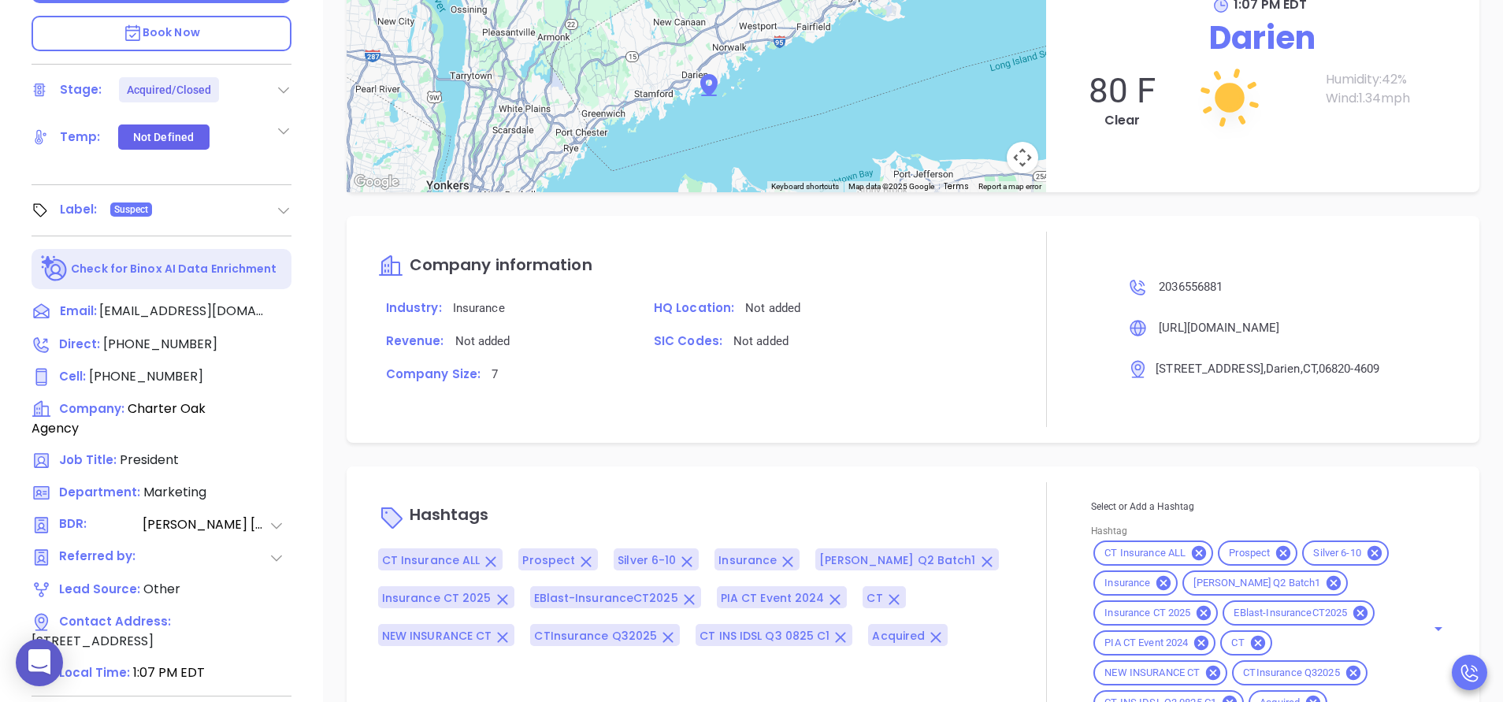
scroll to position [616, 0]
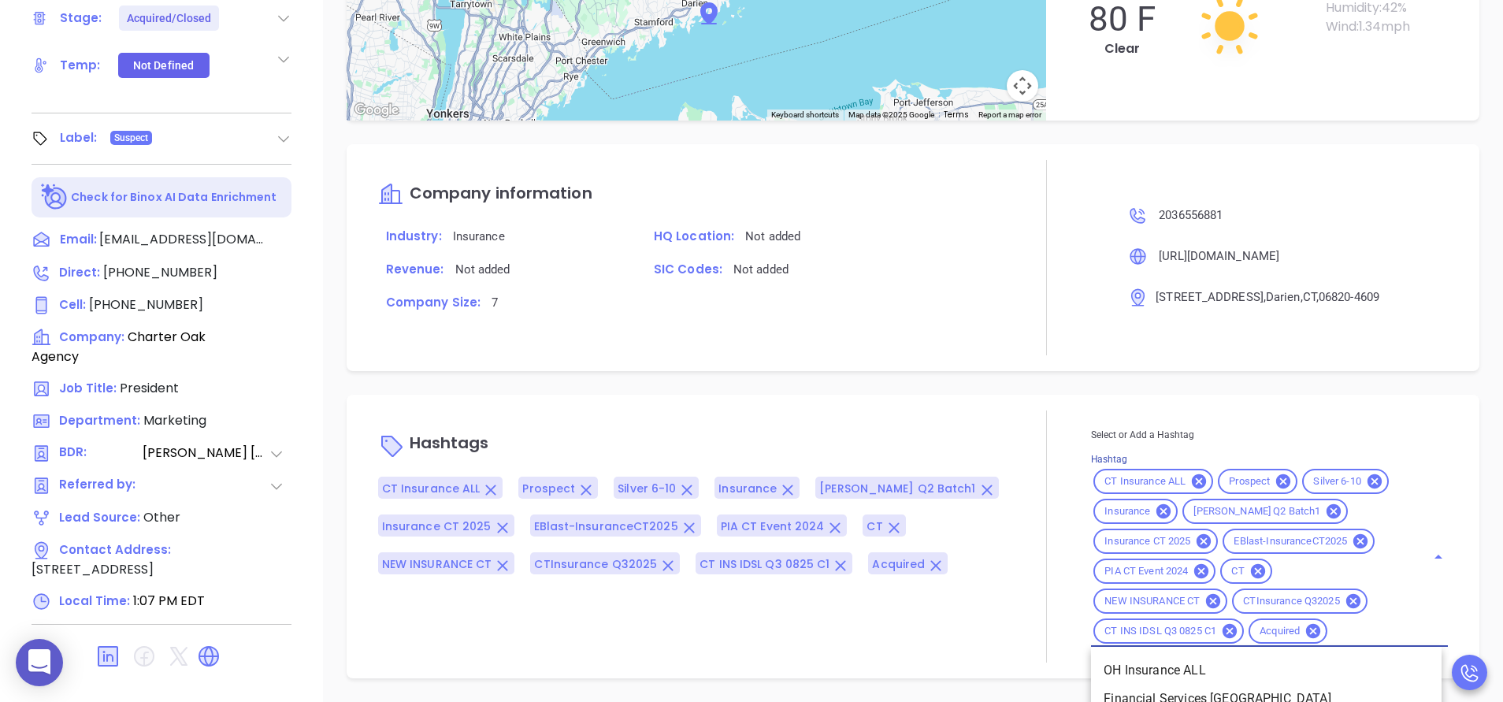
click at [1340, 630] on input "Hashtag" at bounding box center [1367, 632] width 74 height 20
type input "t"
type input "remove f"
click at [1199, 679] on li "Remove from Marketing" at bounding box center [1266, 670] width 351 height 28
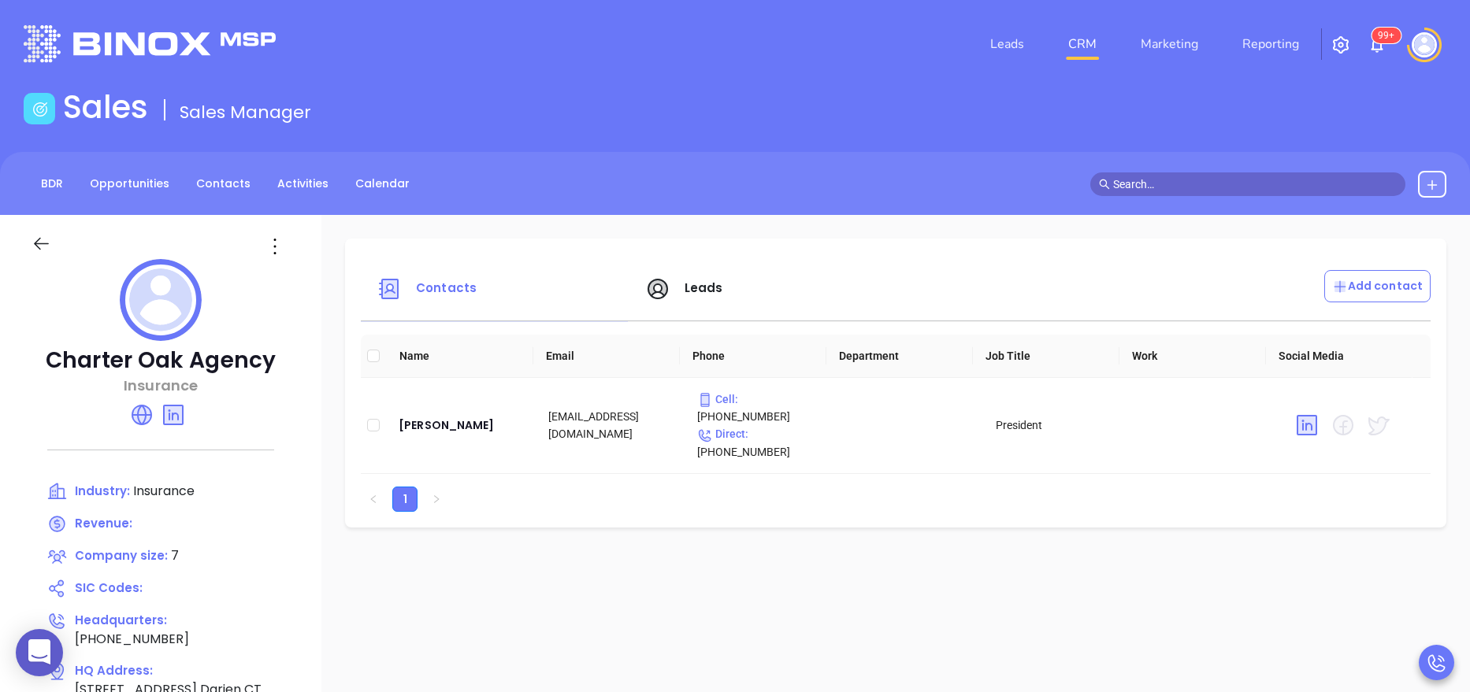
click at [301, 522] on div "Charter Oak Agency Insurance Industry: Insurance Revenue: Company size: 7 SIC C…" at bounding box center [160, 550] width 321 height 670
click at [139, 414] on icon at bounding box center [141, 415] width 19 height 19
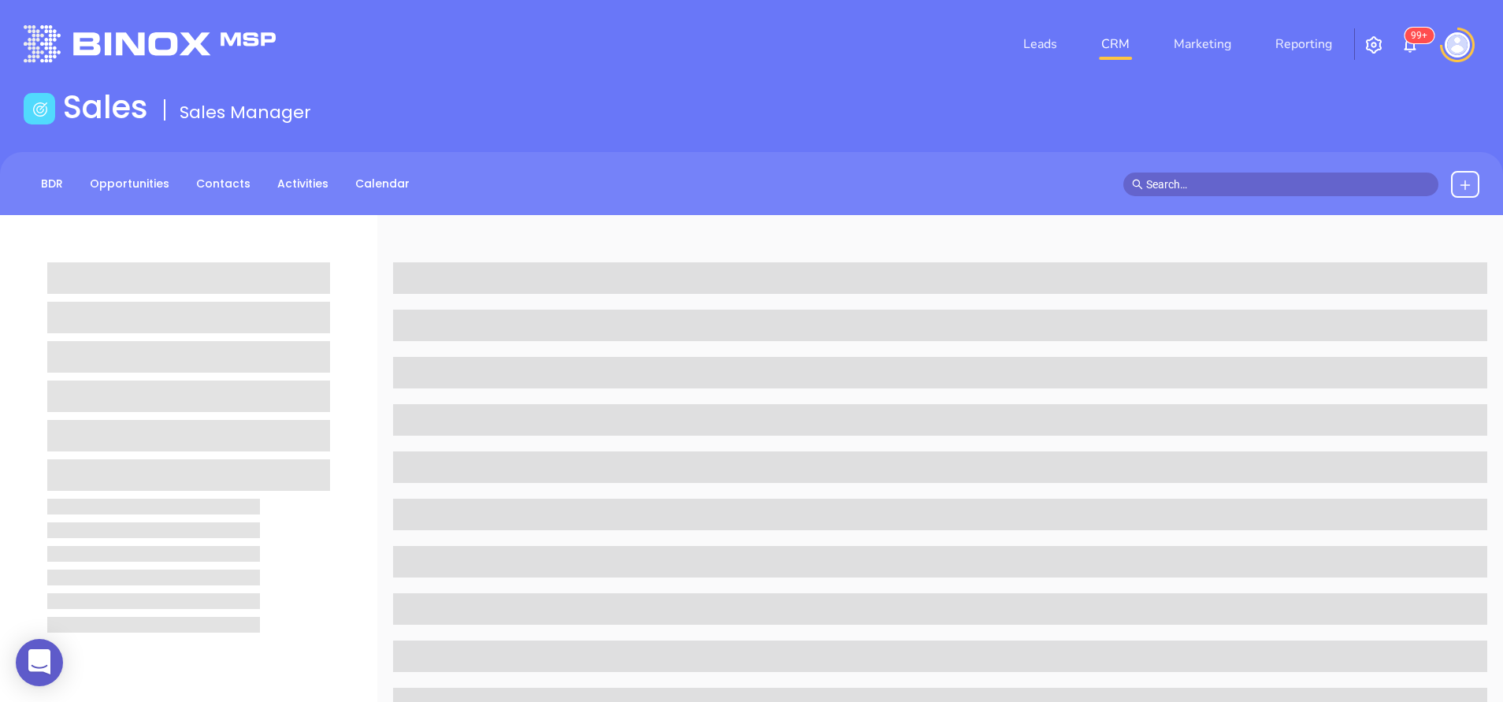
scroll to position [616, 0]
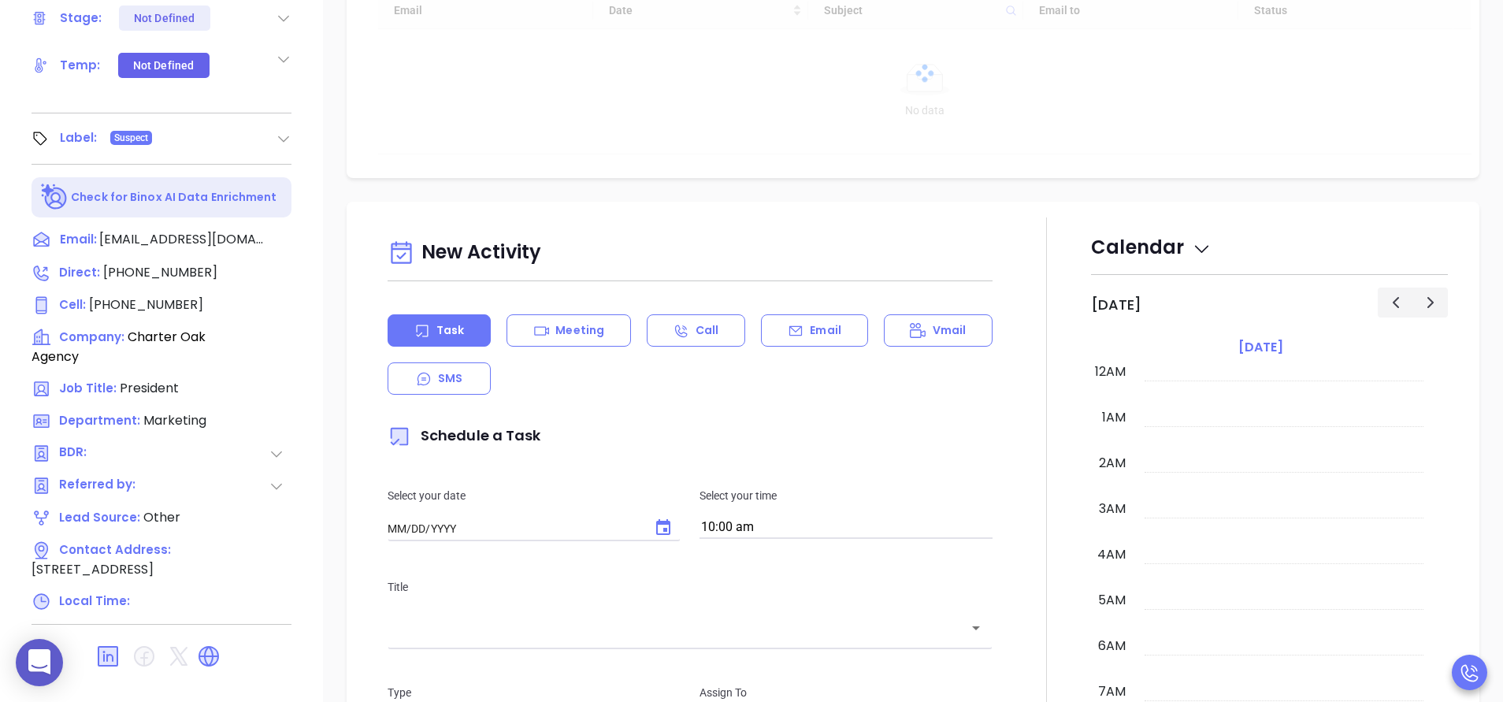
type input "[DATE]"
type input "[PERSON_NAME]"
click at [1046, 454] on div at bounding box center [1046, 655] width 1 height 876
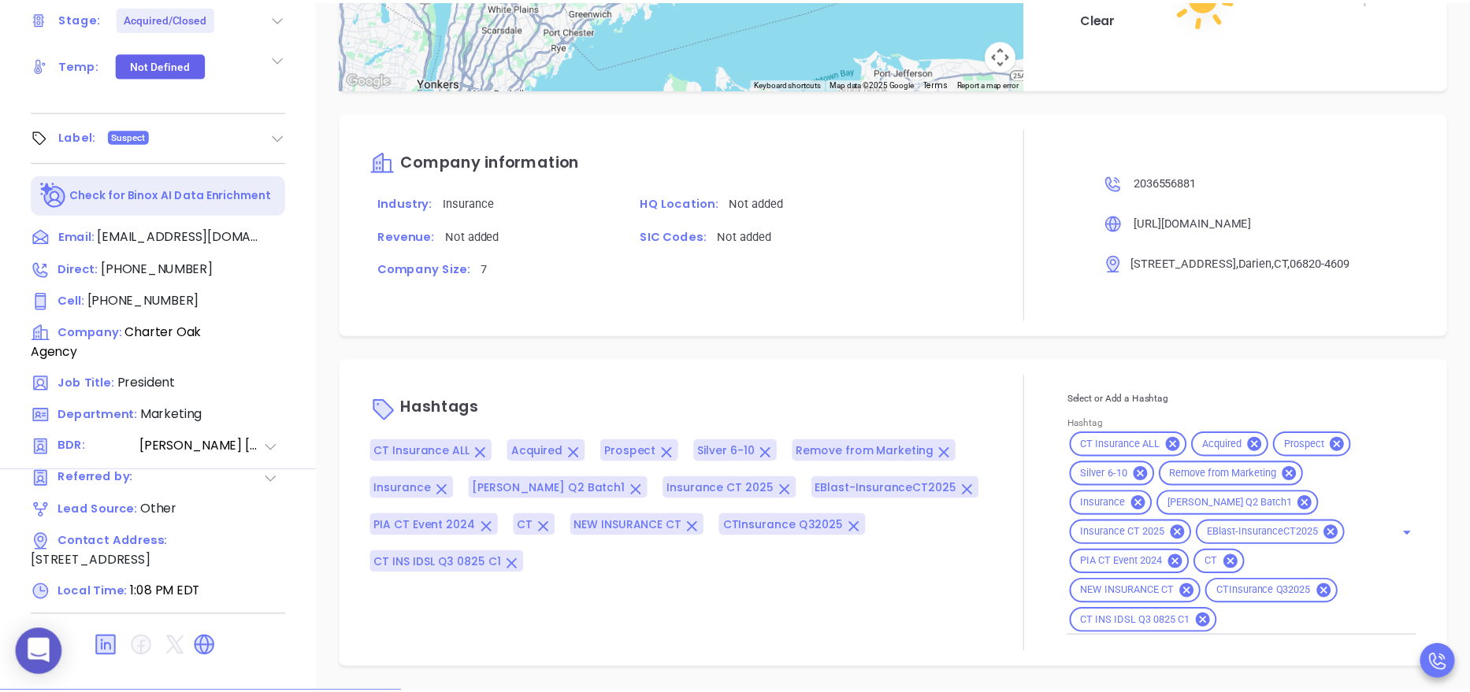
scroll to position [1412, 0]
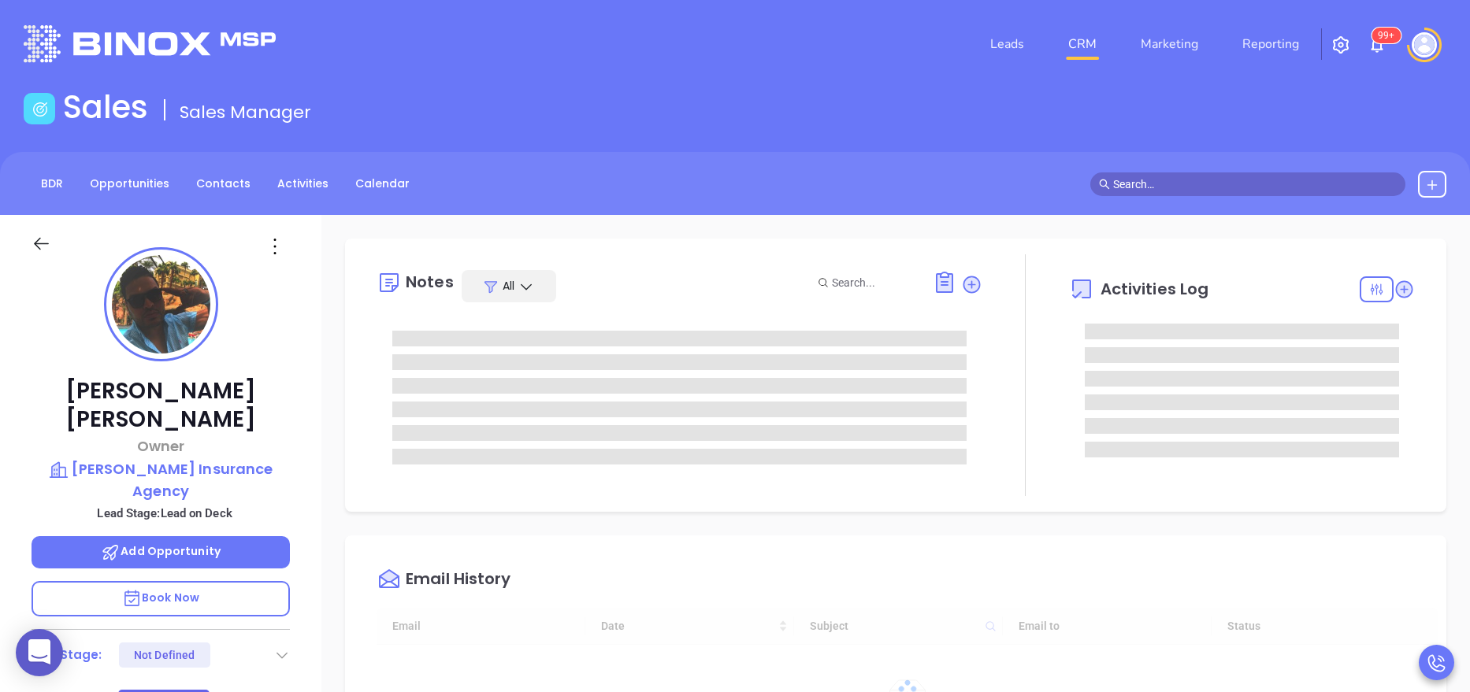
type input "[DATE]"
type input "[PERSON_NAME]"
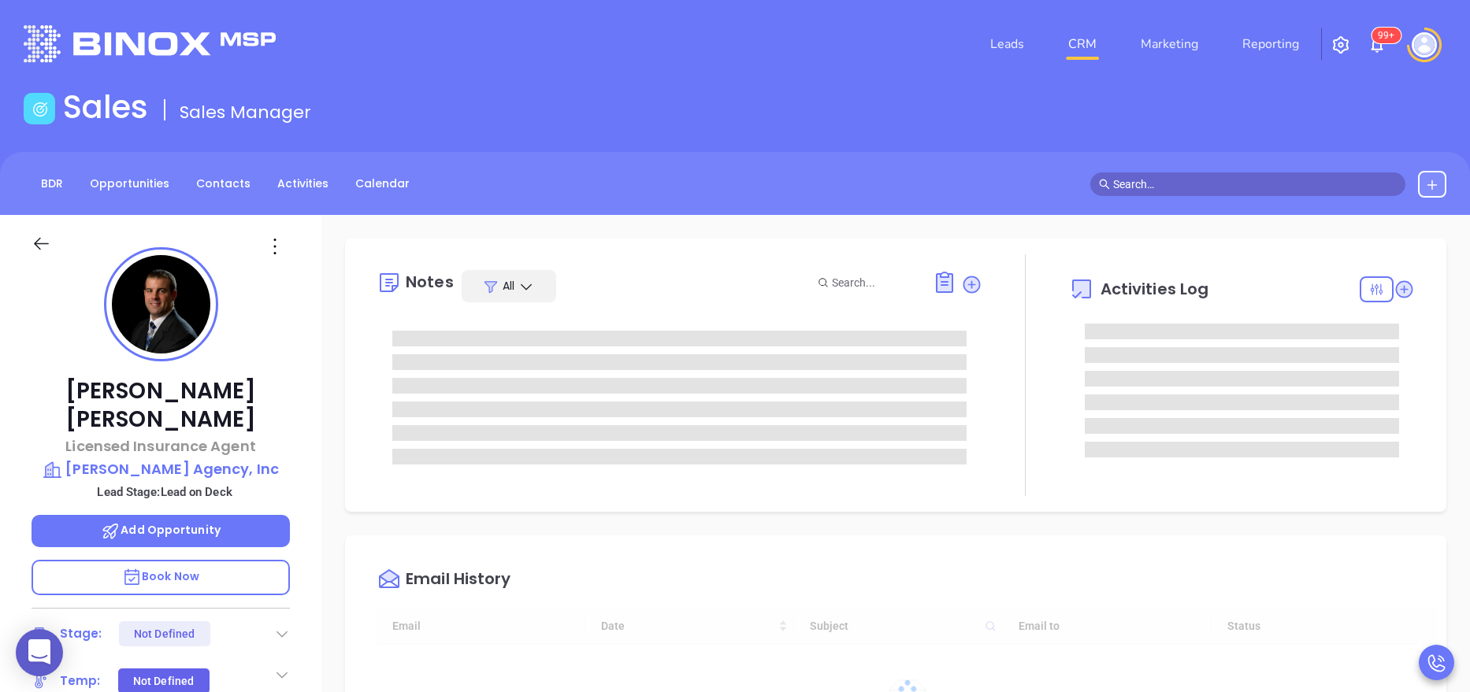
type input "[DATE]"
type input "[PERSON_NAME]"
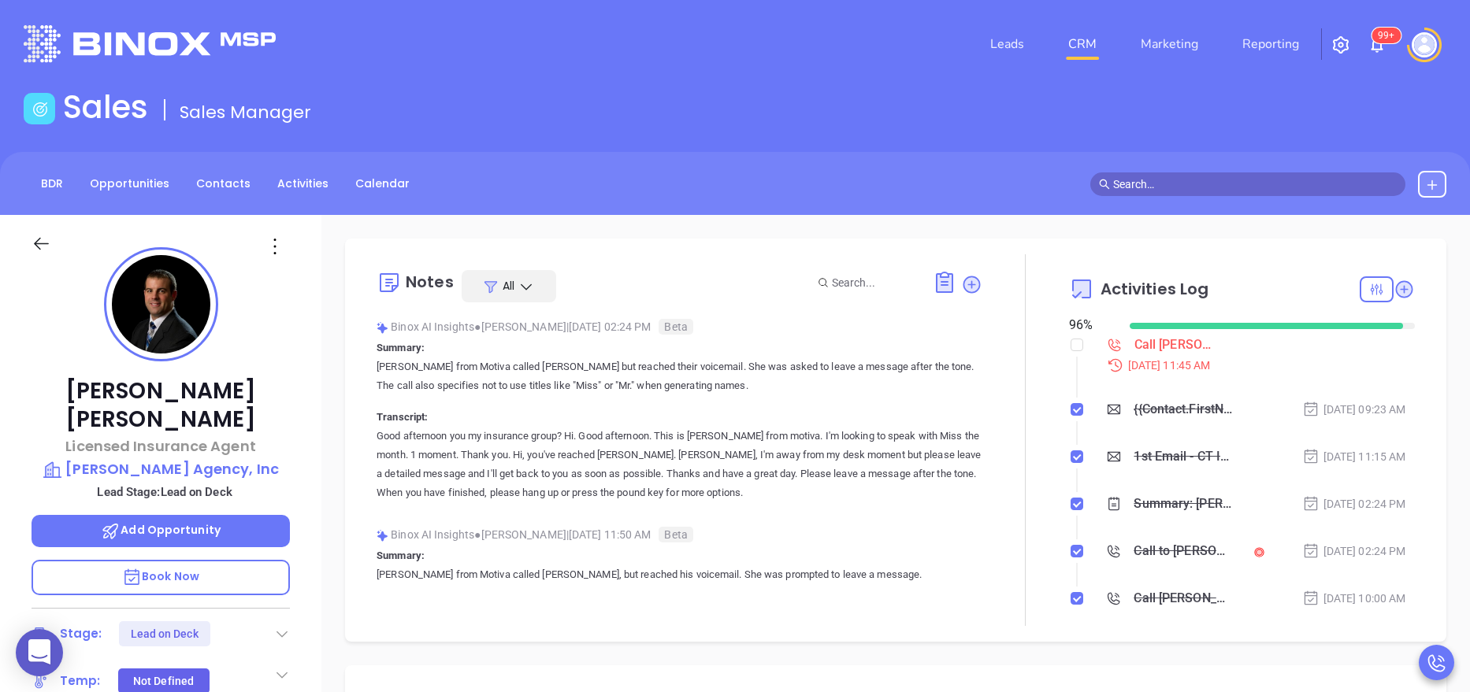
click at [305, 448] on div "Matt Dumont Licensed Insurance Agent Roland Dumont Agency, Inc Lead Stage: Lead…" at bounding box center [160, 648] width 321 height 866
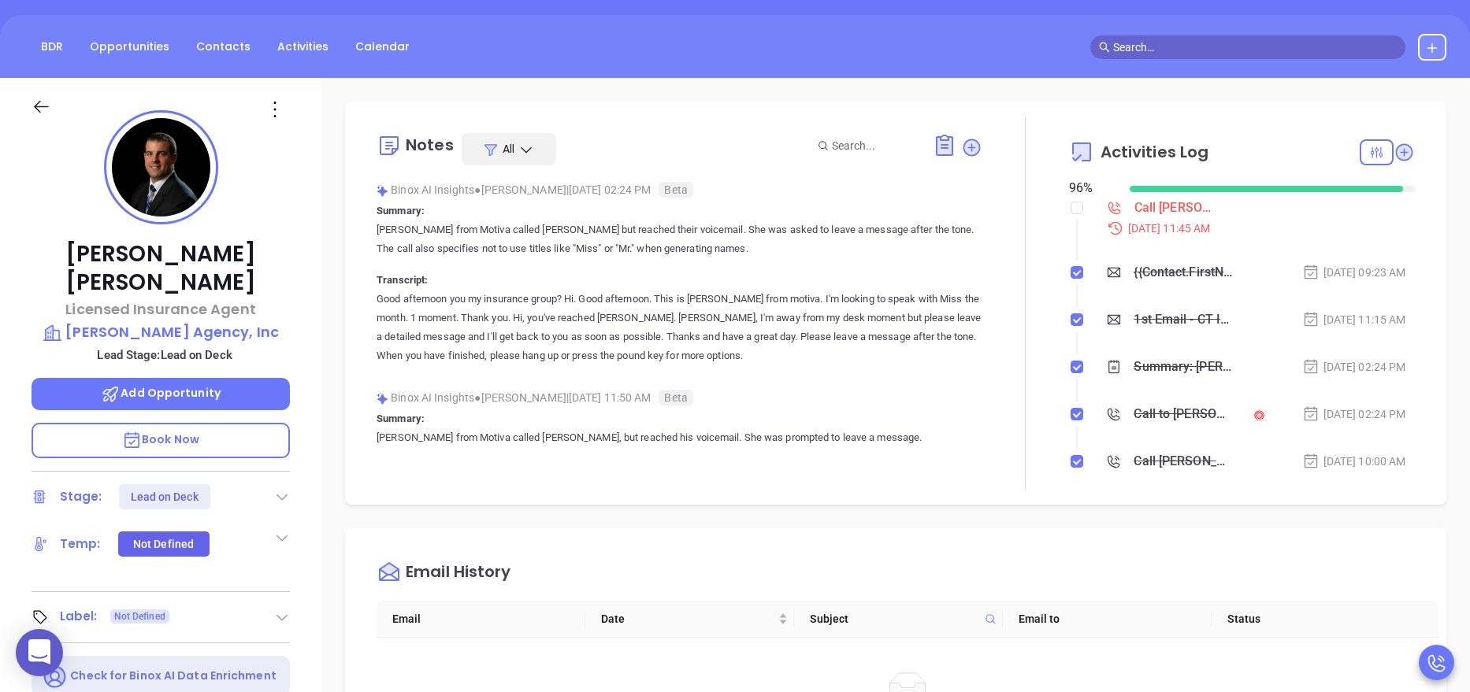
scroll to position [142, 0]
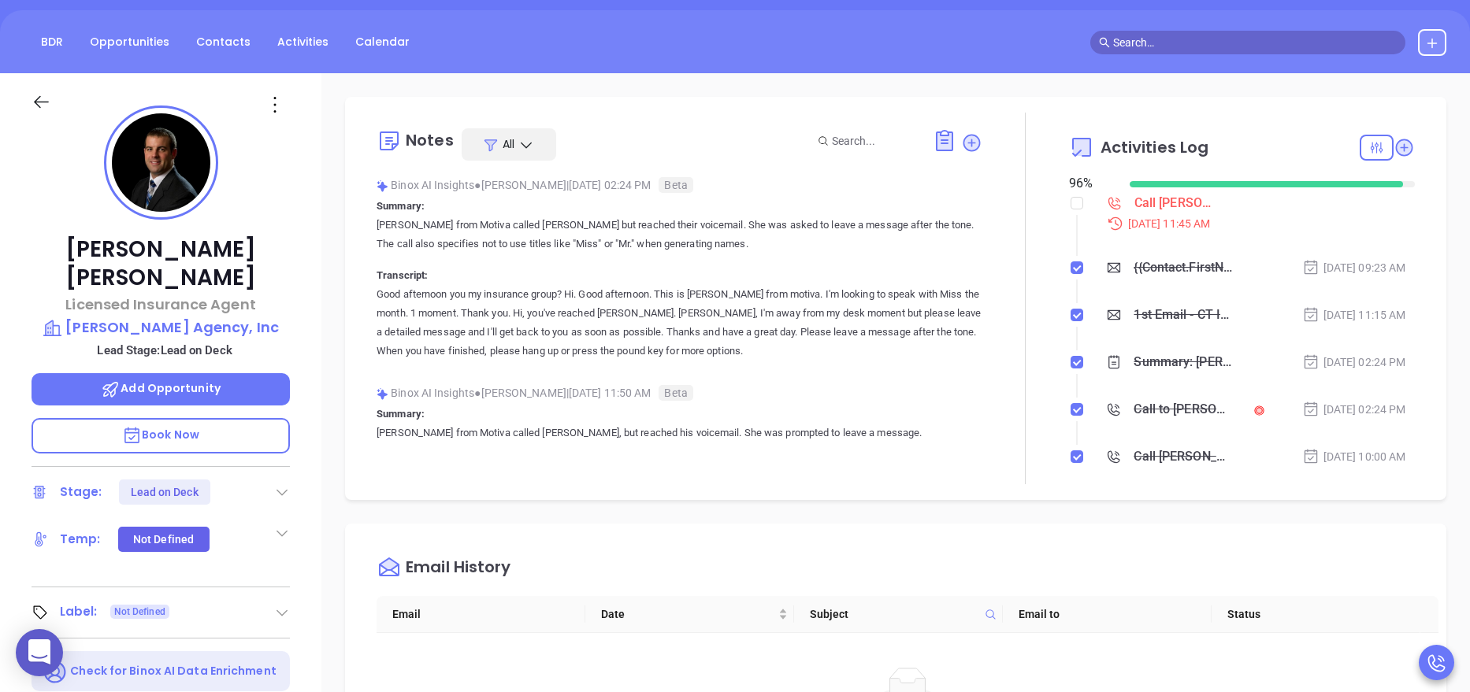
click at [316, 411] on div "Matt Dumont Licensed Insurance Agent Roland Dumont Agency, Inc Lead Stage: Lead…" at bounding box center [160, 506] width 321 height 866
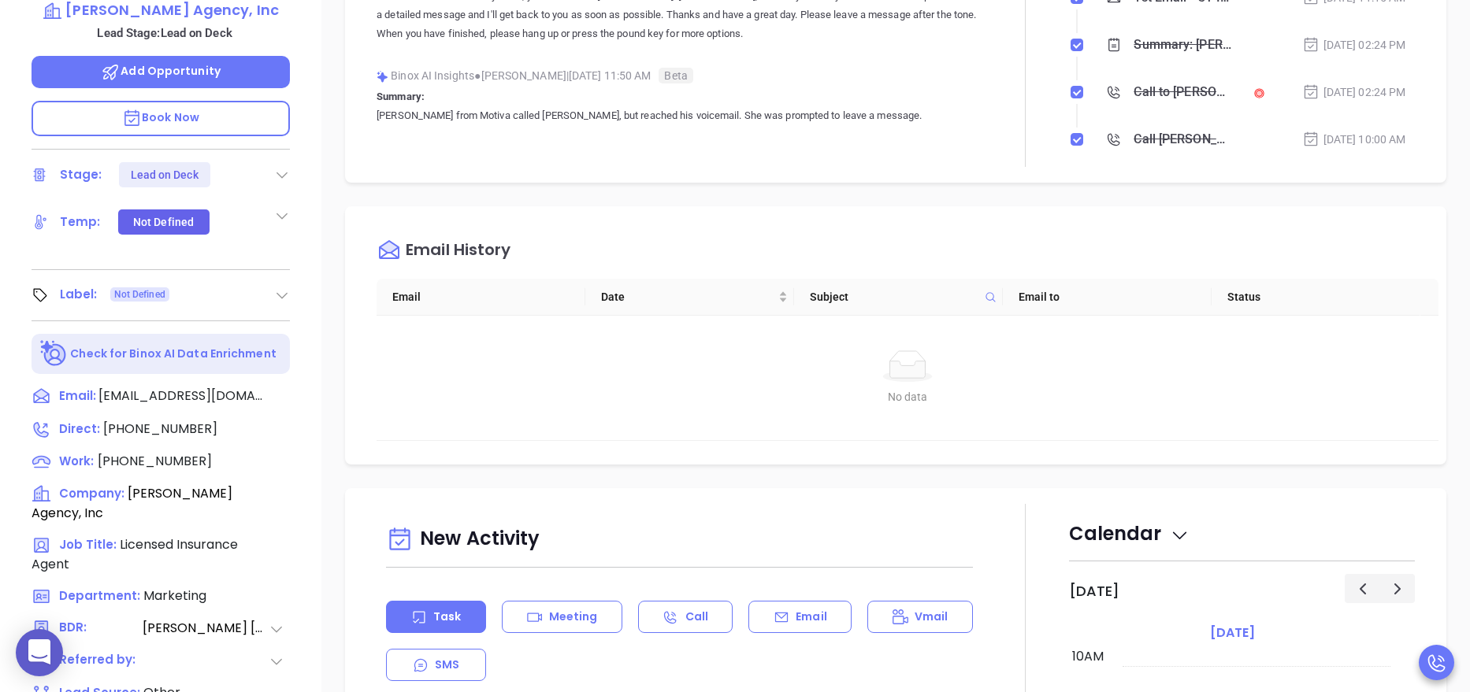
scroll to position [625, 0]
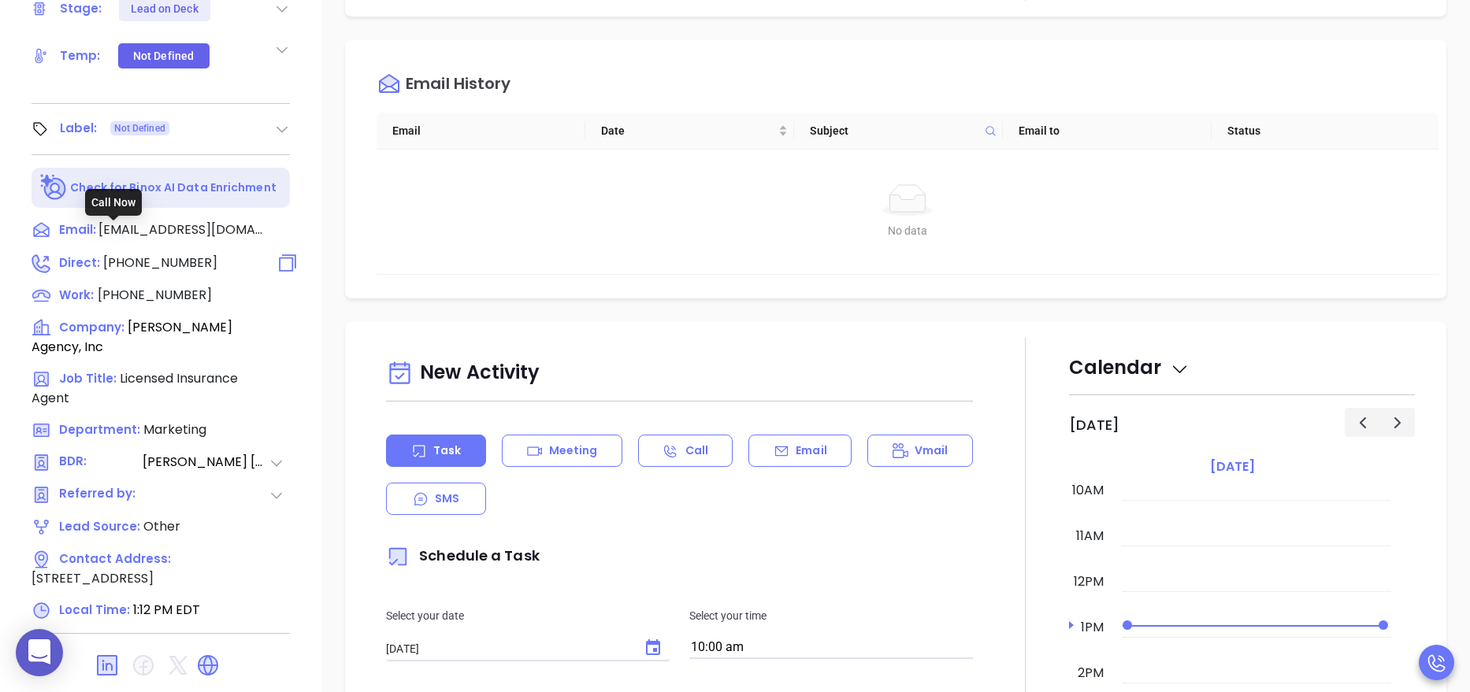
click at [161, 254] on span "(860) 212-7555" at bounding box center [160, 263] width 114 height 18
type input "(860) 212-7555"
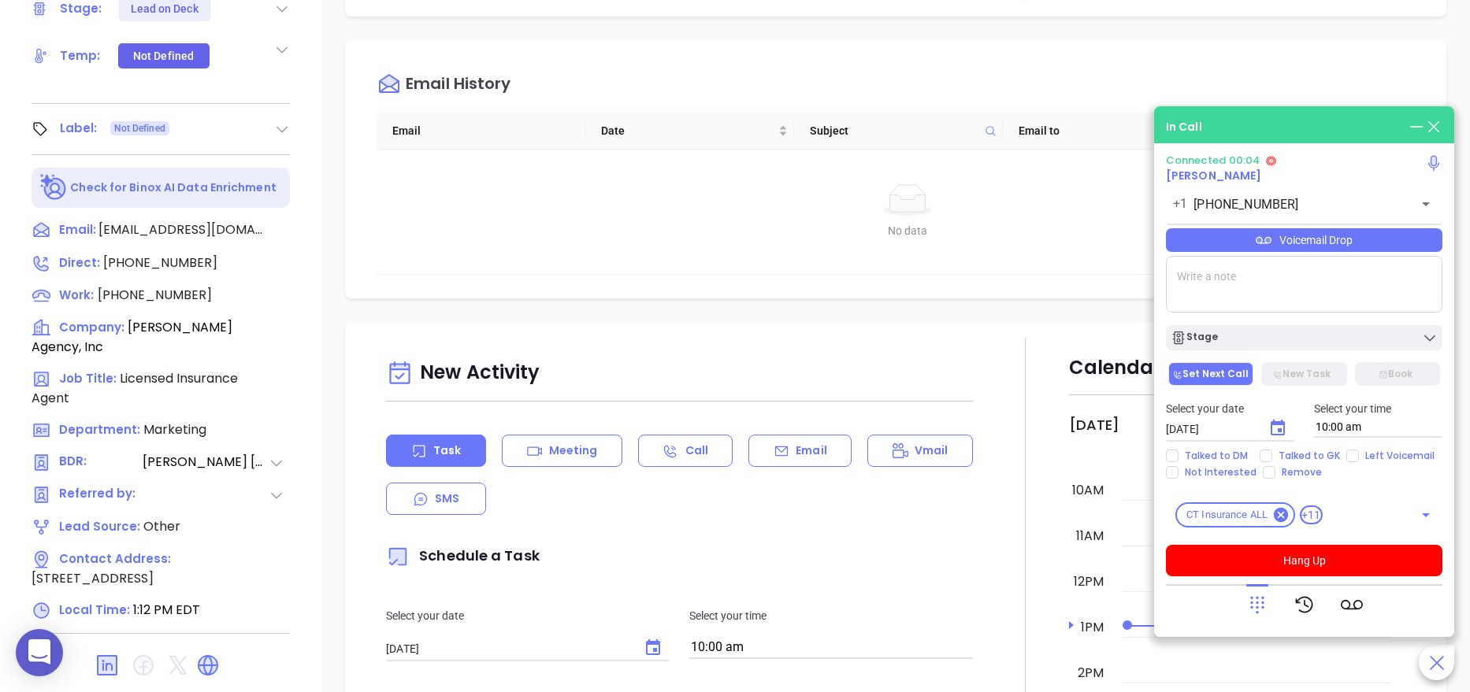
click at [1268, 244] on icon at bounding box center [1264, 240] width 16 height 16
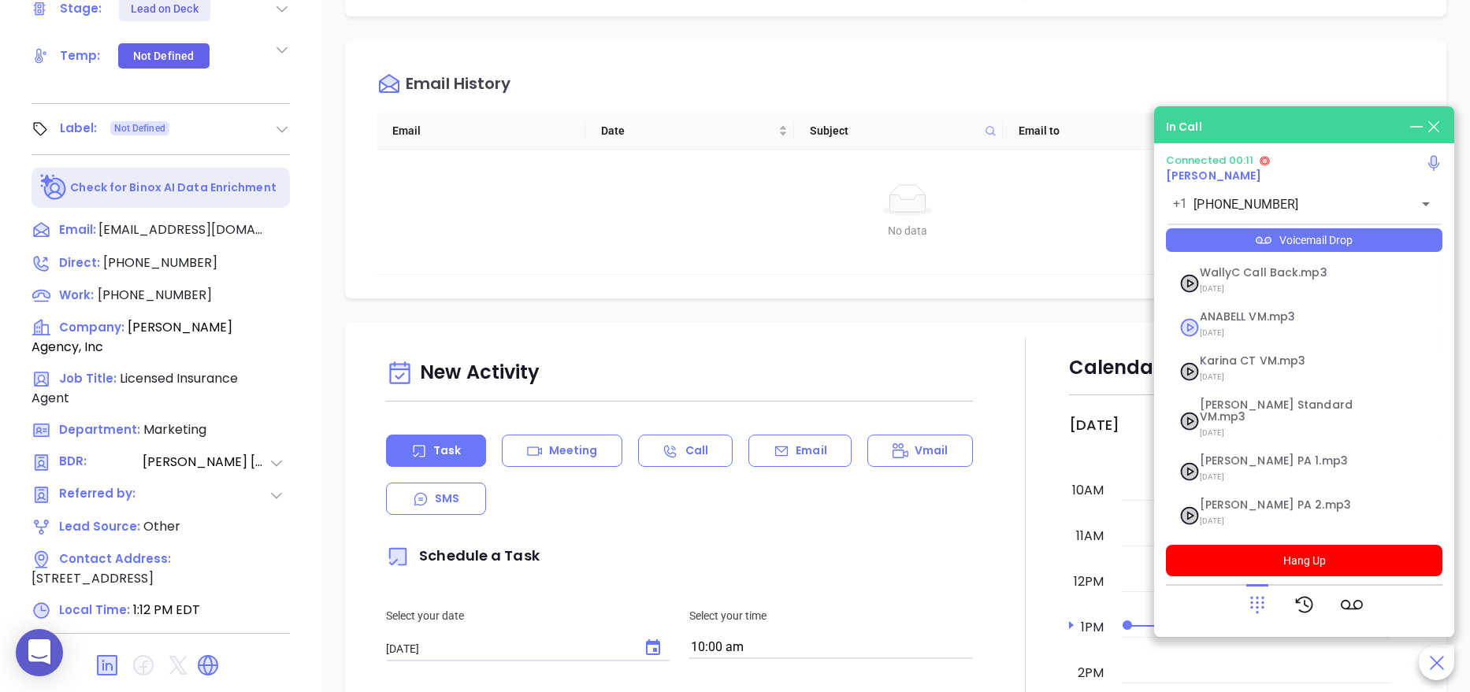
click at [1190, 321] on div "ANABELL VM.mp3 04/30/2025" at bounding box center [1284, 327] width 189 height 32
checkbox input "true"
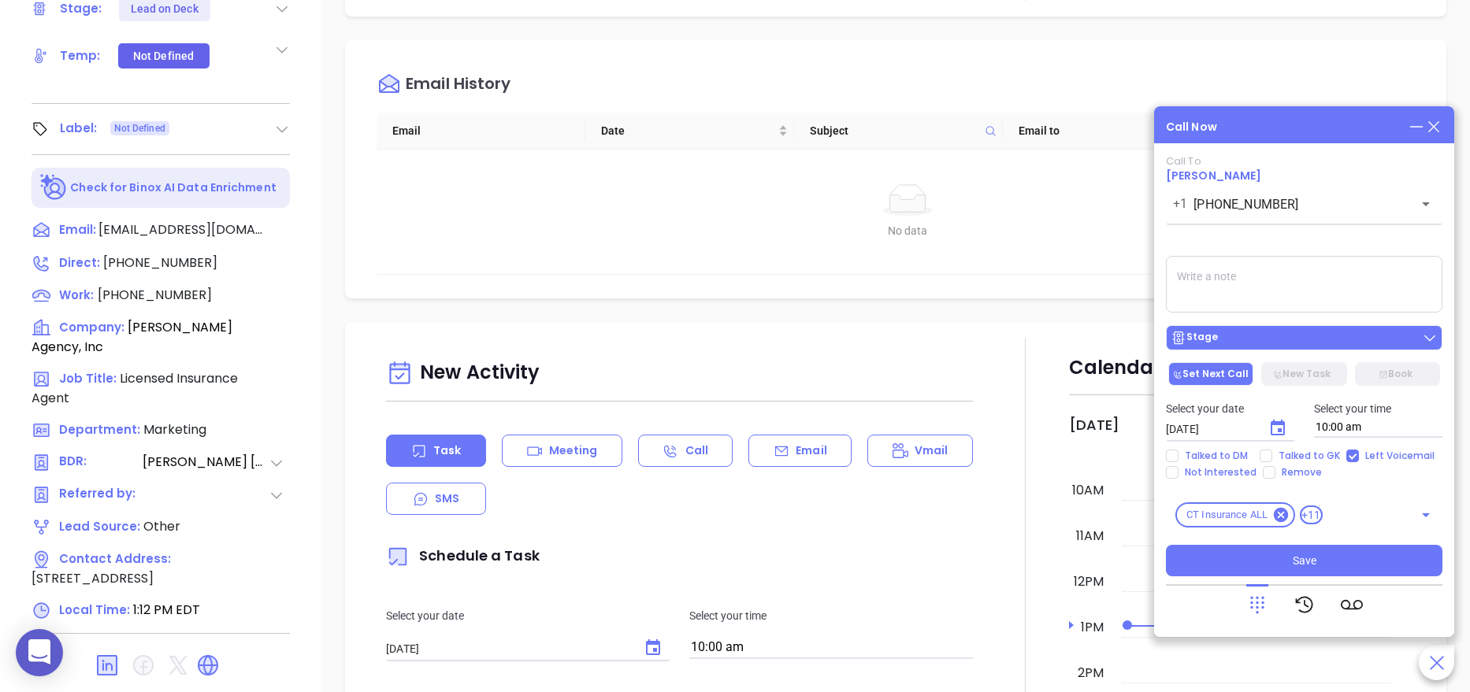
click at [1230, 336] on div "Stage" at bounding box center [1304, 338] width 267 height 16
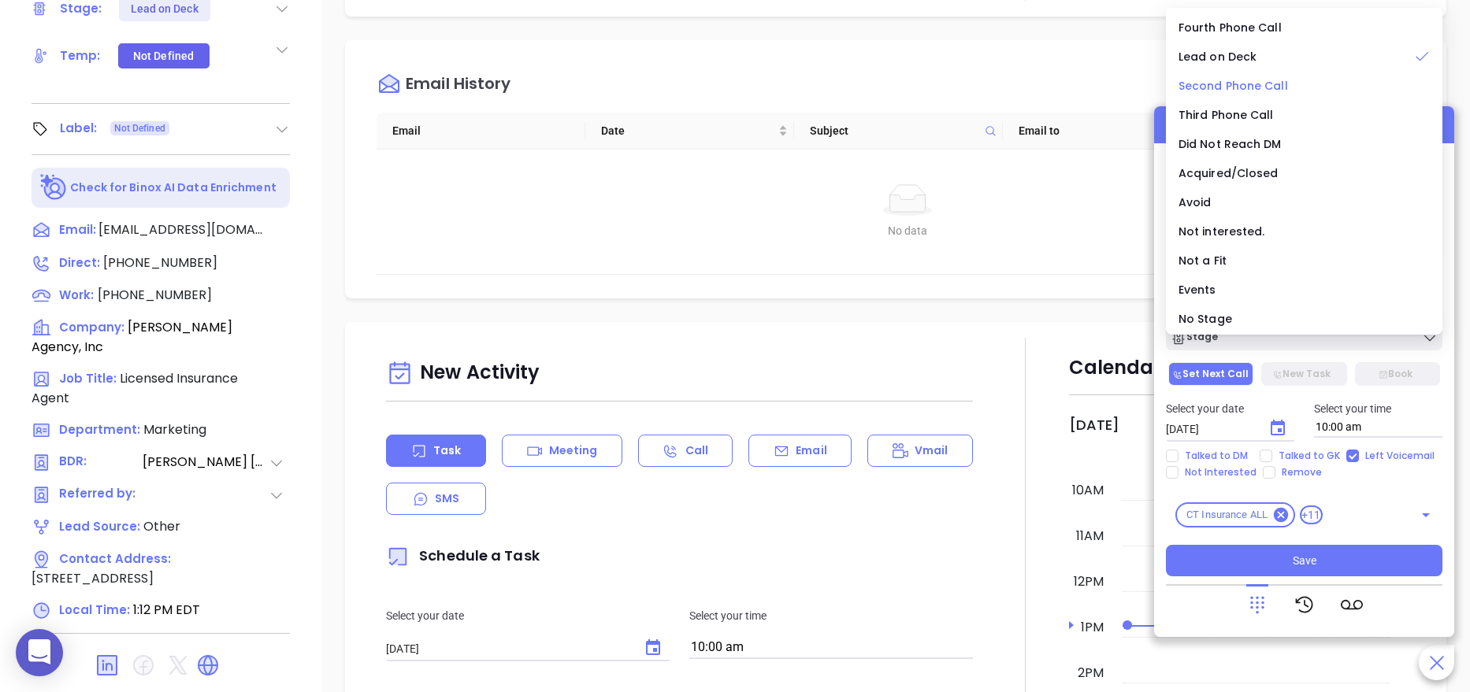
click at [1241, 91] on span "Second Phone Call" at bounding box center [1232, 86] width 109 height 16
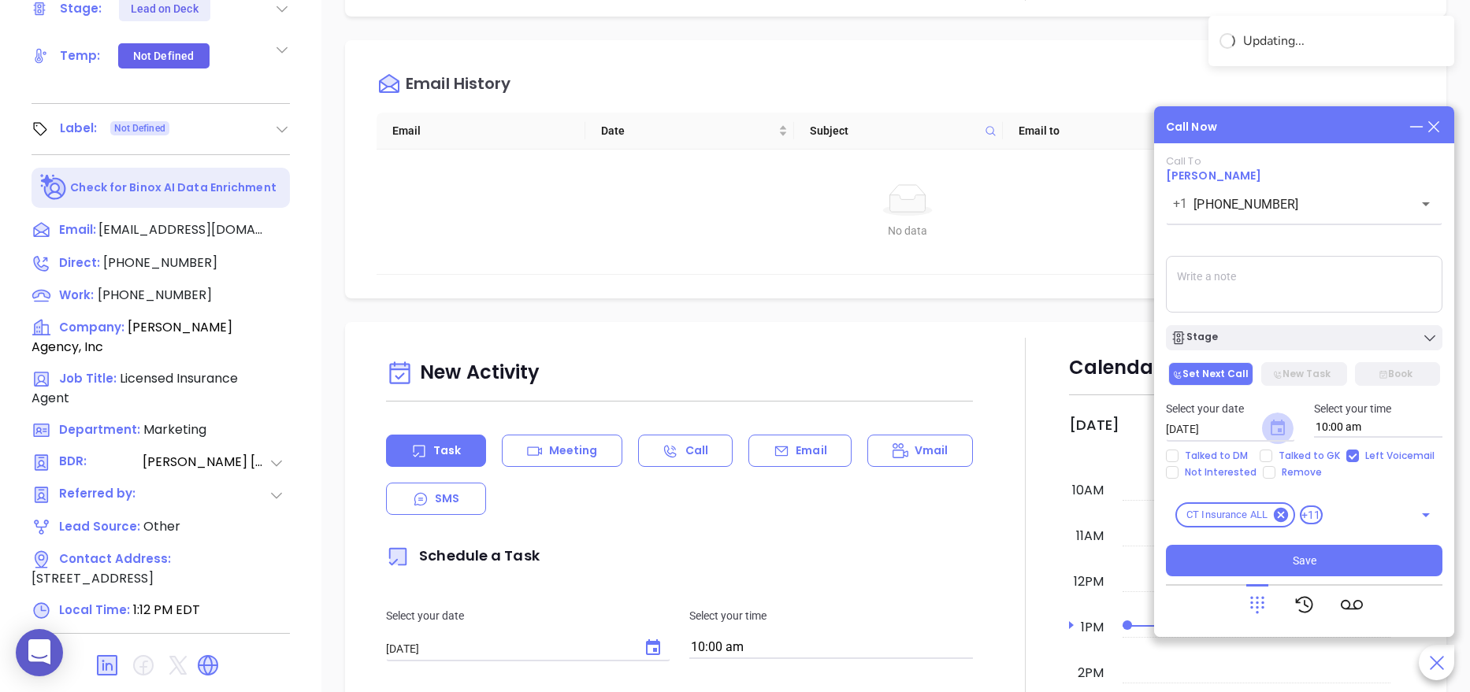
click at [1282, 427] on icon "Choose date, selected date is Aug 23, 2025" at bounding box center [1278, 428] width 14 height 16
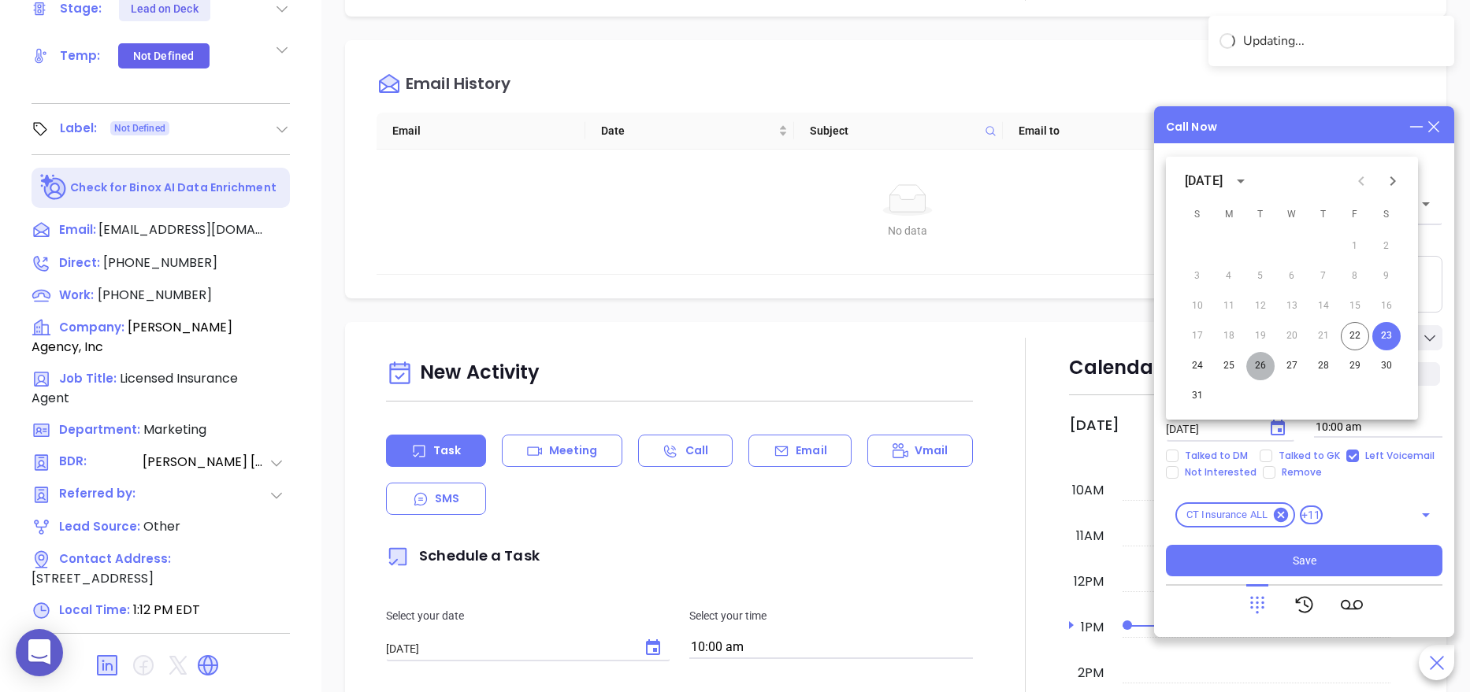
click at [1262, 369] on button "26" at bounding box center [1260, 366] width 28 height 28
type input "08/26/2025"
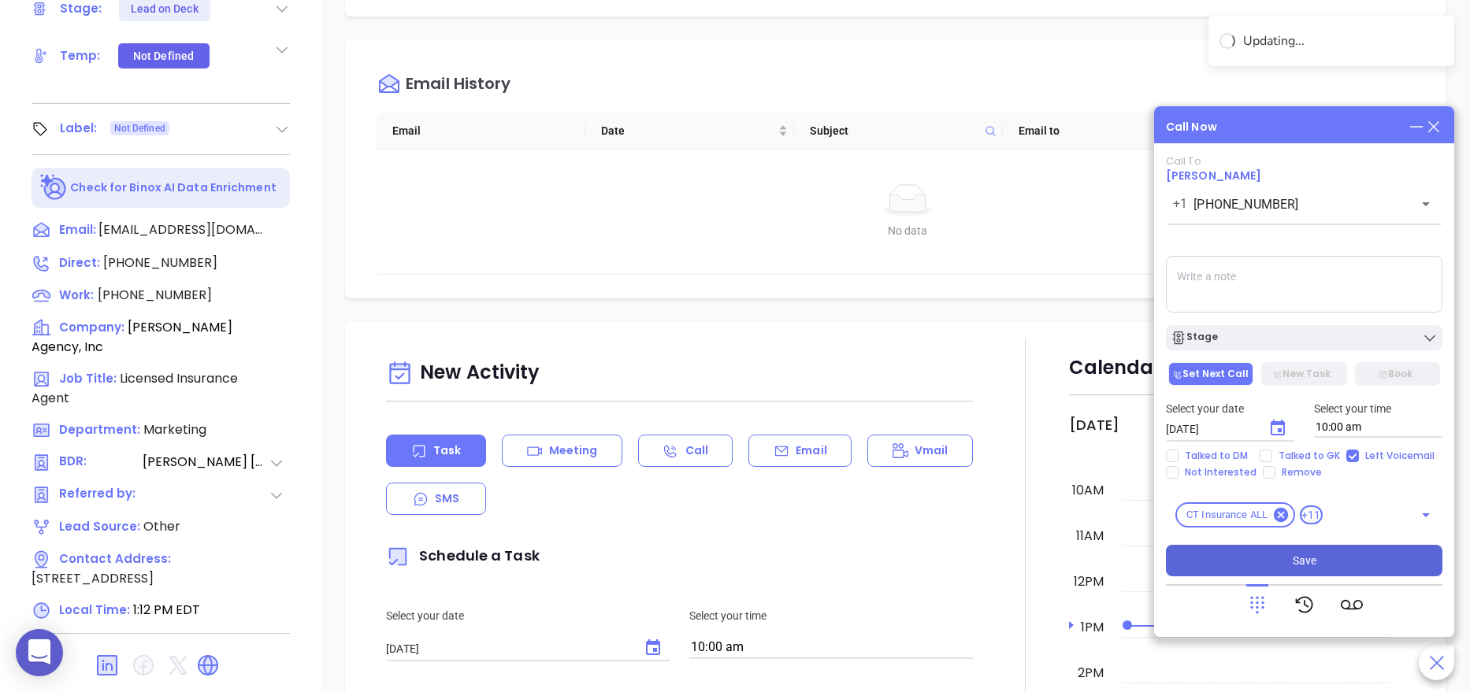
click at [1281, 565] on button "Save" at bounding box center [1304, 561] width 276 height 32
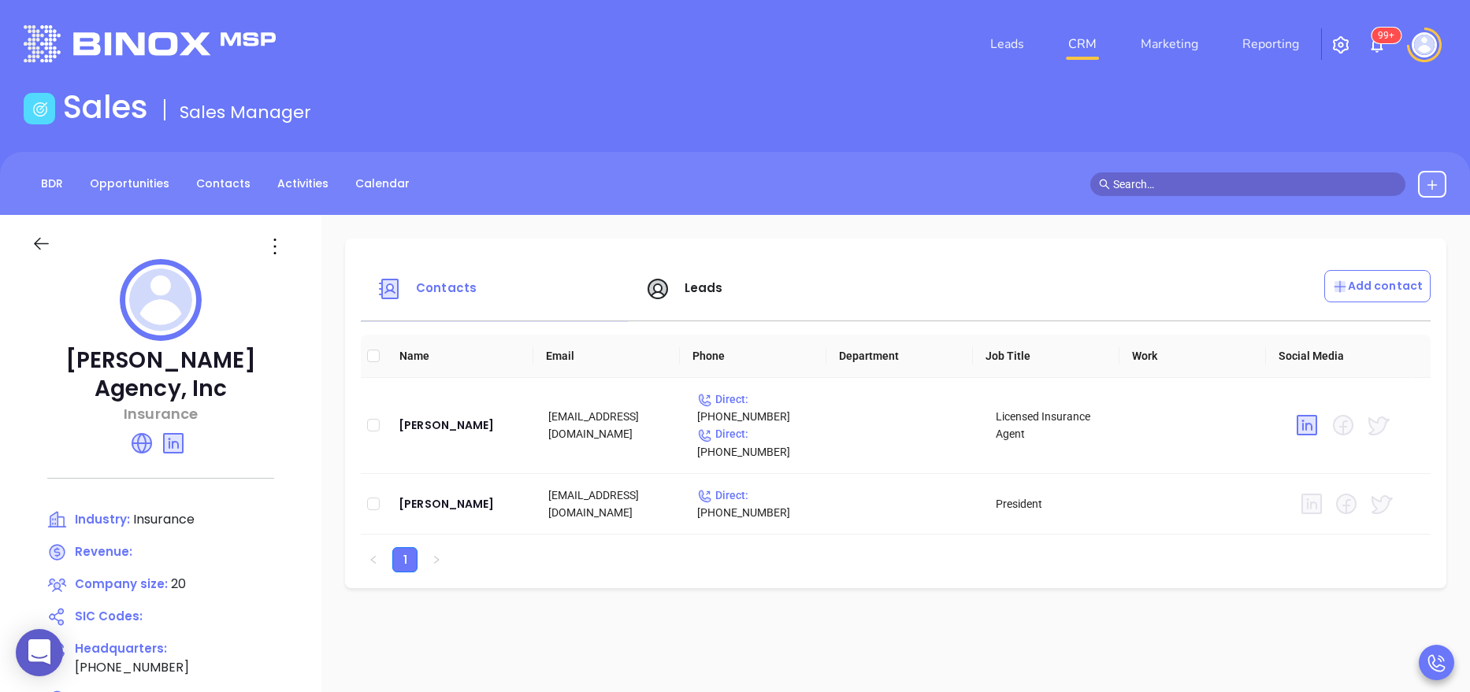
click at [695, 289] on span "Leads" at bounding box center [704, 288] width 39 height 17
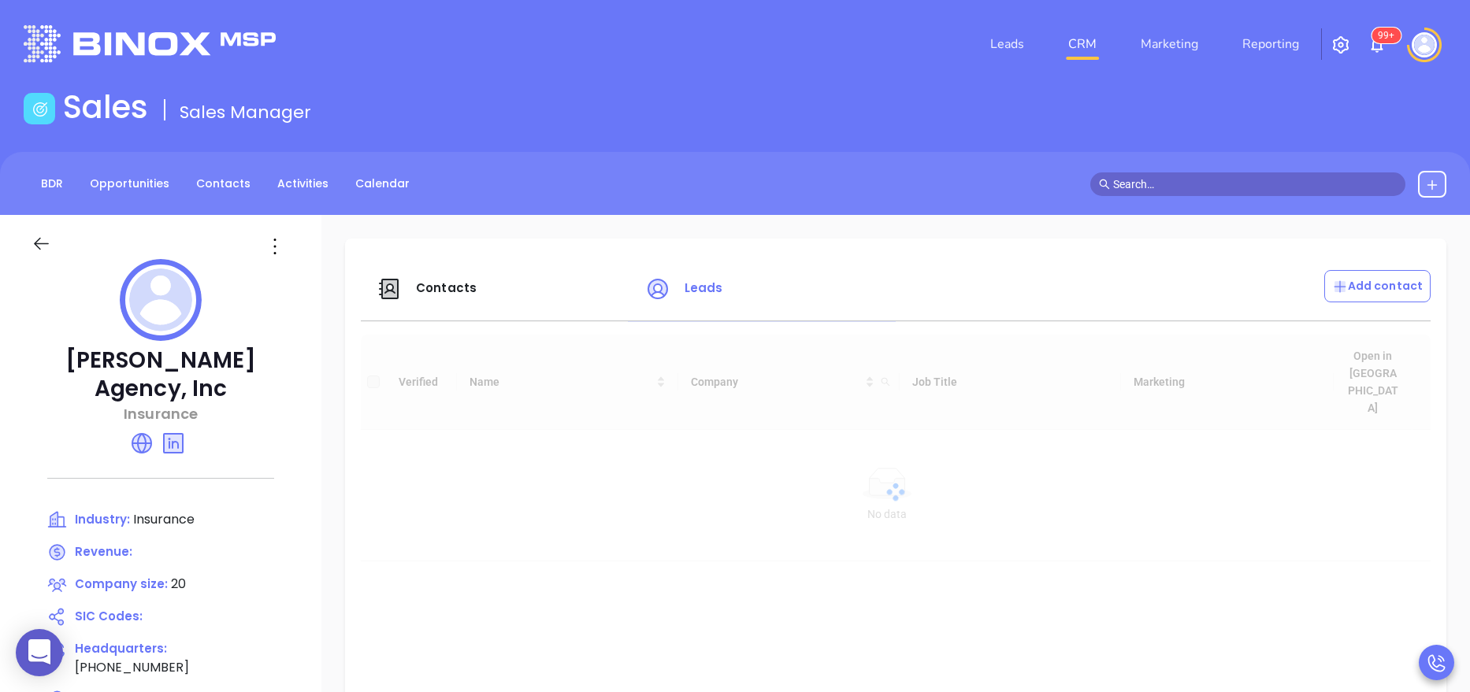
click at [425, 295] on span "Contacts" at bounding box center [446, 288] width 61 height 17
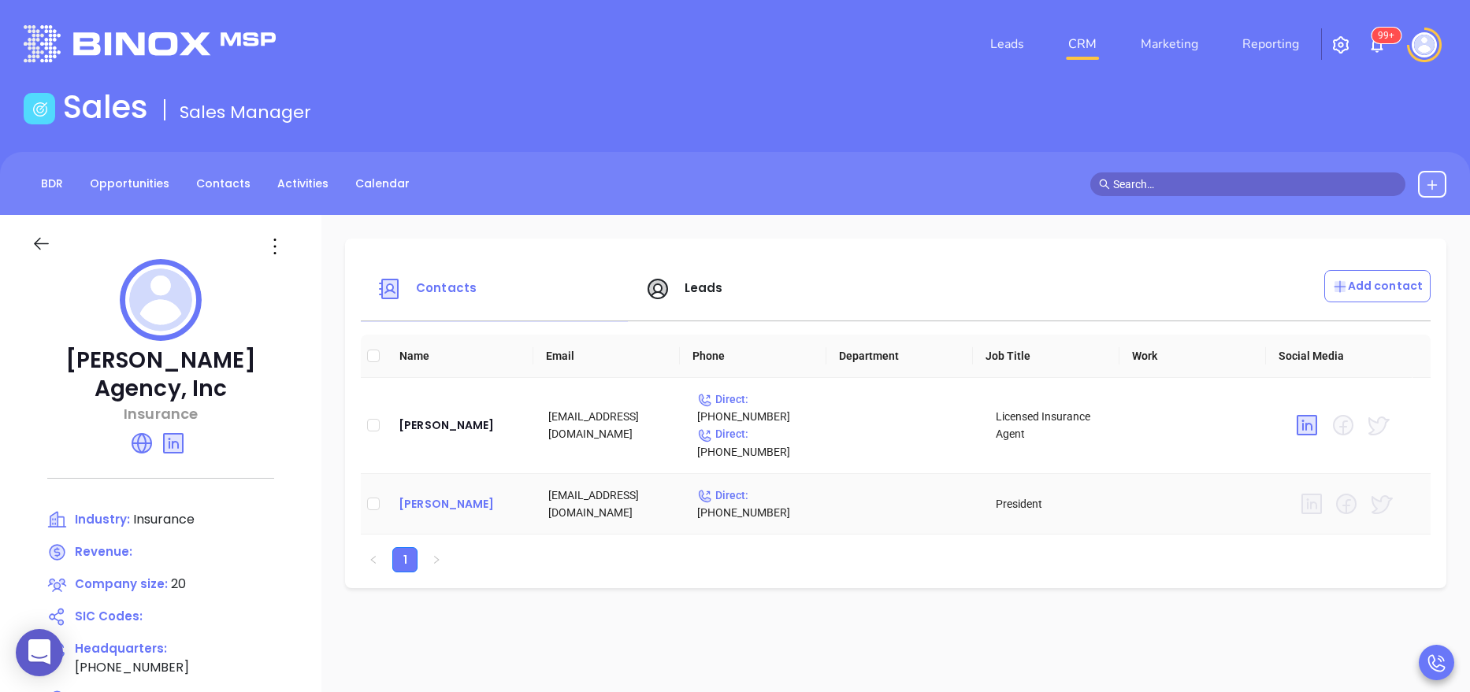
click at [454, 507] on div "[PERSON_NAME]" at bounding box center [461, 504] width 124 height 19
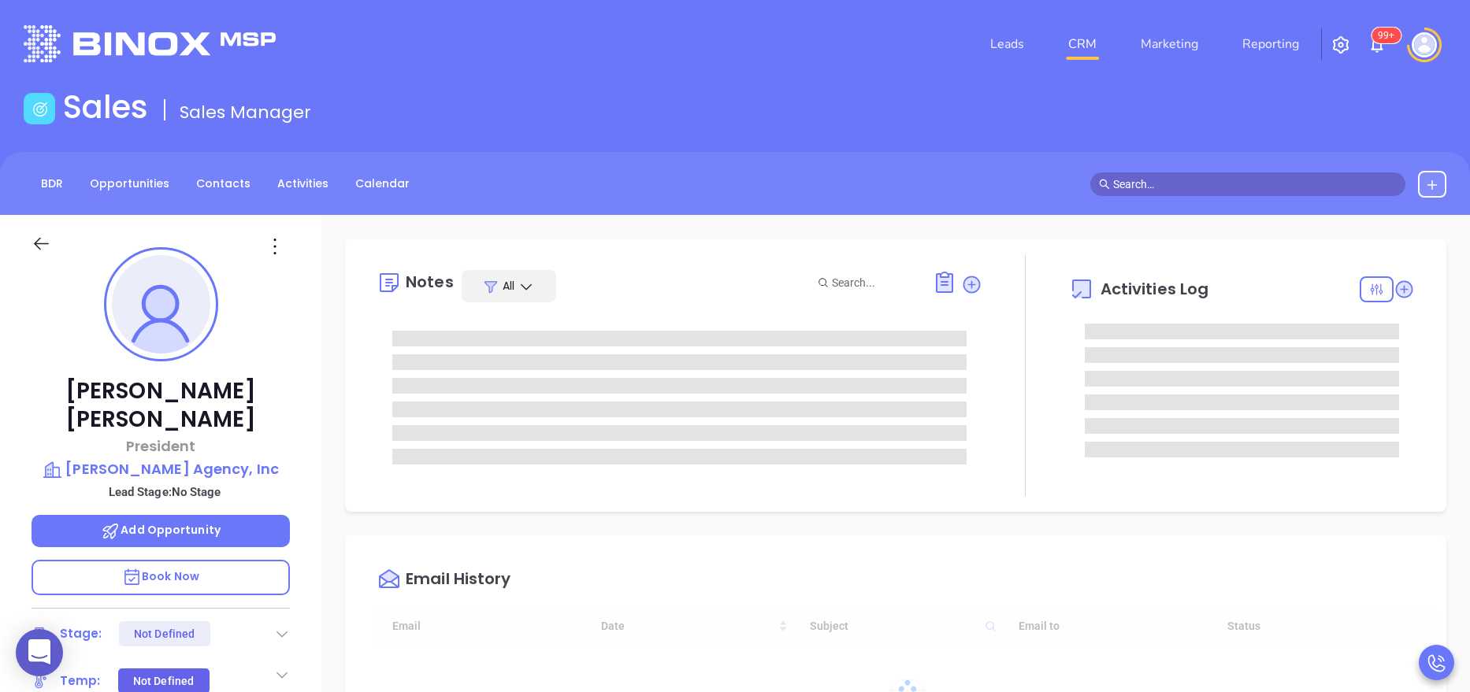
type input "[DATE]"
type input "[PERSON_NAME]"
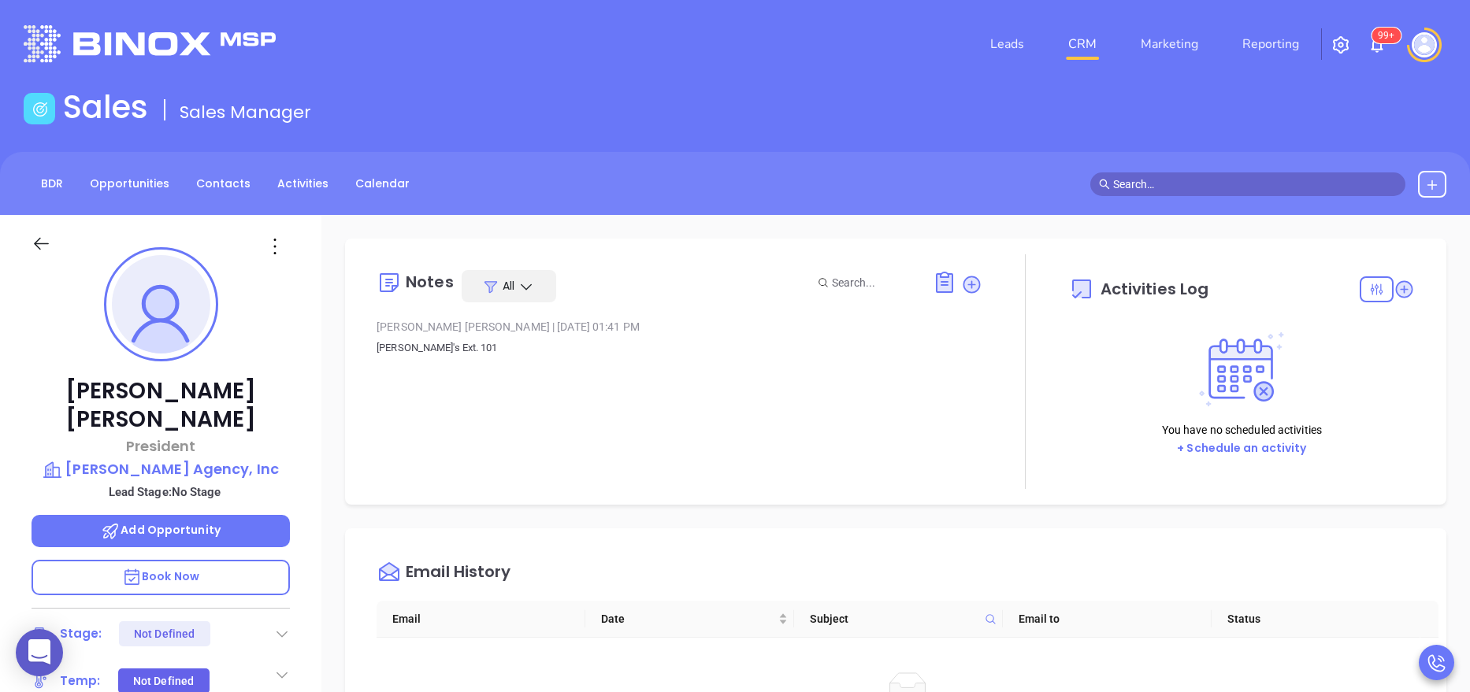
click at [315, 506] on div "[PERSON_NAME] President [PERSON_NAME] Agency, Inc Lead Stage: No Stage Add Oppo…" at bounding box center [160, 648] width 321 height 866
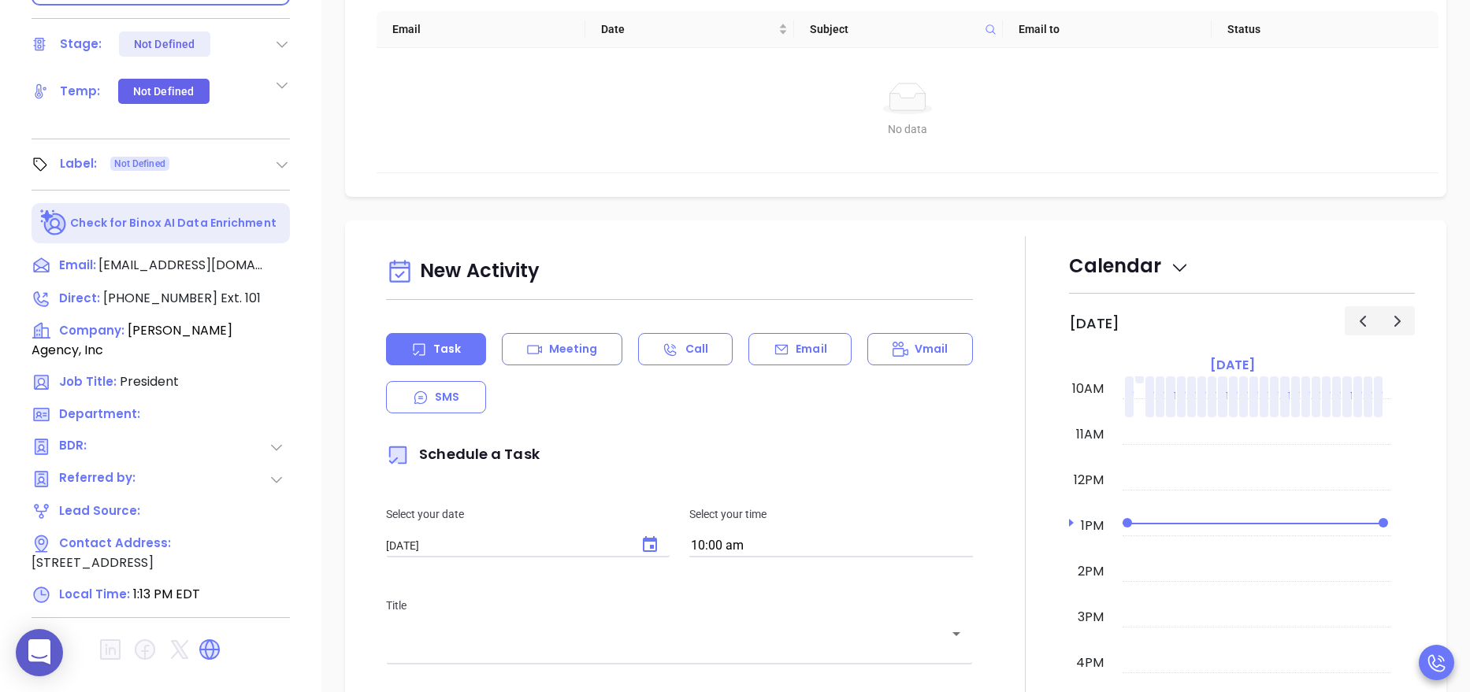
scroll to position [625, 0]
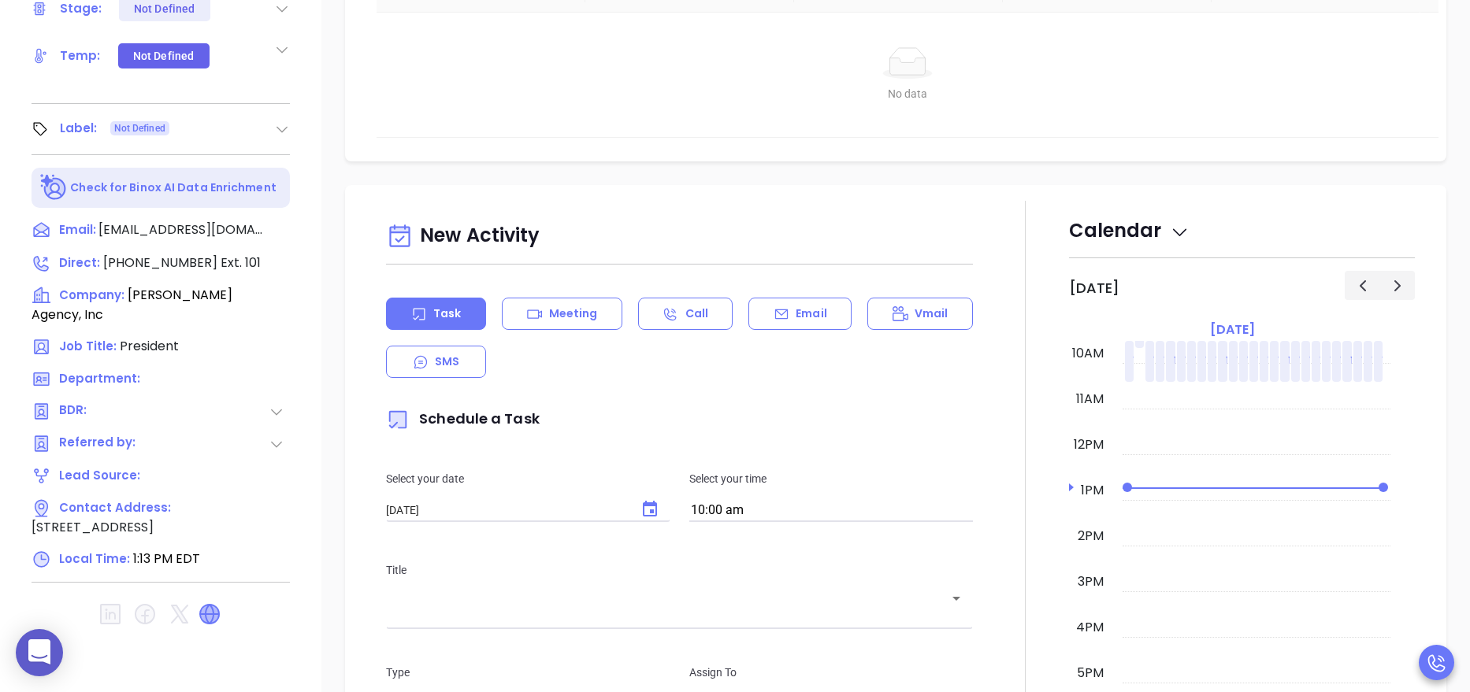
click at [215, 605] on icon at bounding box center [209, 614] width 19 height 19
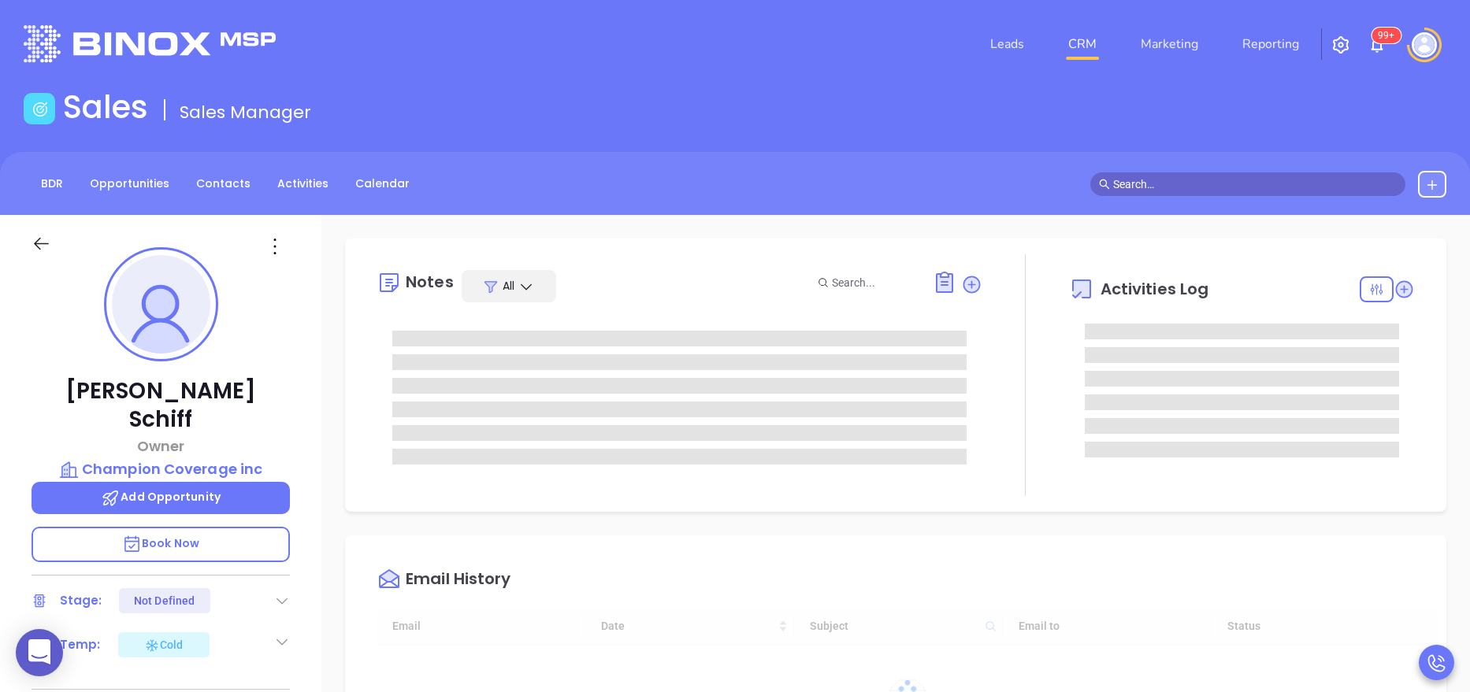
type input "[DATE]"
type input "[PERSON_NAME]"
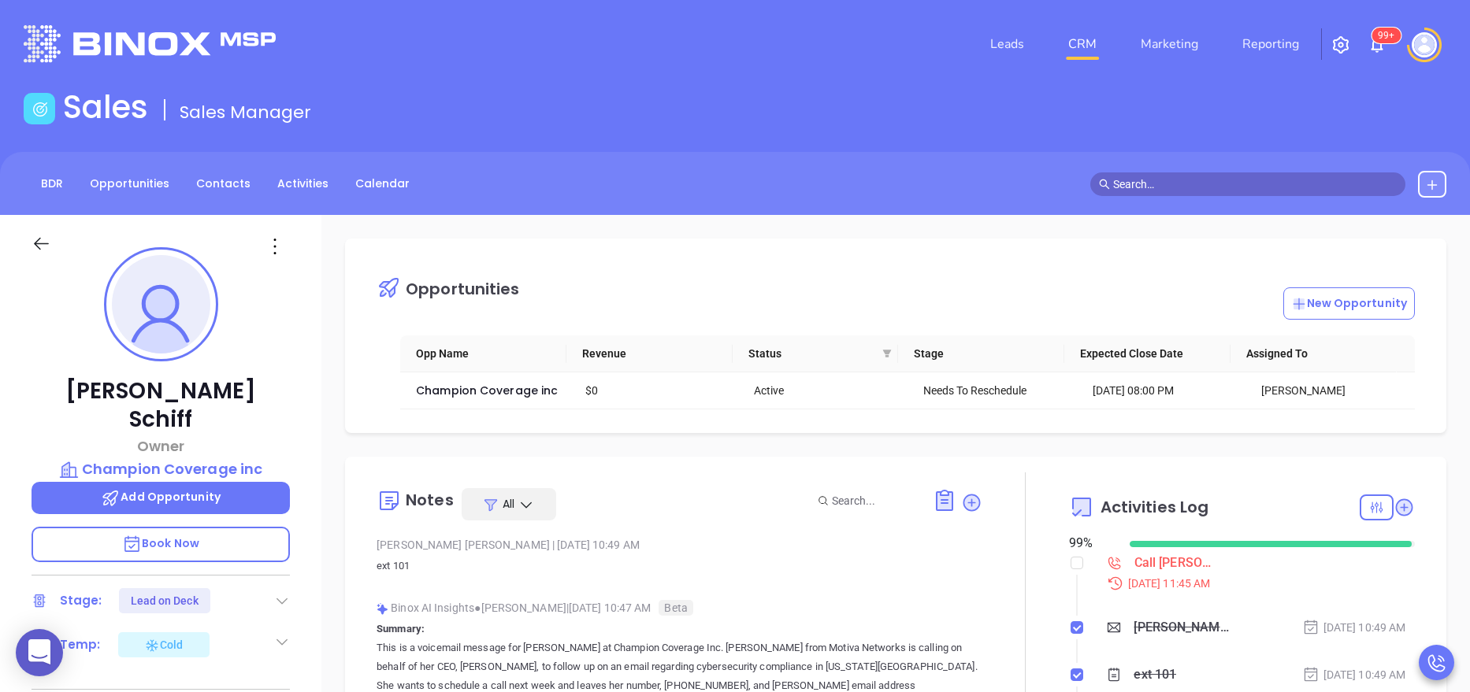
click at [899, 559] on p "ext 101" at bounding box center [680, 566] width 606 height 19
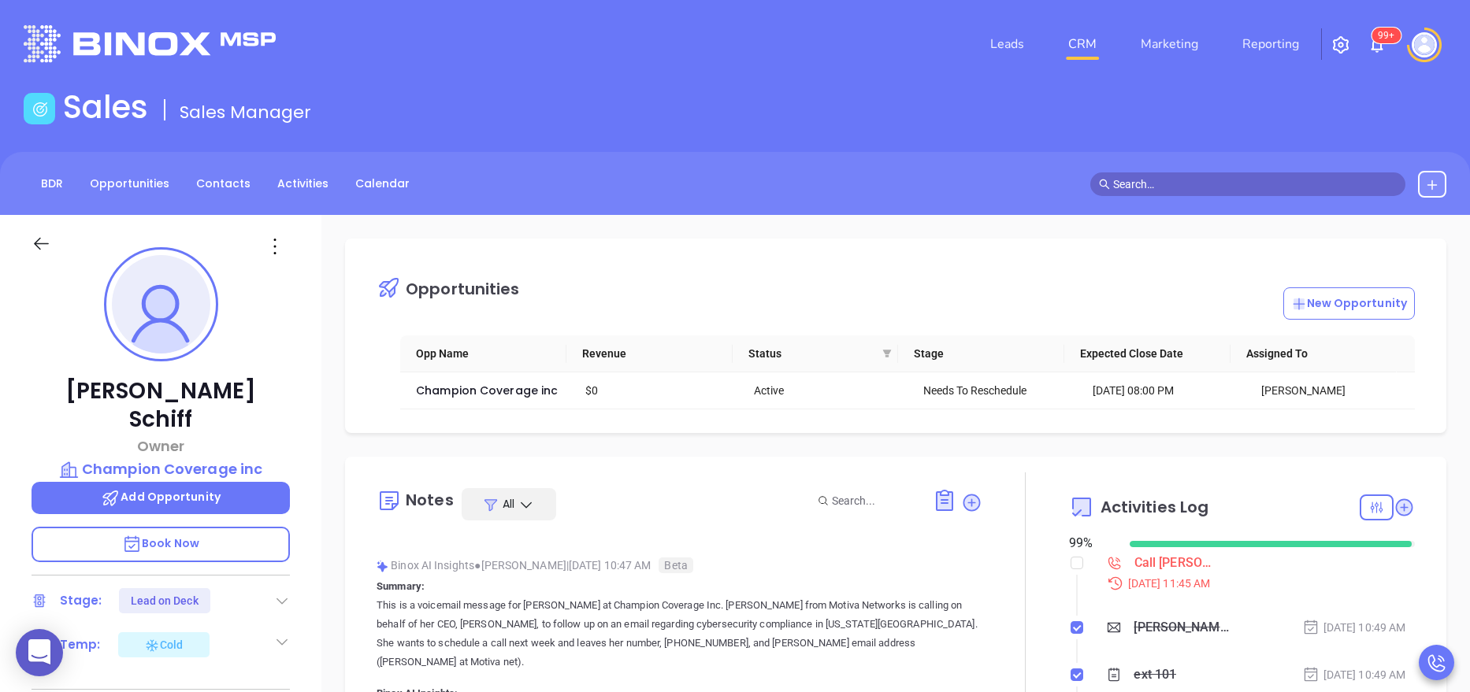
scroll to position [47, 0]
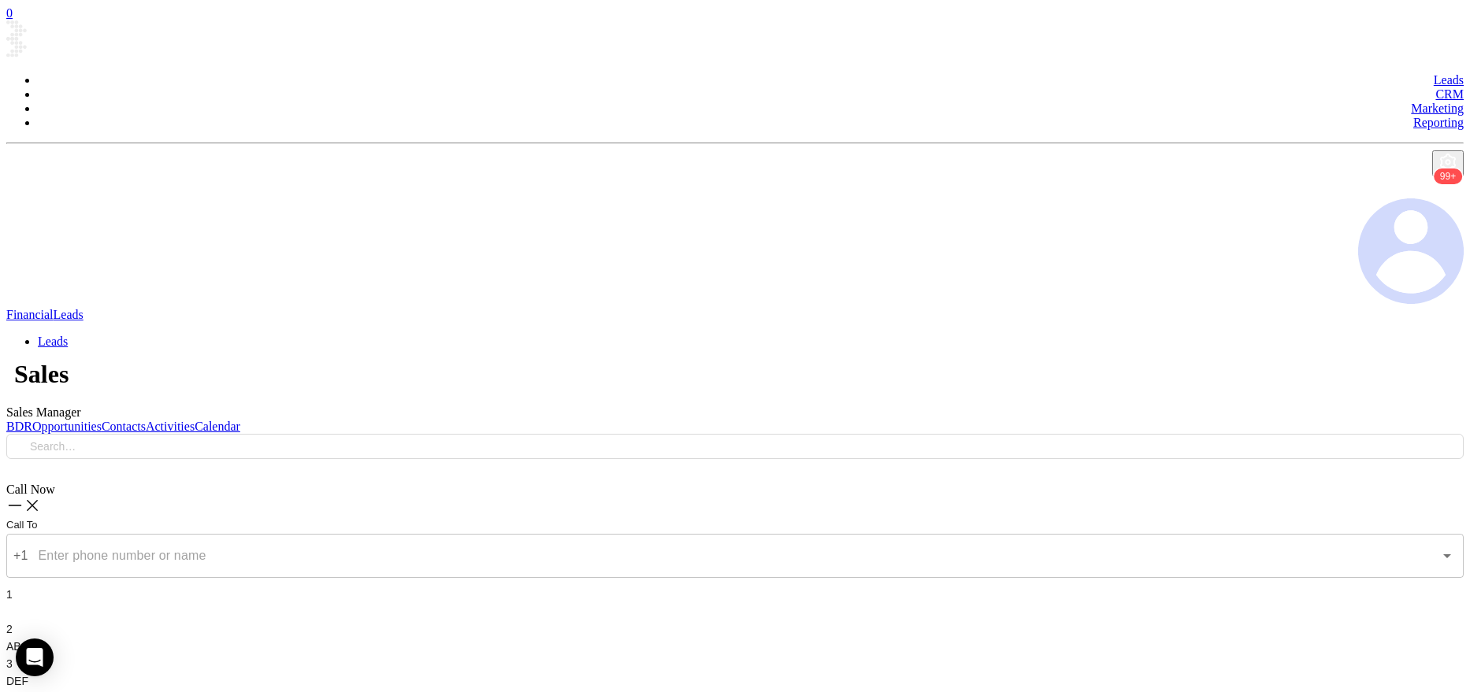
type input "[DATE]"
type input "[PERSON_NAME]"
checkbox input "true"
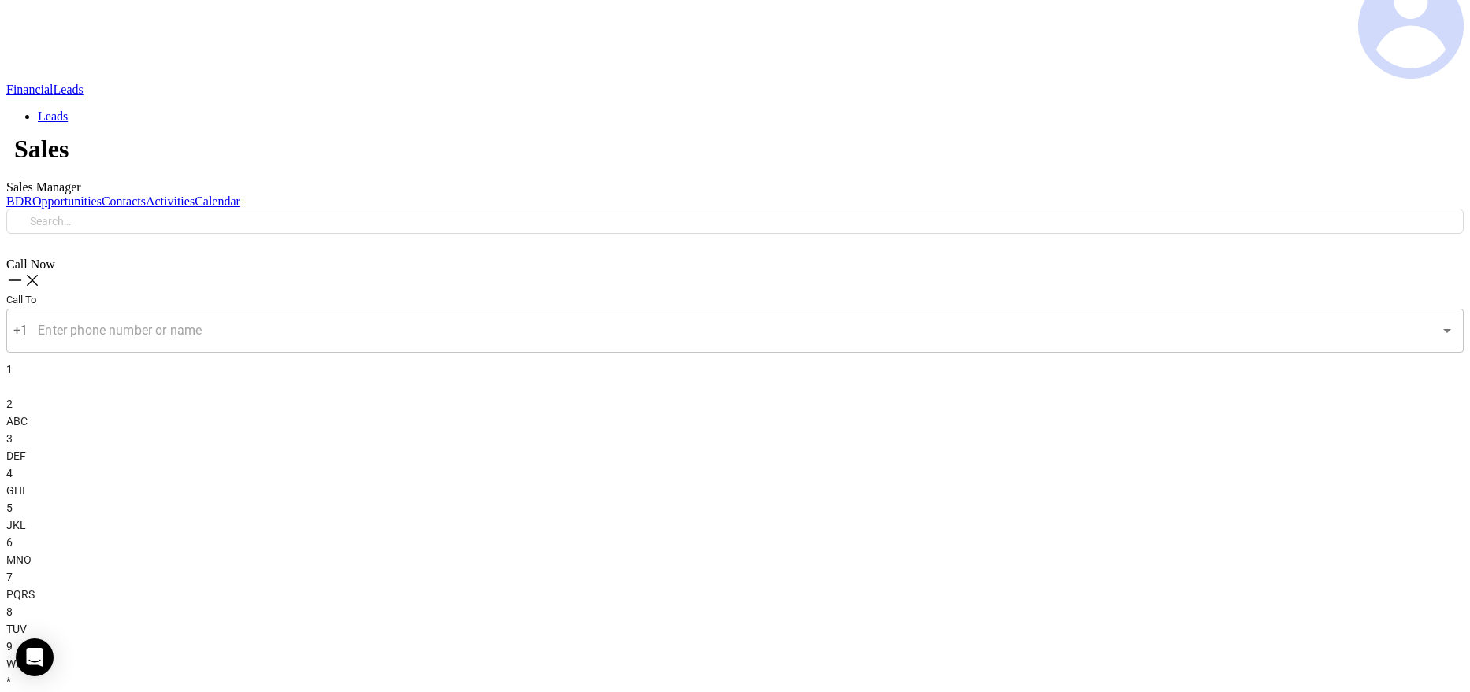
scroll to position [625, 0]
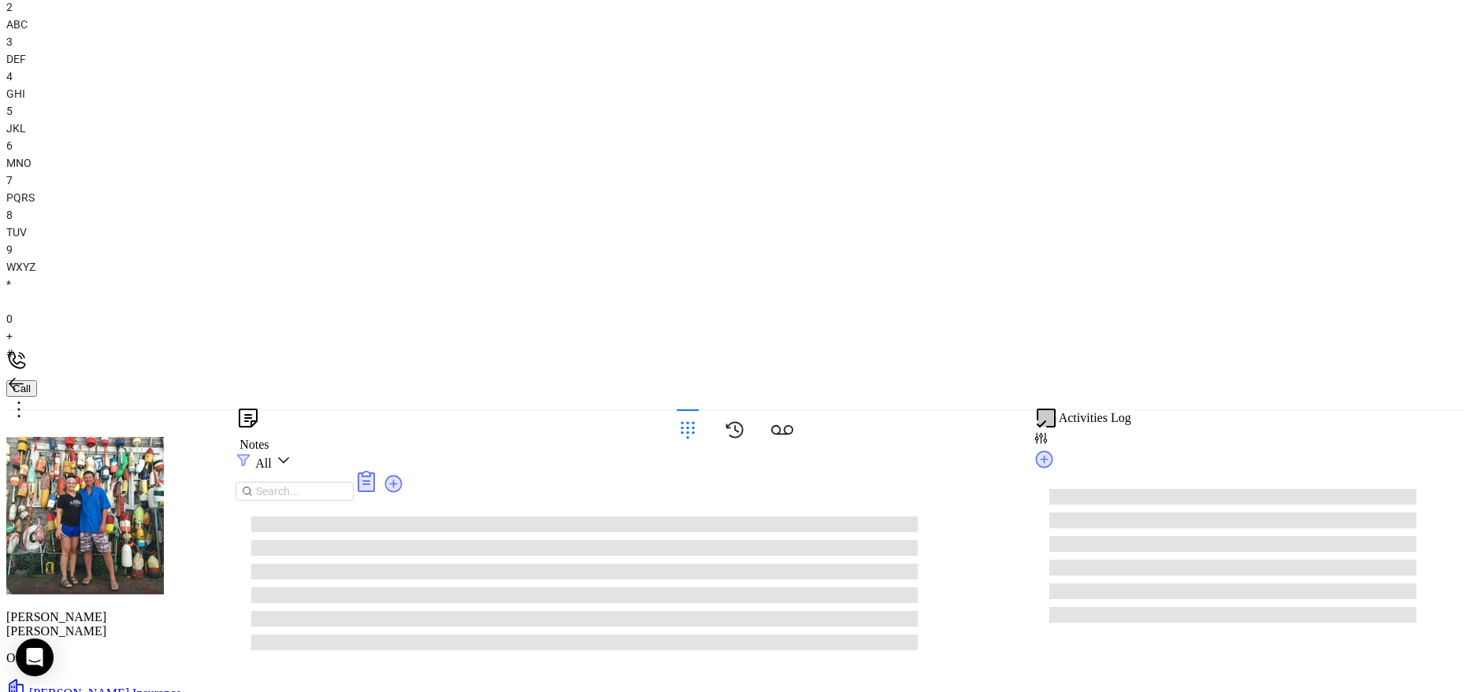
type input "a"
type input "c"
type input "a"
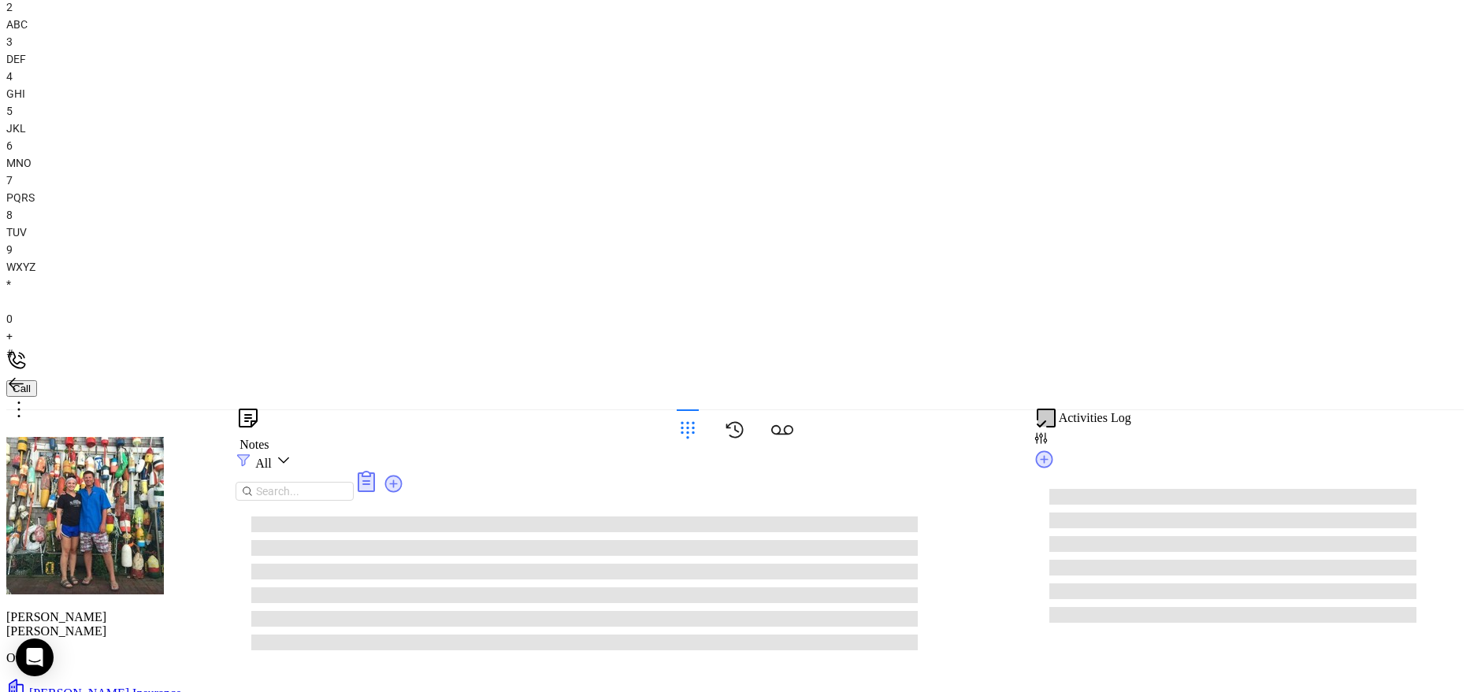
scroll to position [0, 0]
type input "acq"
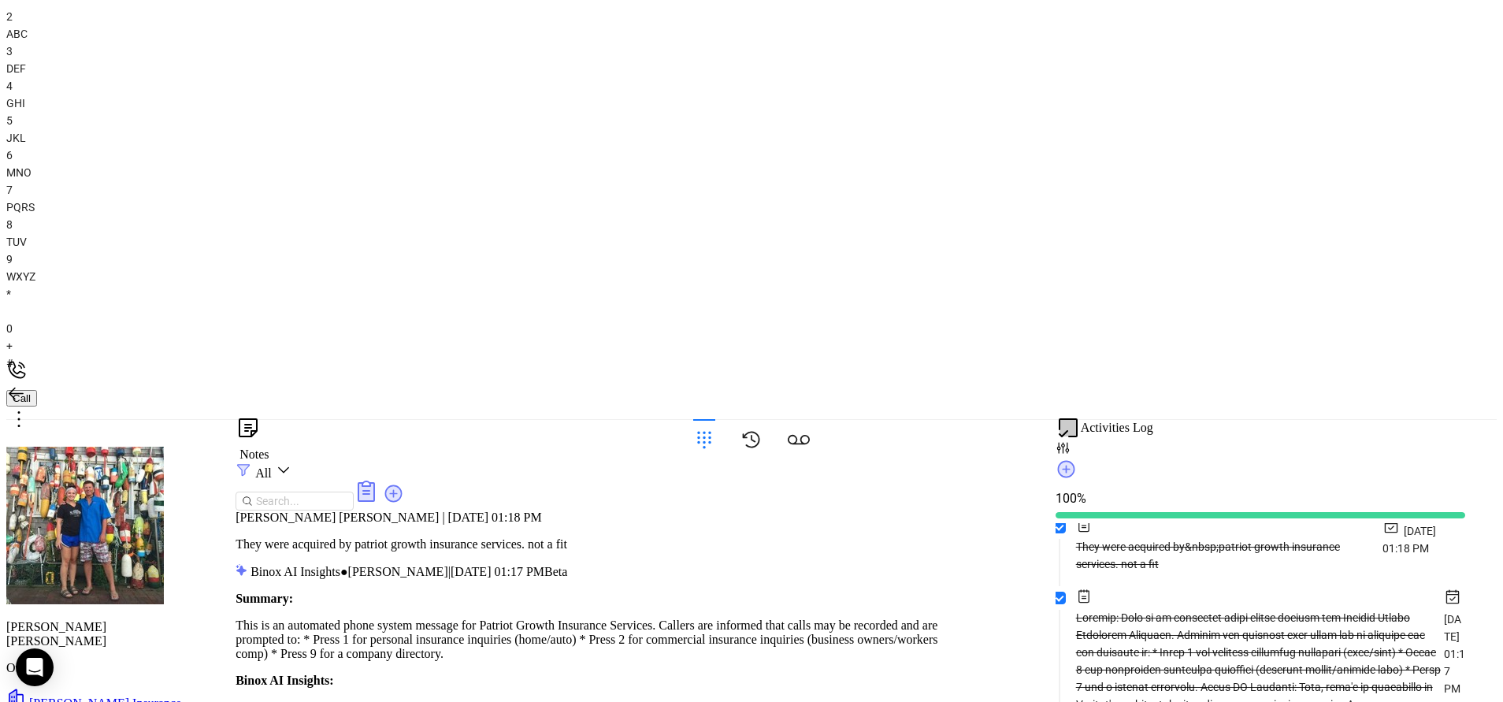
type input "not"
type input "remove f"
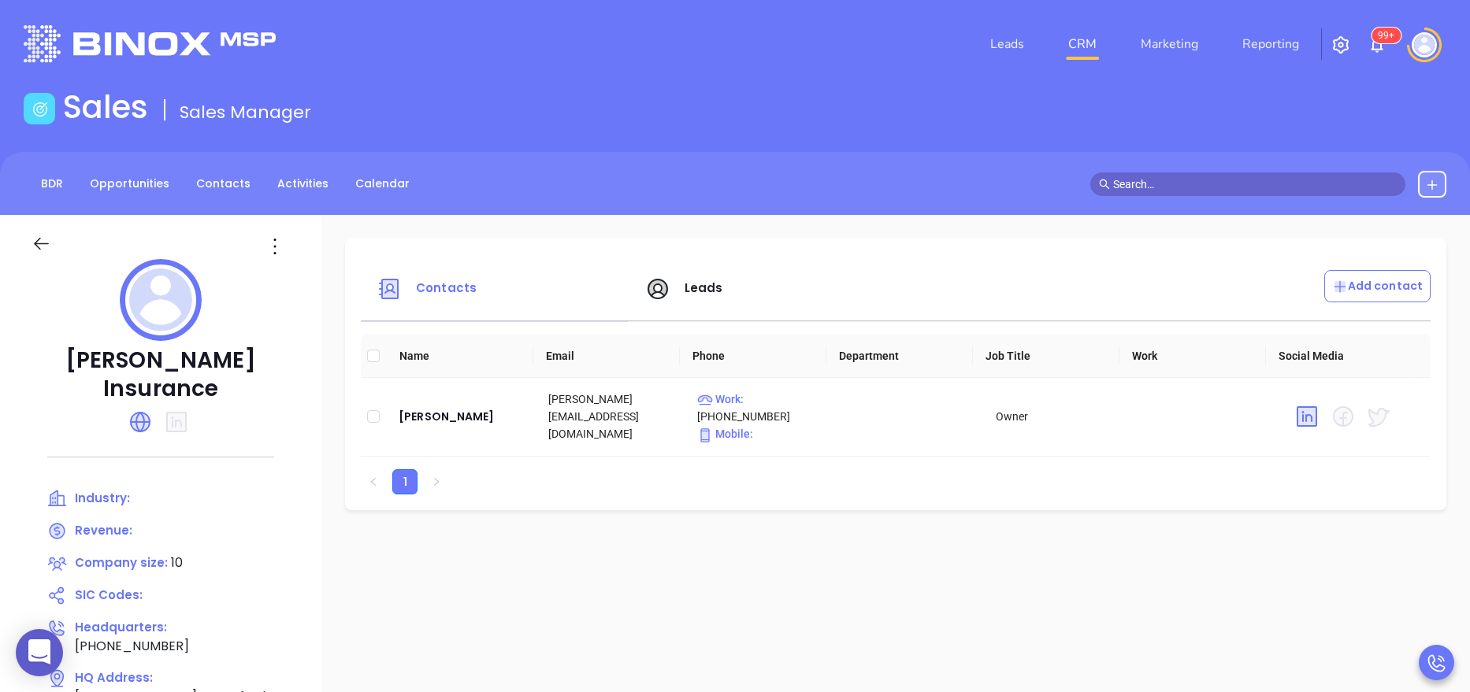
click at [135, 410] on icon at bounding box center [140, 422] width 25 height 25
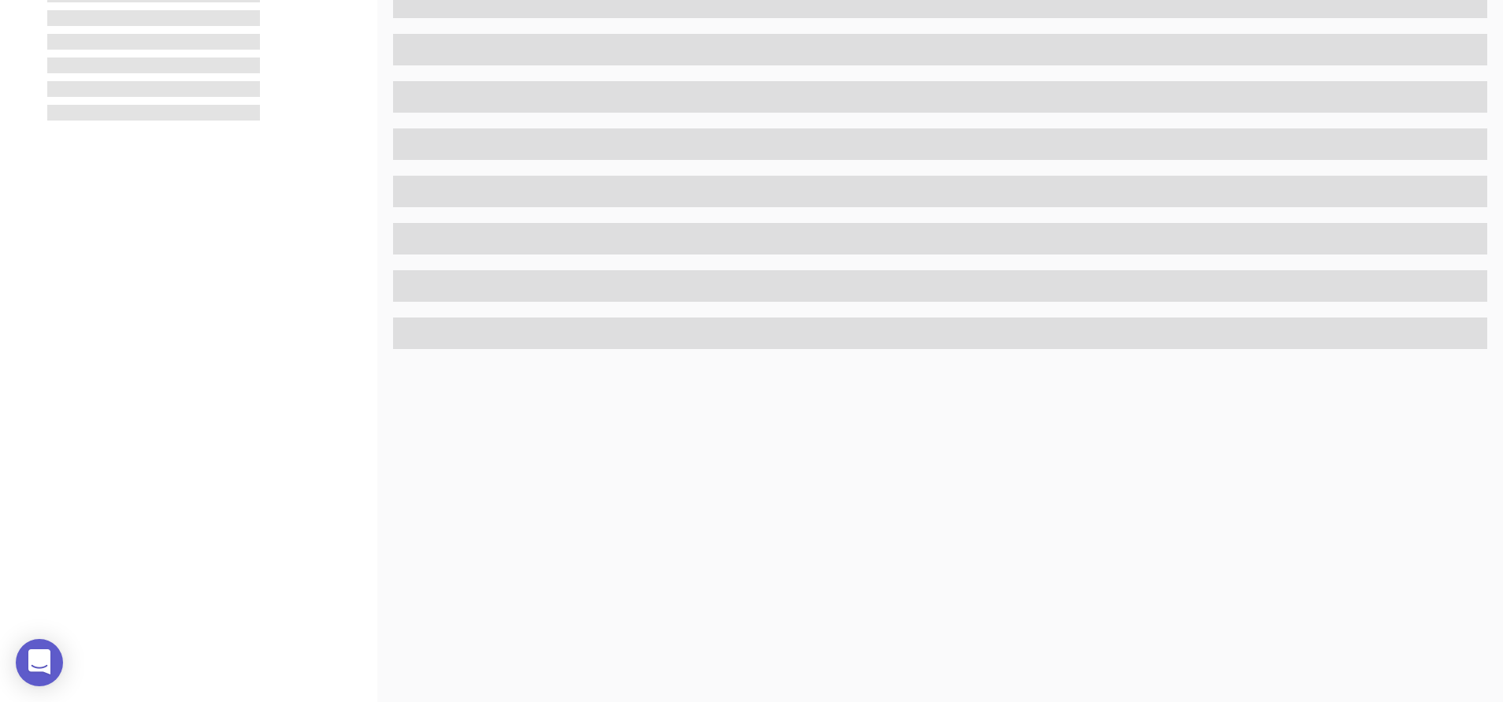
scroll to position [616, 0]
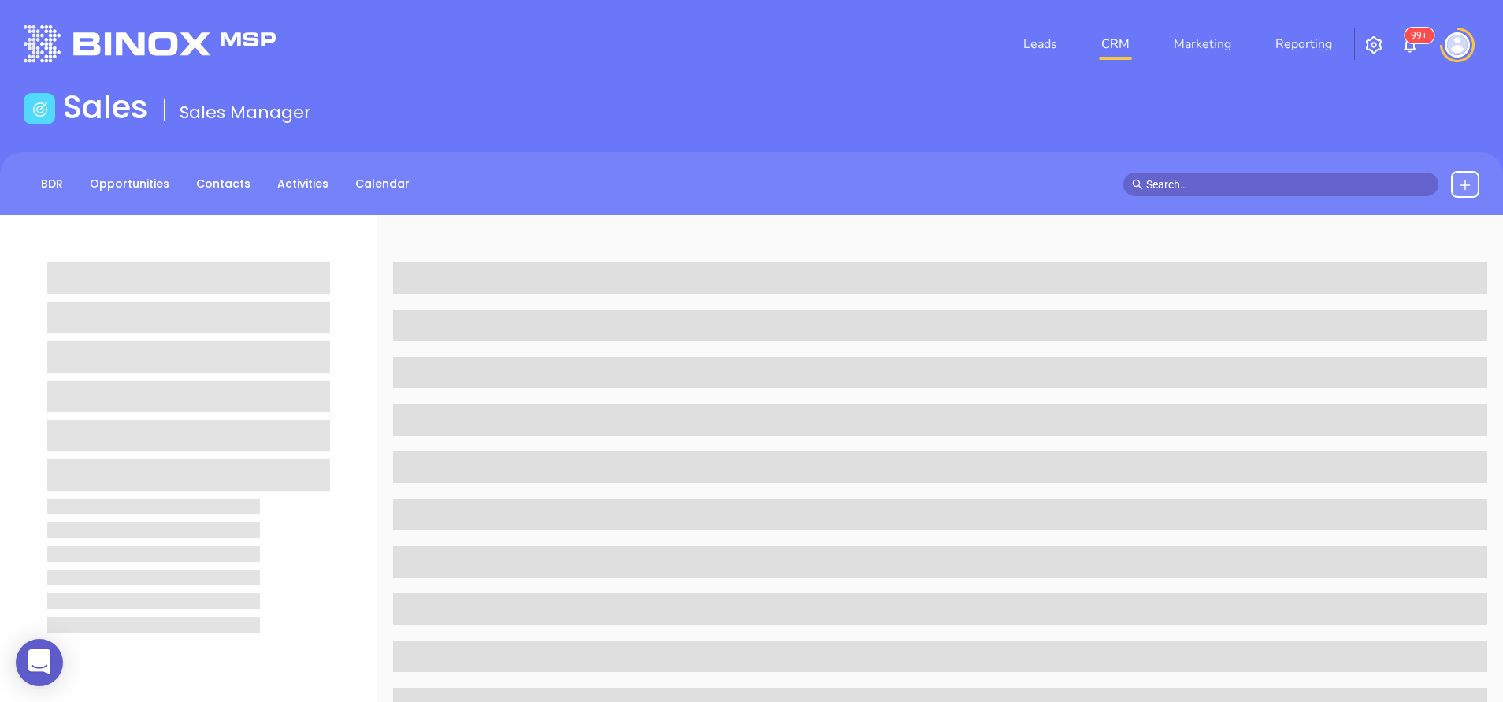
scroll to position [616, 0]
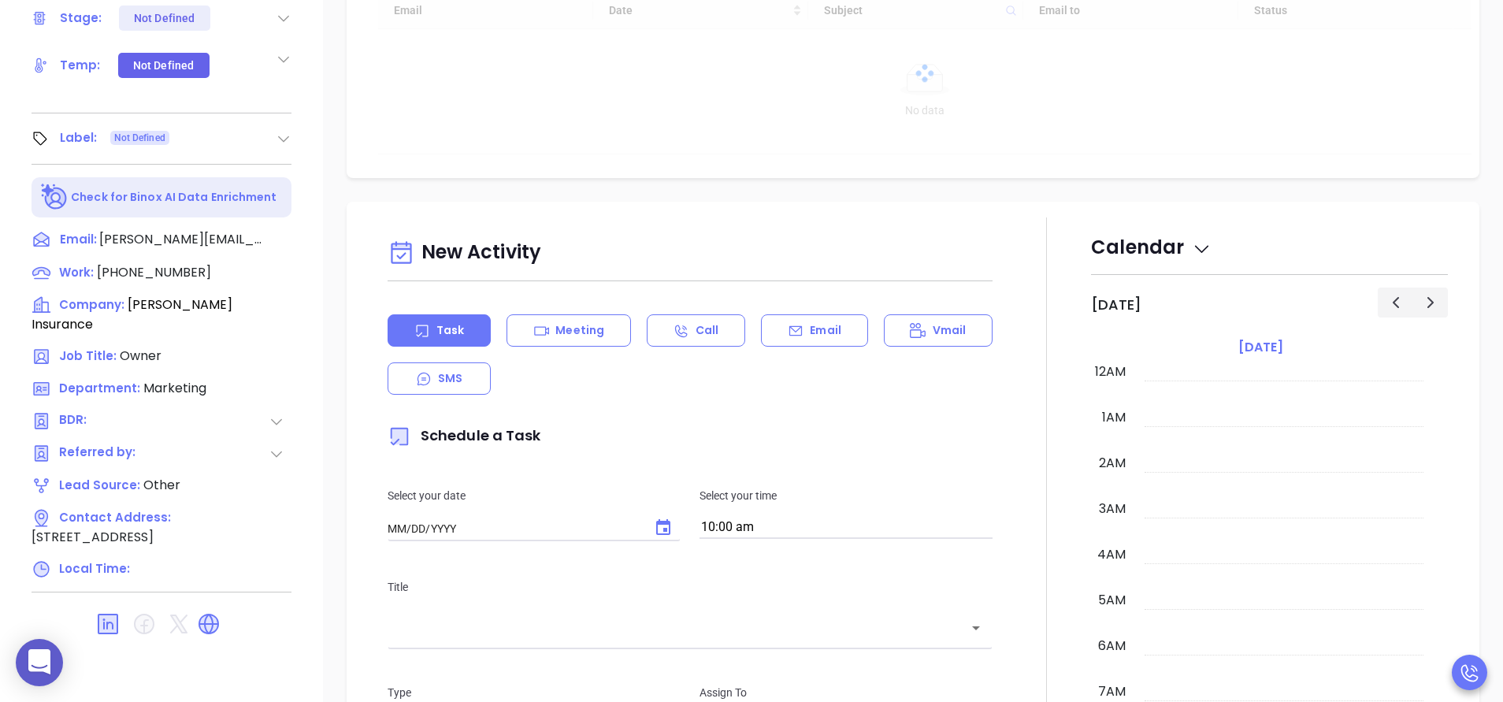
type input "[DATE]"
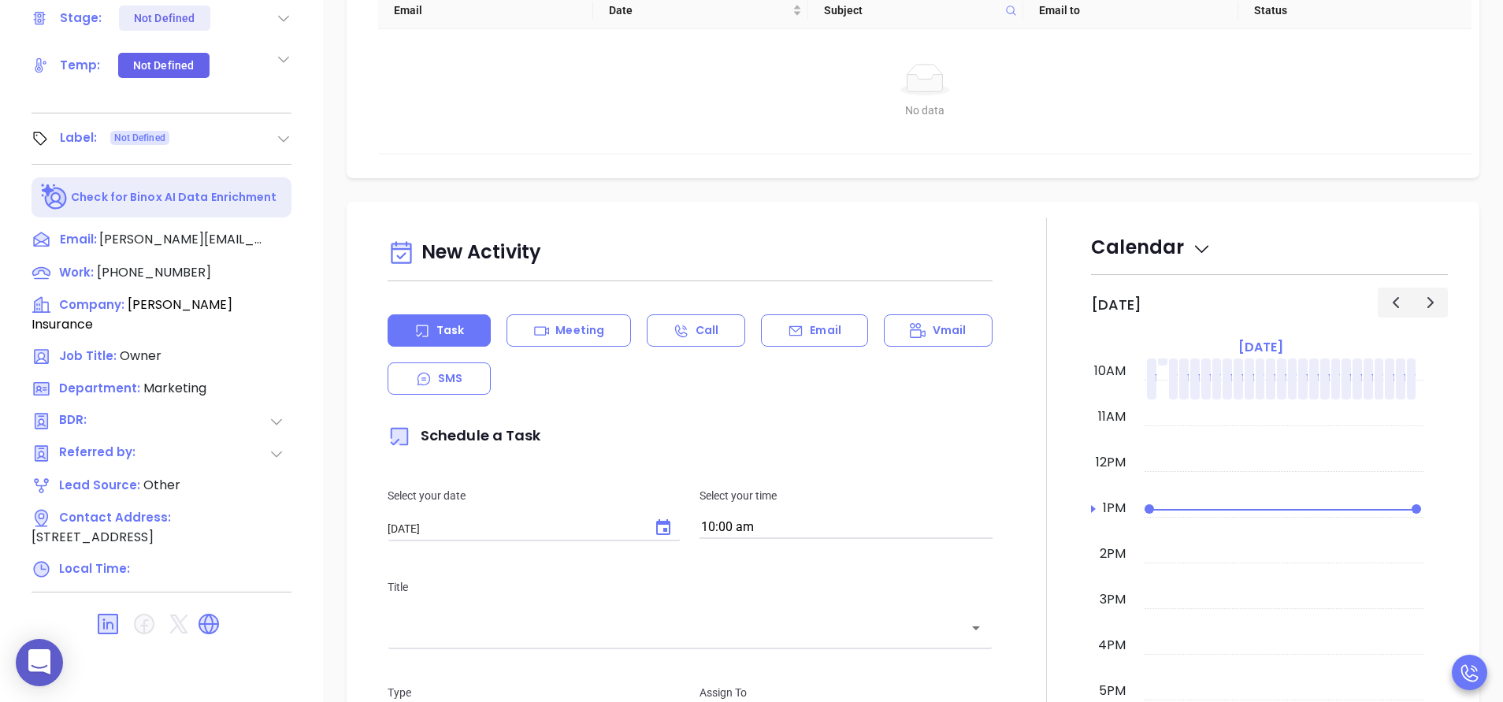
type input "[PERSON_NAME]"
click at [1014, 455] on div at bounding box center [1046, 655] width 89 height 876
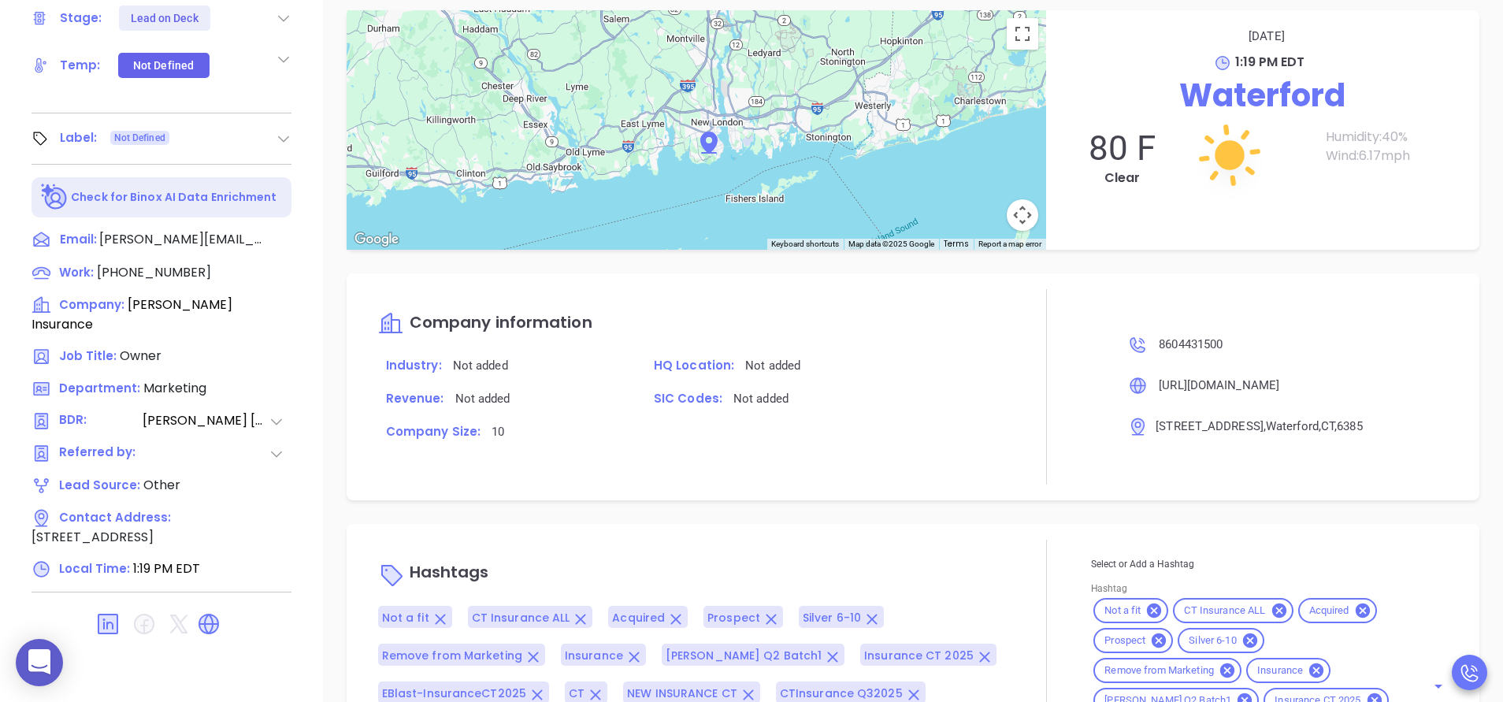
scroll to position [1382, 0]
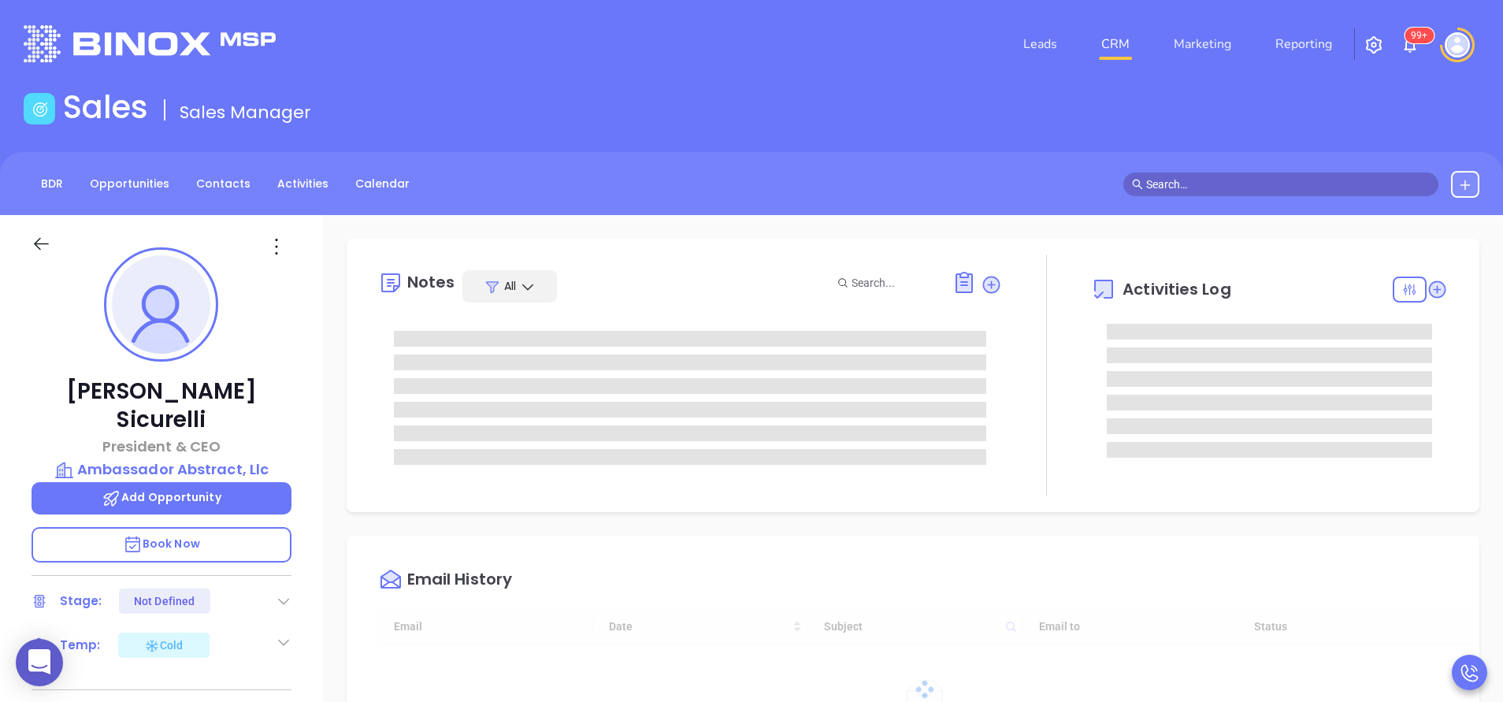
type input "[DATE]"
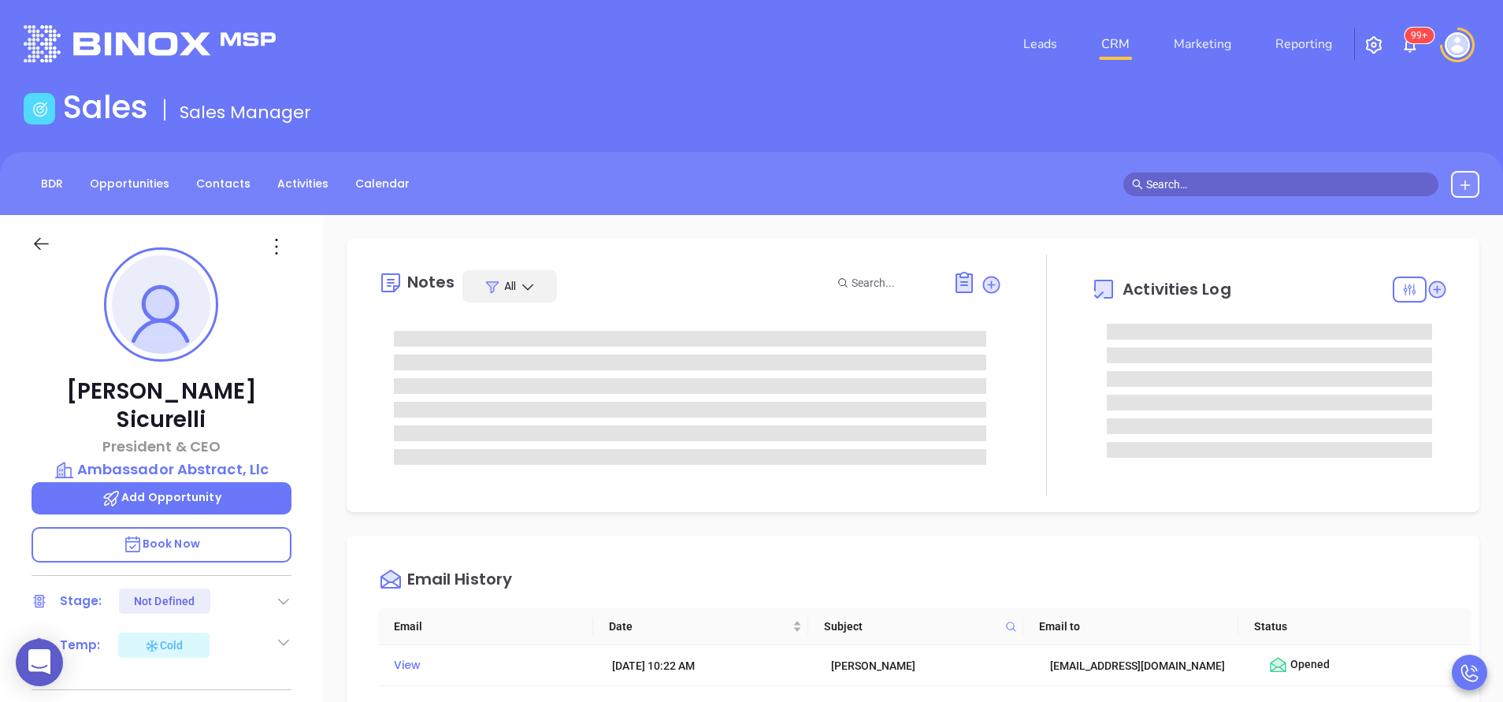
type input "[PERSON_NAME]"
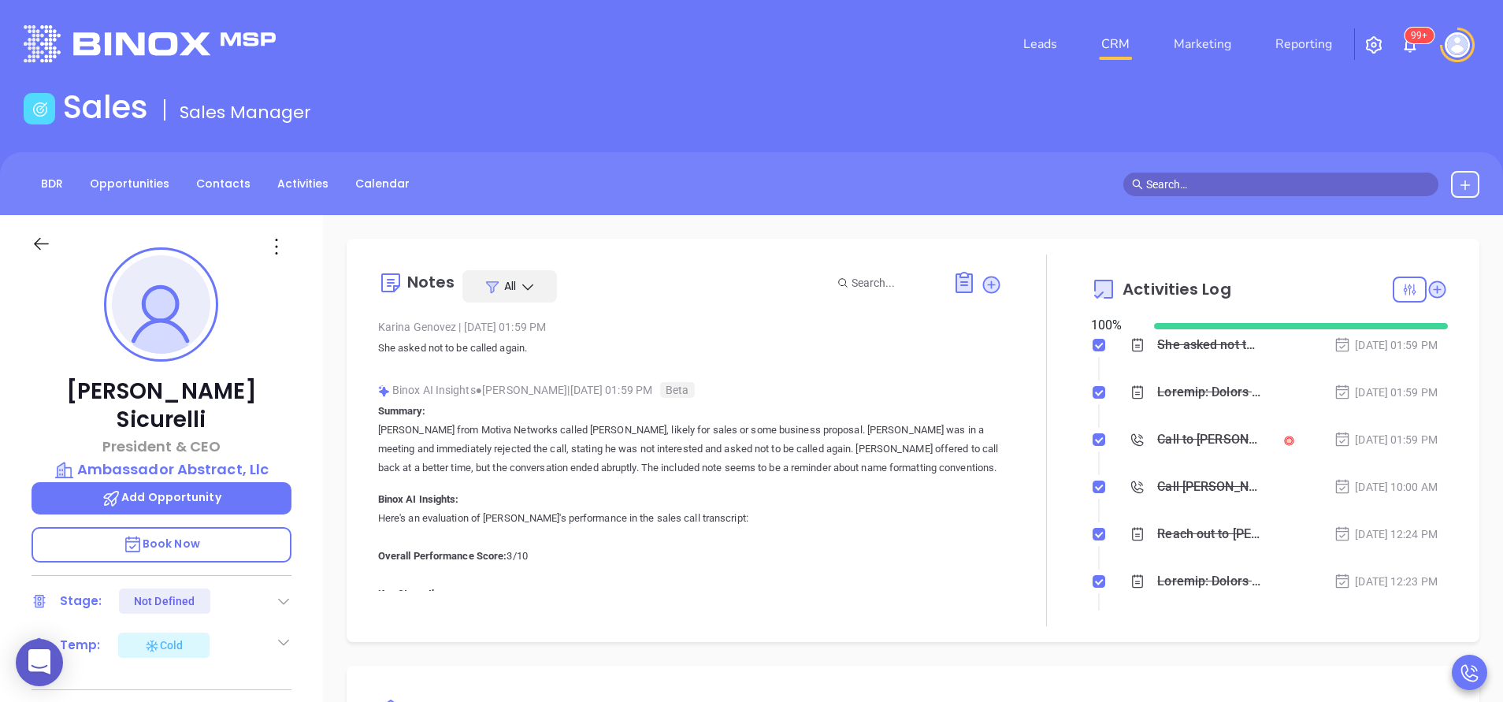
click at [688, 355] on p "She asked not to be called again." at bounding box center [690, 348] width 624 height 19
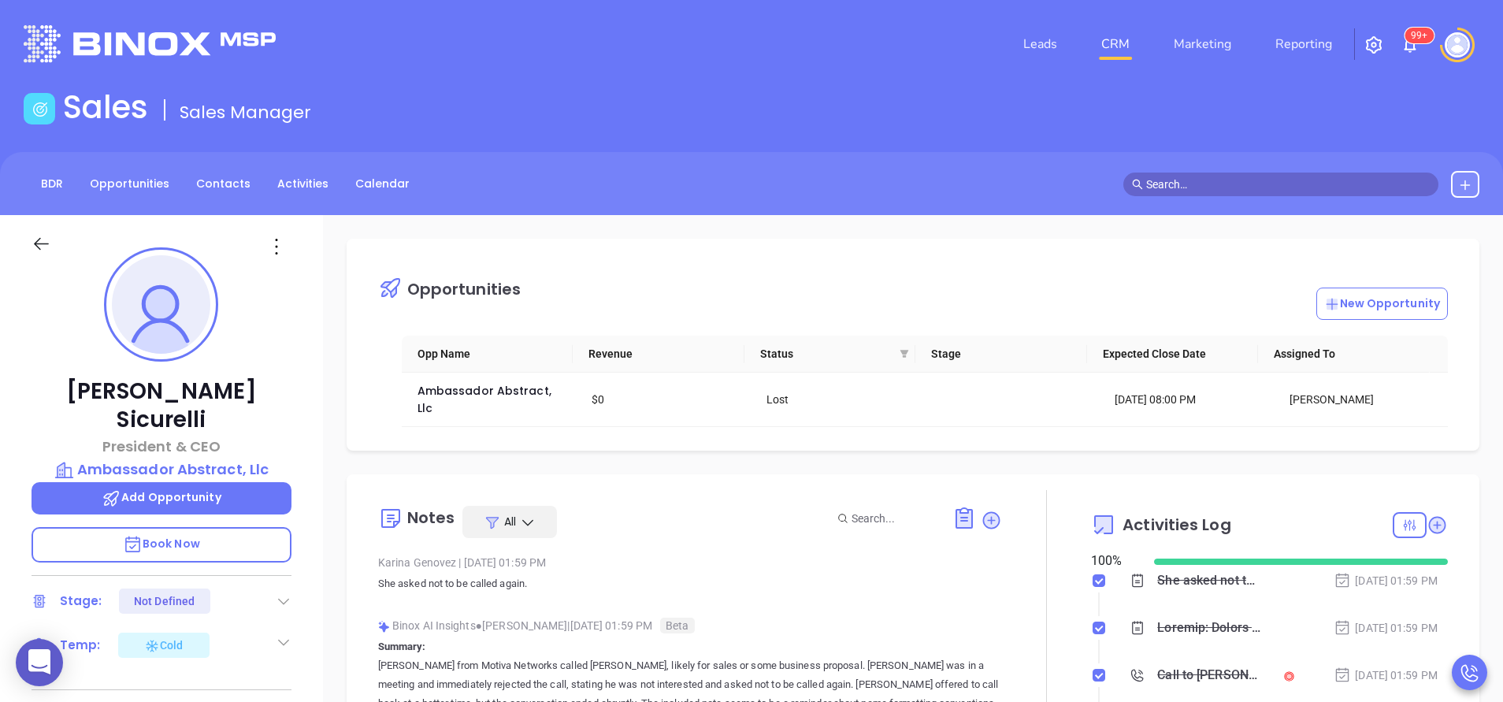
click at [1068, 523] on div at bounding box center [1046, 676] width 89 height 372
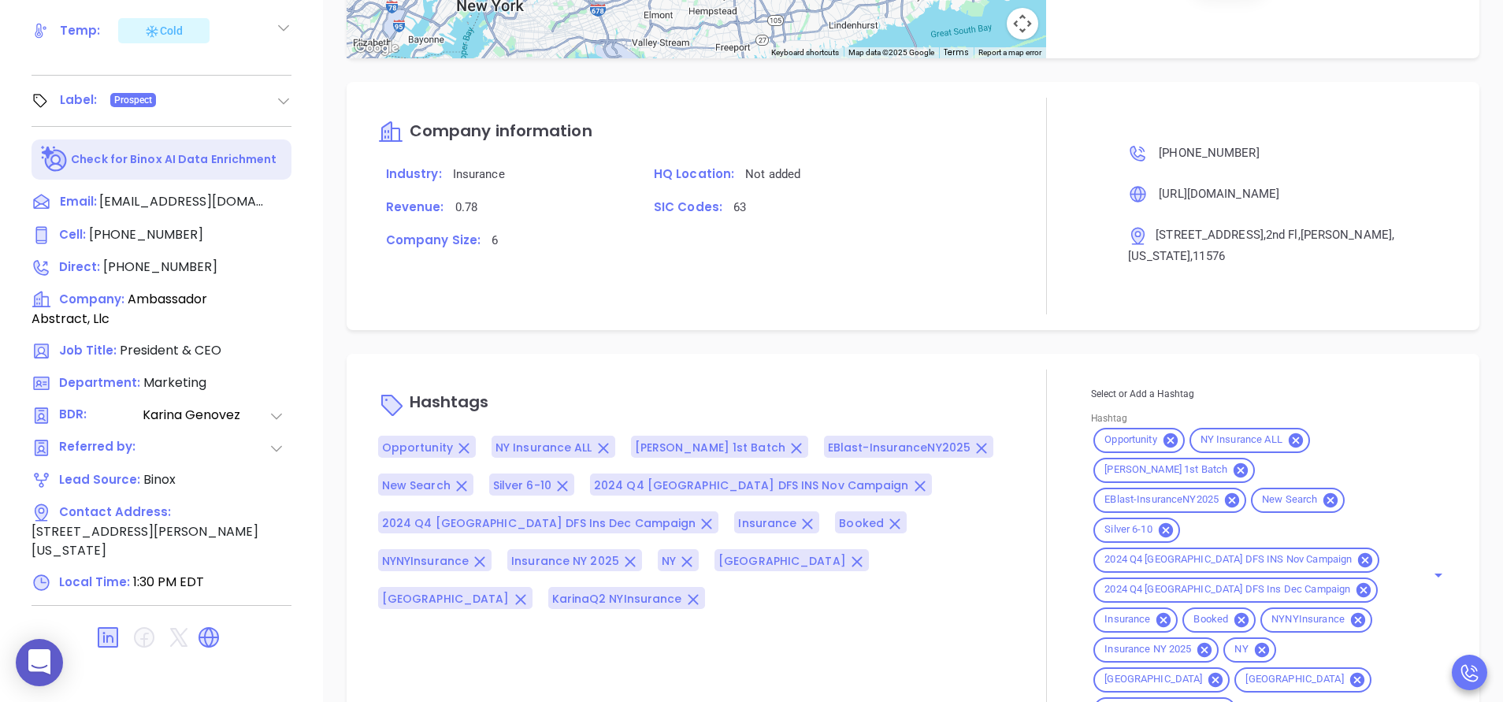
scroll to position [616, 0]
click at [1011, 440] on div at bounding box center [1046, 554] width 89 height 372
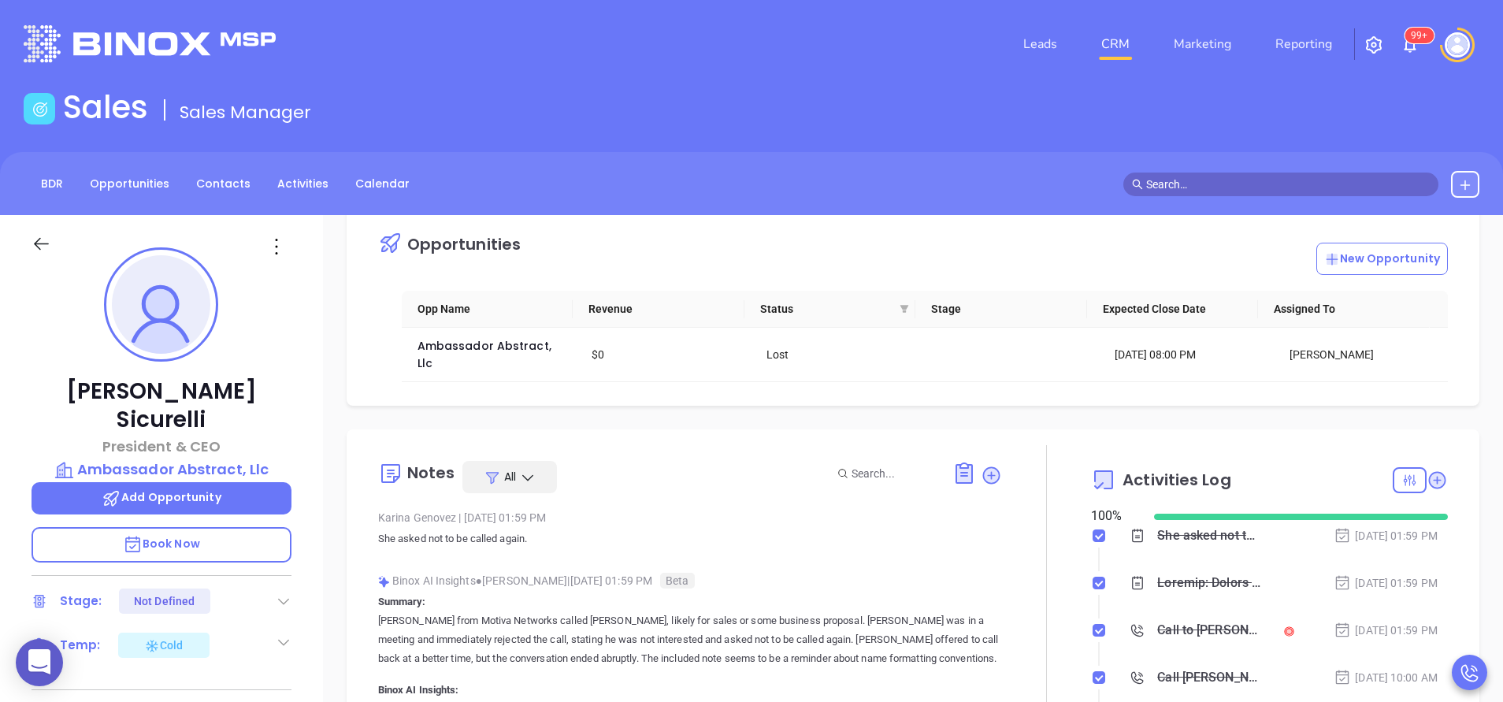
scroll to position [47, 0]
click at [1046, 541] on div at bounding box center [1046, 629] width 1 height 372
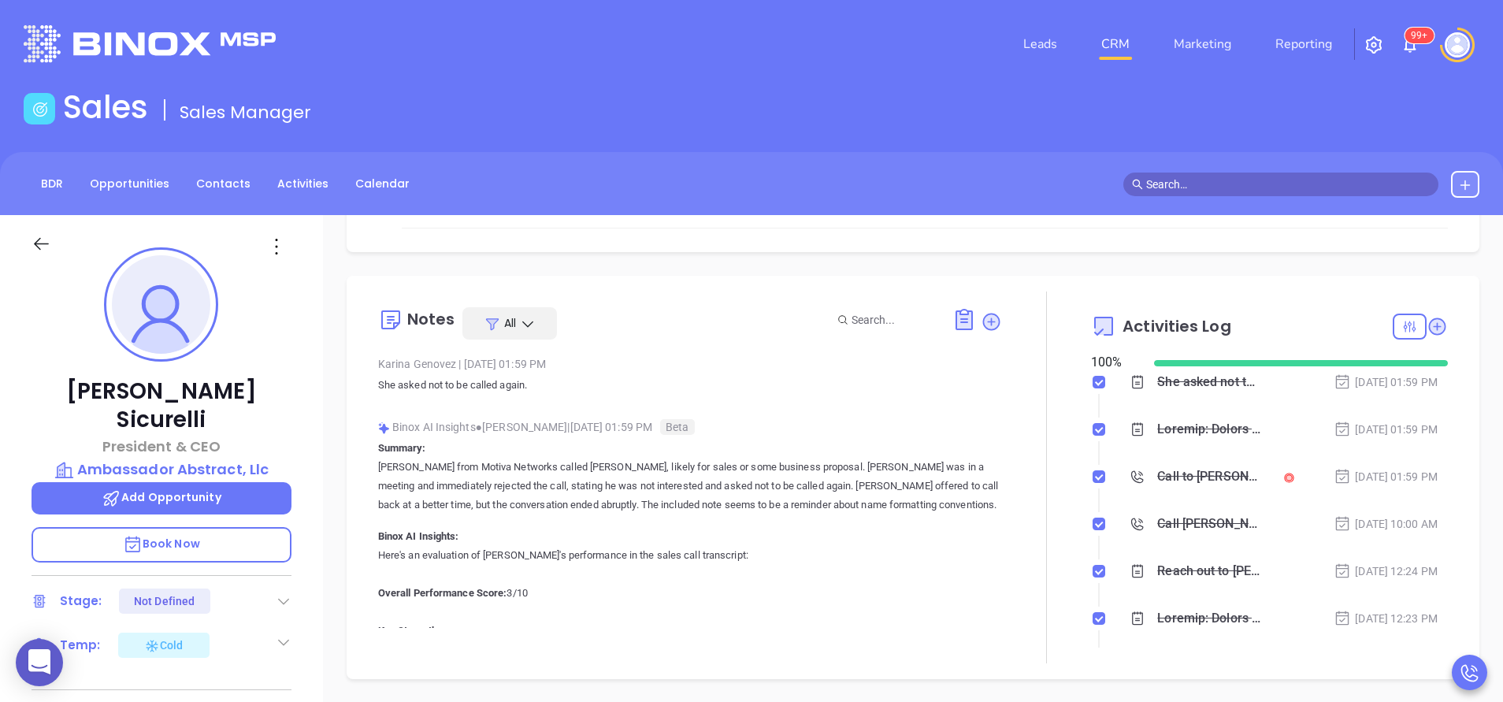
scroll to position [284, 0]
